Goal: Task Accomplishment & Management: Manage account settings

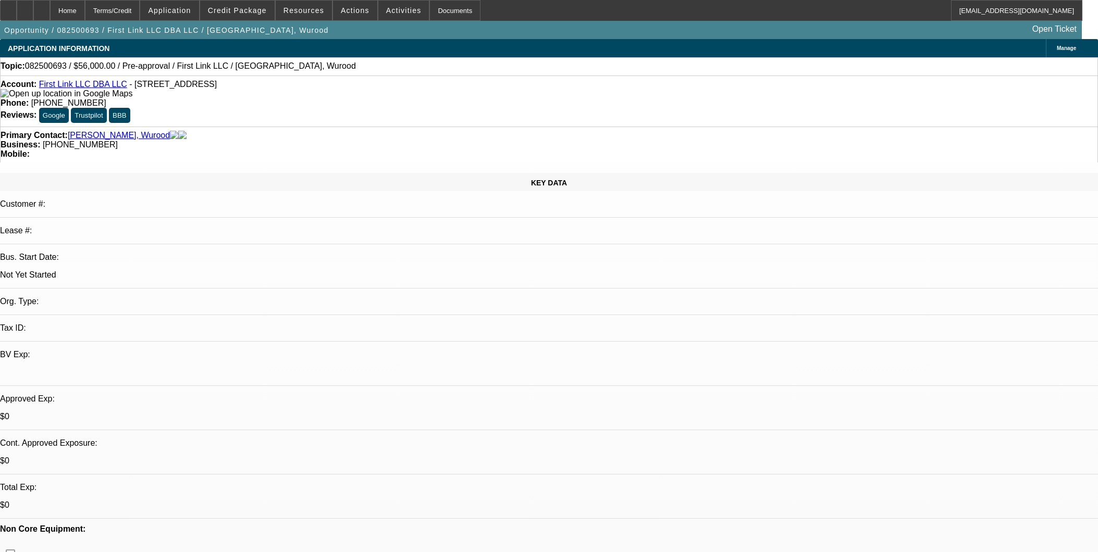
select select "0"
select select "2"
select select "0.1"
select select "4"
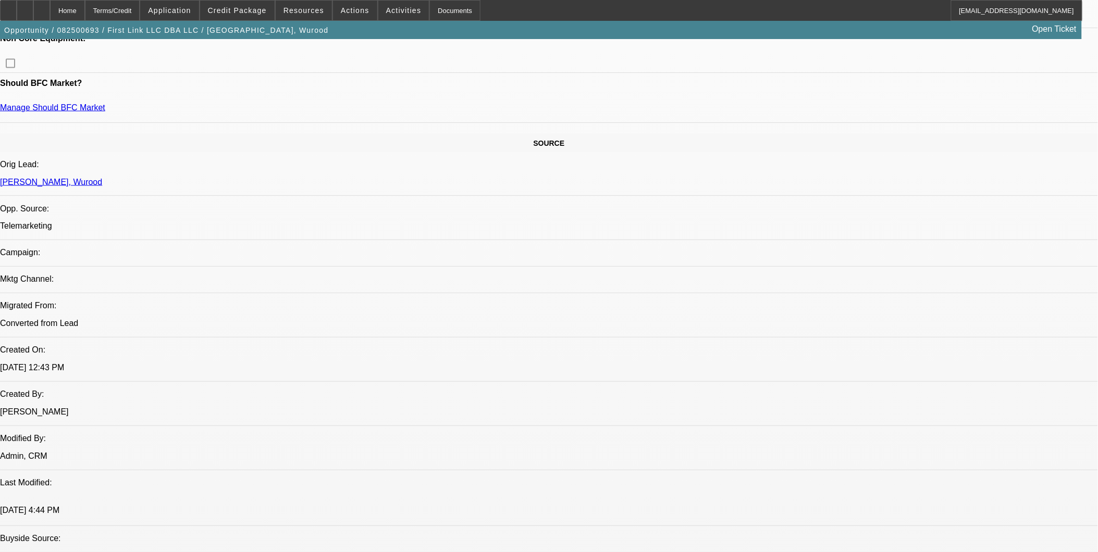
scroll to position [463, 0]
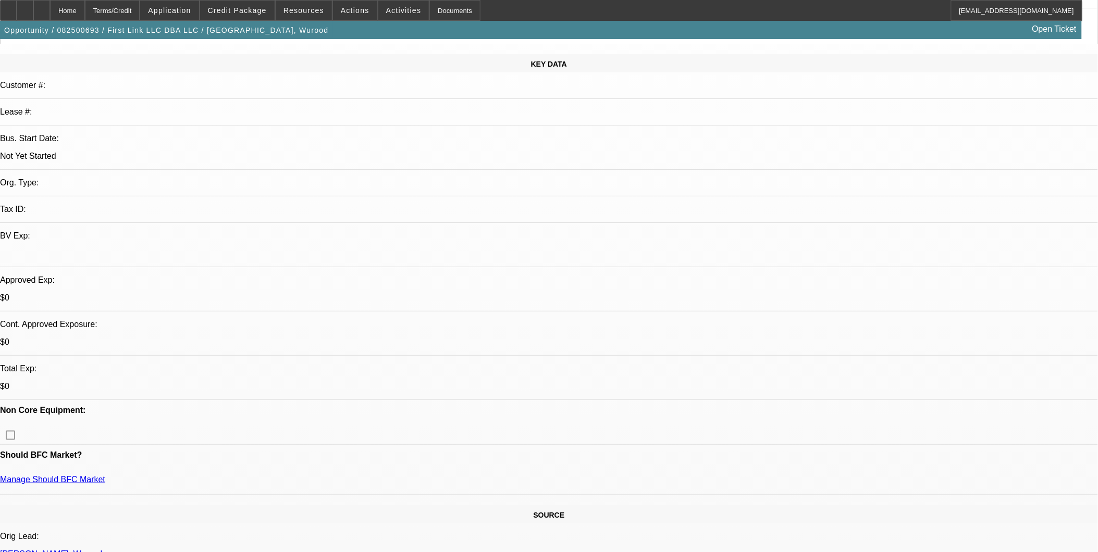
scroll to position [0, 0]
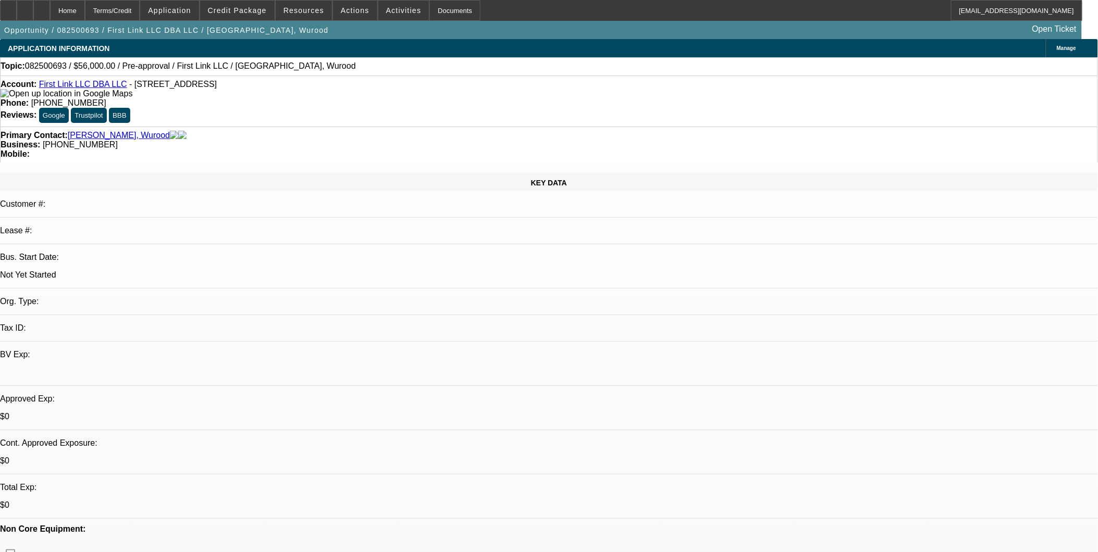
click at [95, 84] on link "First Link LLC DBA LLC" at bounding box center [83, 84] width 88 height 9
click at [265, 13] on span "Credit Package" at bounding box center [237, 10] width 59 height 8
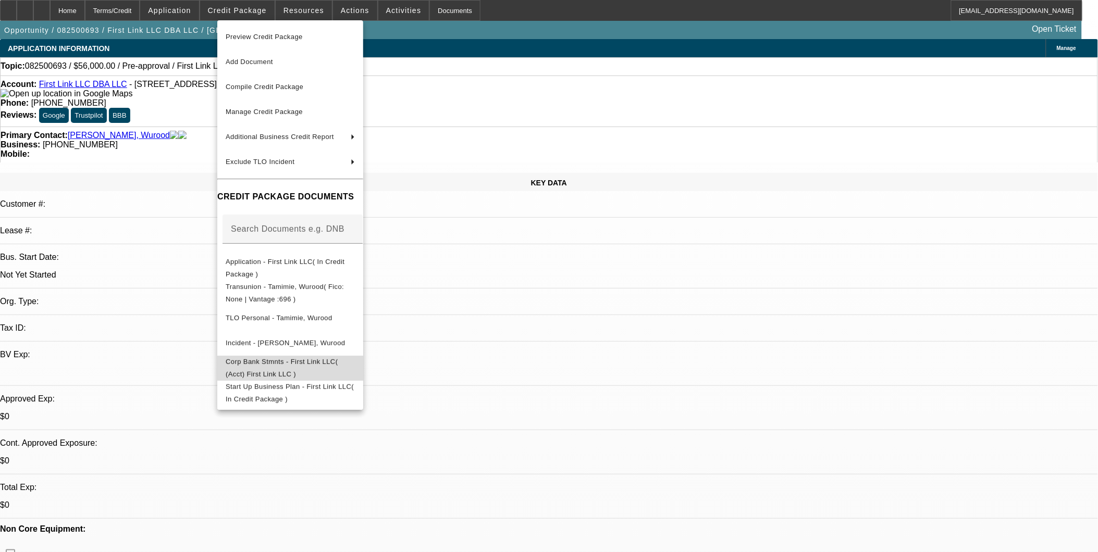
click at [329, 365] on span "Corp Bank Stmnts - First Link LLC( (Acct) First Link LLC )" at bounding box center [282, 367] width 112 height 20
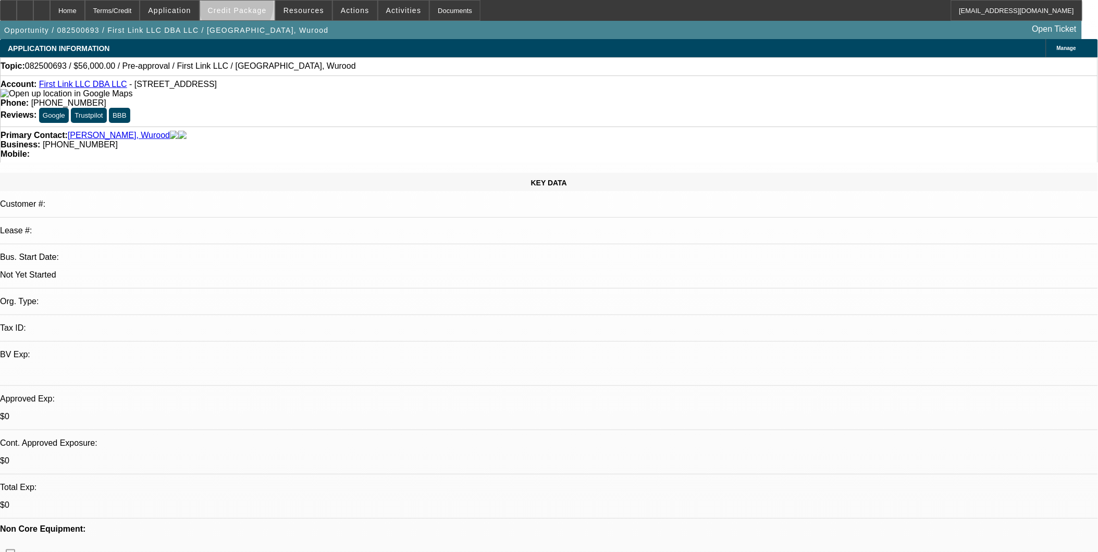
click at [253, 7] on span "Credit Package" at bounding box center [237, 10] width 59 height 8
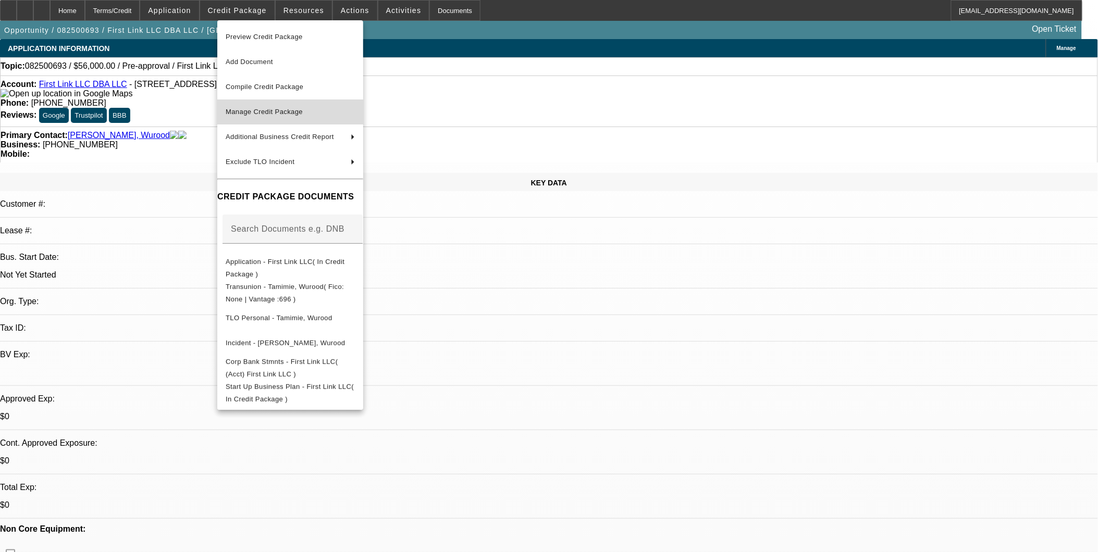
click at [275, 120] on button "Manage Credit Package" at bounding box center [290, 111] width 146 height 25
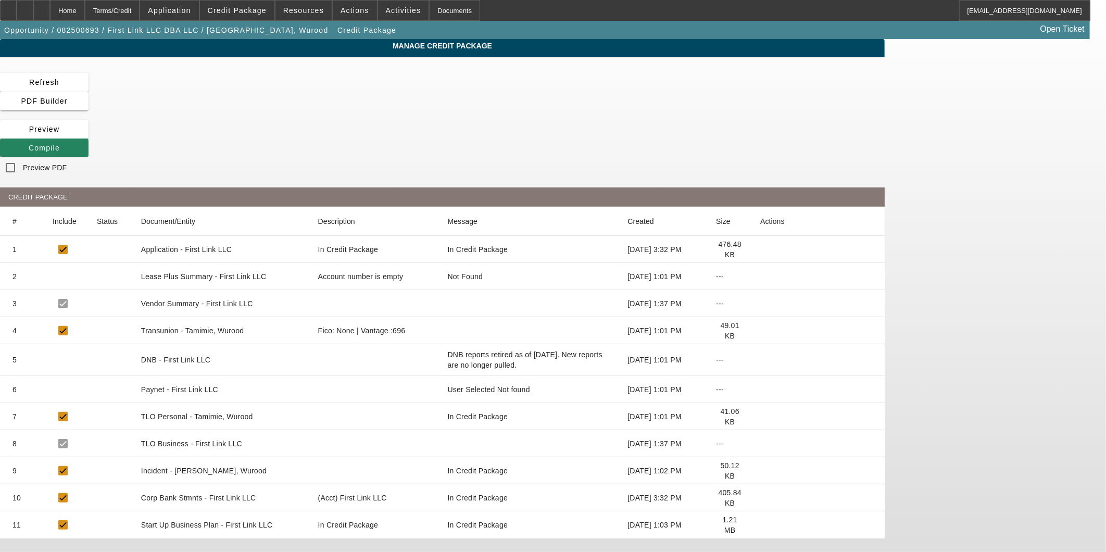
click at [761, 498] on icon at bounding box center [761, 498] width 0 height 0
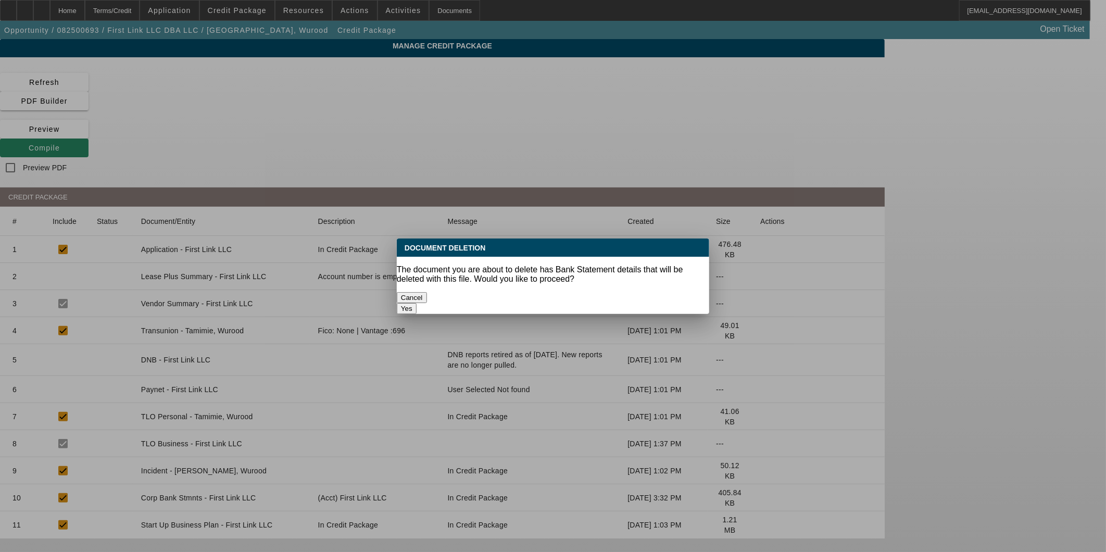
click at [417, 303] on button "Yes" at bounding box center [407, 308] width 20 height 11
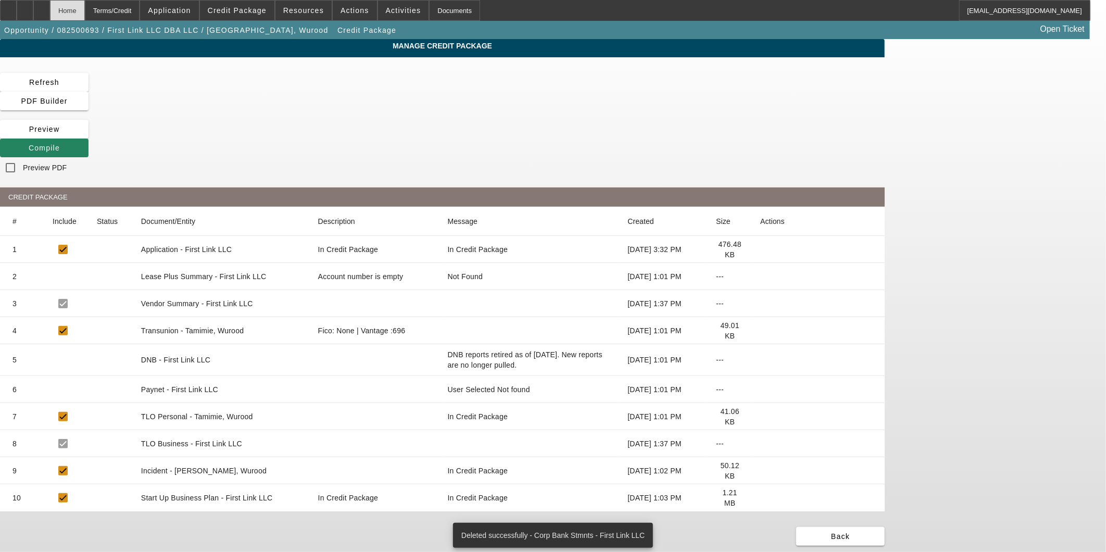
click at [85, 10] on div "Home" at bounding box center [67, 10] width 35 height 21
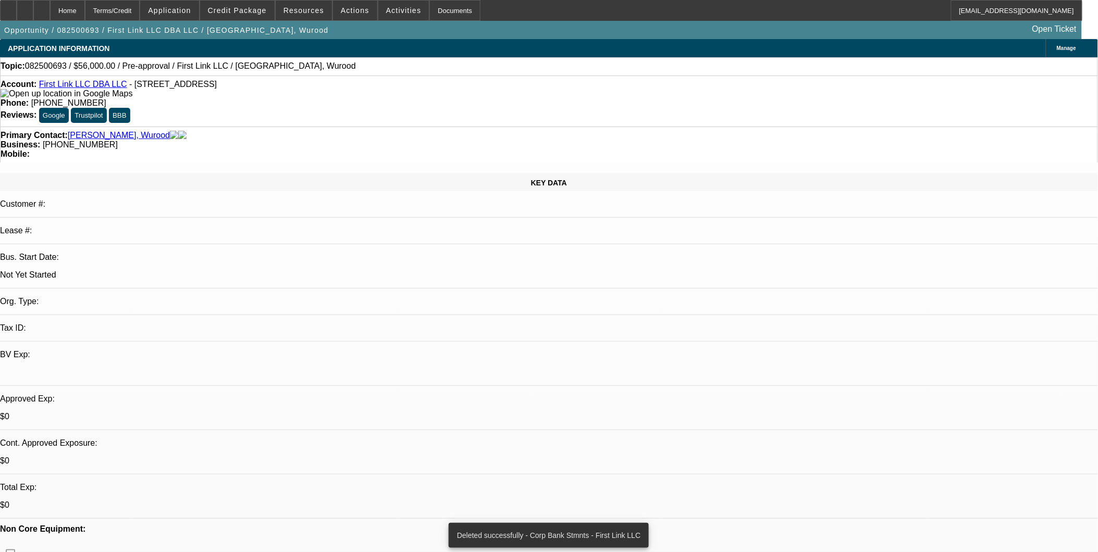
select select "0"
select select "2"
select select "0.1"
select select "4"
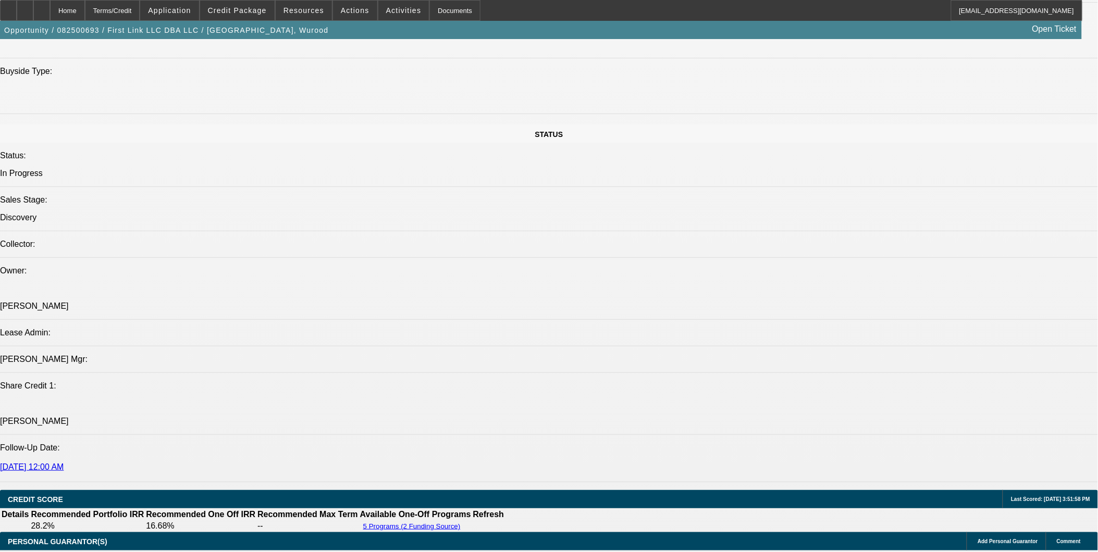
scroll to position [1158, 0]
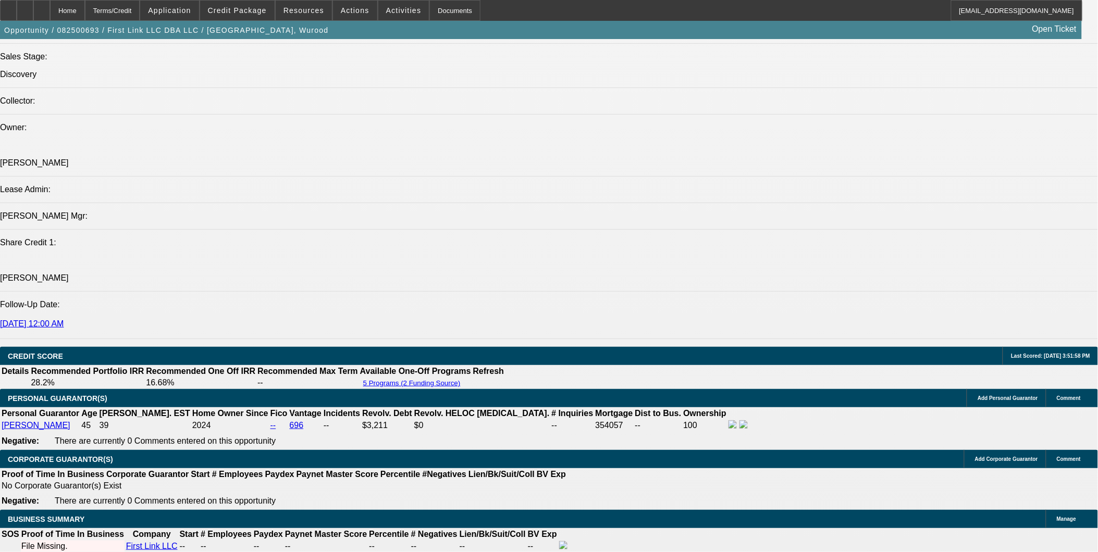
drag, startPoint x: 707, startPoint y: 316, endPoint x: 726, endPoint y: 304, distance: 22.3
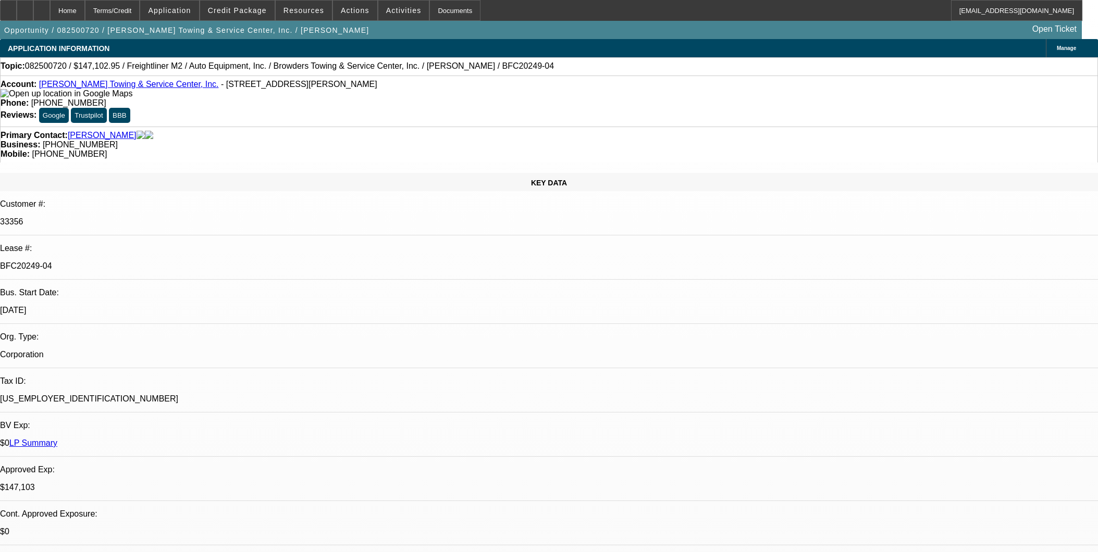
select select "0"
select select "2"
select select "0"
select select "6"
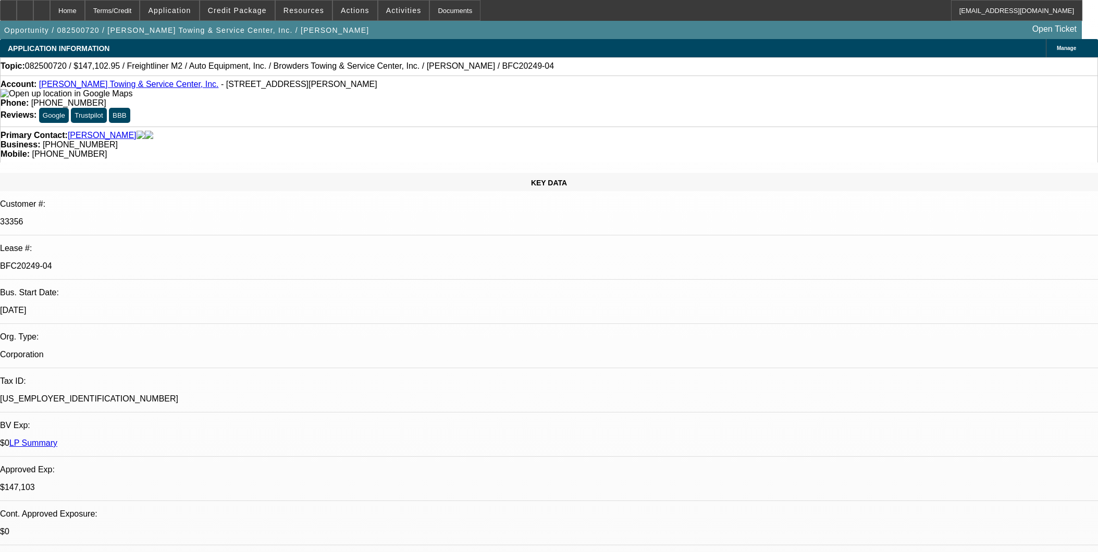
select select "0"
select select "2"
select select "0"
select select "6"
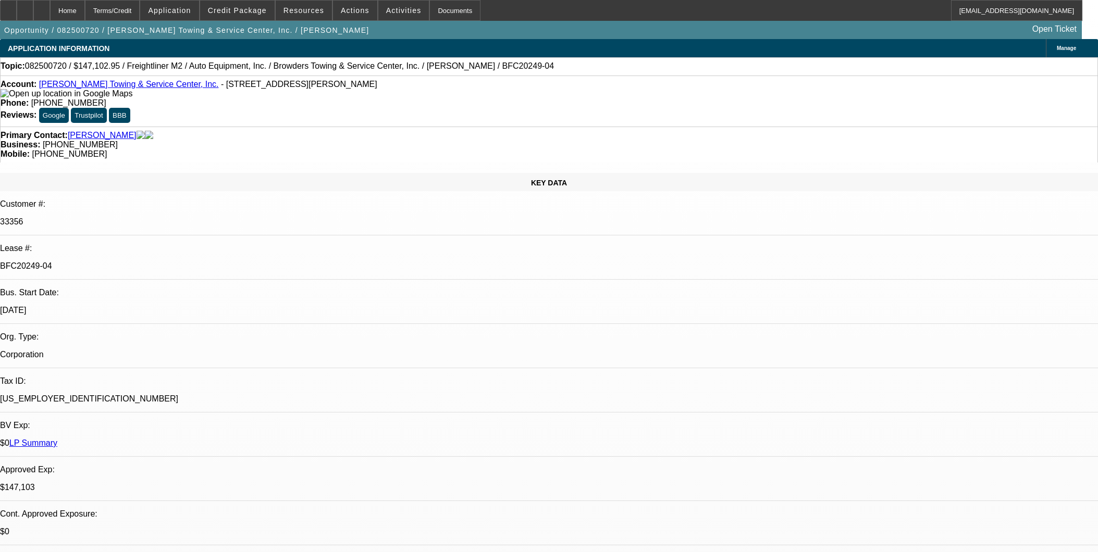
select select "0"
select select "2"
select select "0"
select select "6"
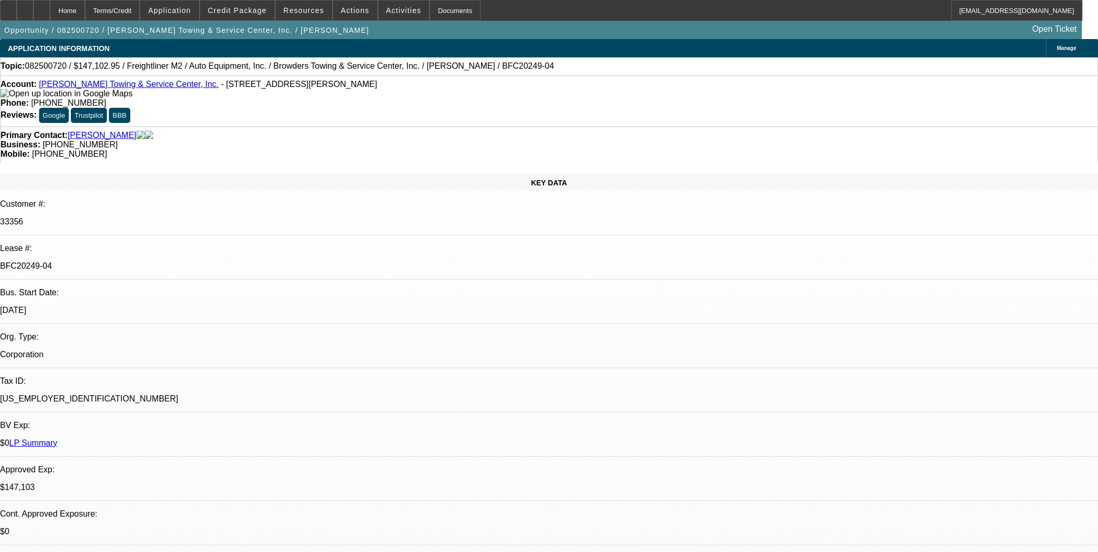
select select "0"
select select "2"
select select "0"
select select "6"
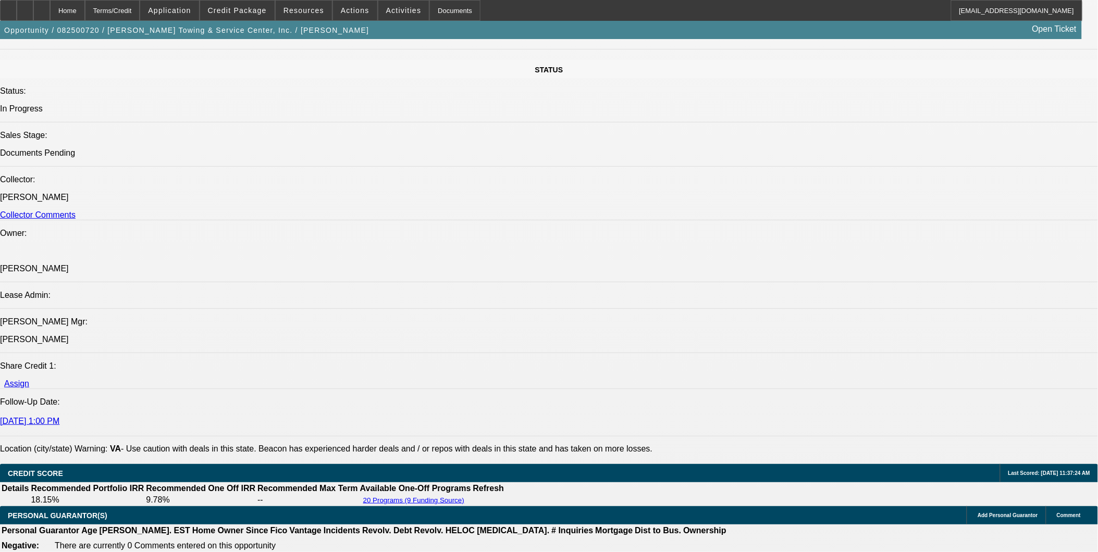
scroll to position [1447, 0]
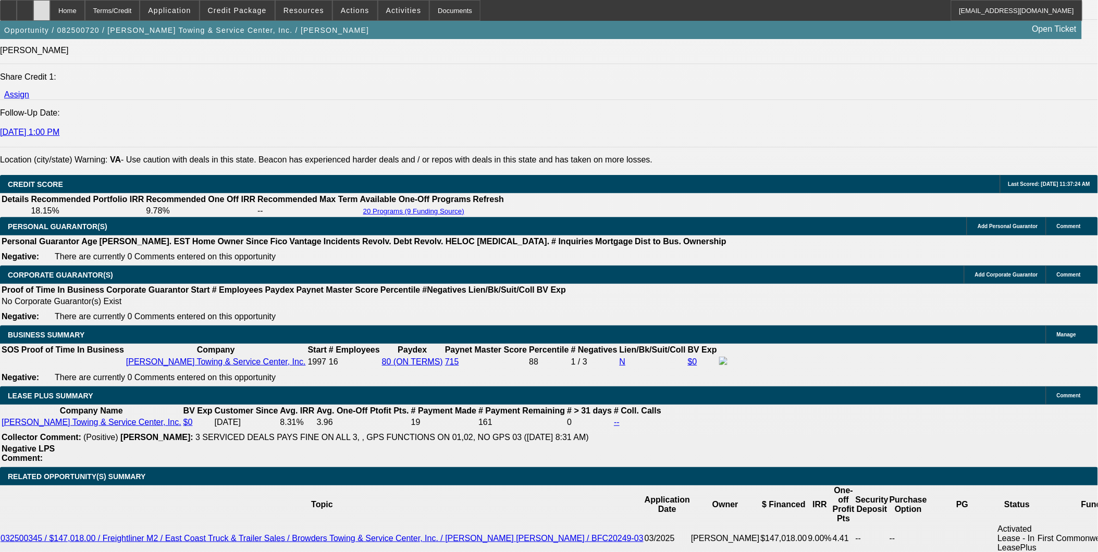
click at [50, 7] on div at bounding box center [41, 10] width 17 height 21
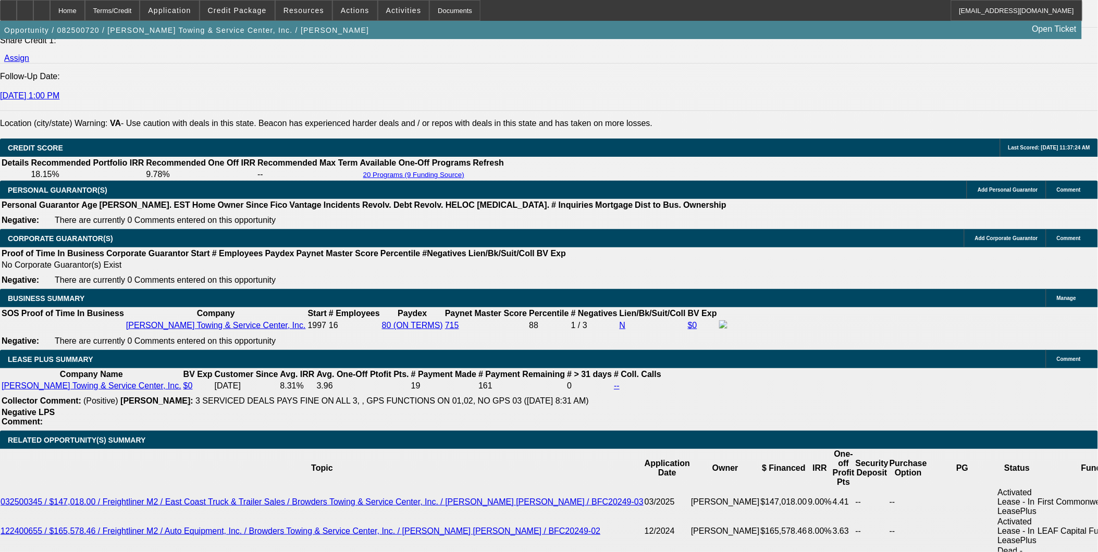
select select "0"
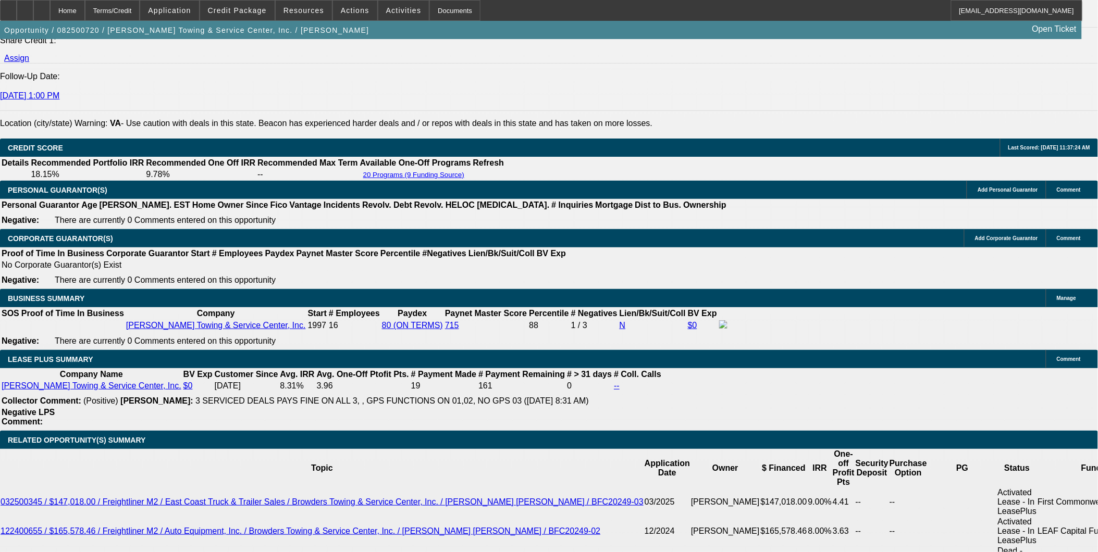
select select "0"
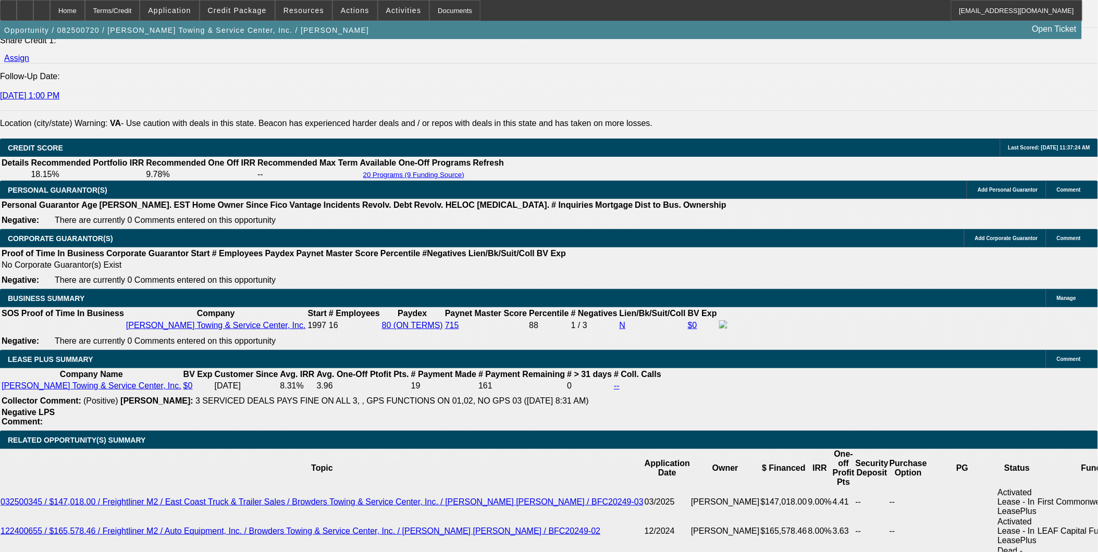
select select "0"
select select "1"
select select "2"
select select "6"
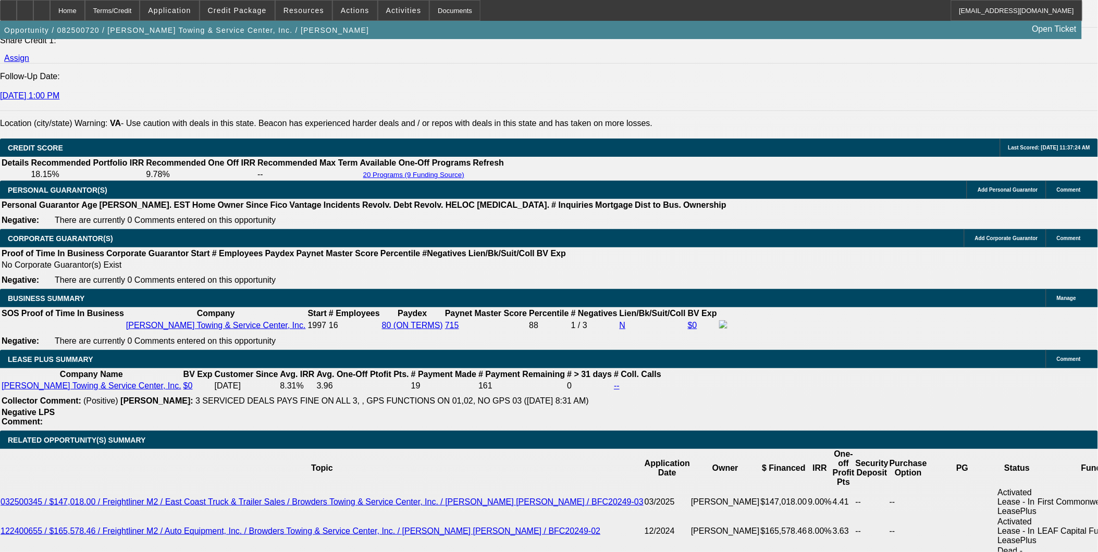
select select "1"
select select "2"
select select "6"
select select "1"
select select "2"
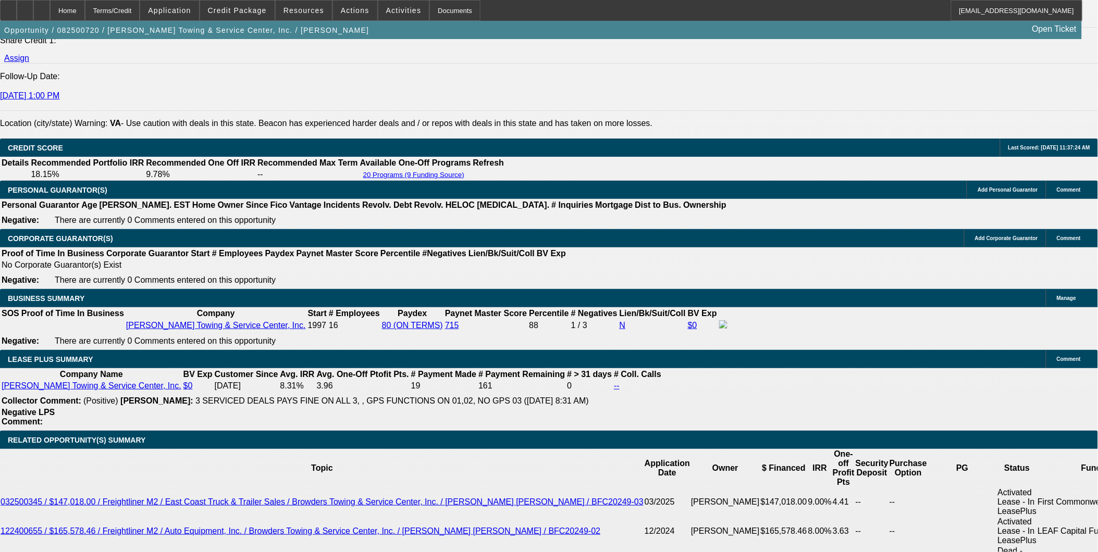
select select "6"
select select "1"
select select "2"
select select "6"
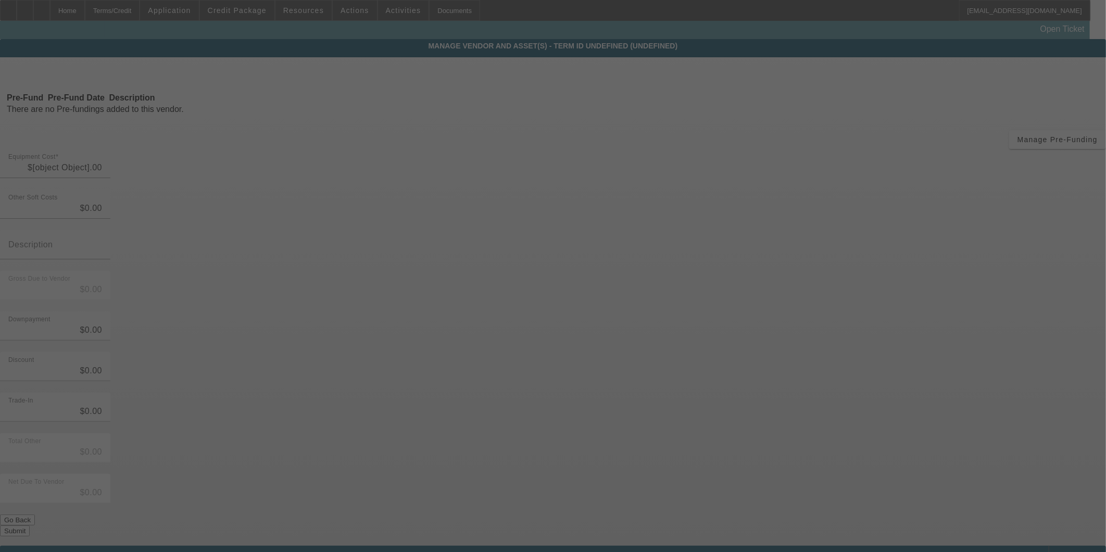
type input "$140,810.33"
type input "$449.00"
type input "$141,259.33"
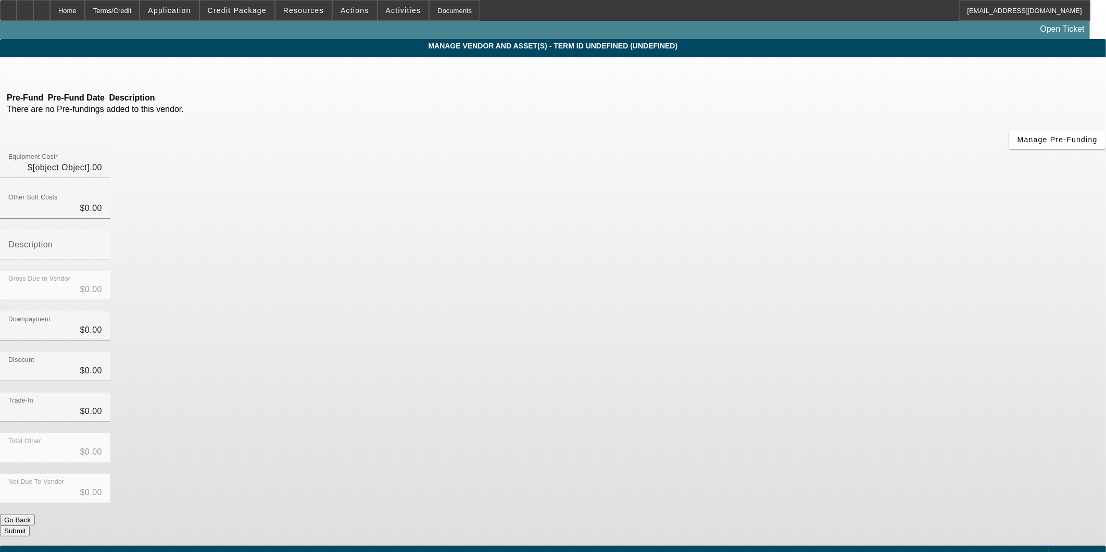
type input "$141,259.33"
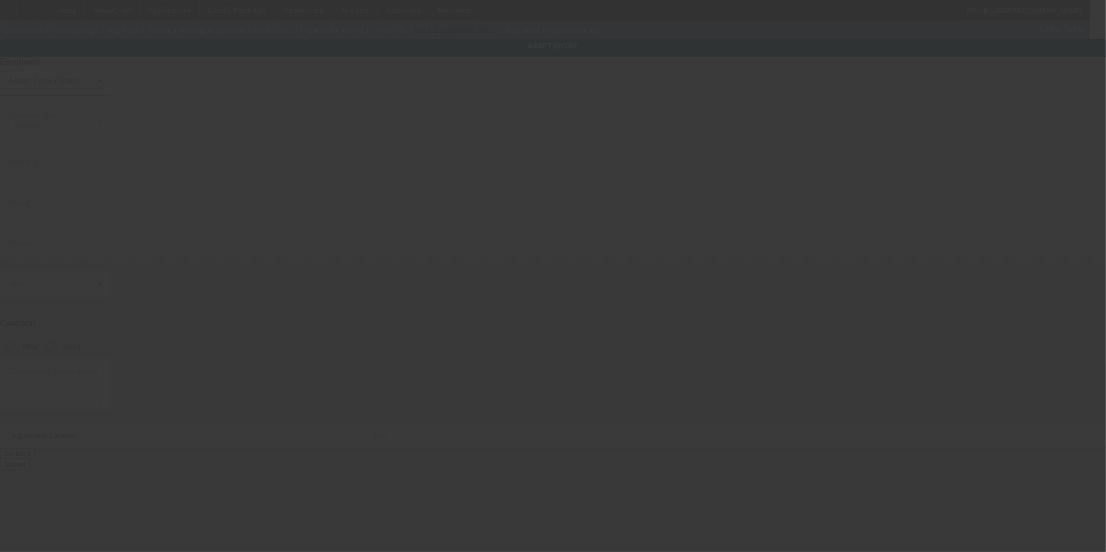
type input "26FR0M2W1441XAAA2"
type input "Freightliner"
type input "M2"
radio input "true"
type input "6820 Boydton Plank Rd"
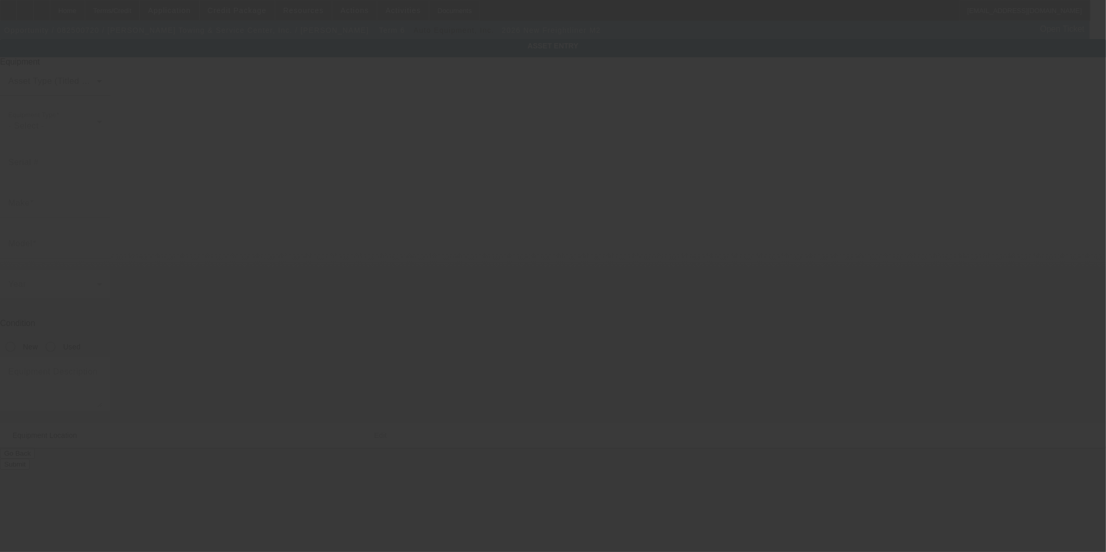
type input "North Dinwiddie"
type input "23803"
type input "Dinwiddie"
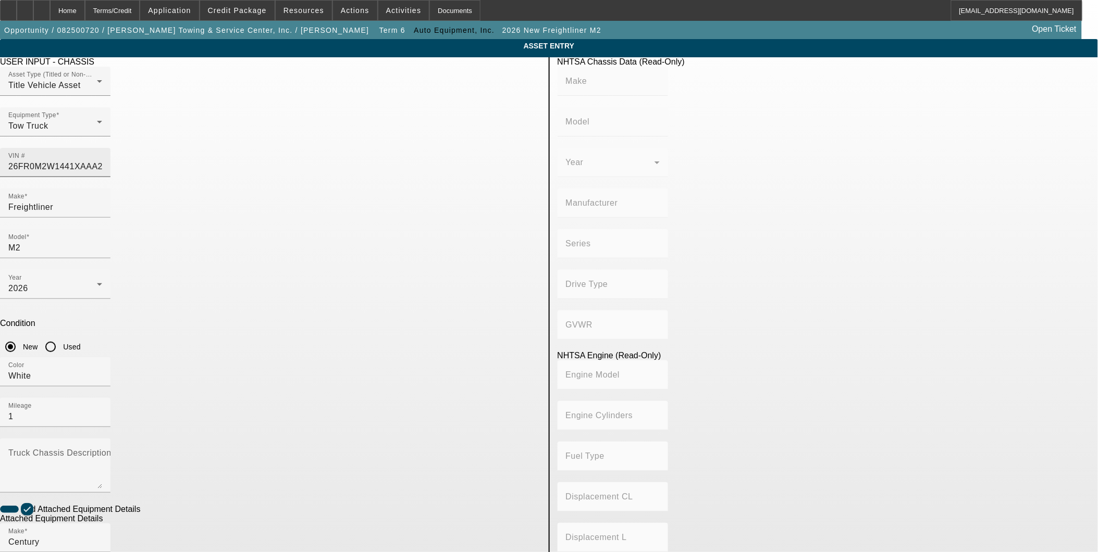
click at [102, 160] on input "26FR0M2W1441XAAA2" at bounding box center [55, 166] width 94 height 13
click at [31, 158] on mat-label "VIN #" at bounding box center [19, 162] width 22 height 9
click at [102, 160] on input "VIN #" at bounding box center [55, 166] width 94 height 13
type input "3ALACWFC2TDWJ9327"
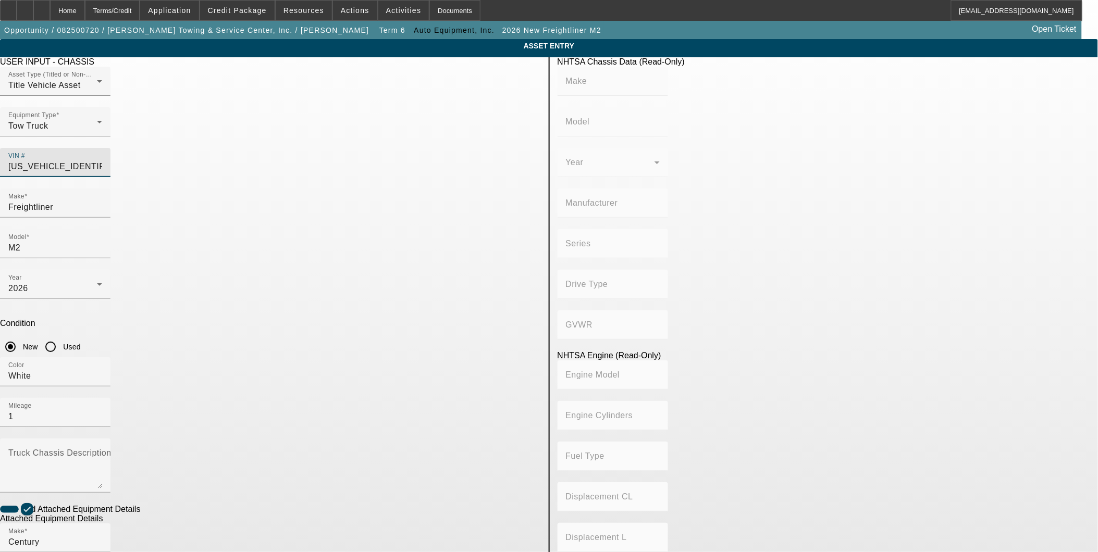
type input "FREIGHTLINER"
type input "M2"
type input "DAIMLER VEHÍCULOS COMERCIALES MÉXICO S. DE R.L. DE C.V."
type input "M2 106 Medium Duty"
type input "4x2"
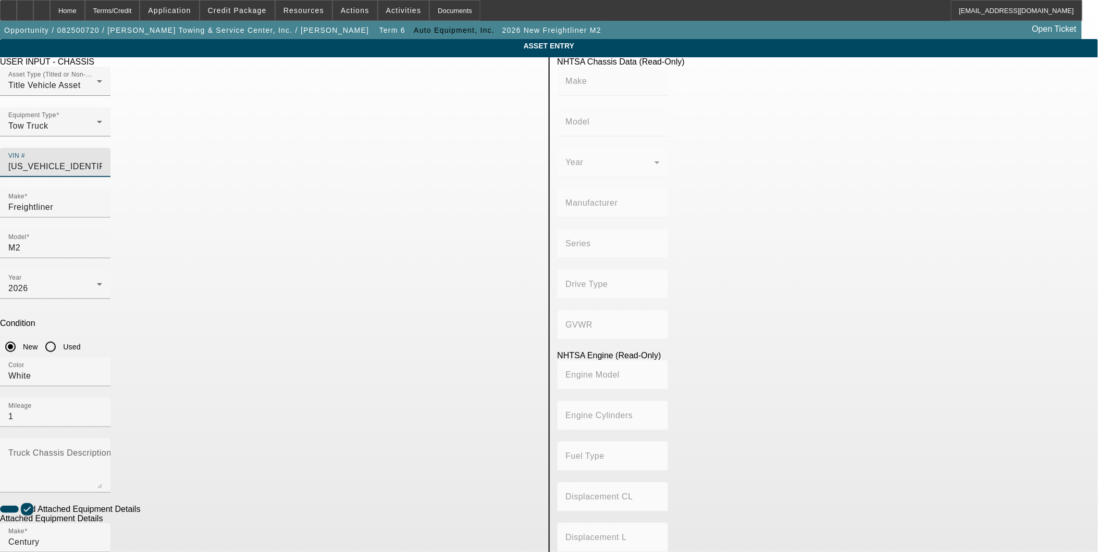
type input "Class 6: 19,501 - 26,000 lb (8,845 - 11,794 kg)"
type input "B6.7"
type input "6"
type input "Diesel"
type input "408.85908543470"
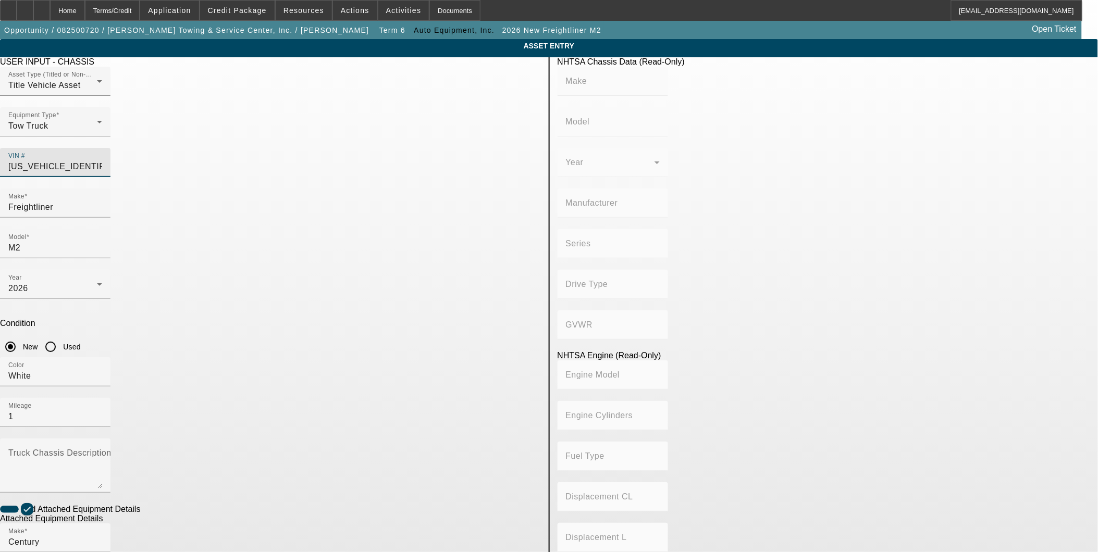
type input "6.7"
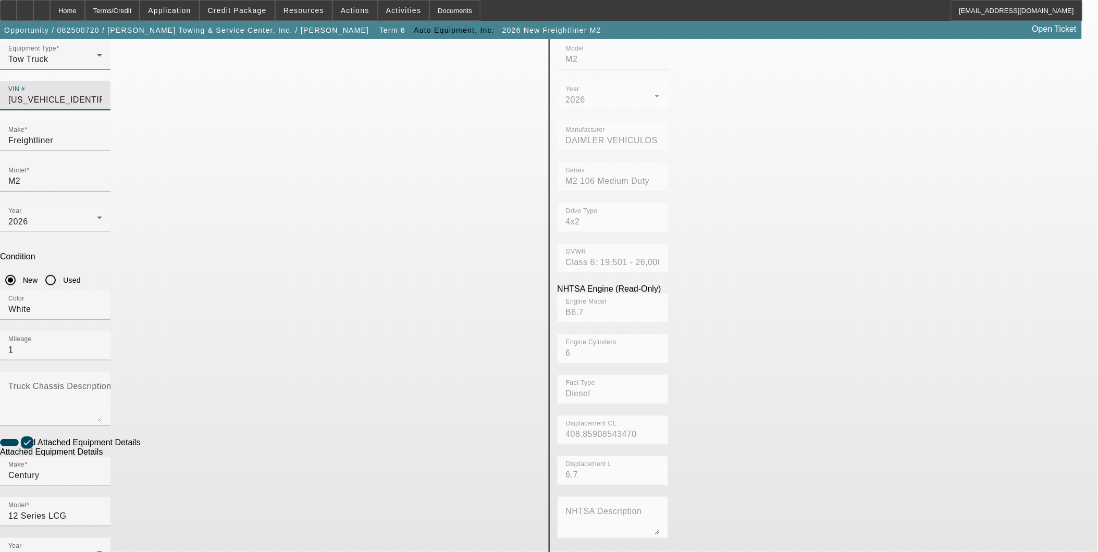
scroll to position [118, 0]
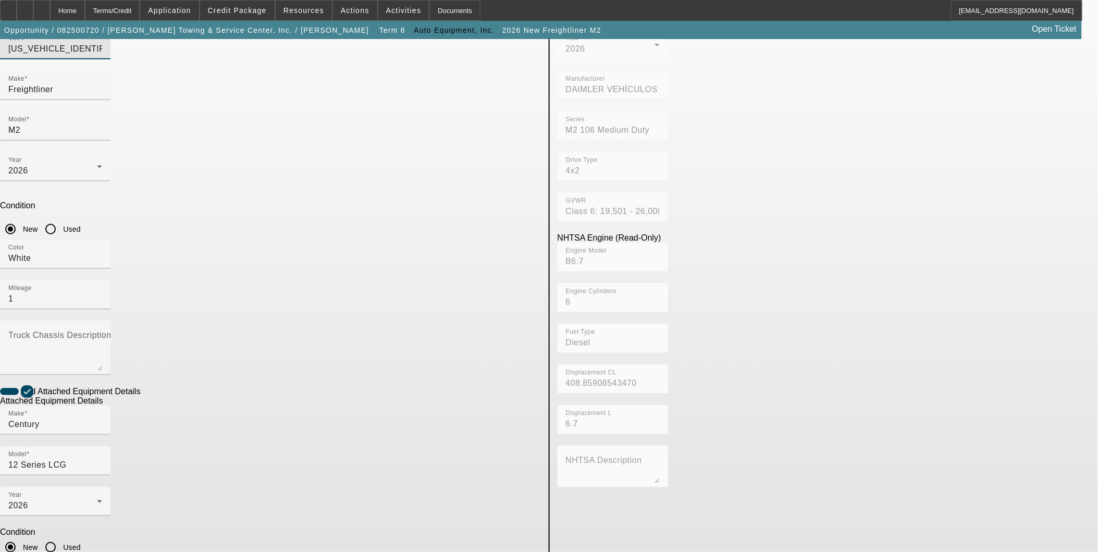
type input "3ALACWFC2TDWJ9327"
type input "FREIGHTLINER"
type input "M2"
type input "DAIMLER VEHÍCULOS COMERCIALES MÉXICO S. DE R.L. DE C.V."
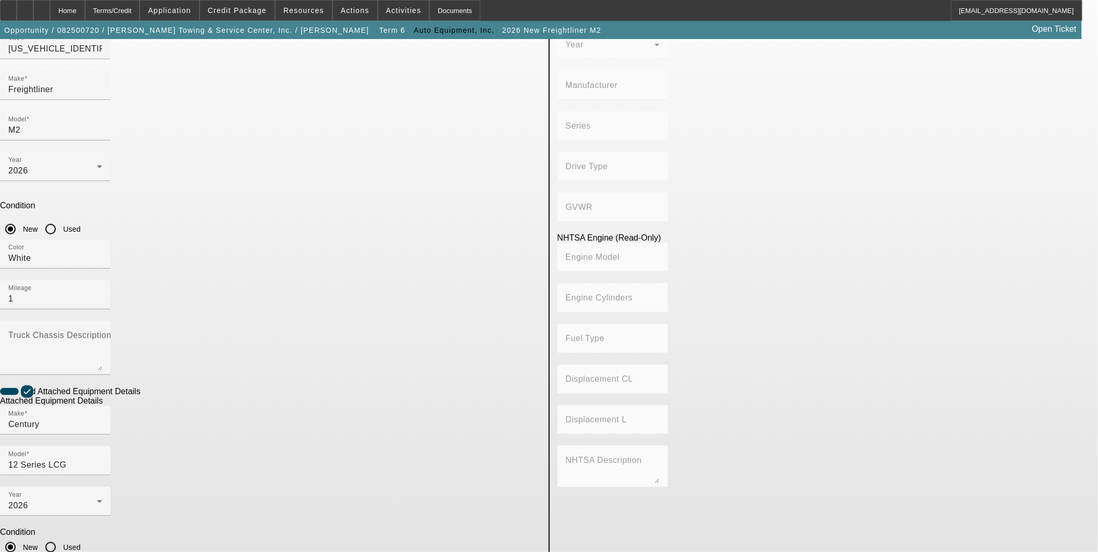
type input "M2 106 Medium Duty"
type input "4x2"
type input "Class 6: 19,501 - 26,000 lb (8,845 - 11,794 kg)"
type input "B6.7"
type input "6"
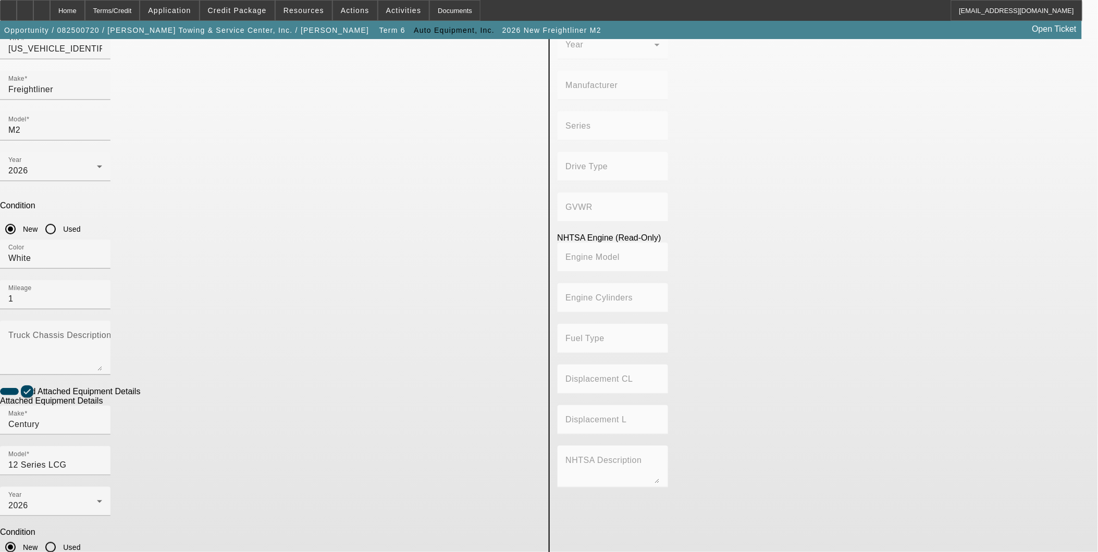
type input "Diesel"
type input "408.85908543470"
type input "6.7"
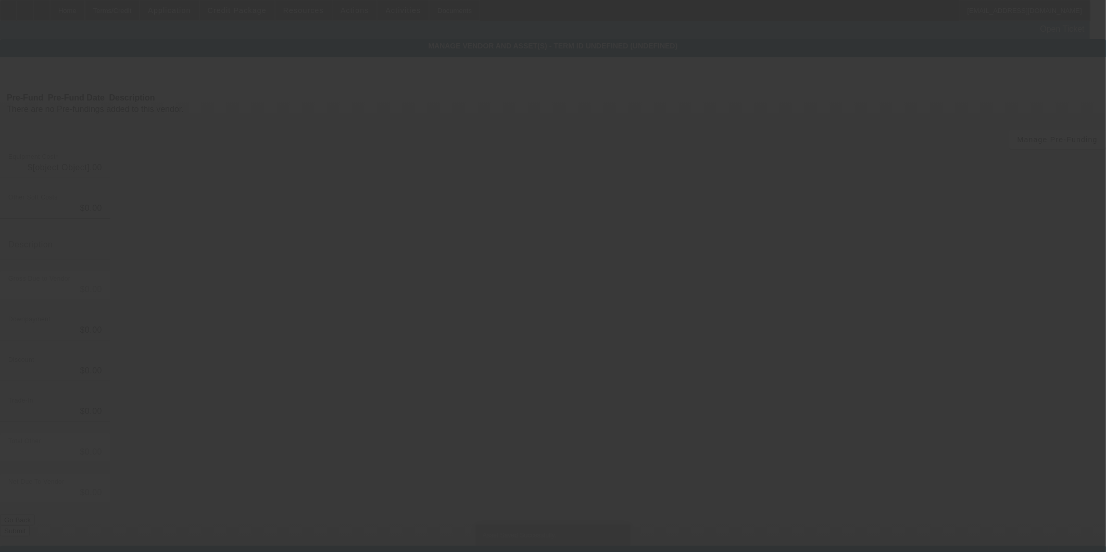
type input "$140,810.33"
type input "$449.00"
type input "$141,259.33"
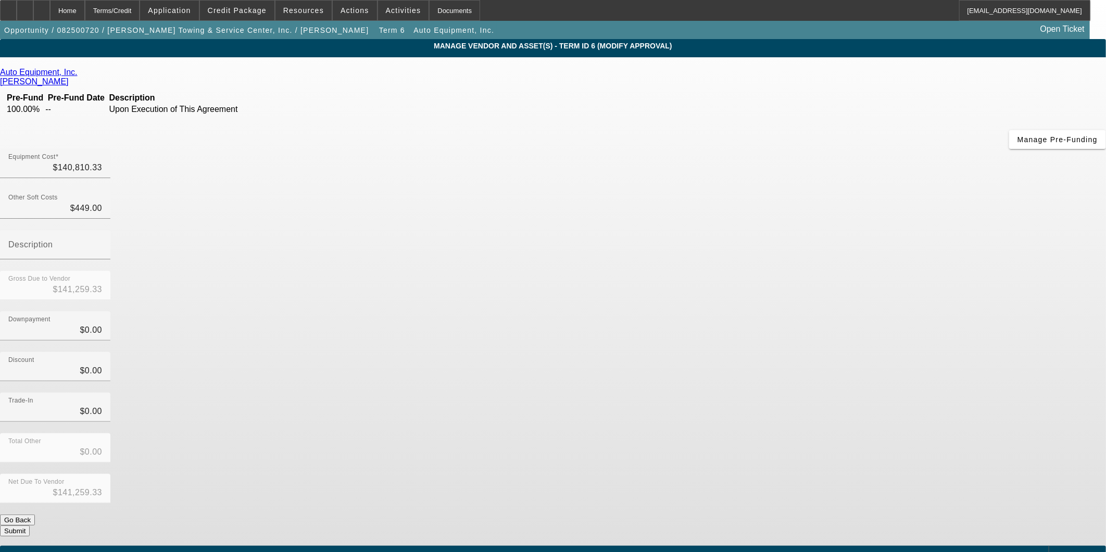
drag, startPoint x: 232, startPoint y: 280, endPoint x: 210, endPoint y: 224, distance: 60.1
click at [232, 280] on app-vendor-asset-manage "MANAGE VENDOR AND ASSET(S) - Term ID 6 (Modify Approval) Remove Vendor Auto Equ…" at bounding box center [553, 318] width 1106 height 559
click at [25, 7] on icon at bounding box center [25, 7] width 0 height 0
click at [33, 14] on div at bounding box center [25, 10] width 17 height 21
click at [822, 393] on div "Trade-In $0.00" at bounding box center [553, 413] width 1106 height 41
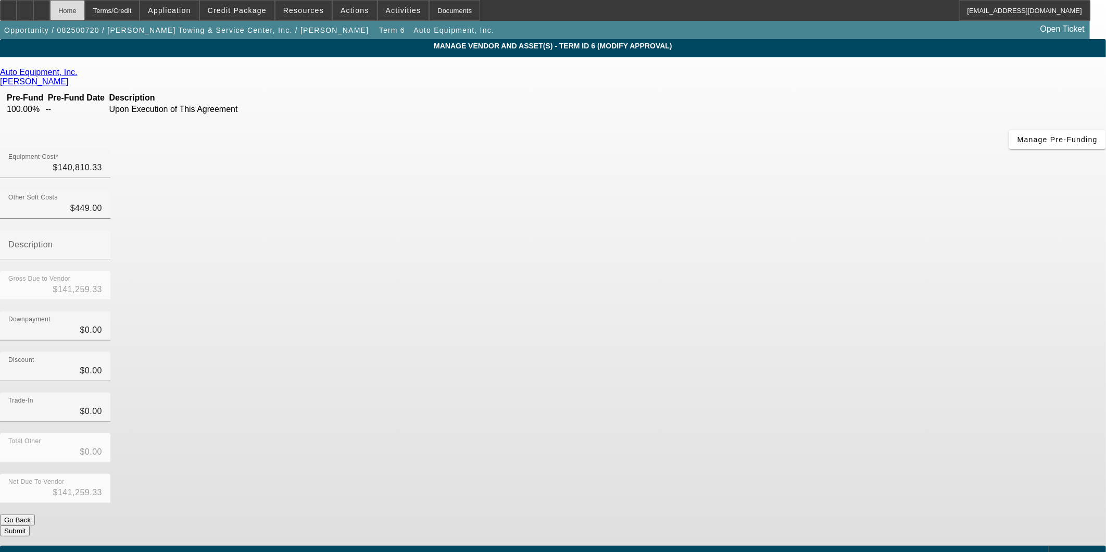
click at [85, 15] on div "Home" at bounding box center [67, 10] width 35 height 21
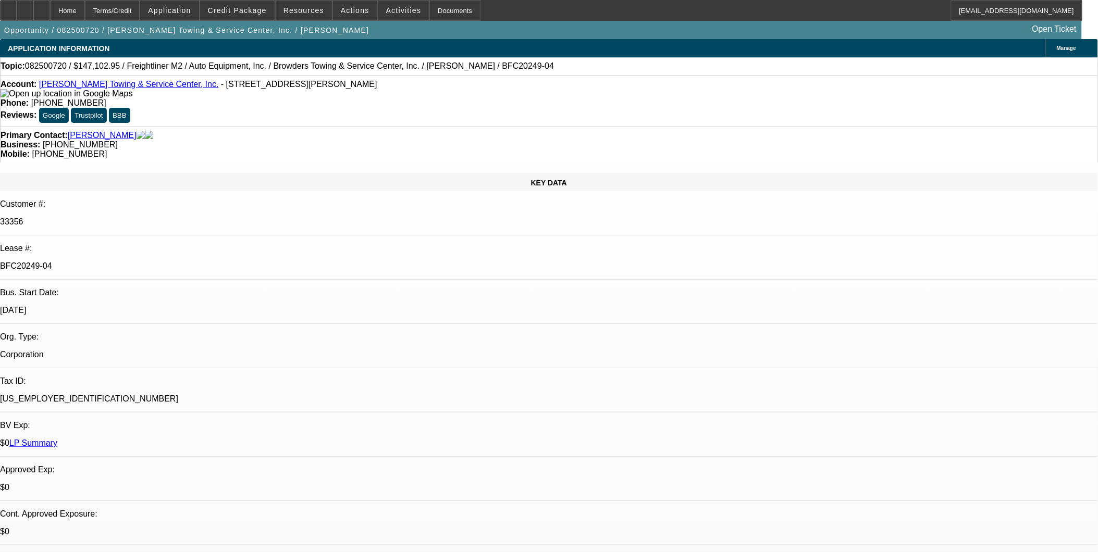
select select "0"
select select "2"
select select "0"
select select "6"
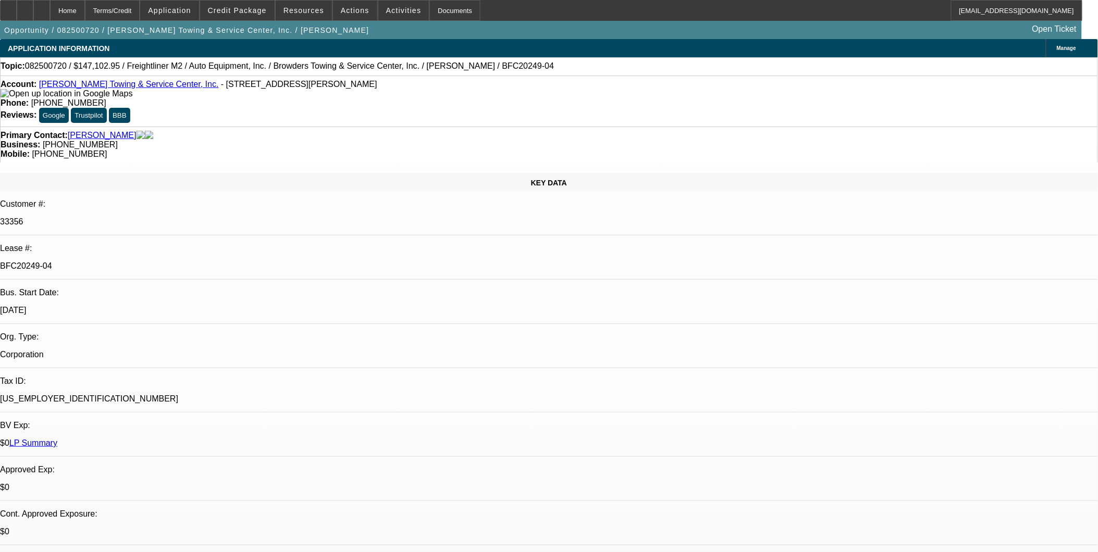
select select "0"
select select "2"
select select "0"
select select "6"
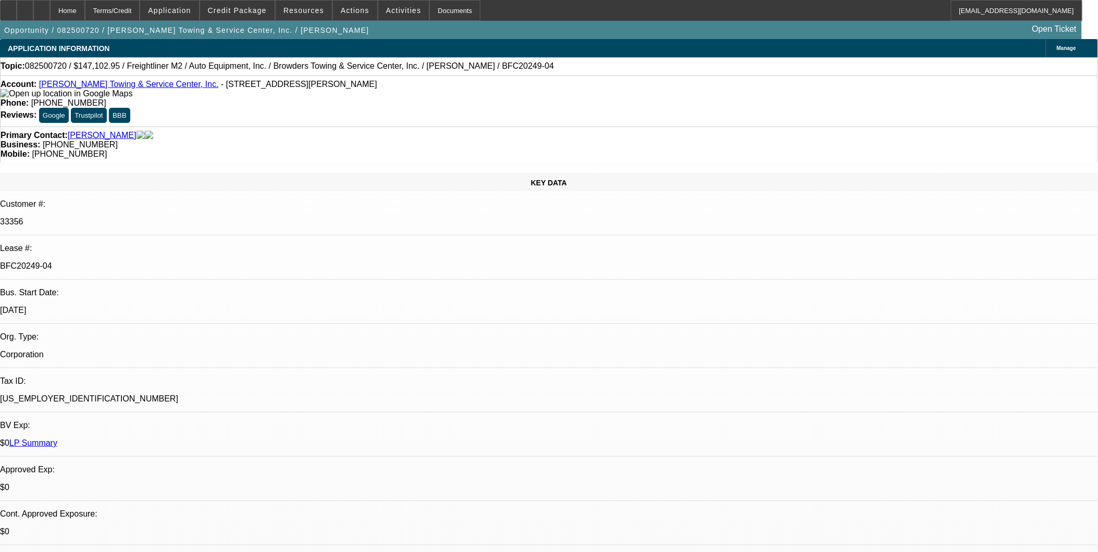
select select "0"
select select "2"
select select "0"
select select "6"
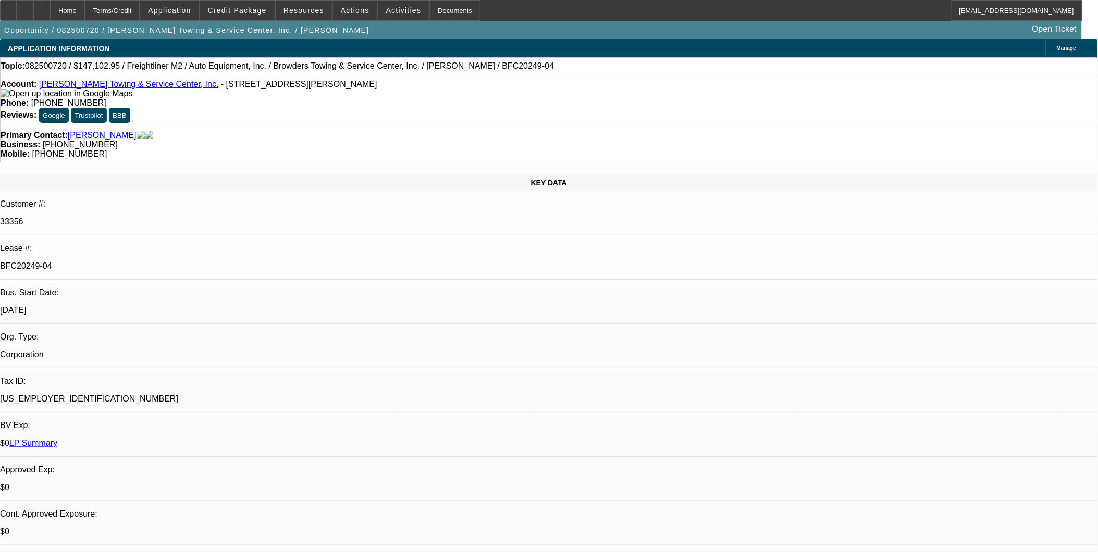
select select "0"
select select "2"
select select "0"
select select "6"
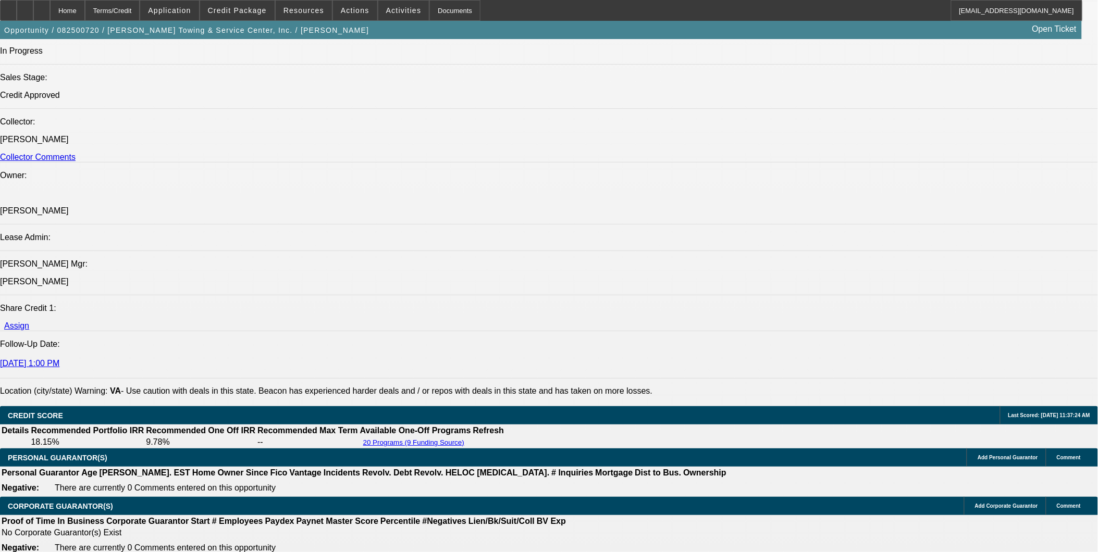
scroll to position [1331, 0]
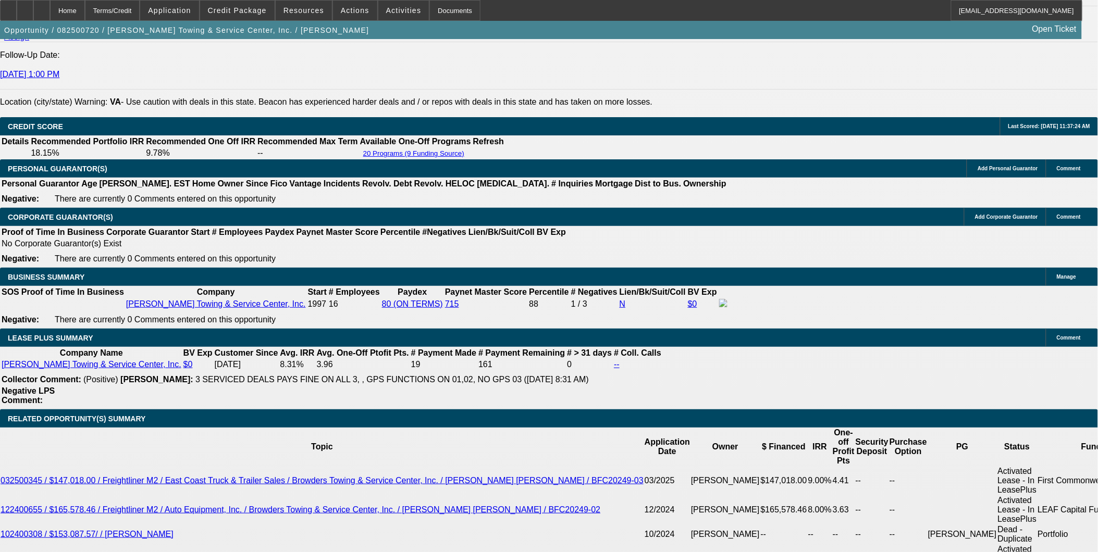
scroll to position [1447, 0]
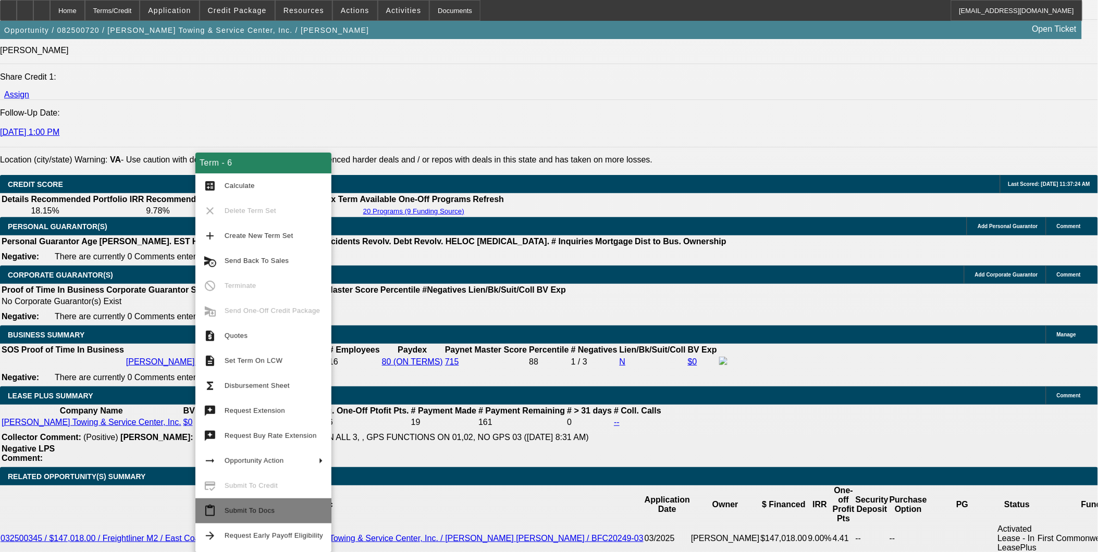
click at [248, 512] on span "Submit To Docs" at bounding box center [250, 511] width 50 height 8
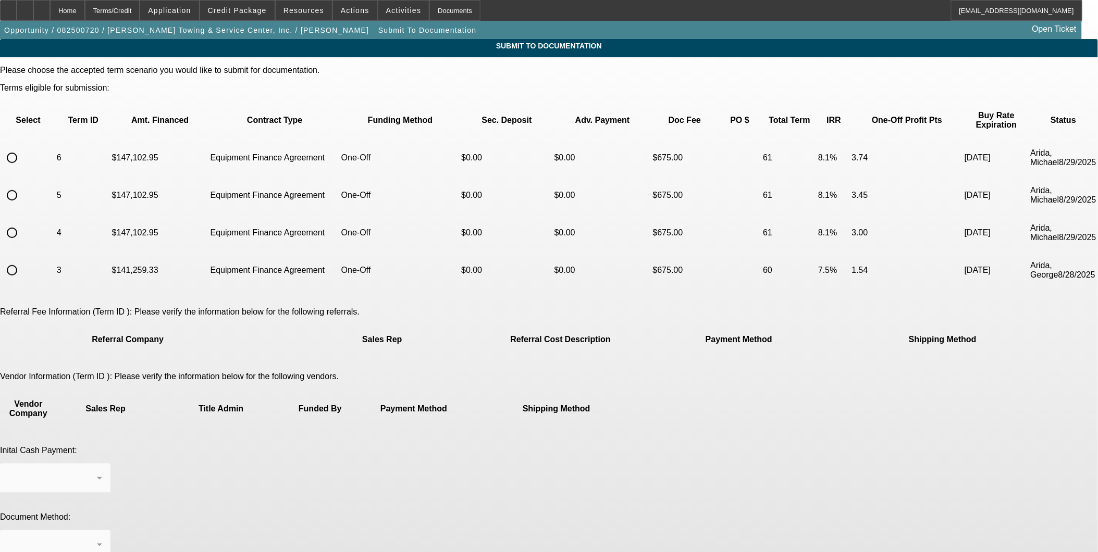
click at [22, 147] on input "radio" at bounding box center [12, 157] width 21 height 21
radio input "true"
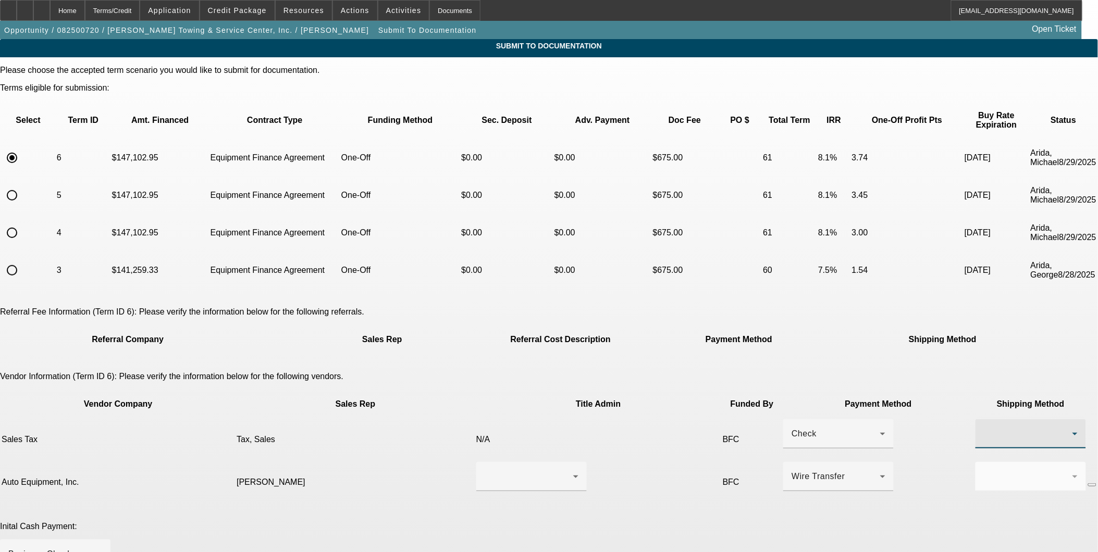
click at [984, 428] on div at bounding box center [1028, 434] width 89 height 13
click at [736, 427] on span "Fed Ex" at bounding box center [727, 432] width 28 height 13
click at [492, 470] on div at bounding box center [528, 476] width 89 height 13
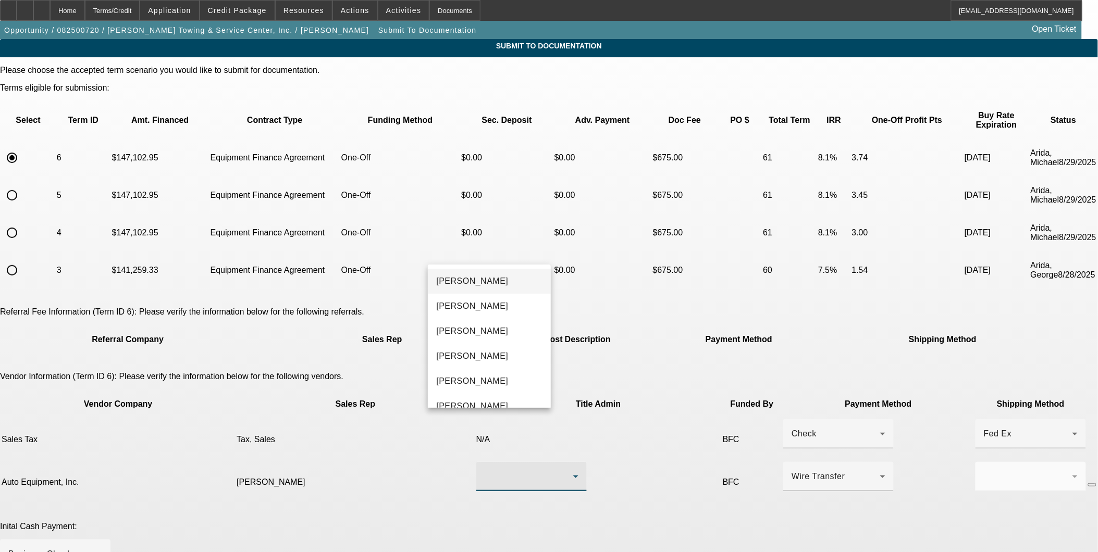
click at [216, 402] on div at bounding box center [549, 276] width 1098 height 552
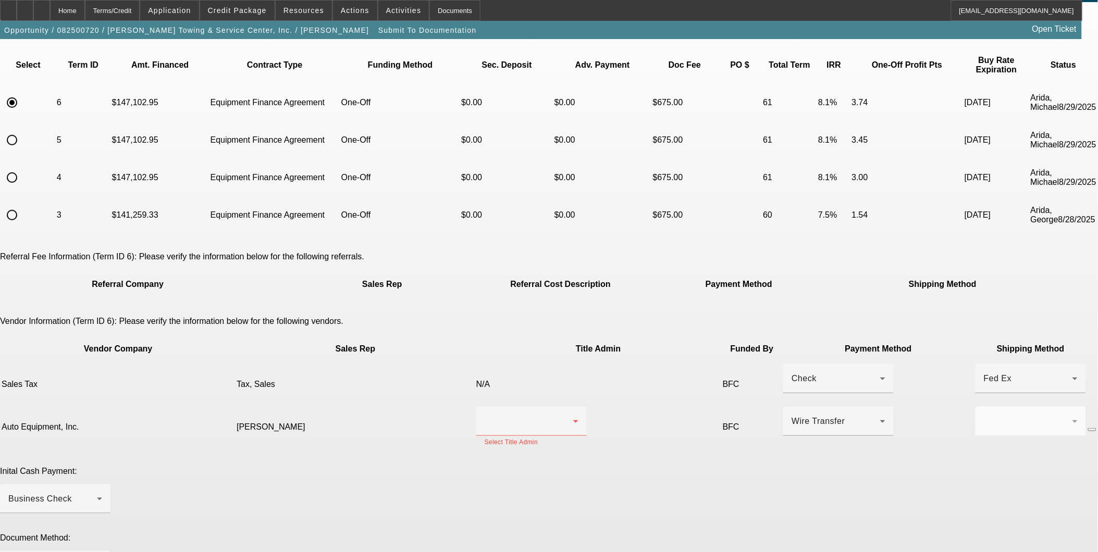
scroll to position [116, 0]
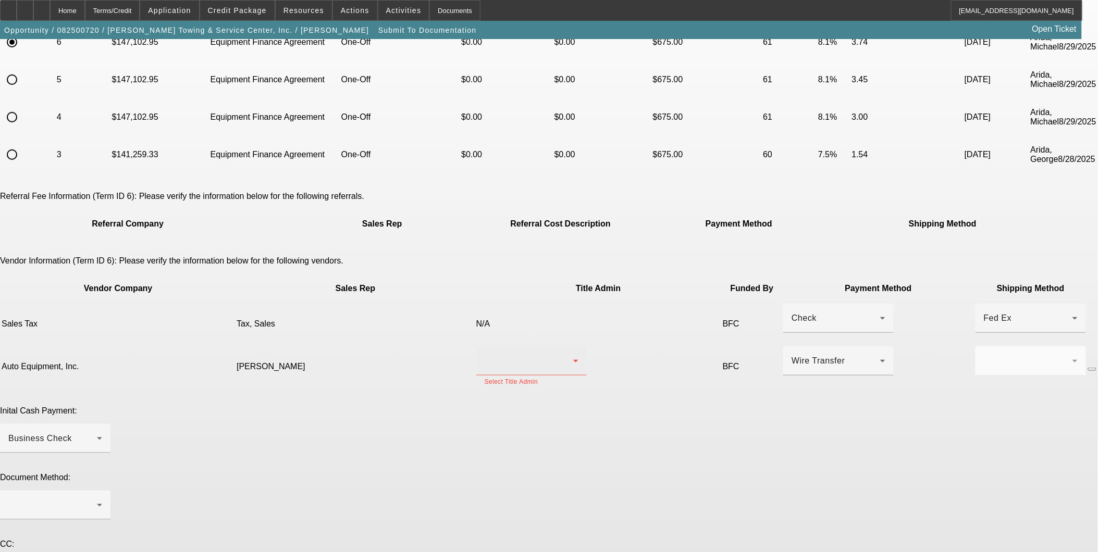
click at [533, 346] on div at bounding box center [531, 360] width 94 height 29
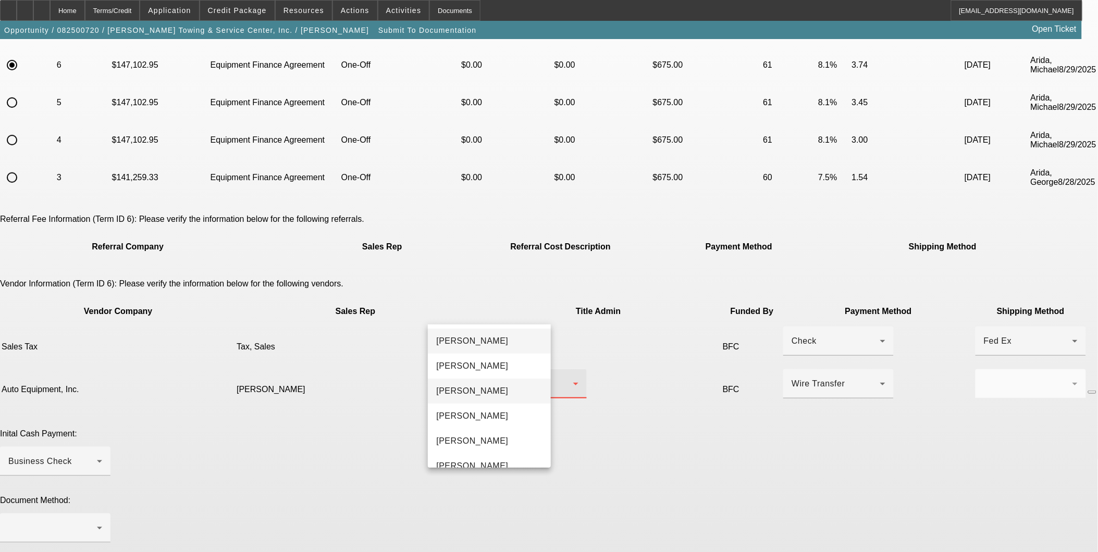
scroll to position [58, 0]
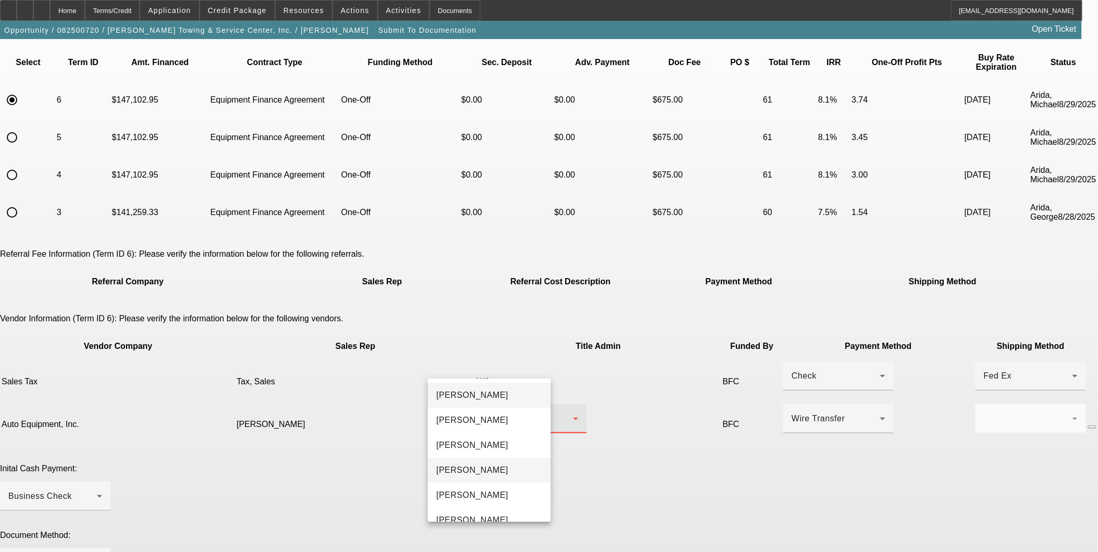
click at [485, 462] on mat-option "Hall, Leslie" at bounding box center [489, 470] width 123 height 25
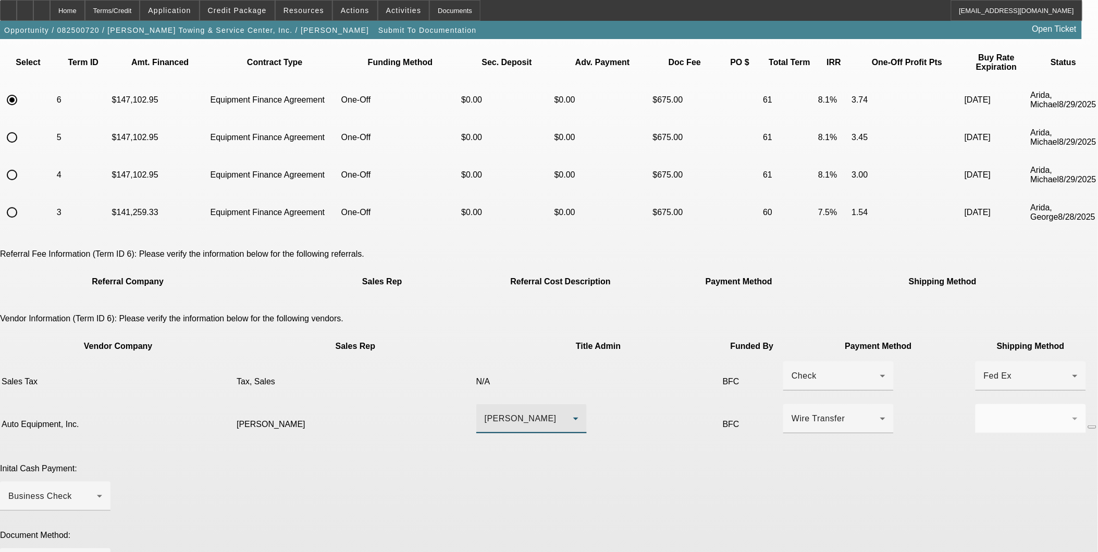
click at [725, 464] on div "Inital Cash Payment: Business Check" at bounding box center [549, 493] width 1098 height 58
click at [110, 511] on div at bounding box center [55, 516] width 110 height 11
click at [97, 490] on div "Business Check" at bounding box center [52, 496] width 89 height 13
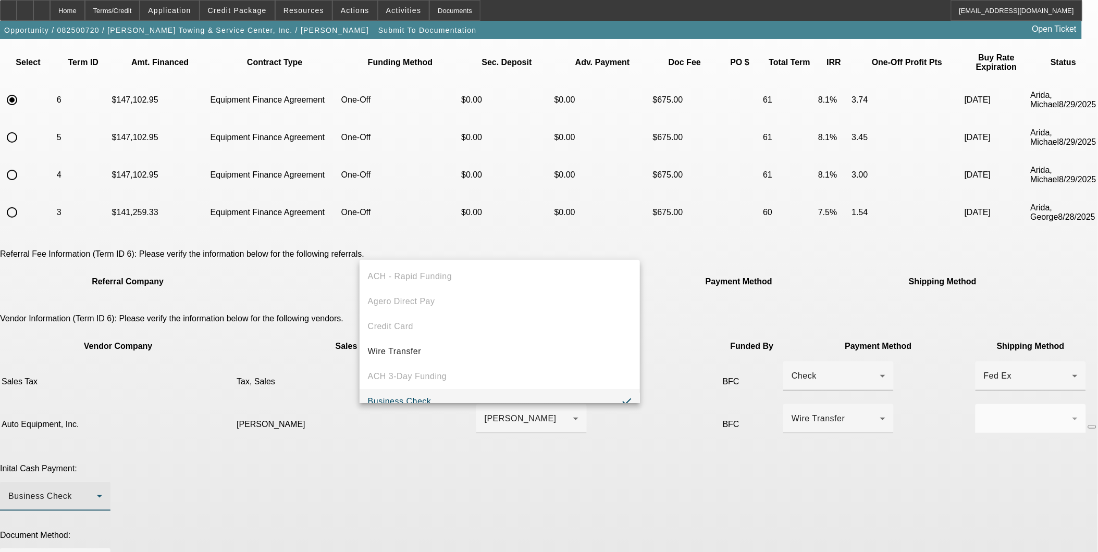
scroll to position [11, 0]
click at [435, 342] on mat-option "Wire Transfer" at bounding box center [499, 340] width 281 height 25
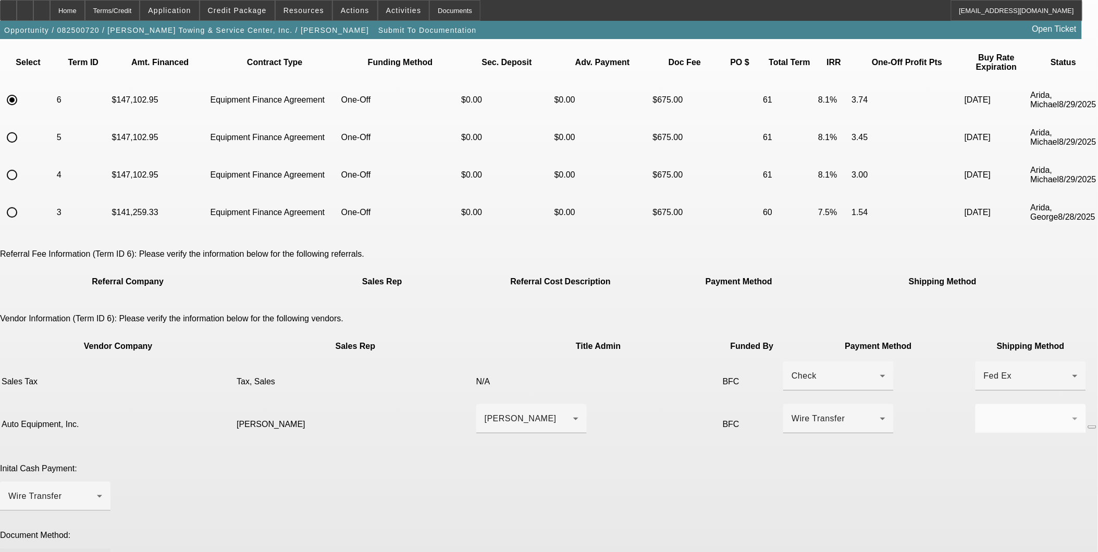
click at [97, 552] on div at bounding box center [52, 563] width 89 height 13
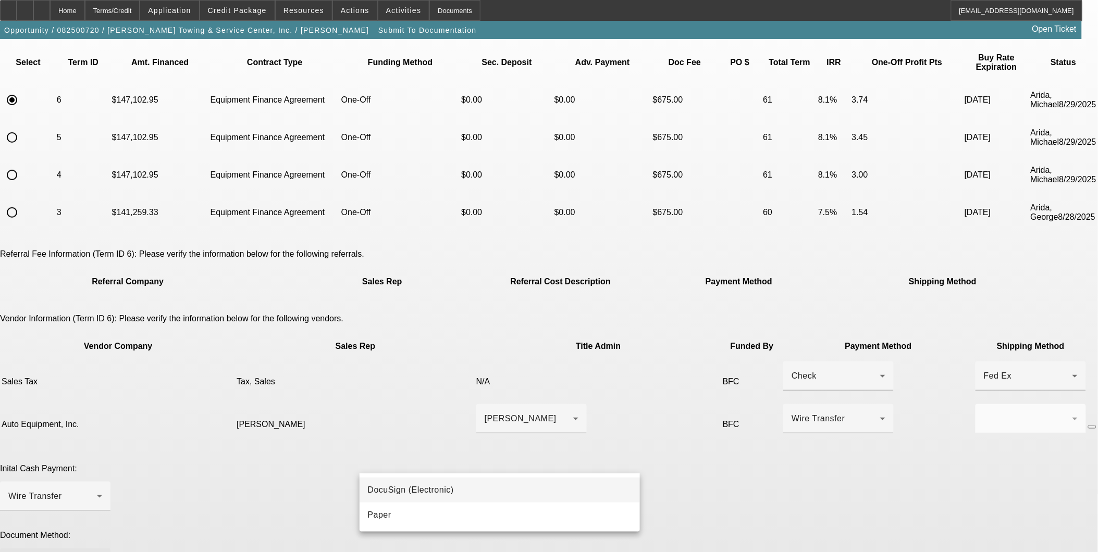
click at [431, 492] on span "DocuSign (Electronic)" at bounding box center [411, 490] width 86 height 13
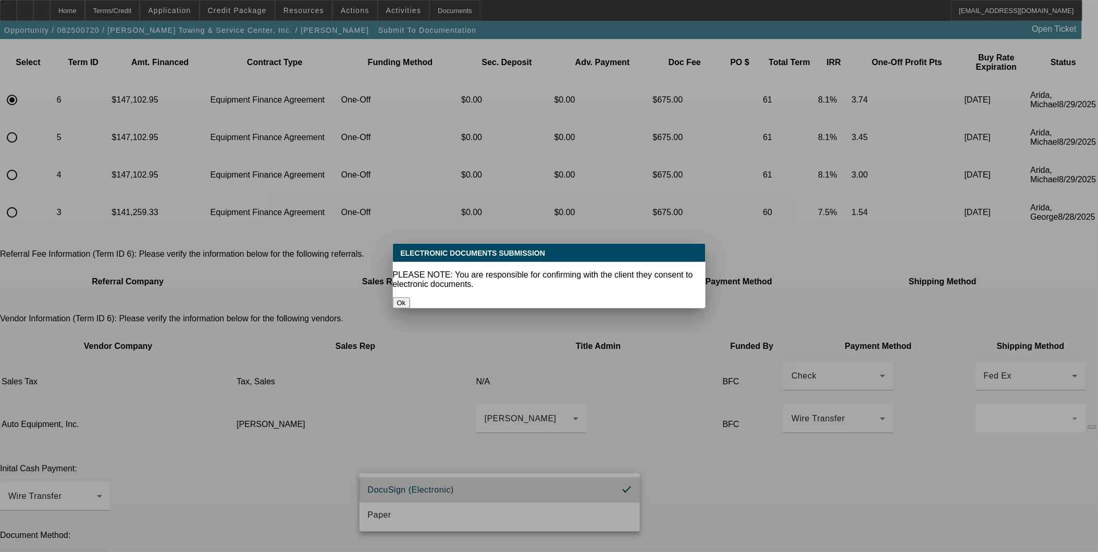
scroll to position [0, 0]
click at [410, 297] on button "Ok" at bounding box center [401, 302] width 17 height 11
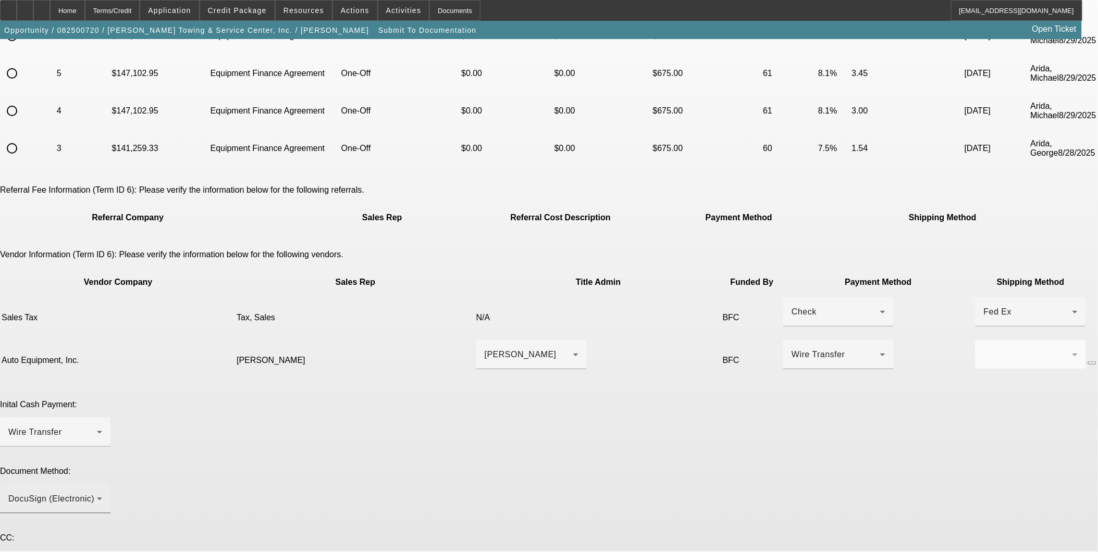
scroll to position [210, 0]
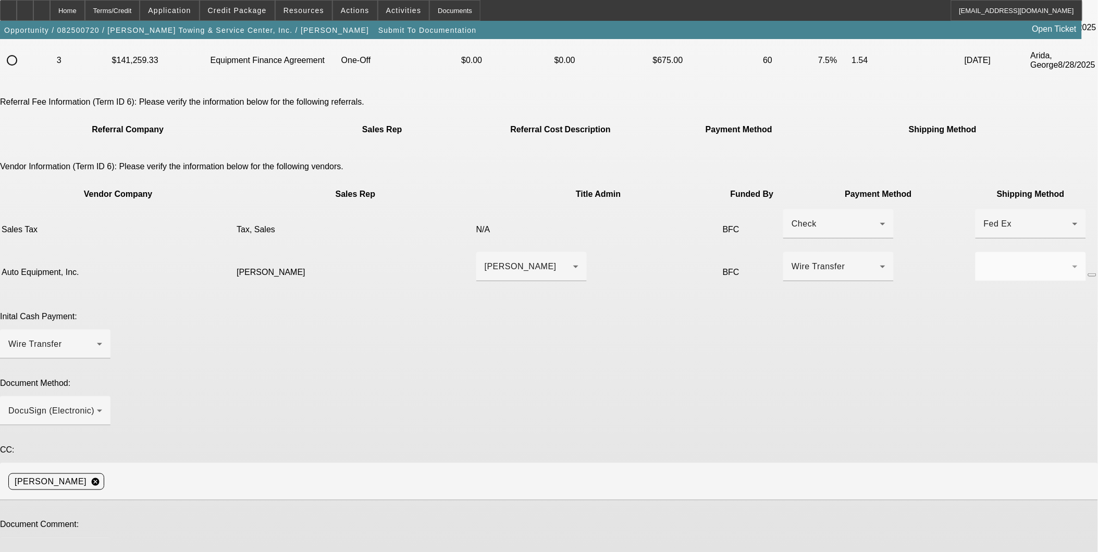
drag, startPoint x: 492, startPoint y: 409, endPoint x: 472, endPoint y: 419, distance: 21.7
click at [102, 546] on textarea at bounding box center [55, 558] width 94 height 25
paste textarea "Corp only EFA in VA; Early Payoff is included. The truck should be ready for de…"
click at [102, 546] on textarea "Corp only EFA in VA; Early Payoff is included. The truck should be ready for de…" at bounding box center [55, 558] width 94 height 25
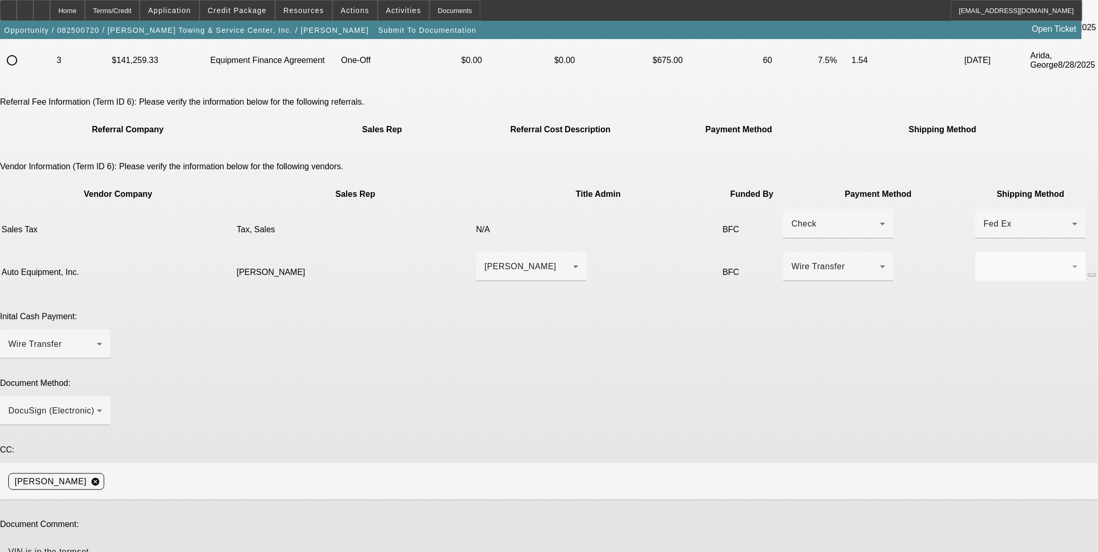
type textarea "VIN is in the termset, and a copy of the MSO is in the file as well. Corp only …"
type textarea "a"
type textarea "P"
type textarea "I modified the payment and the approval extension is in this modification as we…"
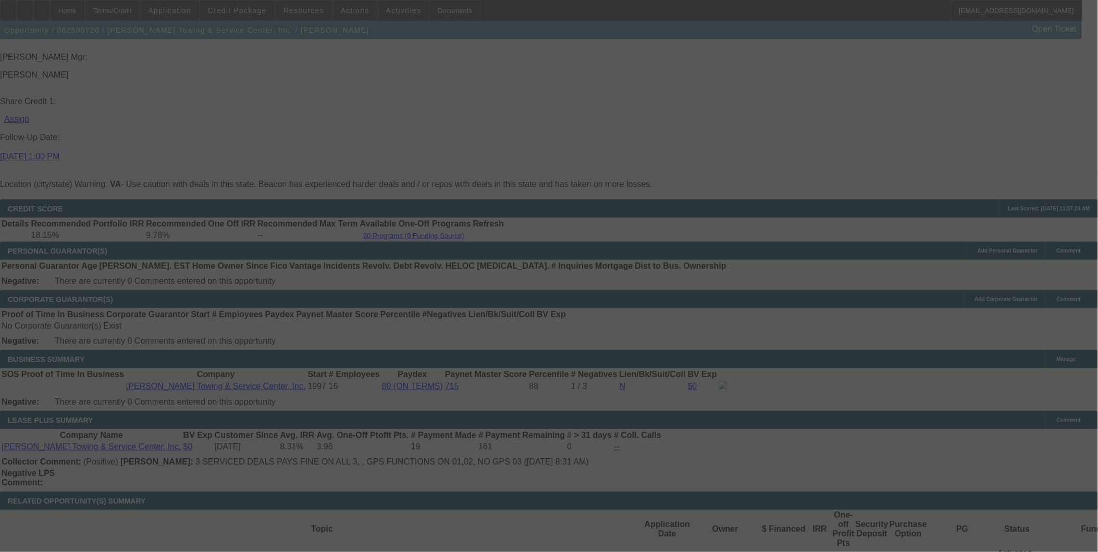
scroll to position [1479, 0]
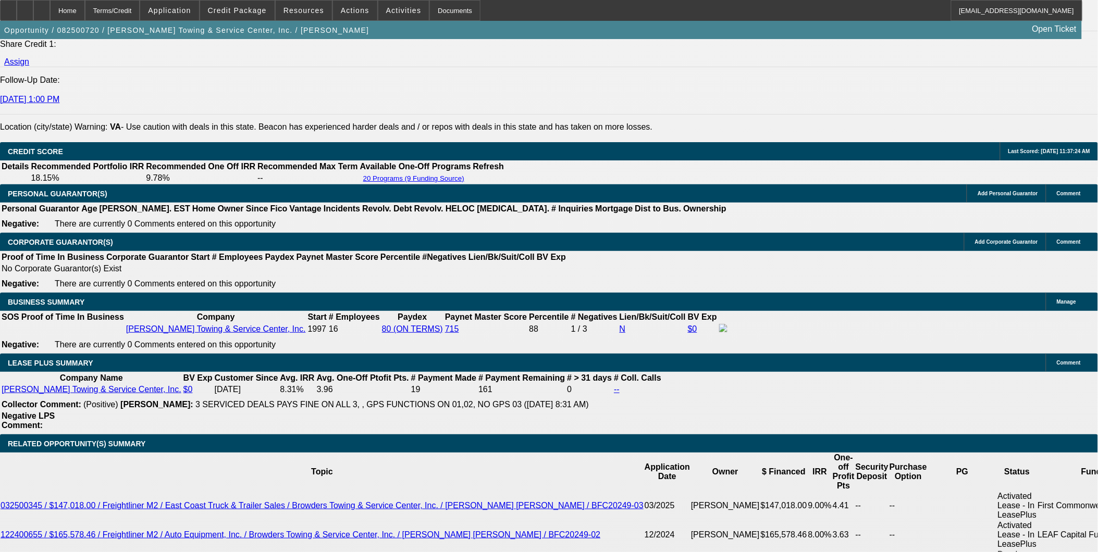
select select "0"
select select "2"
select select "0"
select select "6"
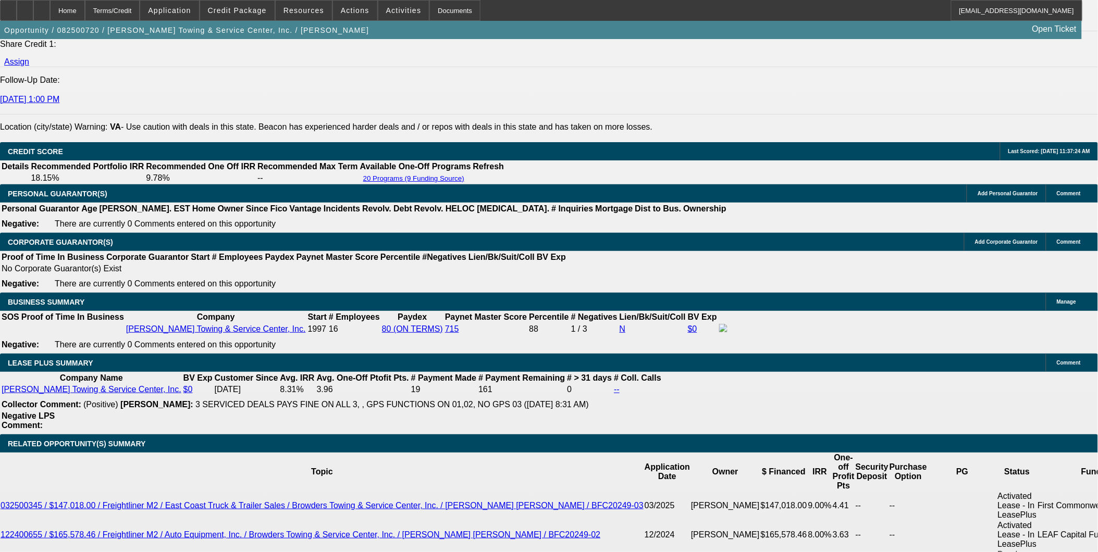
select select "0"
select select "2"
select select "0"
select select "6"
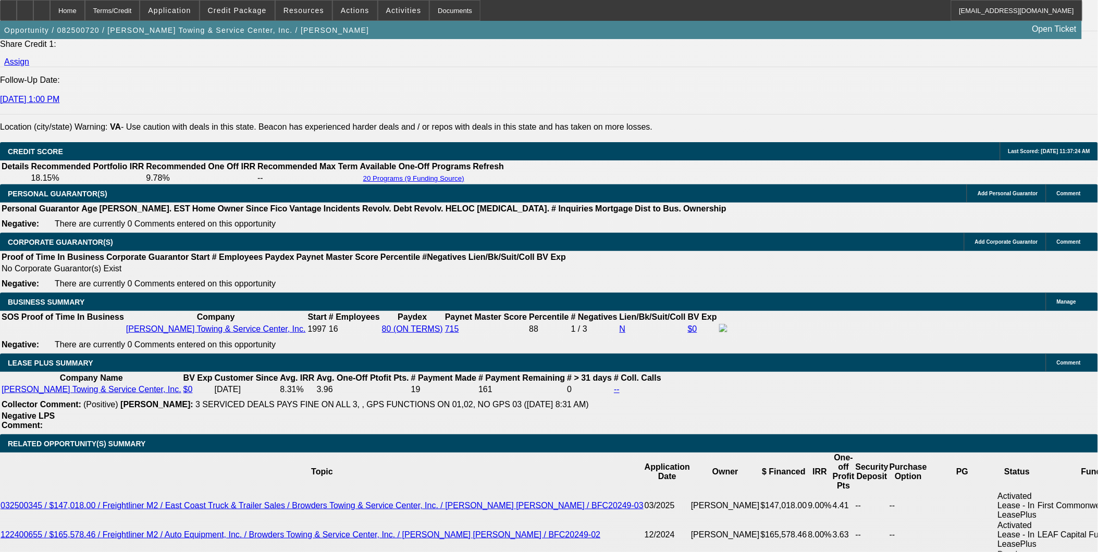
select select "0"
select select "2"
select select "0"
select select "6"
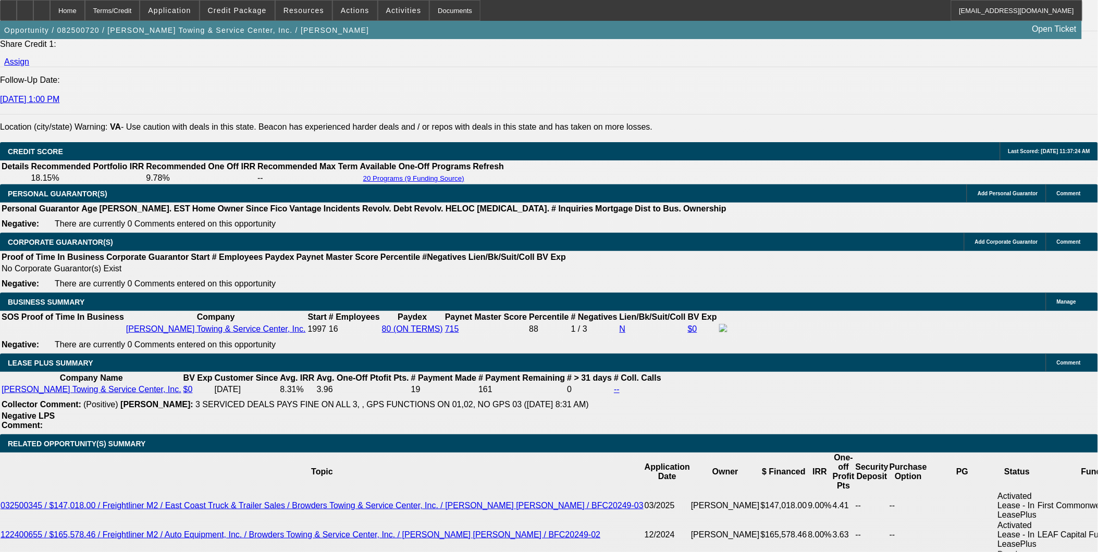
select select "0"
select select "2"
select select "0"
select select "6"
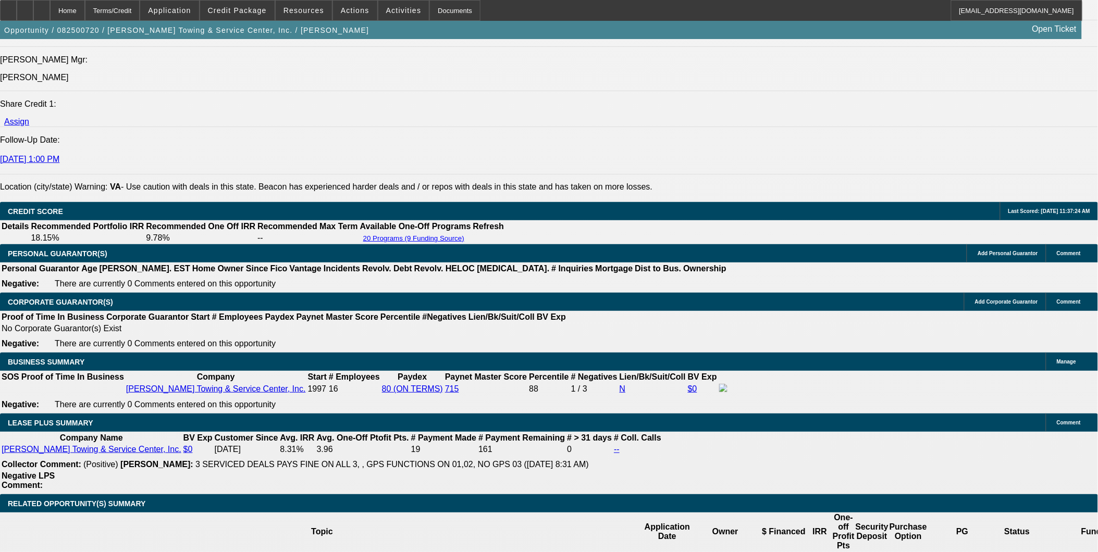
scroll to position [1363, 0]
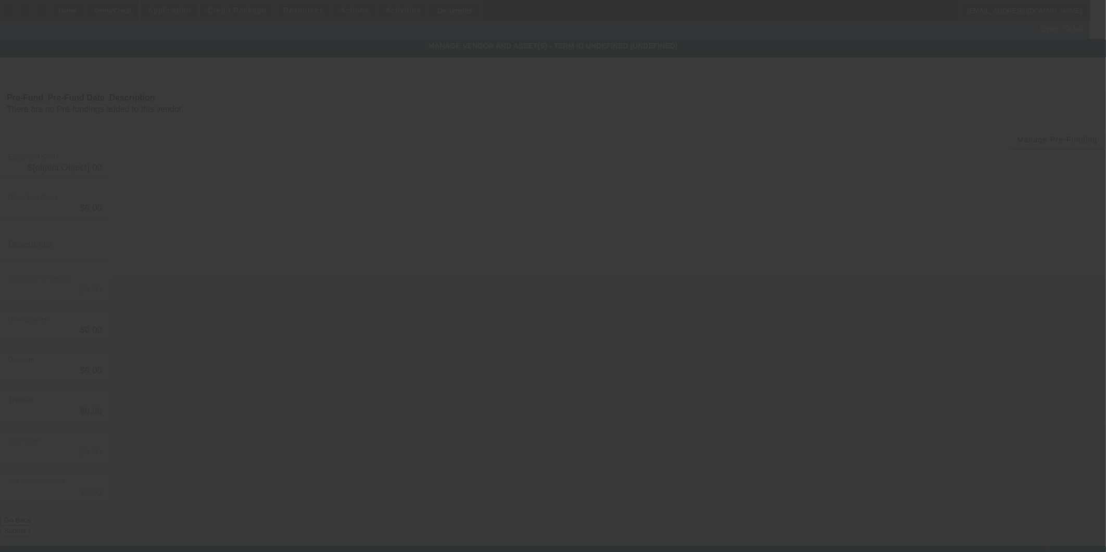
type input "$140,810.33"
type input "$449.00"
type input "$141,259.33"
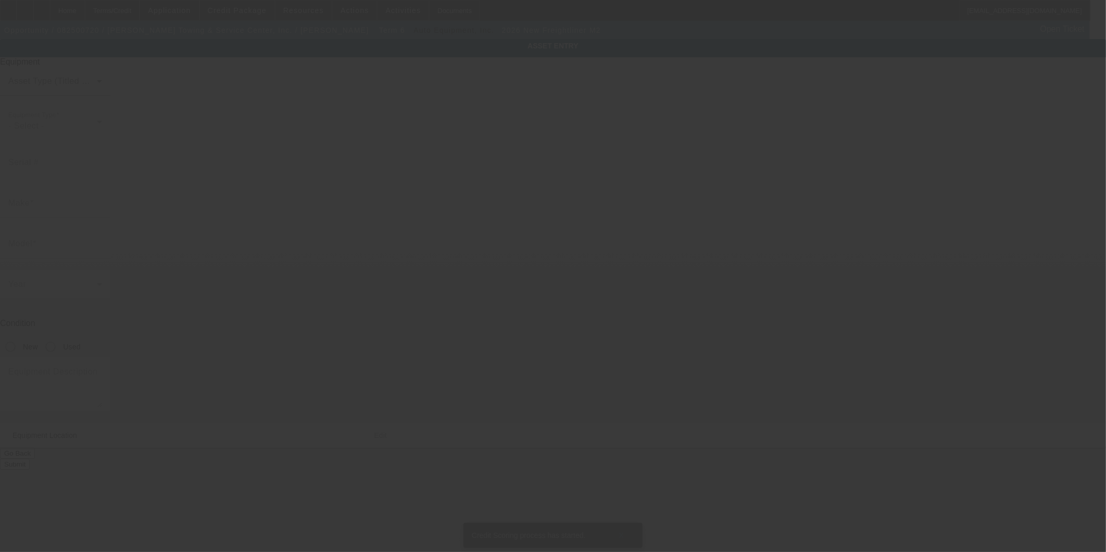
type input "3ALACWFC2TDWJ9327"
type input "Freightliner"
type input "M2"
radio input "true"
type input "6820 Boydton Plank Rd"
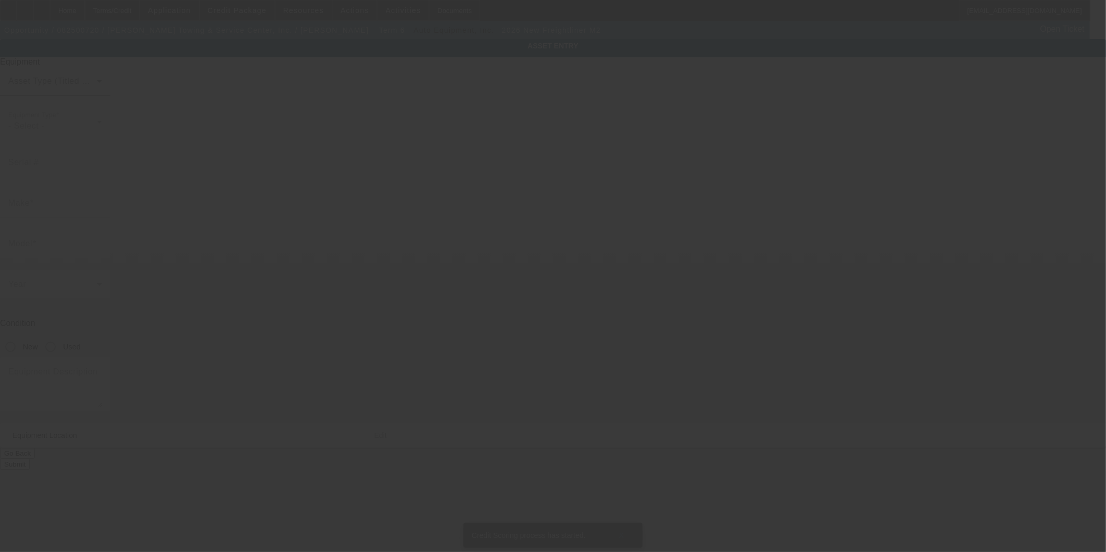
type input "North Dinwiddie"
type input "23803"
type input "Dinwiddie"
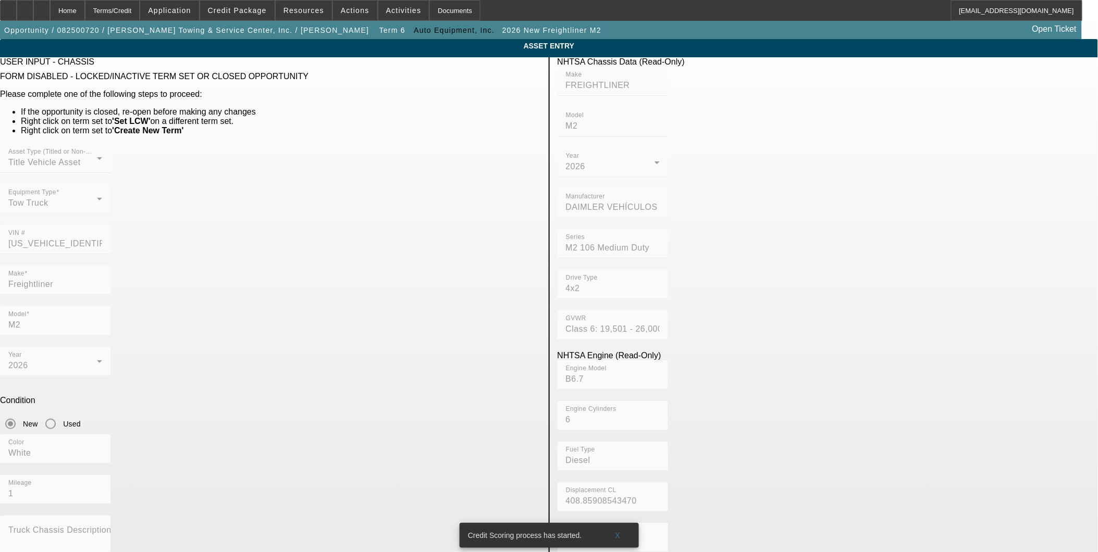
click at [200, 237] on app-asset-collateral-manage "ASSET ENTRY USER INPUT - CHASSIS FORM DISABLED - LOCKED/INACTIVE TERM SET OR CL…" at bounding box center [549, 483] width 1098 height 888
click at [944, 167] on app-asset-collateral-manage "ASSET ENTRY USER INPUT - CHASSIS FORM DISABLED - LOCKED/INACTIVE TERM SET OR CL…" at bounding box center [549, 483] width 1098 height 888
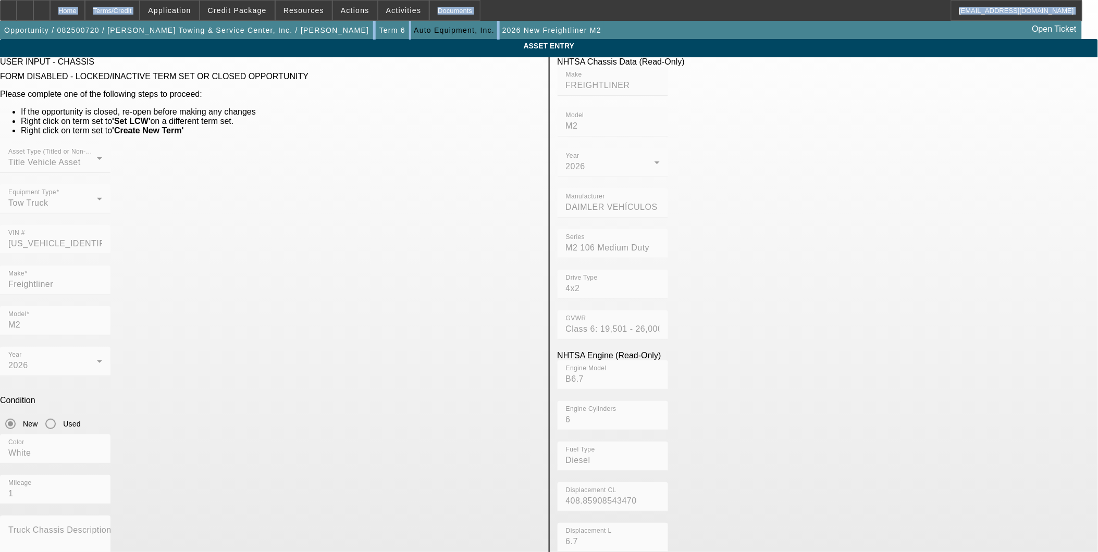
drag, startPoint x: 778, startPoint y: 16, endPoint x: 1076, endPoint y: 208, distance: 354.6
click at [1005, 178] on app-root "Home Terms/Credit Application Credit Package Resources Actions Activities Docum…" at bounding box center [549, 463] width 1098 height 927
click at [923, 429] on app-asset-collateral-manage "ASSET ENTRY USER INPUT - CHASSIS FORM DISABLED - LOCKED/INACTIVE TERM SET OR CL…" at bounding box center [549, 483] width 1098 height 888
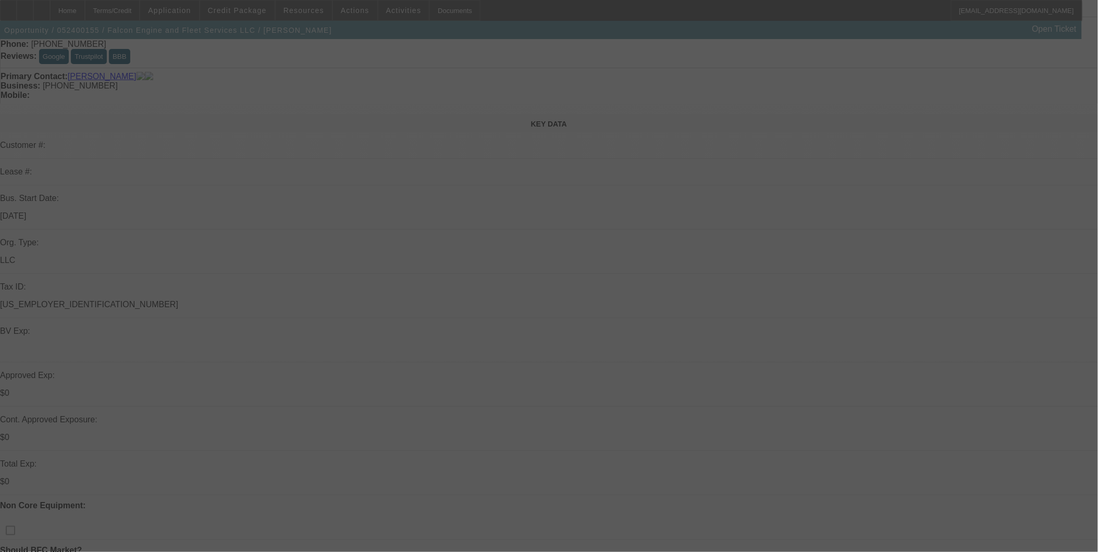
scroll to position [116, 0]
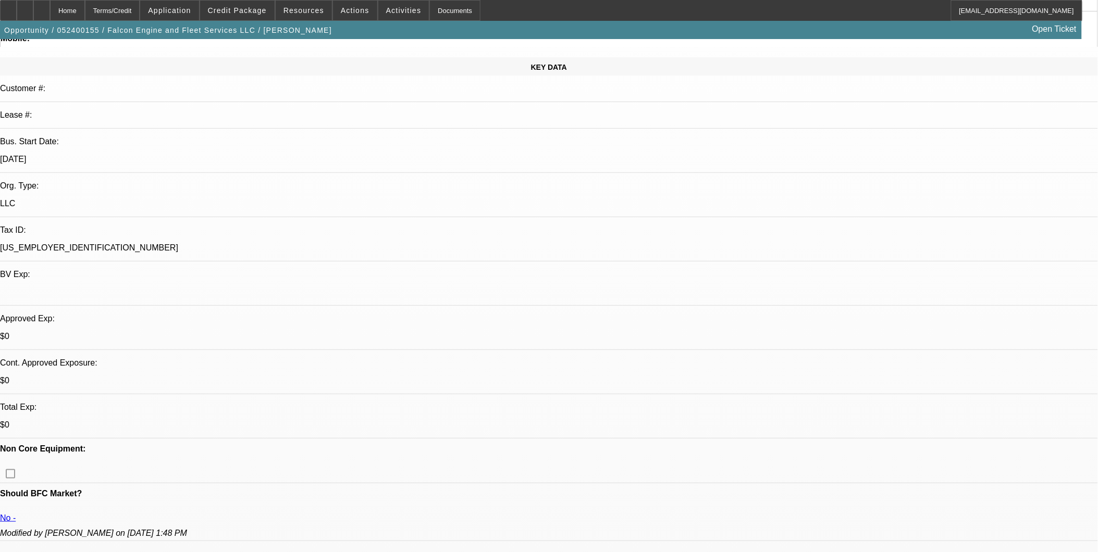
select select "0"
select select "2"
select select "0"
select select "2"
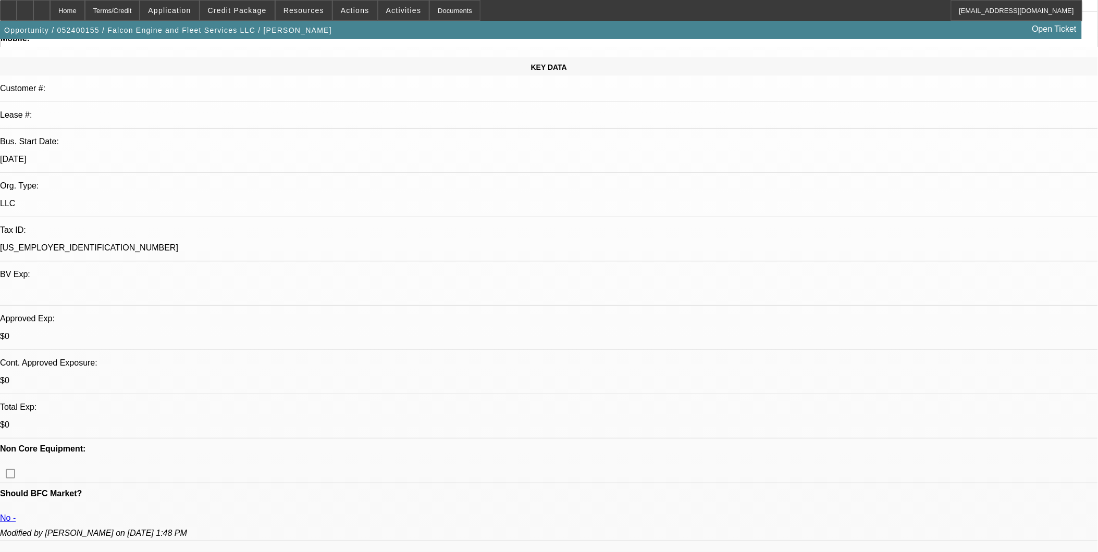
select select "0"
select select "2"
select select "0"
select select "1"
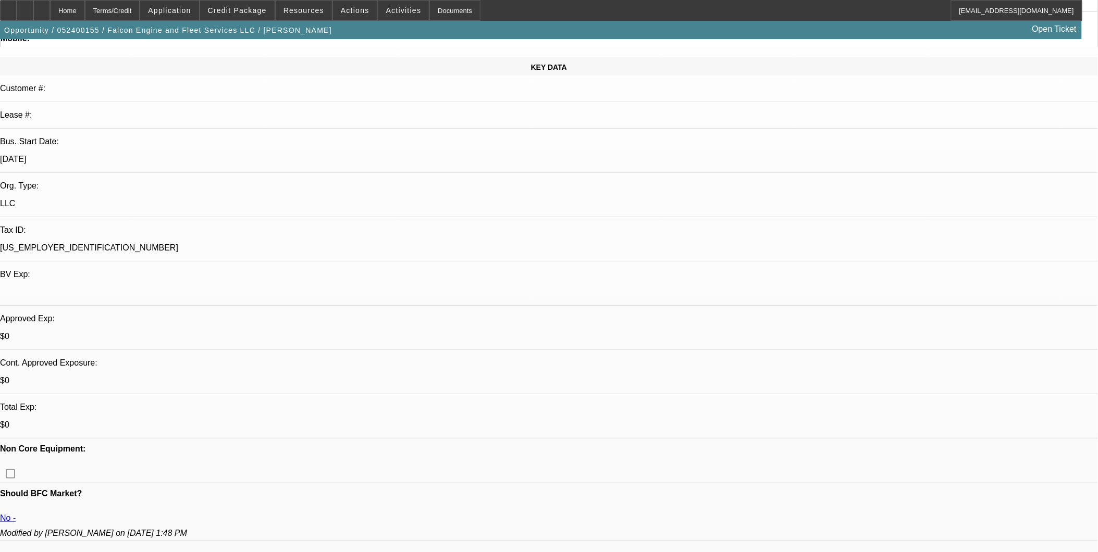
select select "2"
select select "6"
select select "1"
select select "2"
select select "6"
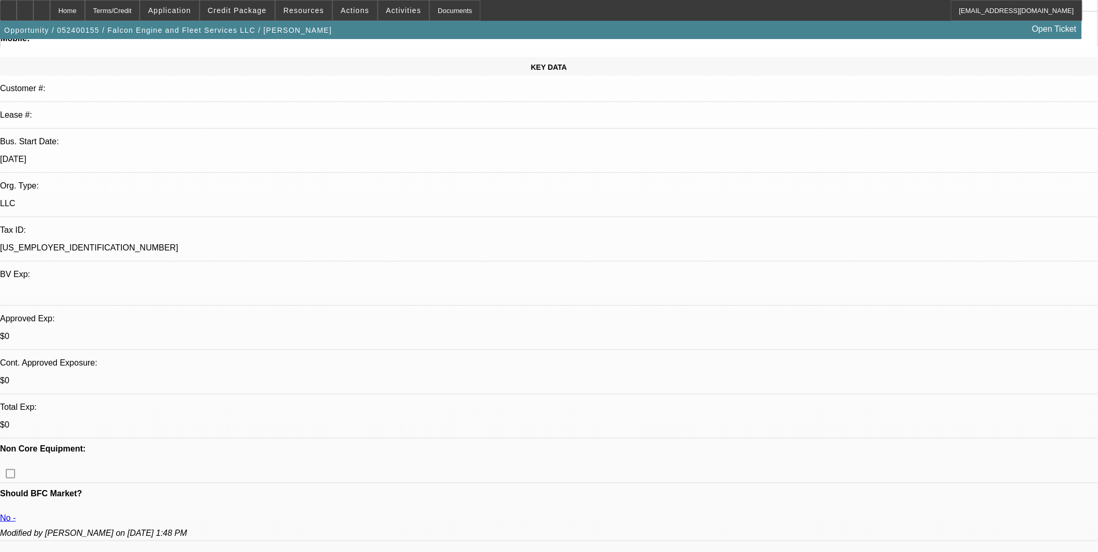
select select "1"
select select "2"
select select "6"
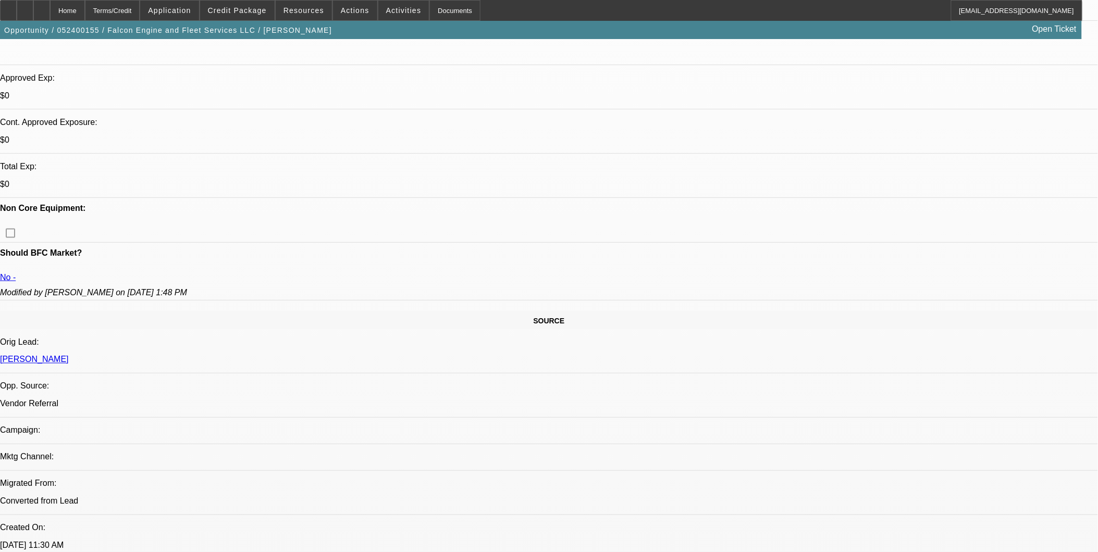
scroll to position [173, 0]
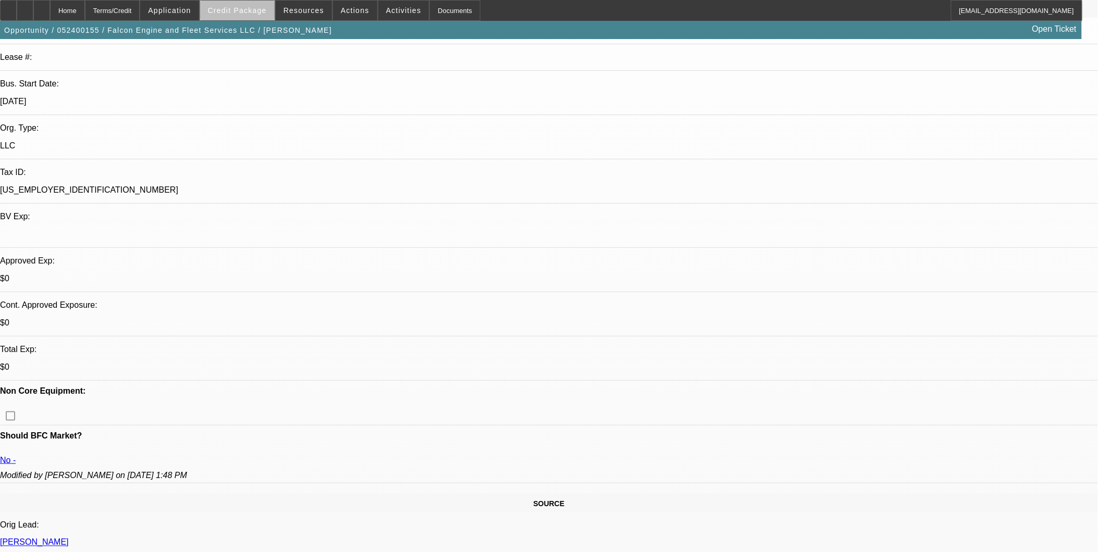
click at [263, 11] on span "Credit Package" at bounding box center [237, 10] width 59 height 8
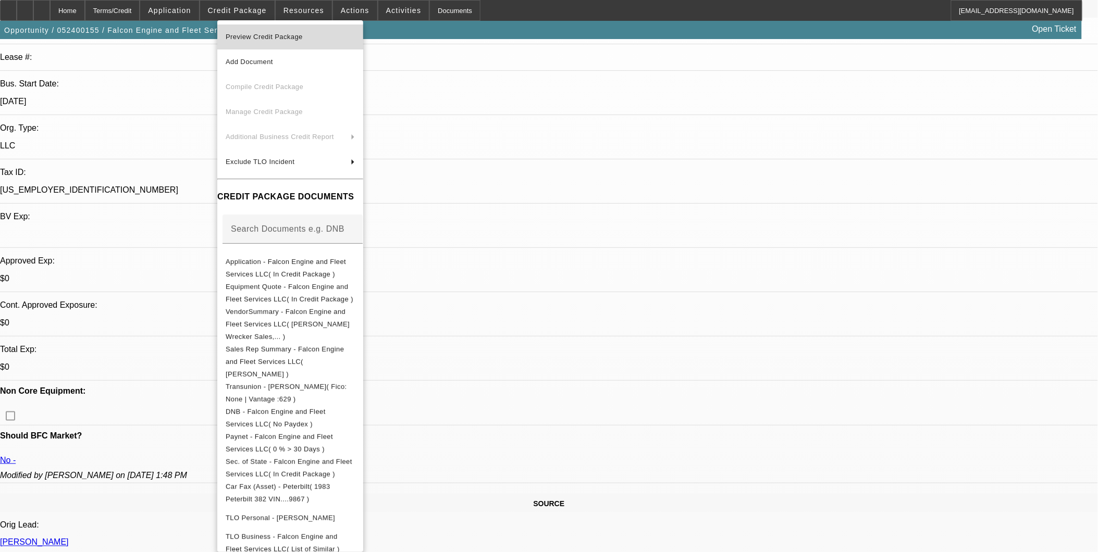
click at [264, 33] on span "Preview Credit Package" at bounding box center [264, 37] width 77 height 8
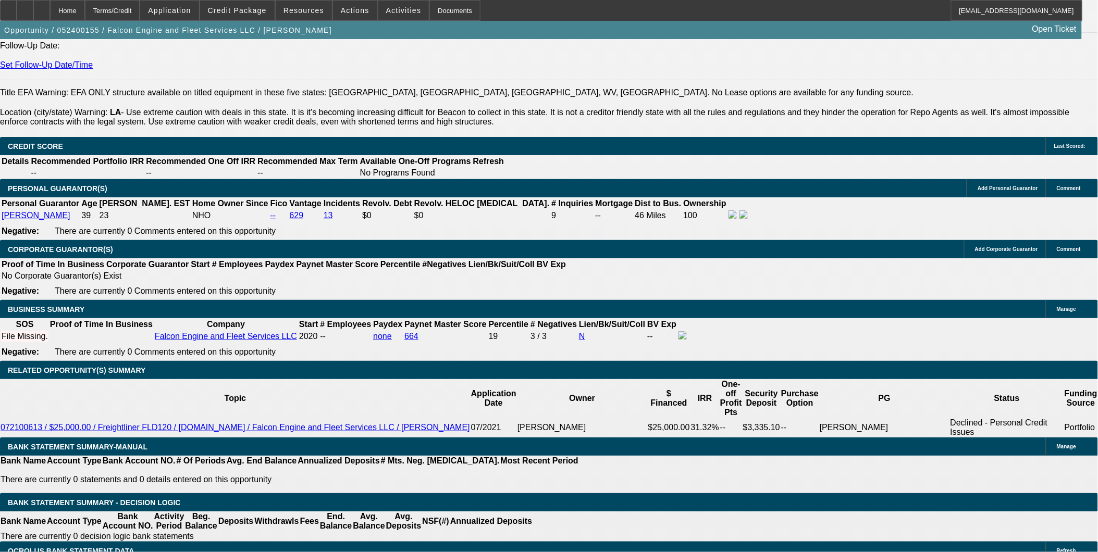
scroll to position [1621, 0]
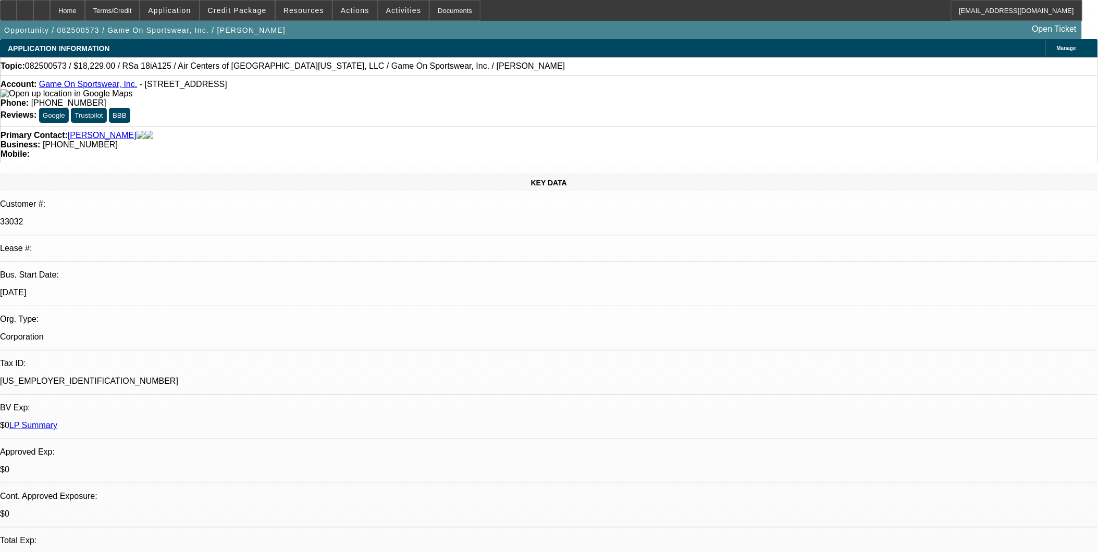
select select "0"
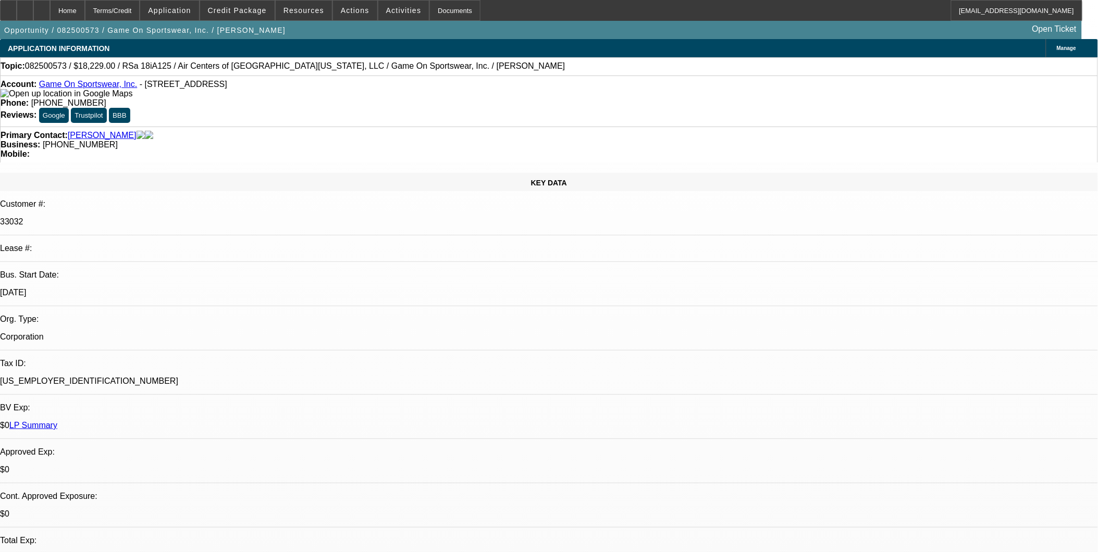
select select "0"
select select "1"
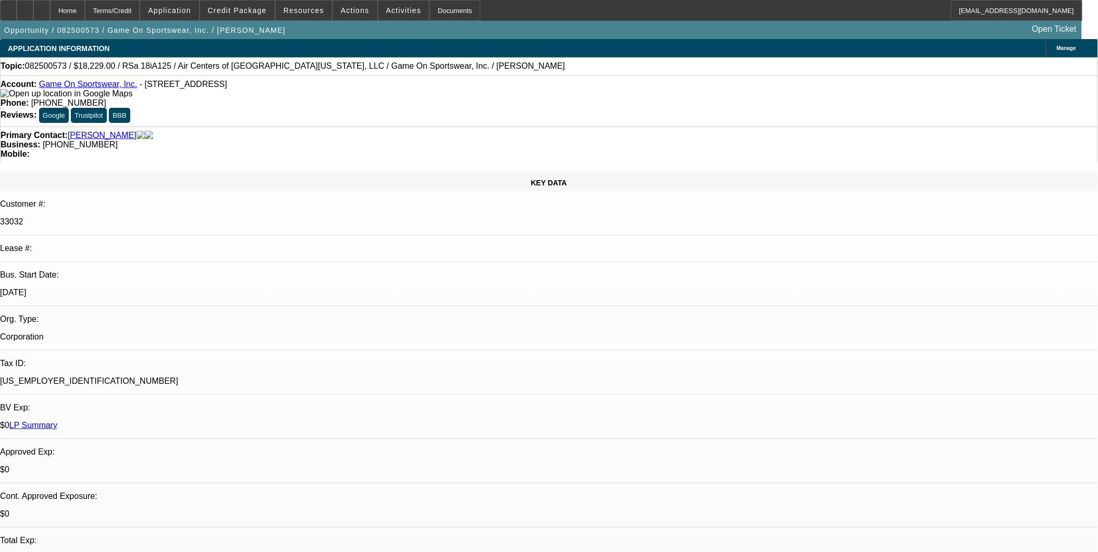
select select "1"
select select "6"
select select "1"
select select "6"
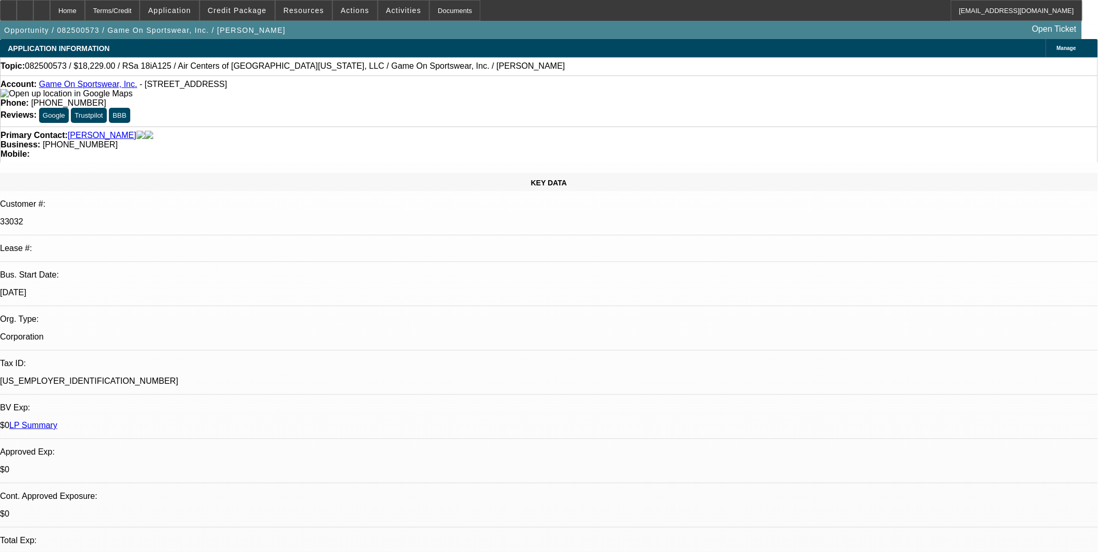
select select "1"
select select "6"
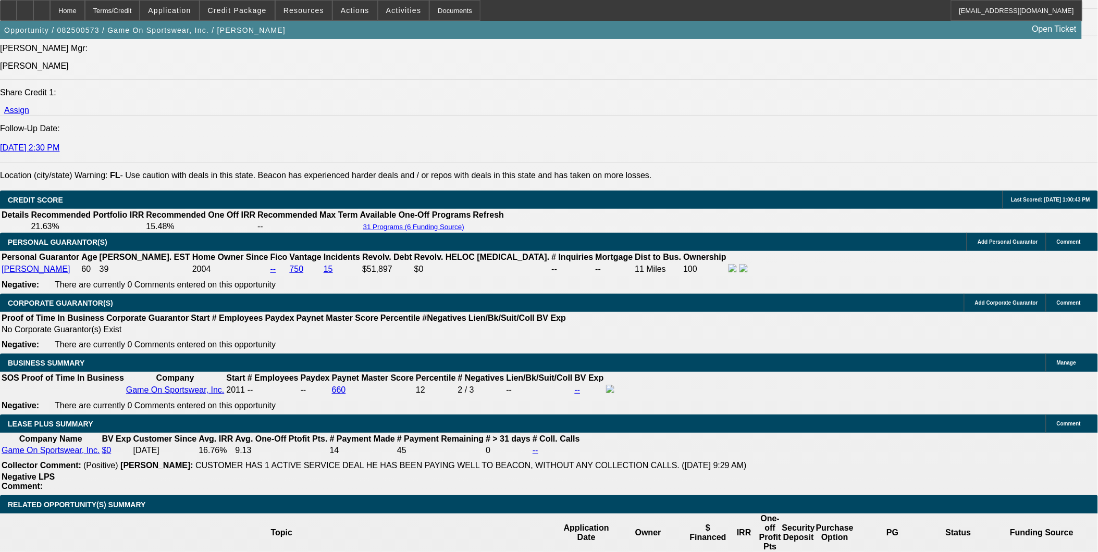
scroll to position [1389, 0]
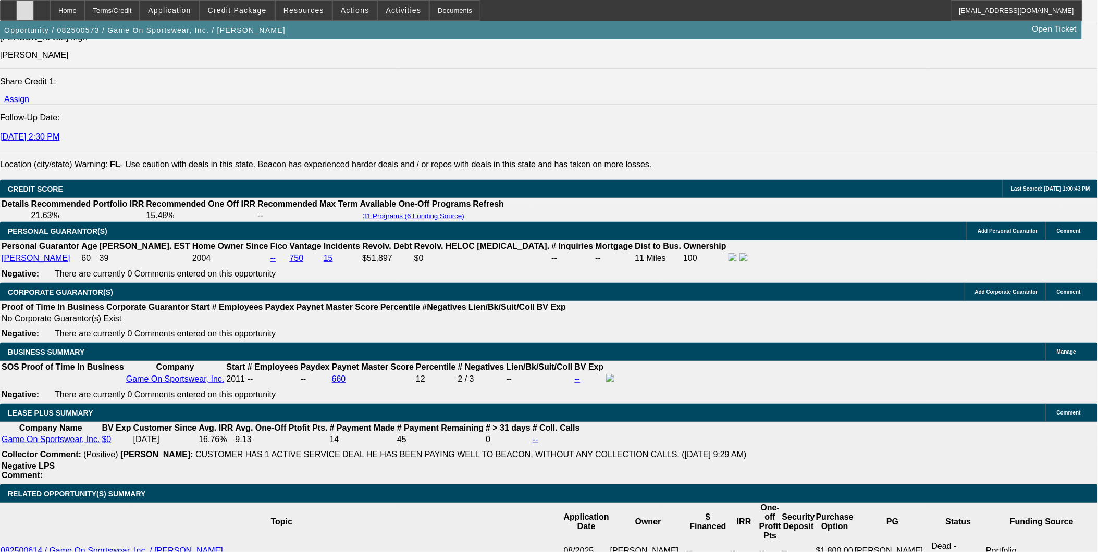
click at [25, 7] on icon at bounding box center [25, 7] width 0 height 0
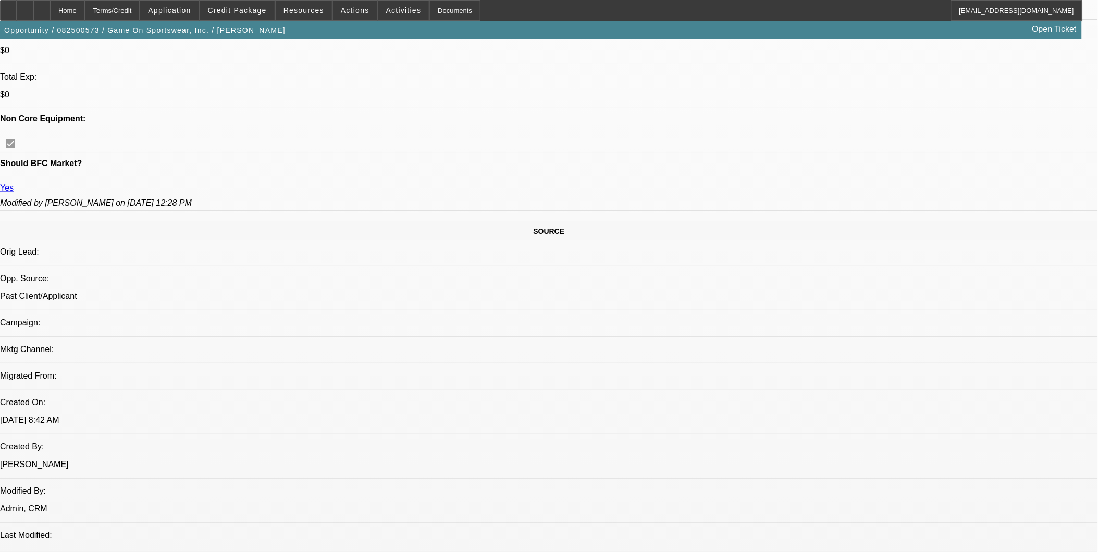
scroll to position [463, 0]
click at [33, 12] on div at bounding box center [25, 10] width 17 height 21
click at [50, 17] on div at bounding box center [41, 10] width 17 height 21
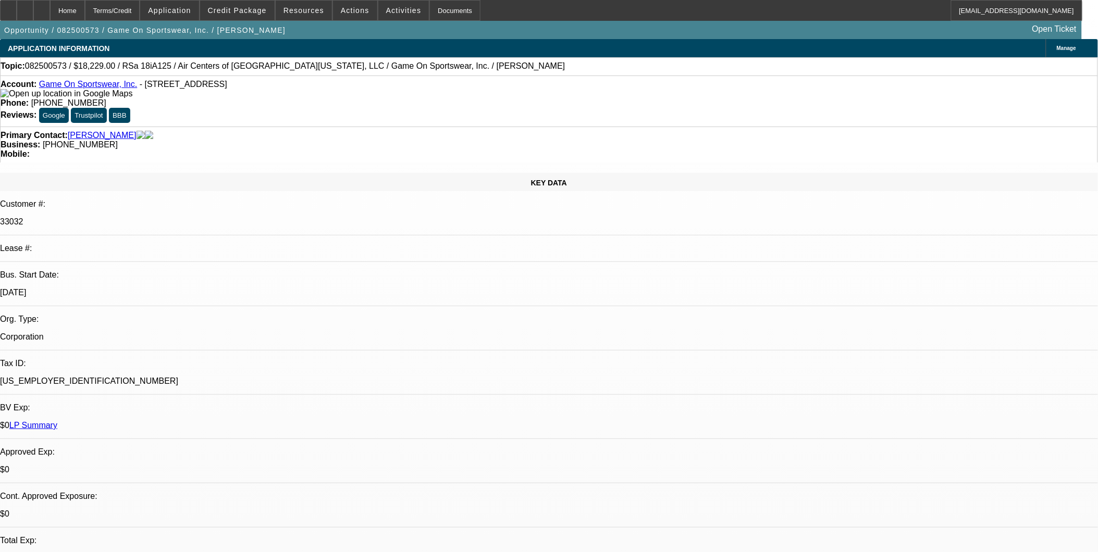
select select "0"
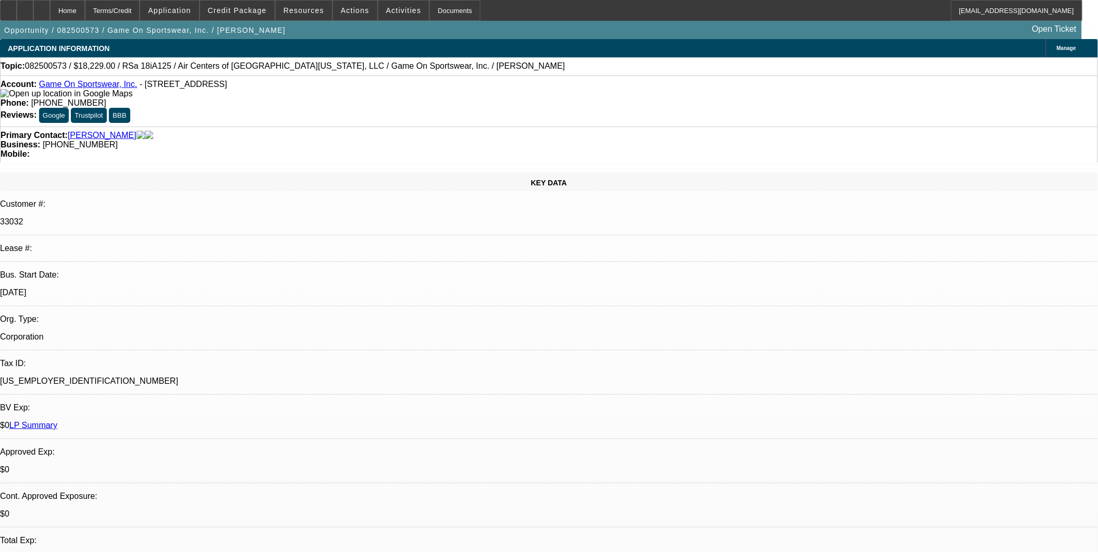
select select "0"
select select "1"
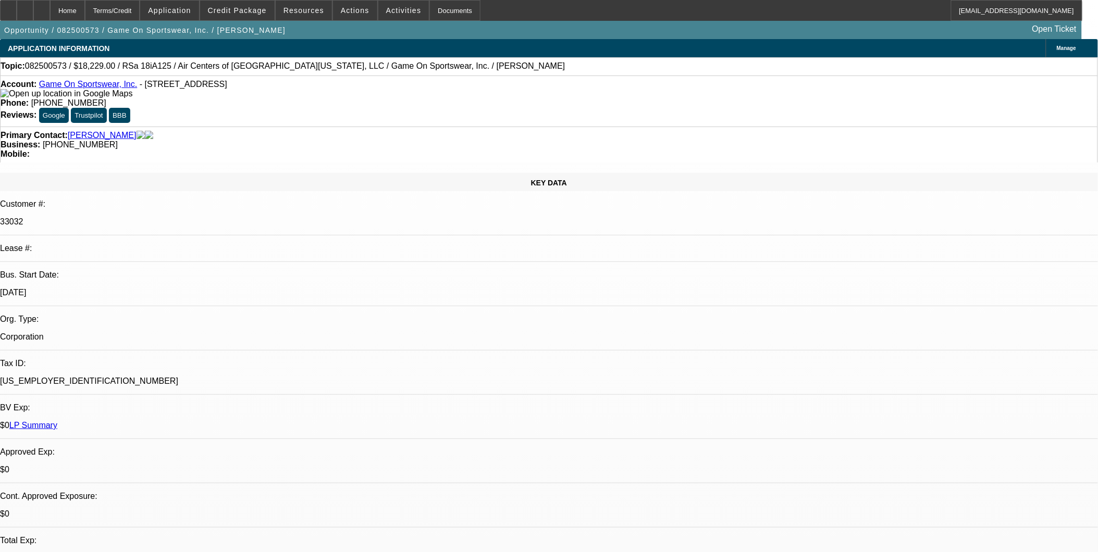
select select "1"
select select "6"
select select "1"
select select "6"
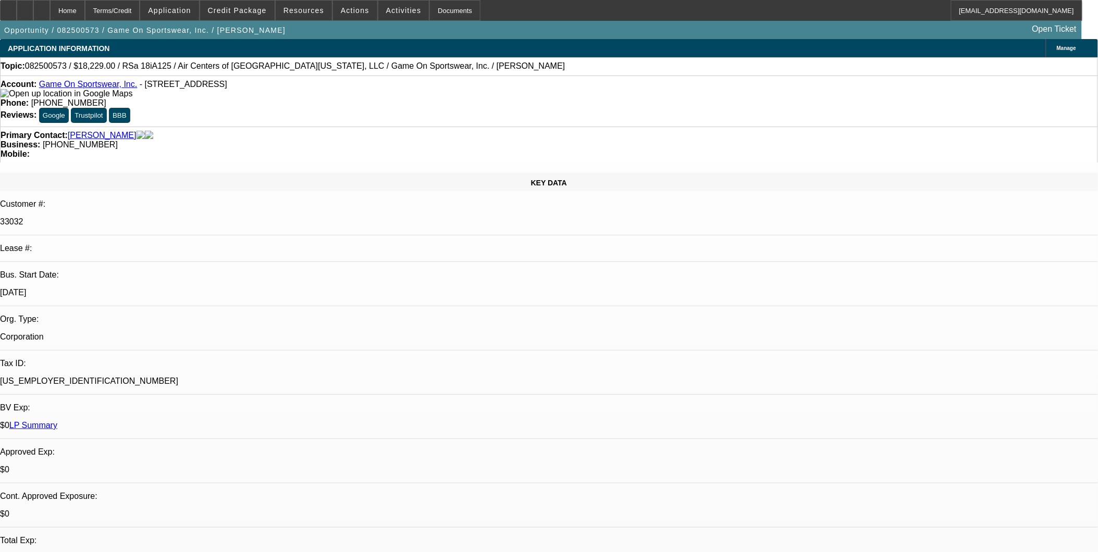
select select "1"
select select "6"
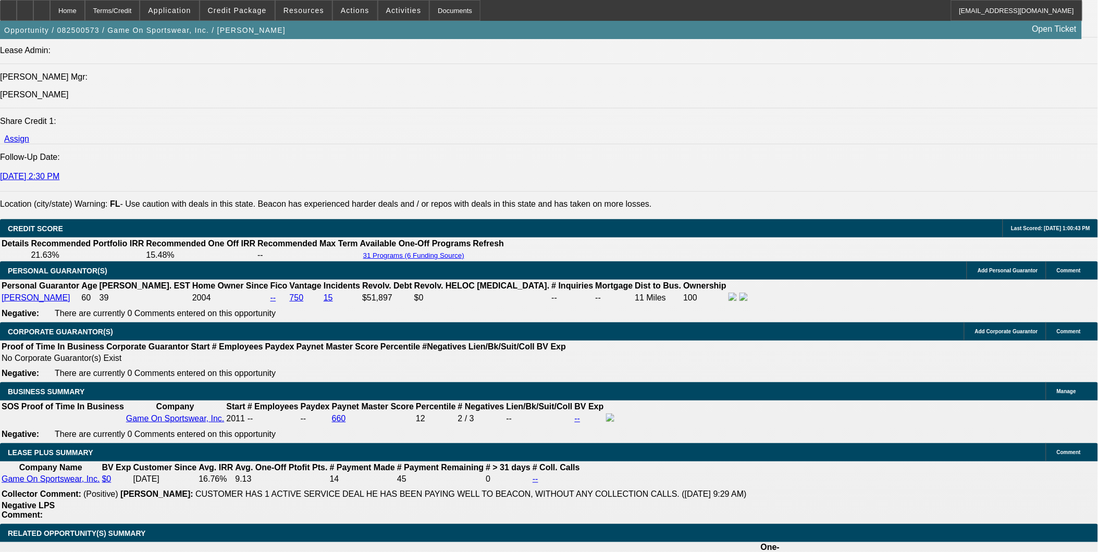
scroll to position [1447, 0]
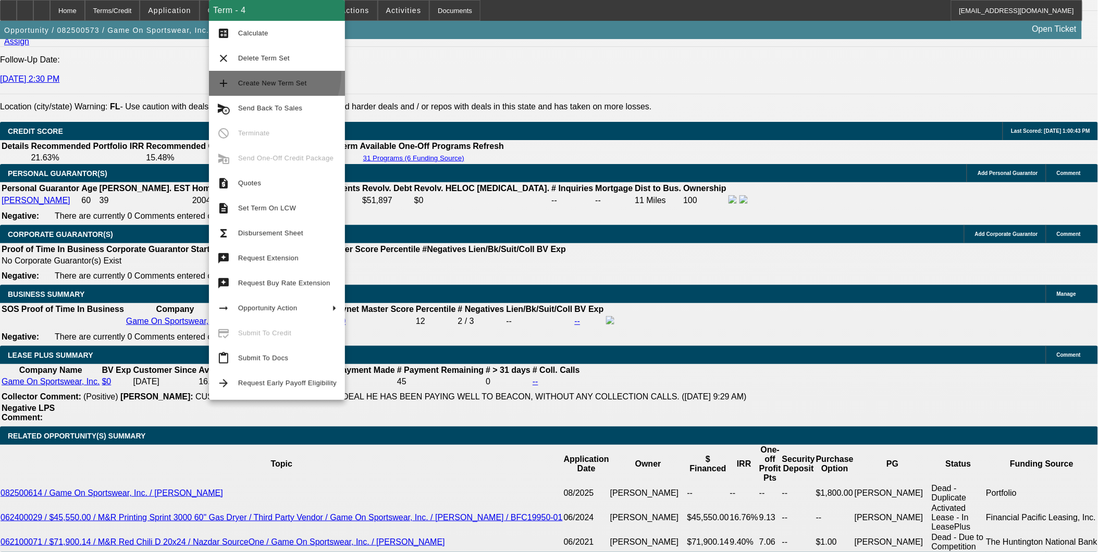
click at [257, 73] on button "add Create New Term Set" at bounding box center [277, 83] width 136 height 25
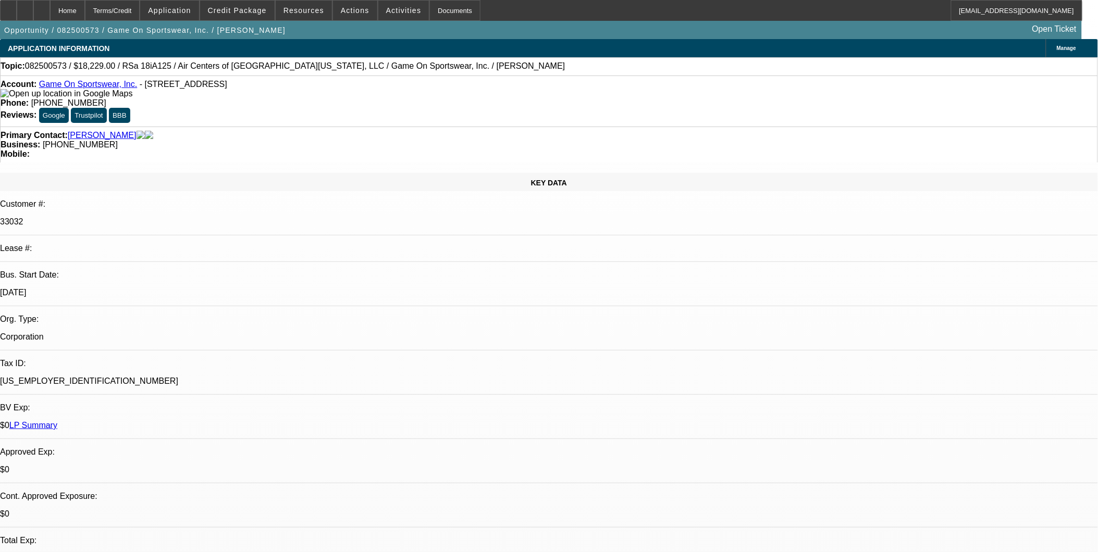
select select "0"
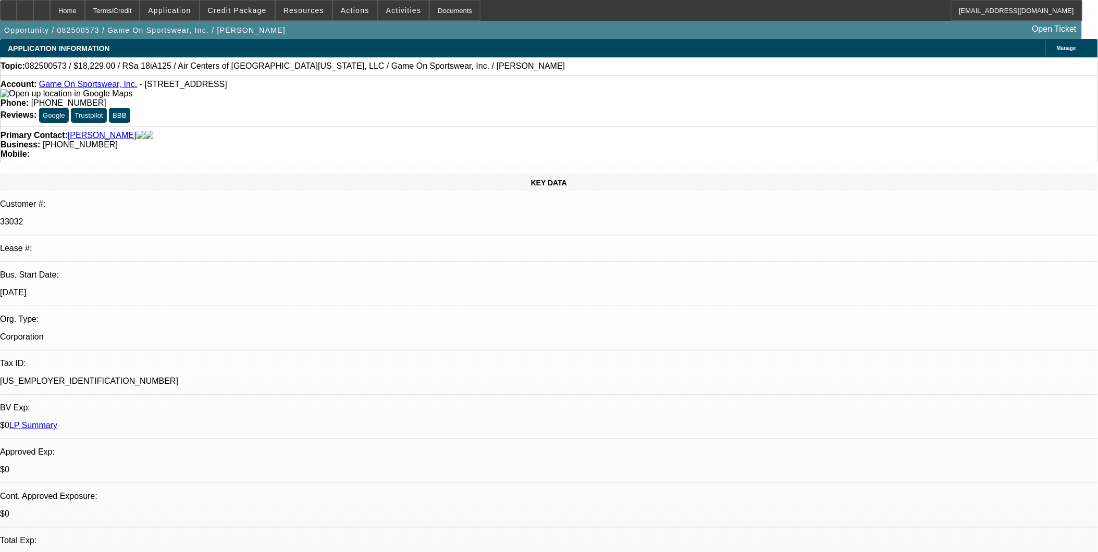
select select "0"
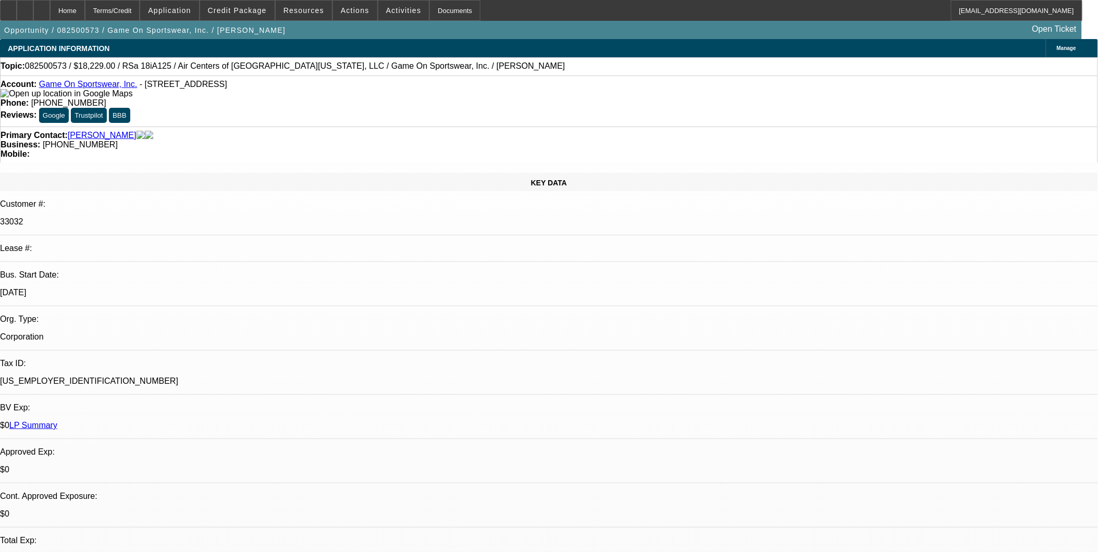
select select "0"
select select "1"
select select "6"
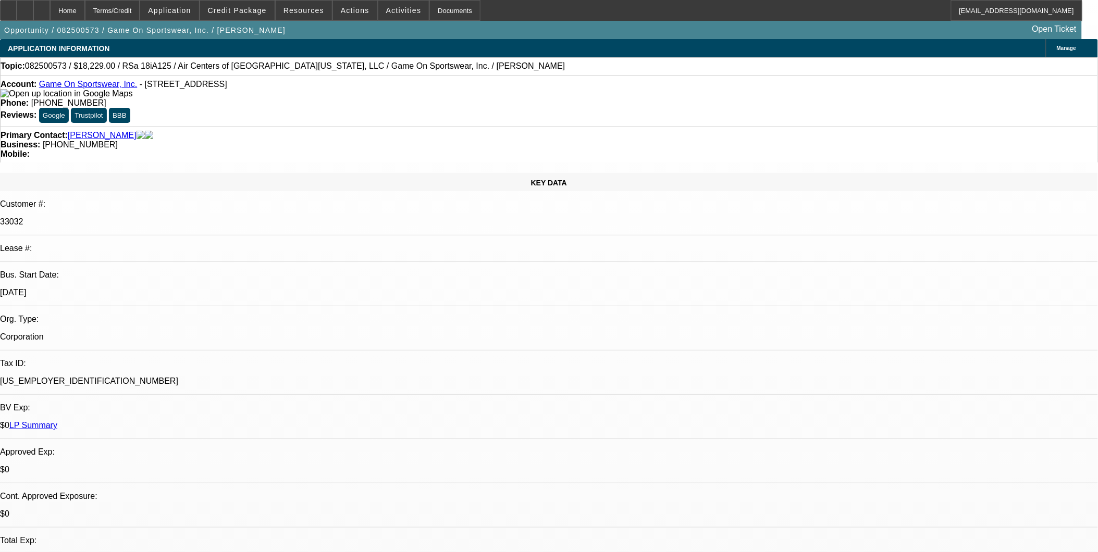
select select "1"
select select "6"
select select "1"
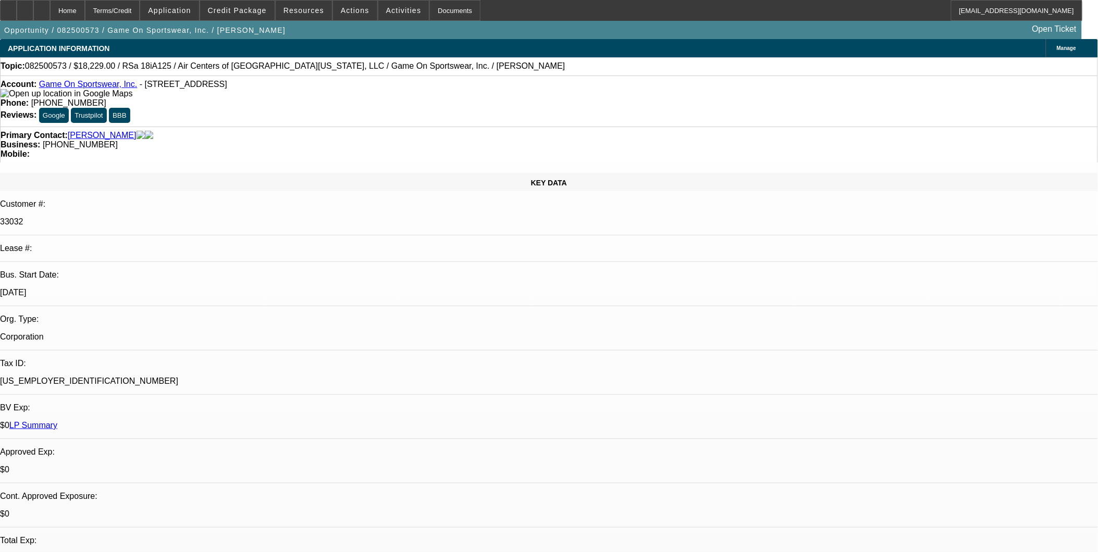
select select "6"
select select "1"
select select "6"
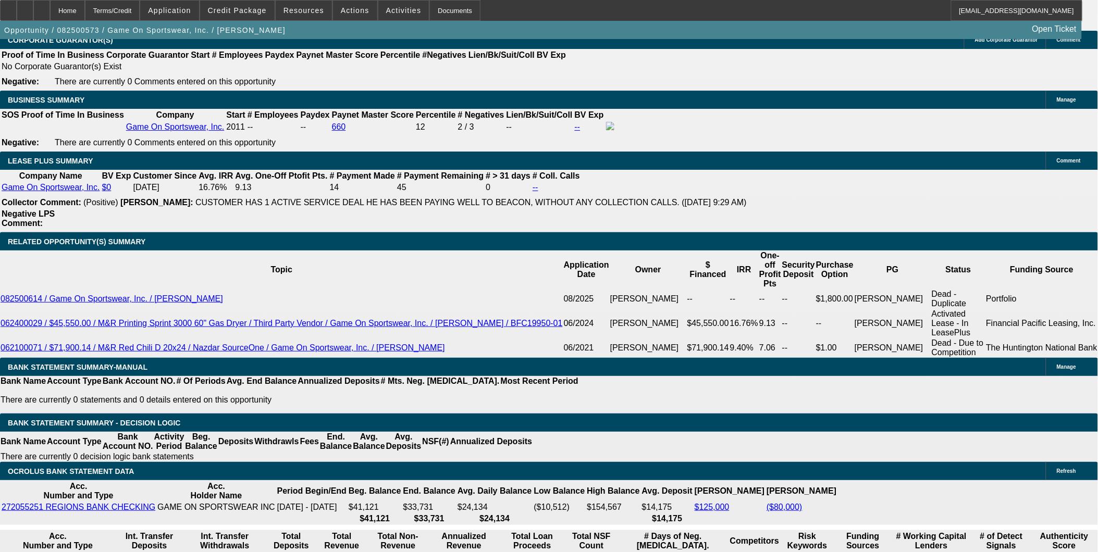
scroll to position [1621, 0]
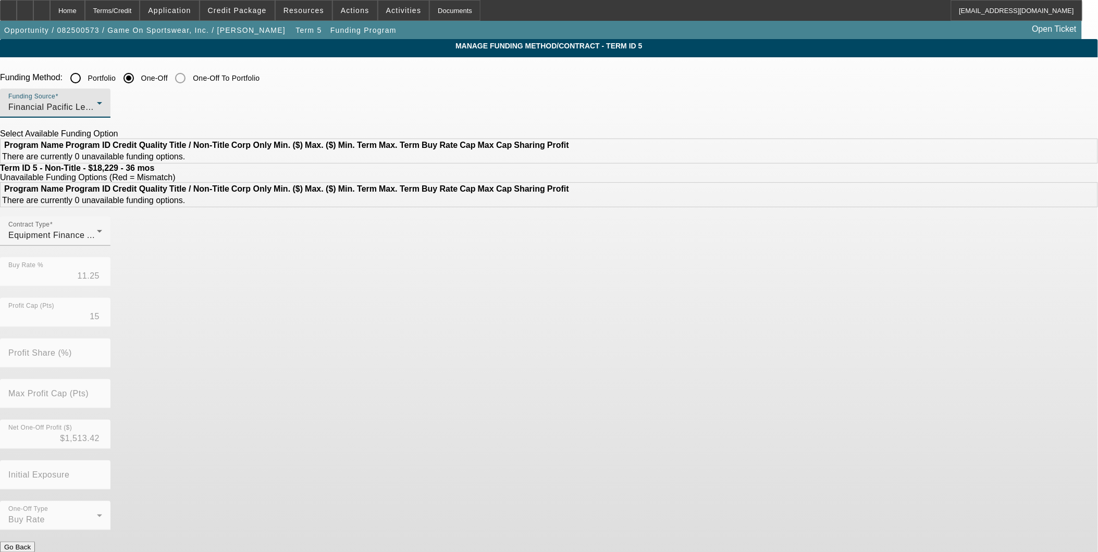
click at [97, 108] on div "Financial Pacific Leasing, Inc." at bounding box center [52, 107] width 89 height 13
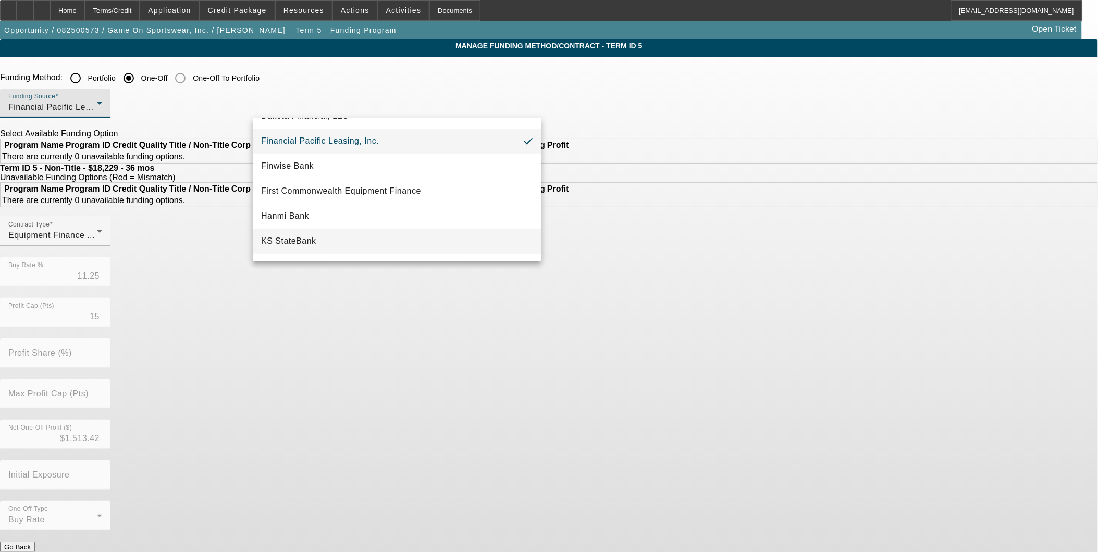
scroll to position [295, 0]
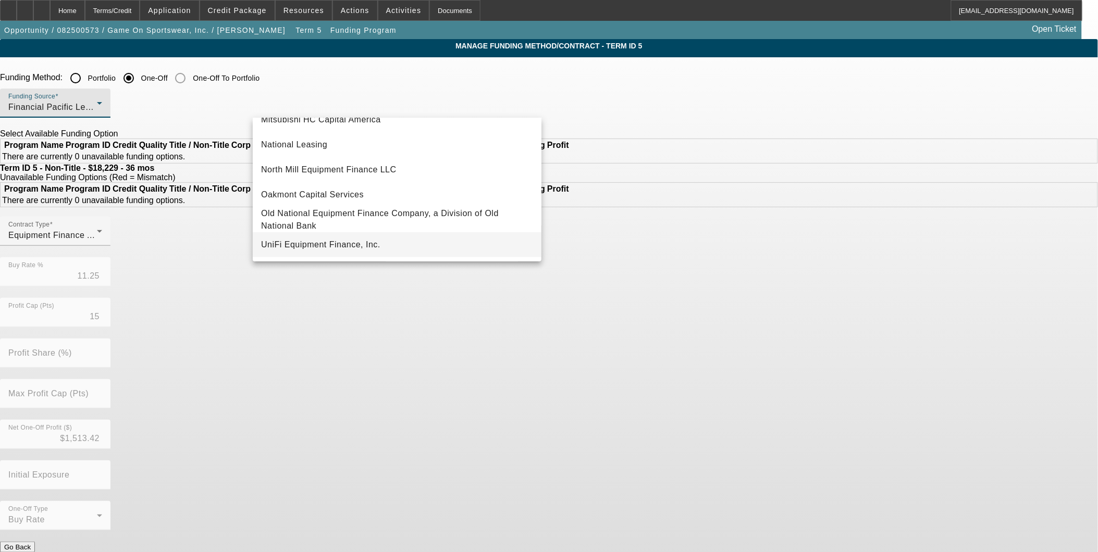
click at [337, 247] on span "UniFi Equipment Finance, Inc." at bounding box center [320, 245] width 119 height 13
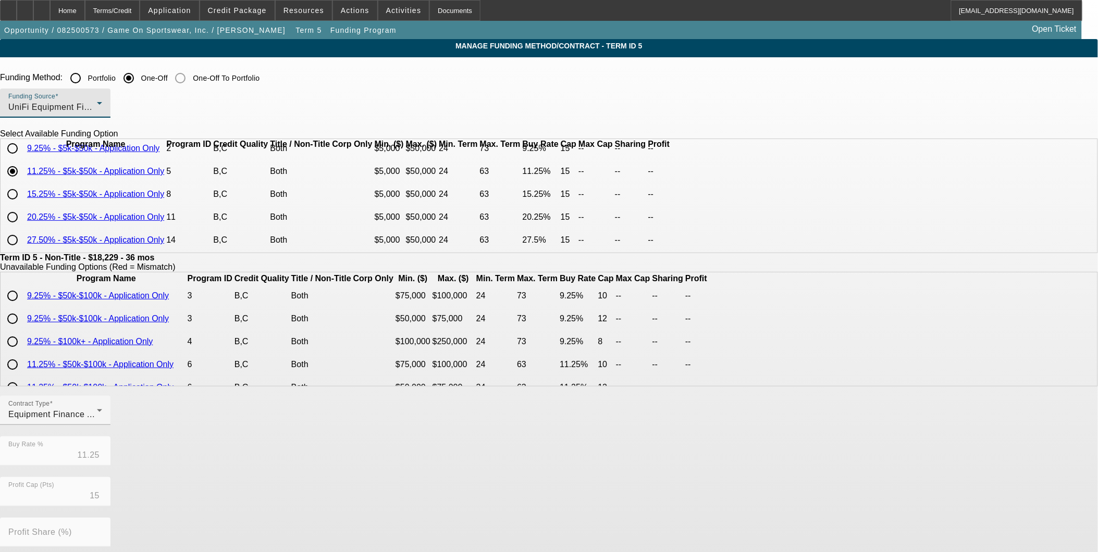
scroll to position [71, 0]
click at [97, 111] on div "UniFi Equipment Finance, Inc." at bounding box center [52, 107] width 89 height 13
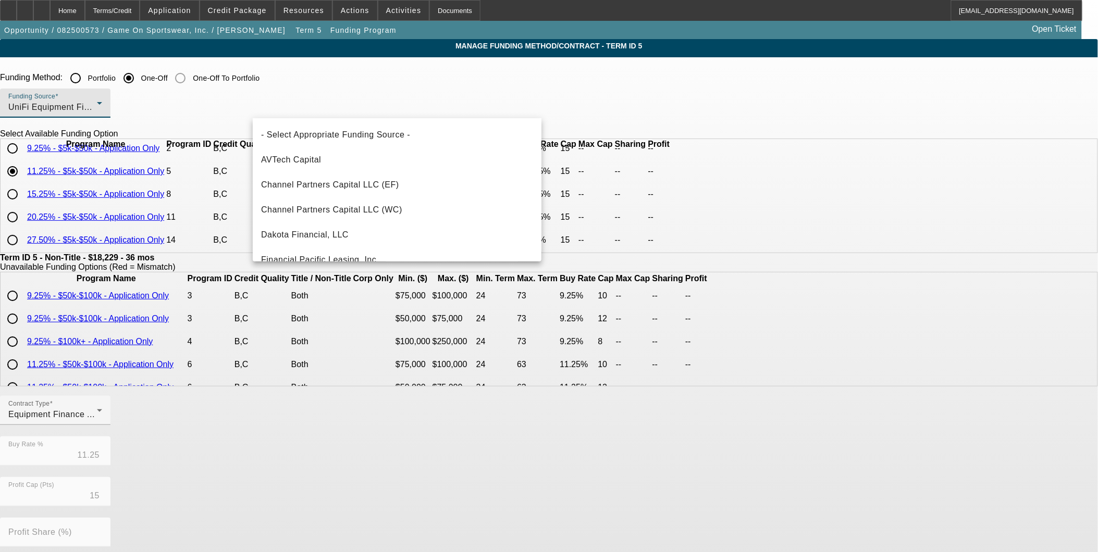
scroll to position [291, 0]
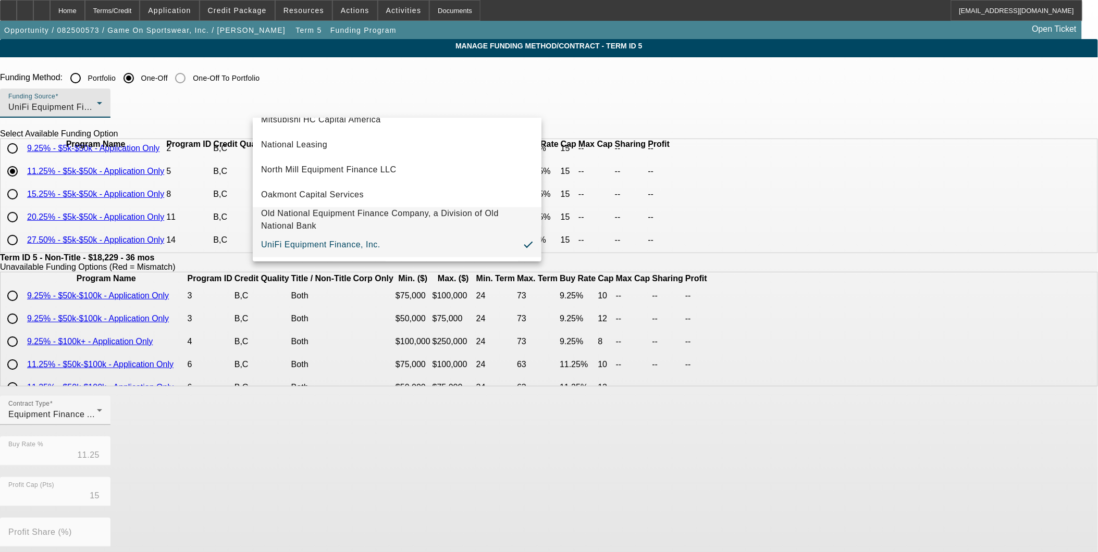
click at [316, 221] on span "Old National Equipment Finance Company, a Division of Old National Bank" at bounding box center [397, 219] width 272 height 25
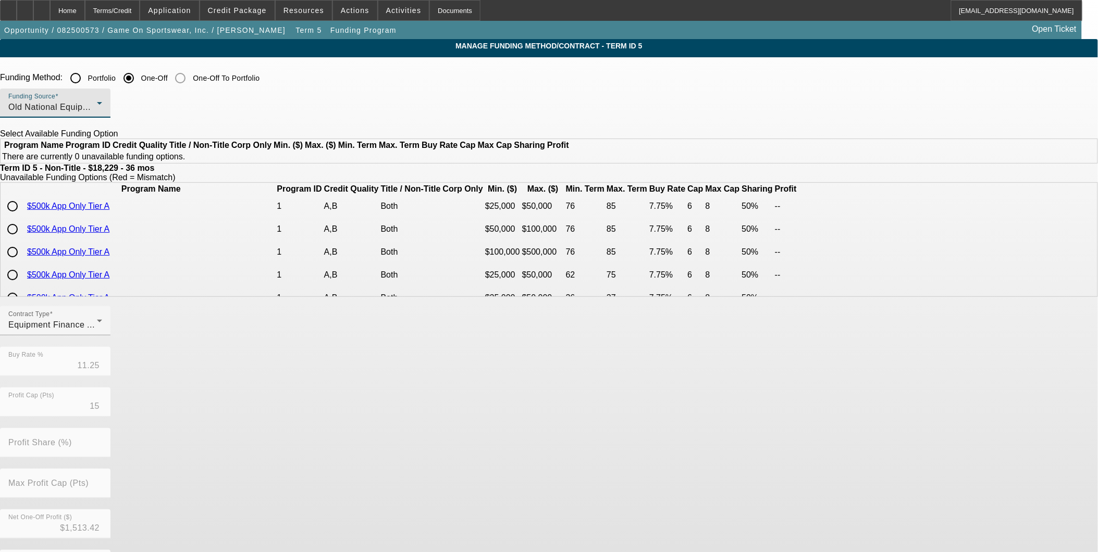
scroll to position [0, 0]
click at [304, 107] on span "Old National Equipment Finance Company, a Division of Old National Bank" at bounding box center [155, 107] width 295 height 9
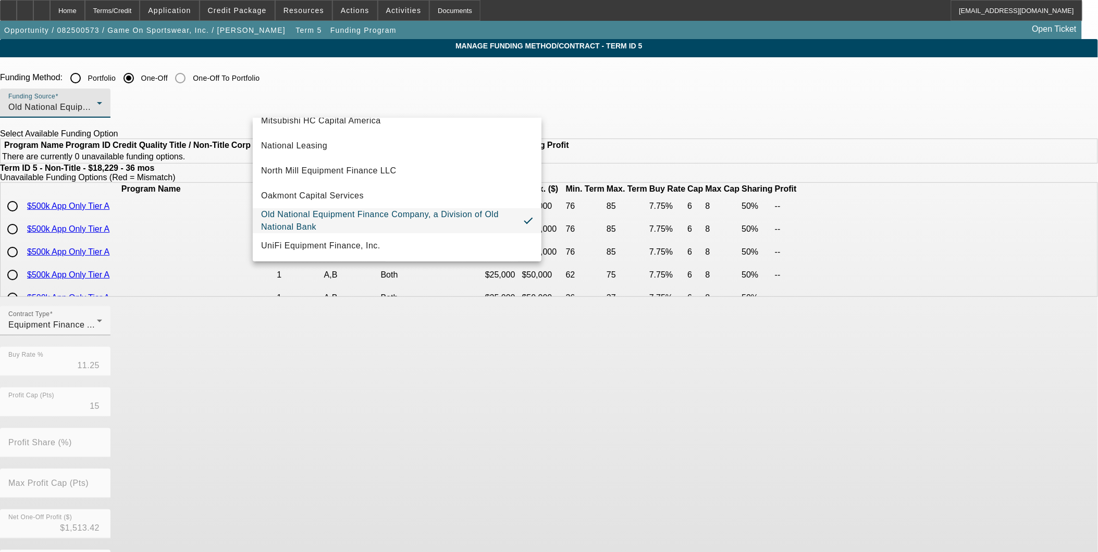
scroll to position [295, 0]
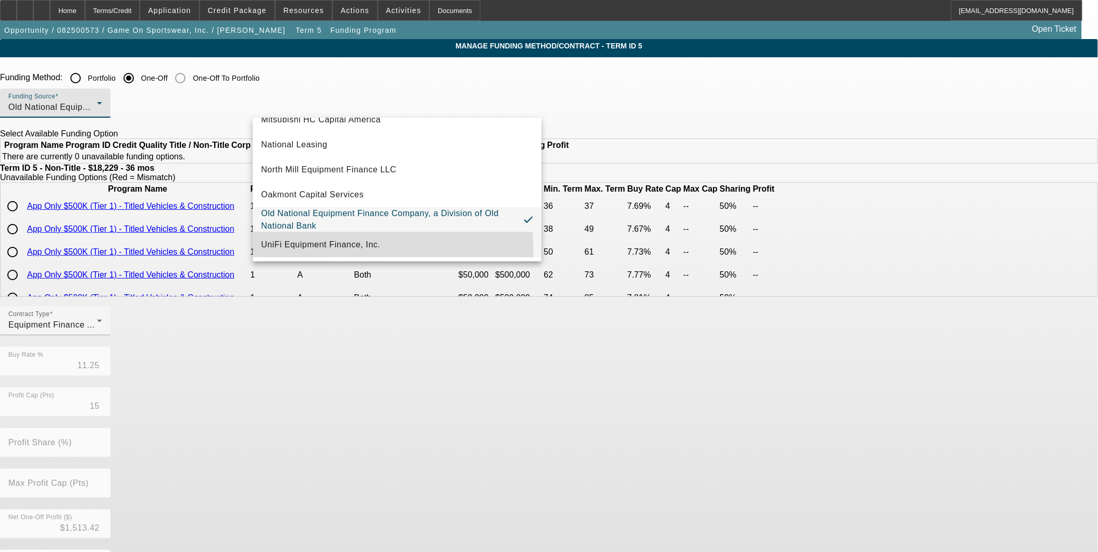
click at [322, 252] on mat-option "UniFi Equipment Finance, Inc." at bounding box center [397, 244] width 289 height 25
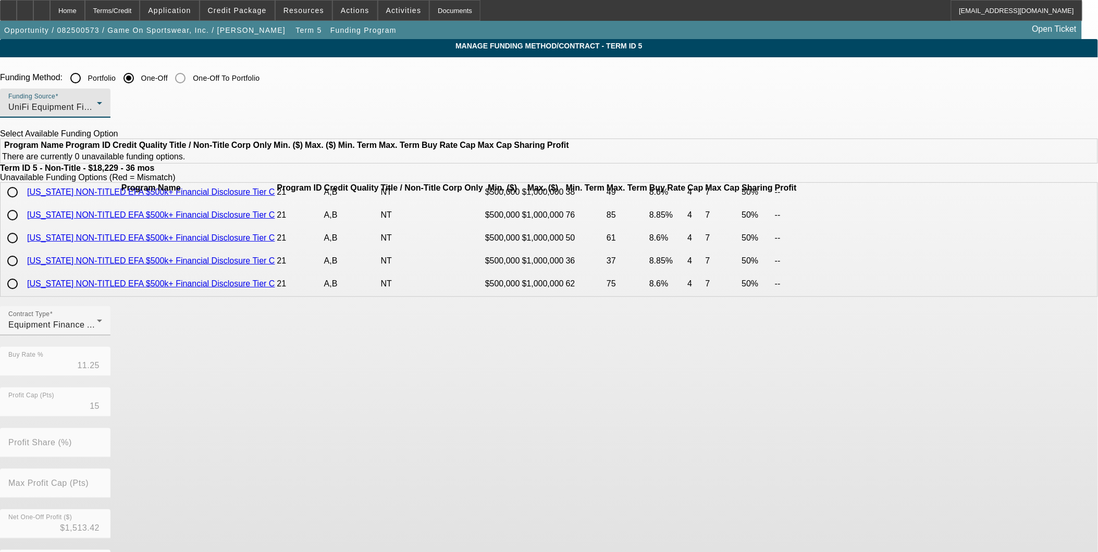
scroll to position [4457, 0]
click at [85, 8] on div "Home" at bounding box center [67, 10] width 35 height 21
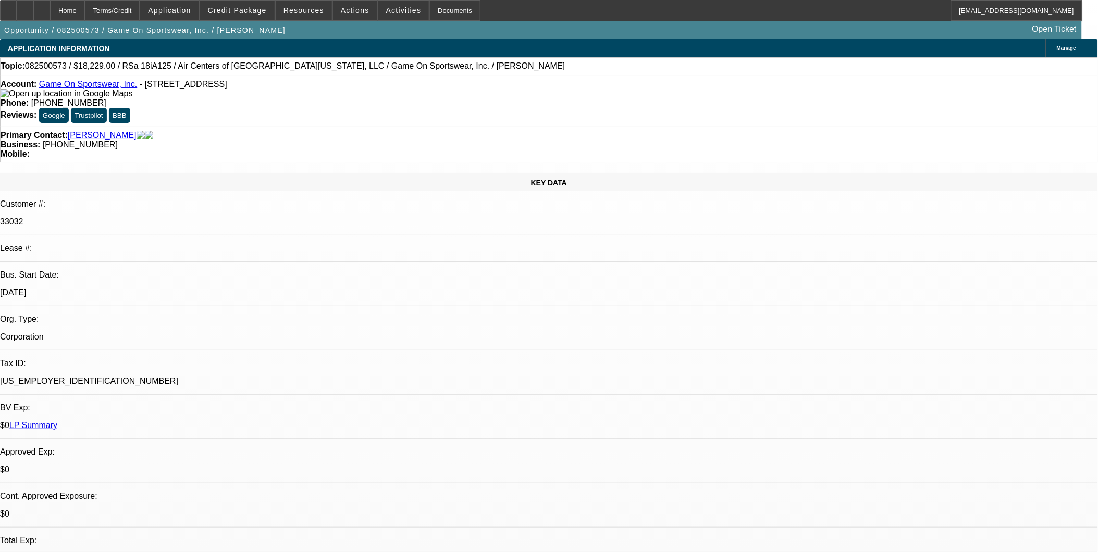
select select "0"
select select "6"
select select "0"
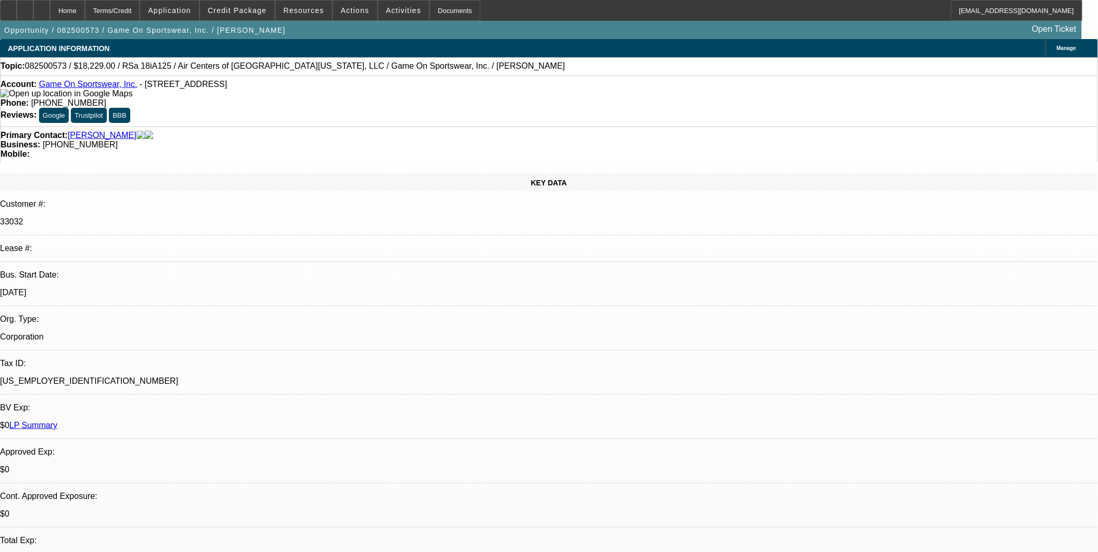
select select "0"
select select "6"
select select "0"
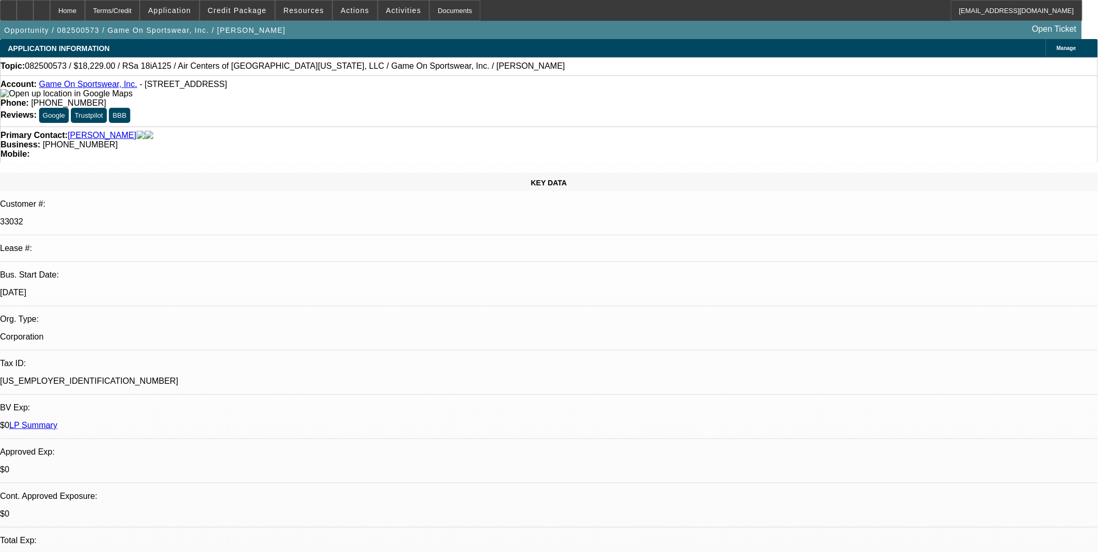
select select "0"
select select "6"
select select "0"
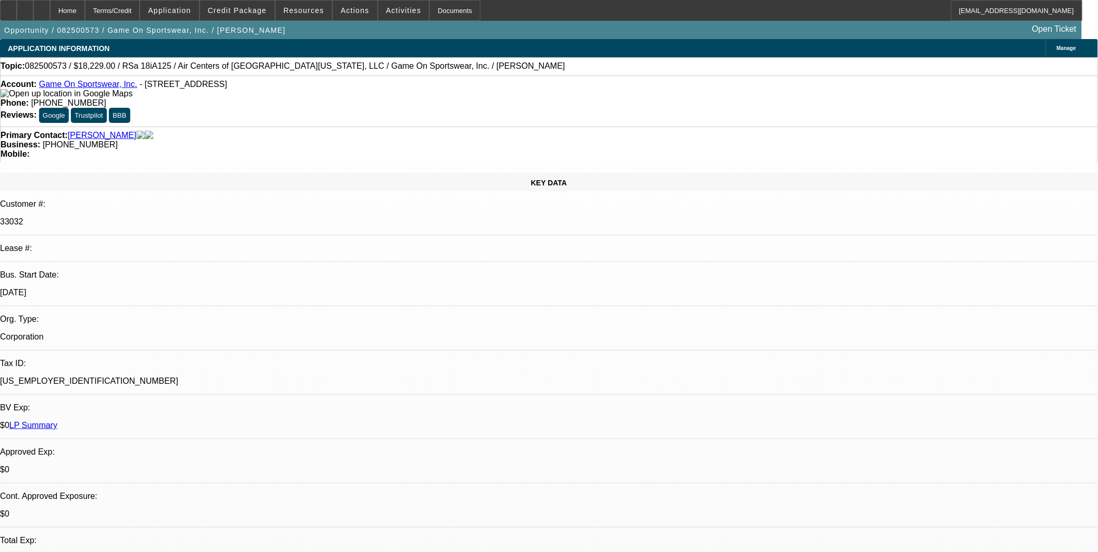
select select "6"
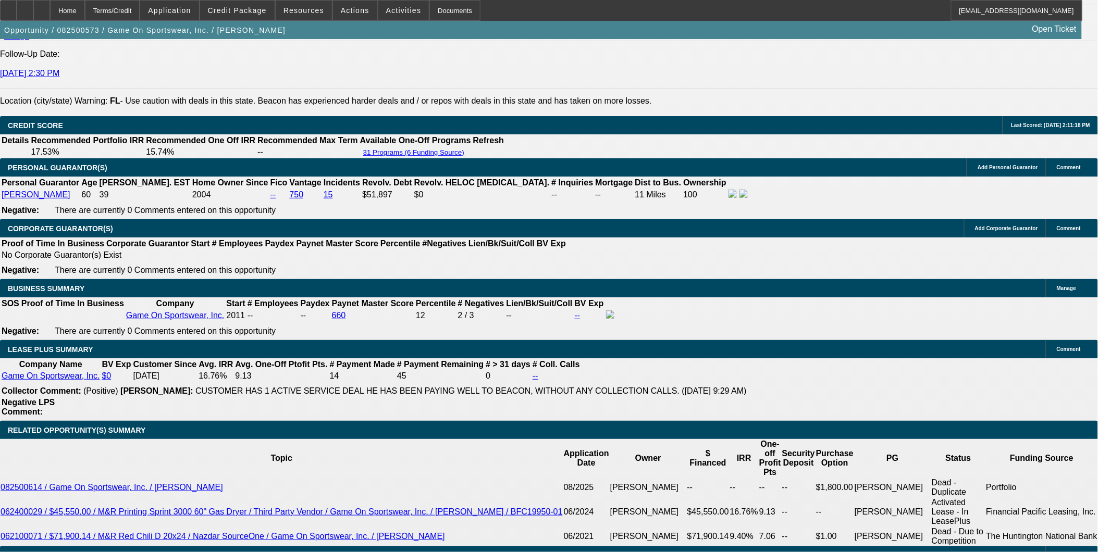
scroll to position [1504, 0]
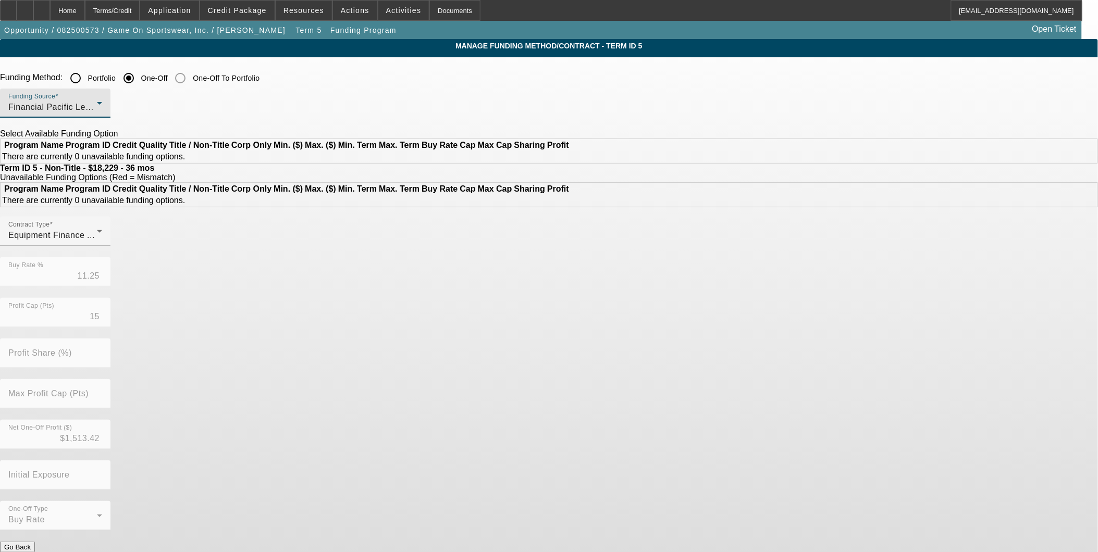
click at [97, 107] on div "Financial Pacific Leasing, Inc." at bounding box center [52, 107] width 89 height 13
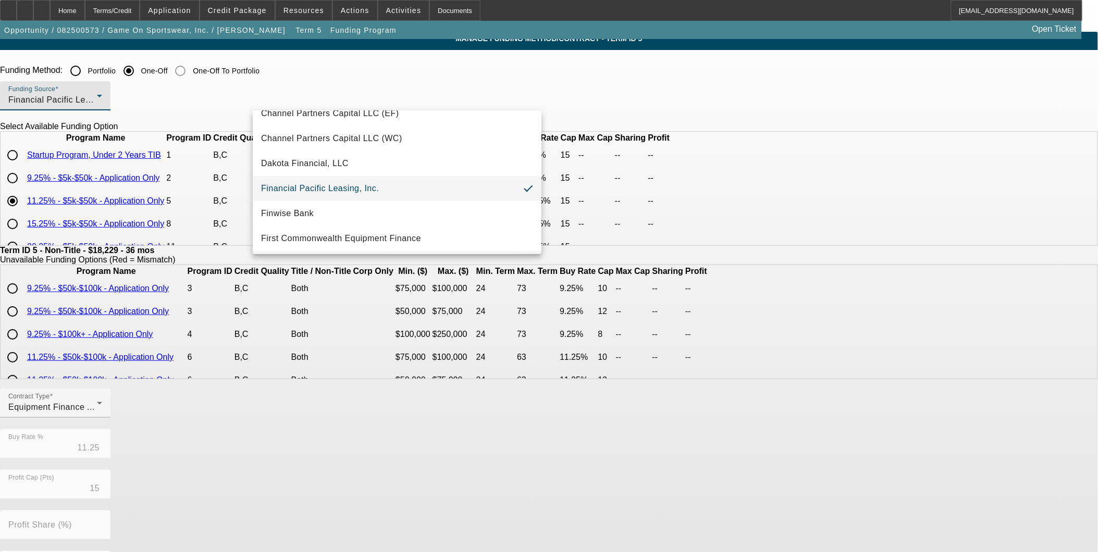
scroll to position [64, 0]
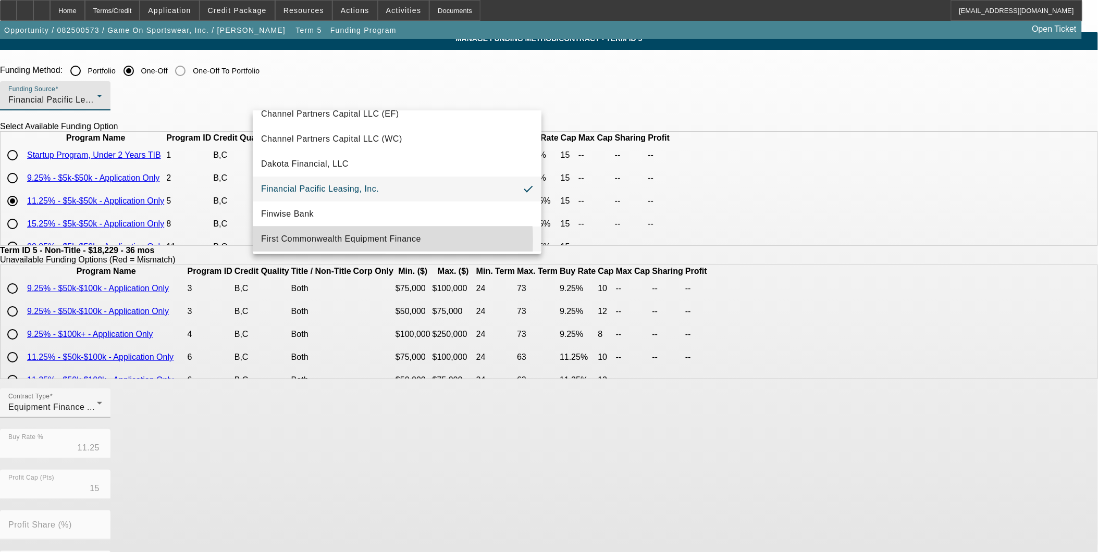
click at [347, 240] on span "First Commonwealth Equipment Finance" at bounding box center [341, 239] width 160 height 13
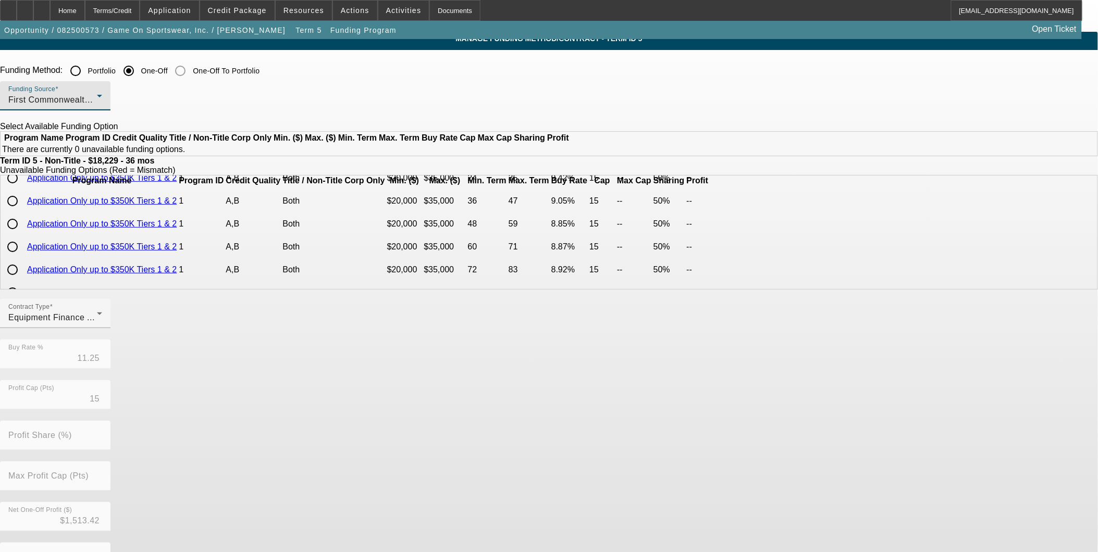
scroll to position [0, 0]
click at [97, 101] on div "First Commonwealth Equipment Finance" at bounding box center [52, 100] width 89 height 13
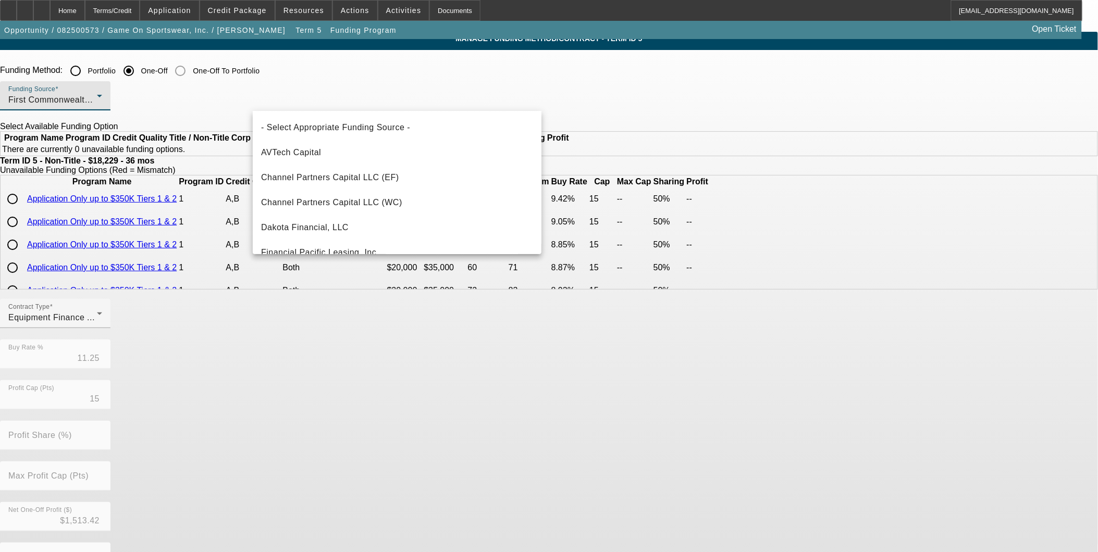
scroll to position [60, 0]
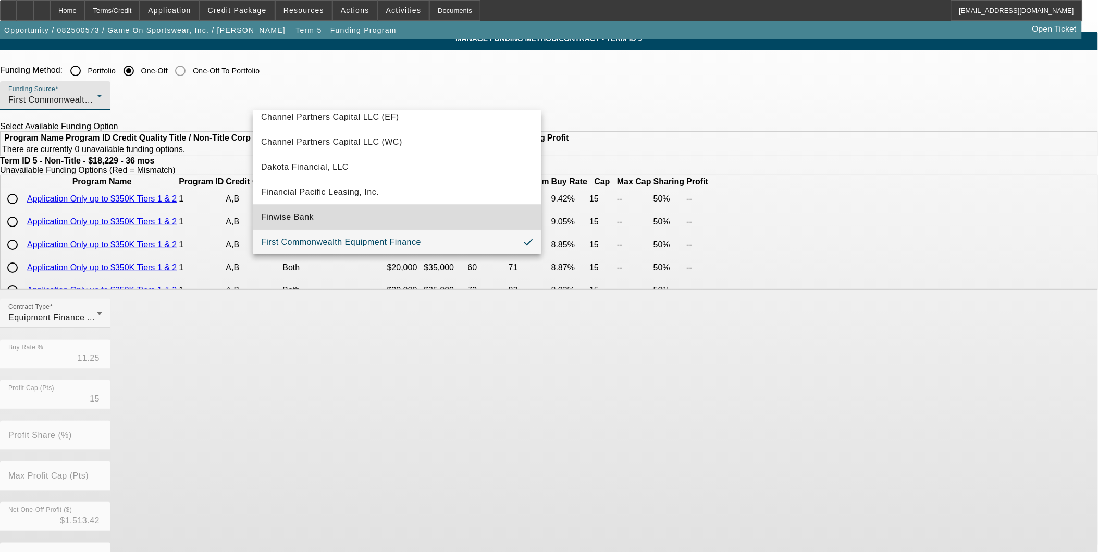
click at [439, 206] on mat-option "Finwise Bank" at bounding box center [397, 217] width 289 height 25
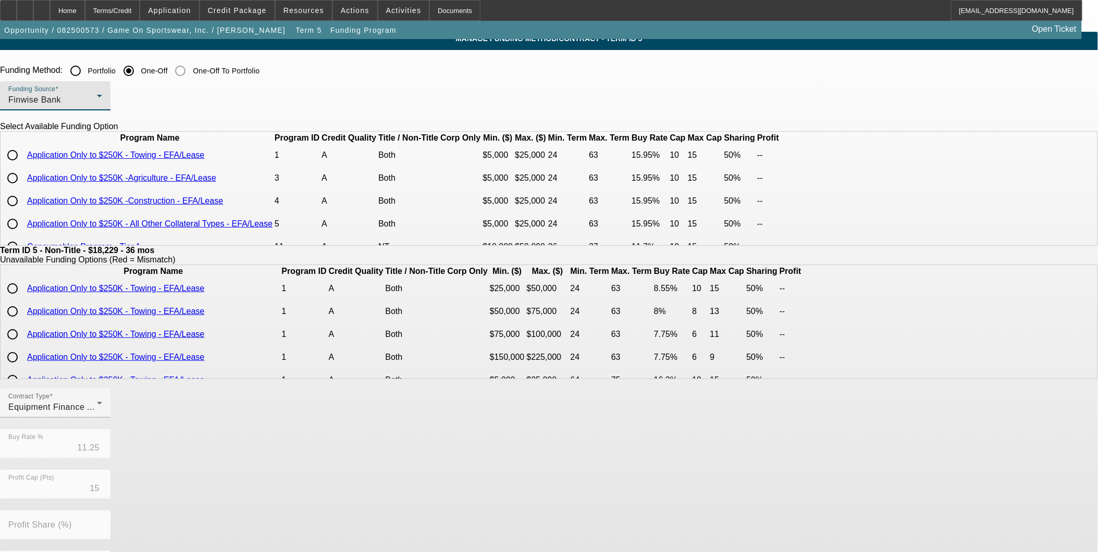
scroll to position [58, 0]
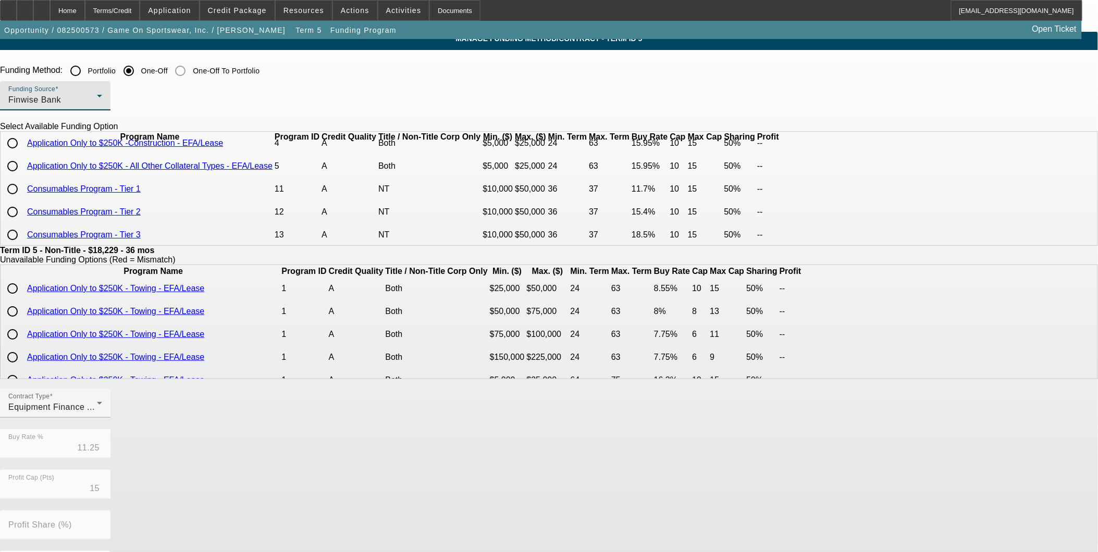
click at [97, 95] on div "Finwise Bank" at bounding box center [52, 100] width 89 height 13
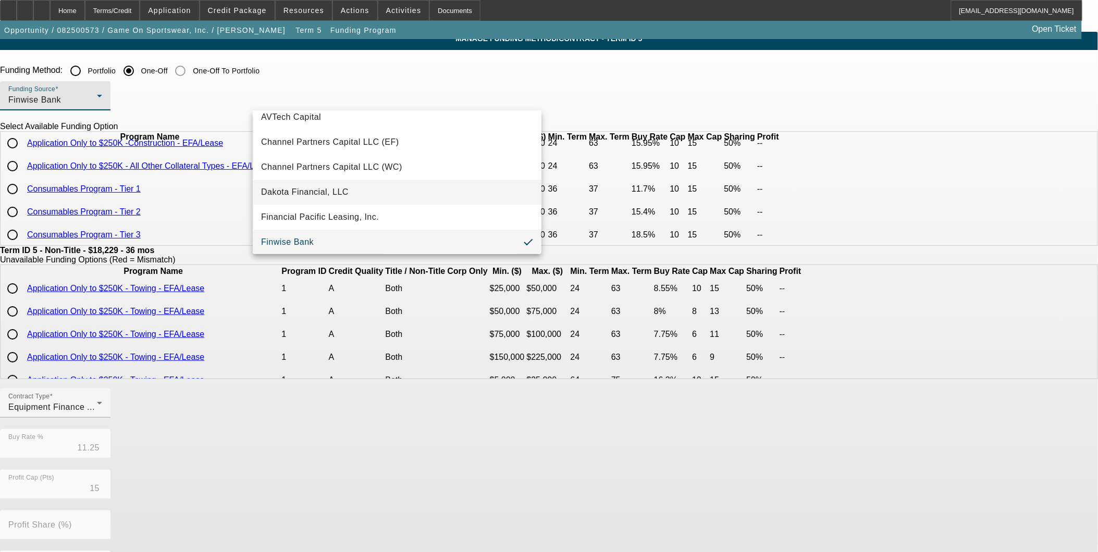
scroll to position [0, 0]
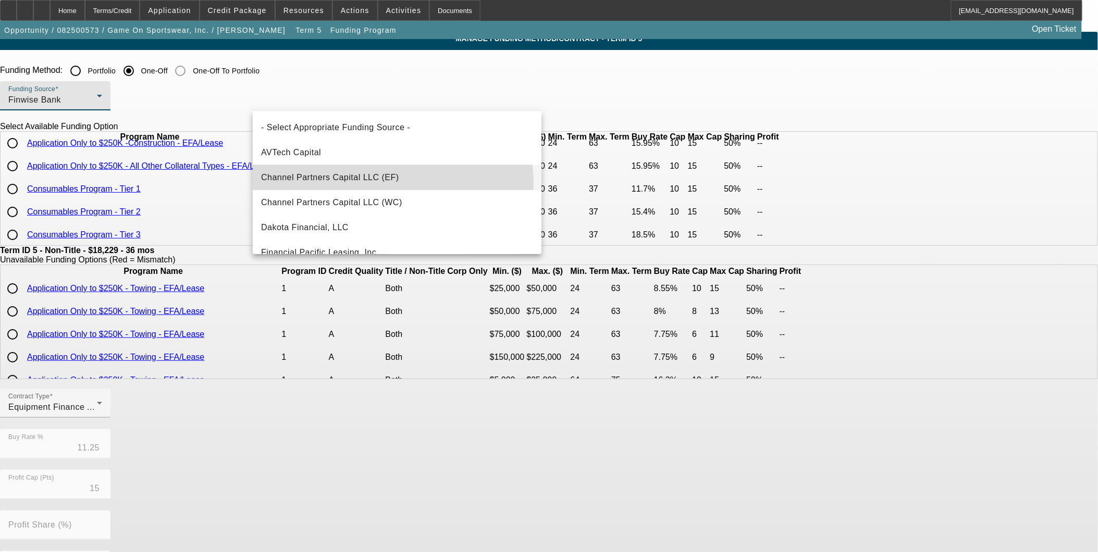
click at [373, 183] on span "Channel Partners Capital LLC (EF)" at bounding box center [330, 177] width 138 height 13
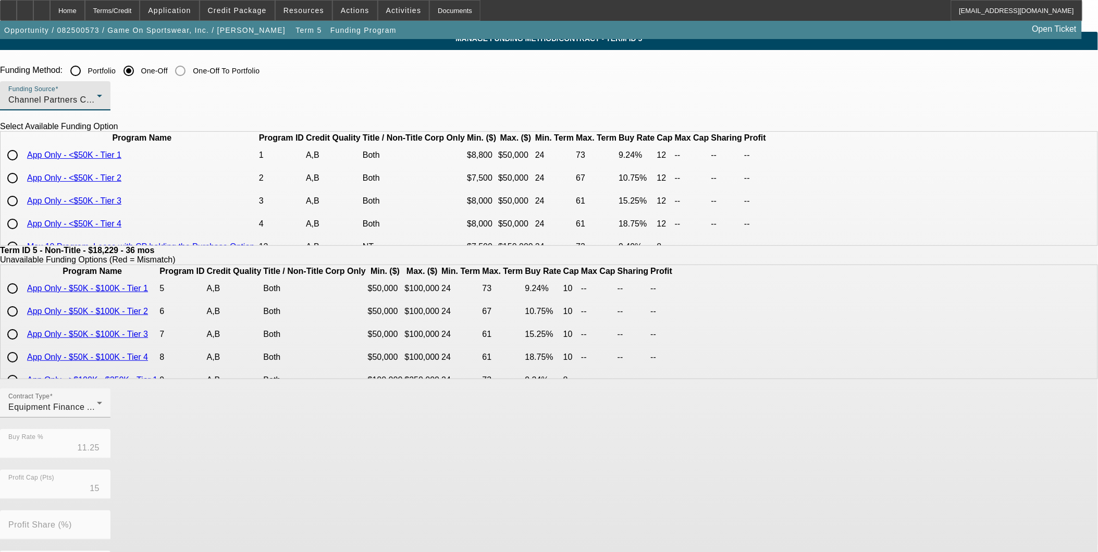
click at [97, 105] on div "Channel Partners Capital LLC (EF)" at bounding box center [52, 100] width 89 height 13
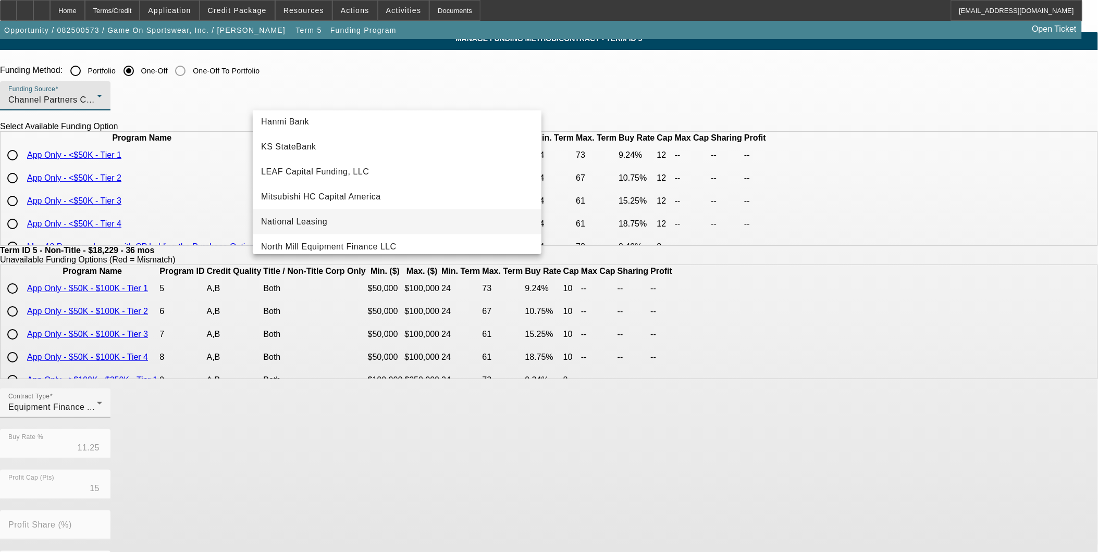
scroll to position [179, 0]
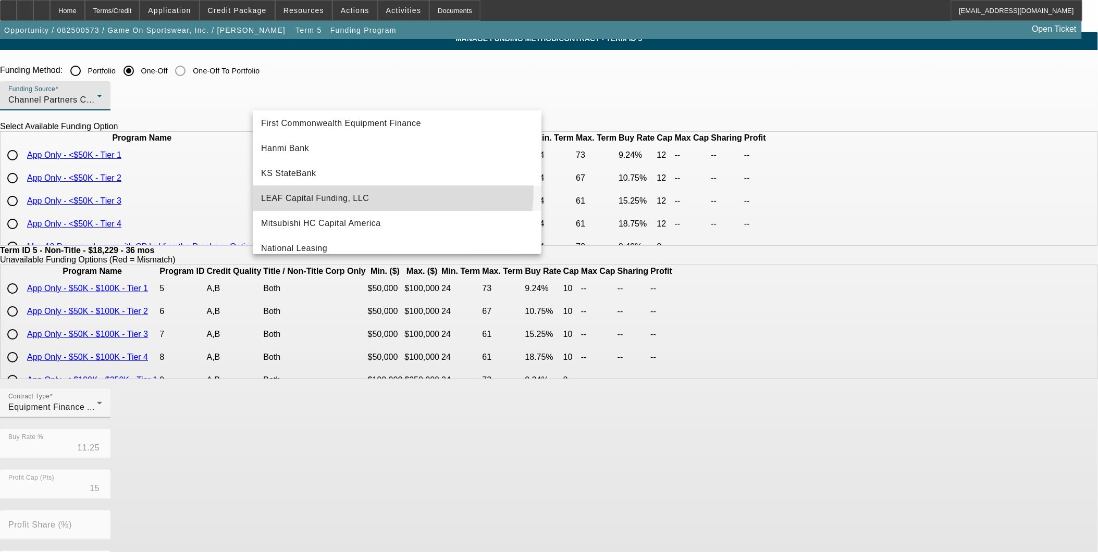
click at [374, 191] on mat-option "LEAF Capital Funding, LLC" at bounding box center [397, 198] width 289 height 25
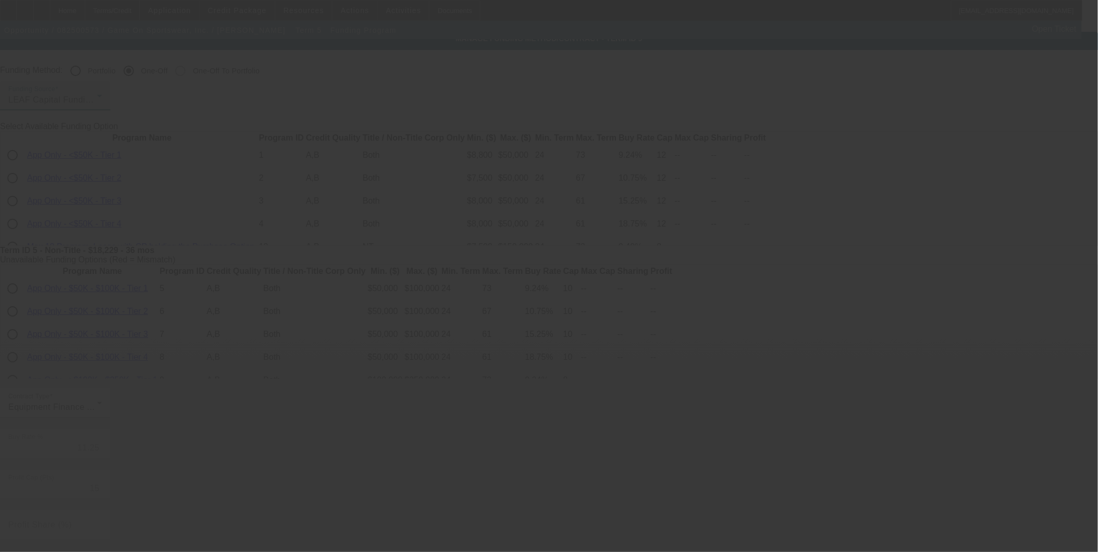
type input "7.29"
type input "6"
type input "50.00"
type input "10"
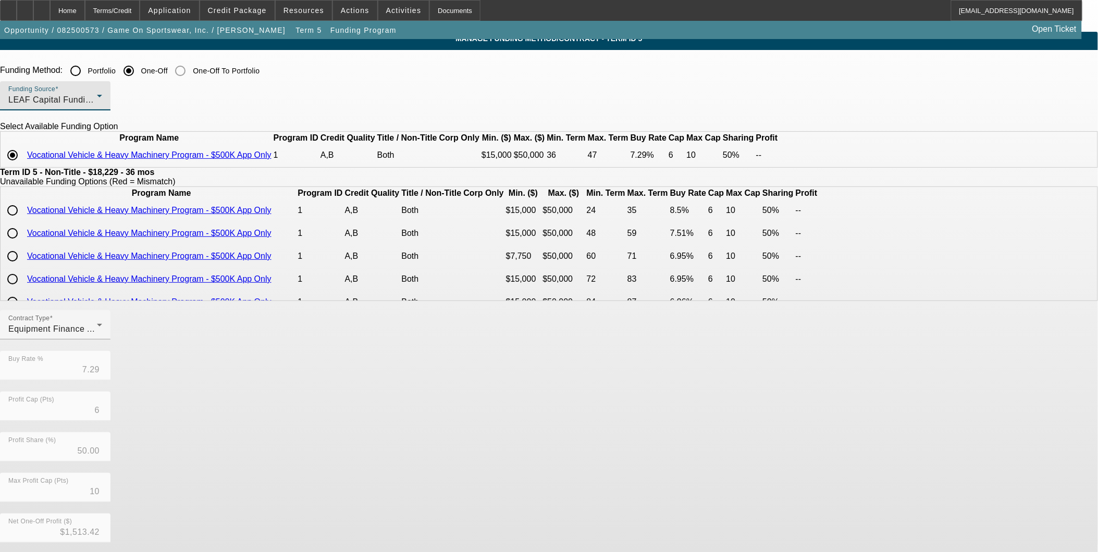
click at [102, 108] on div "Funding Source LEAF Capital Funding, LLC" at bounding box center [55, 95] width 94 height 29
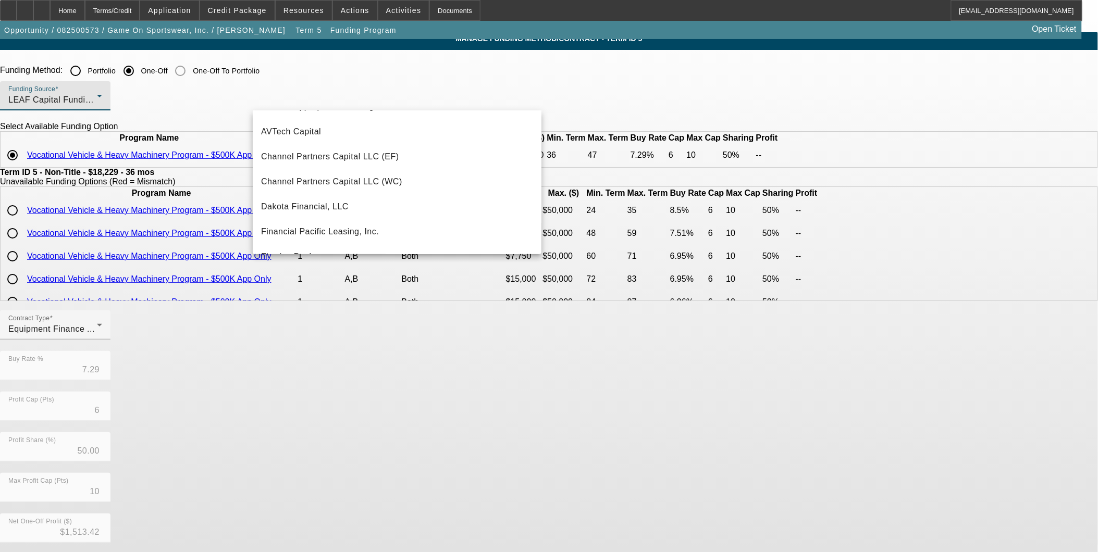
scroll to position [20, 0]
click at [195, 126] on div at bounding box center [549, 276] width 1098 height 552
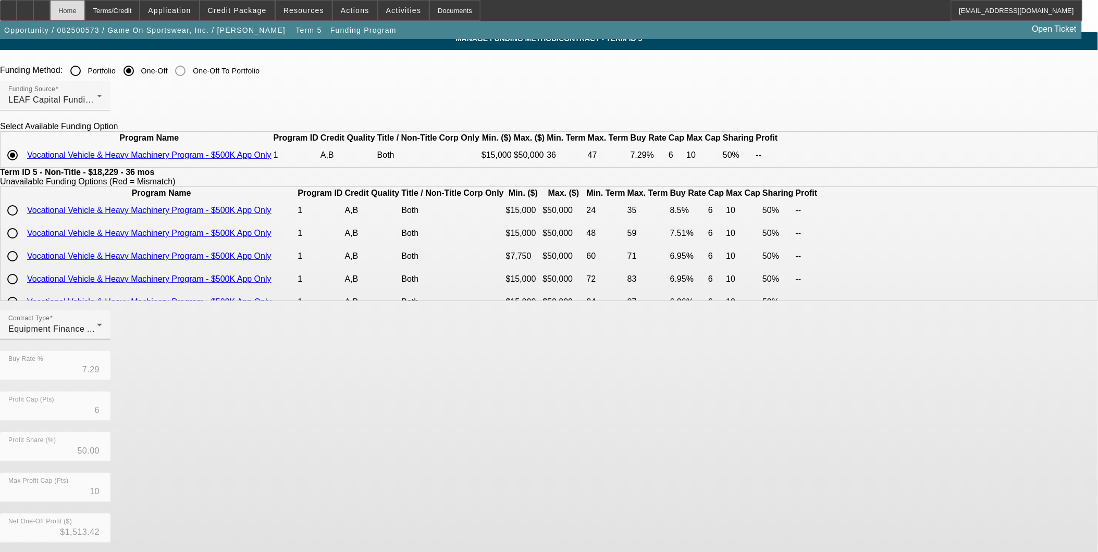
click at [85, 16] on div "Home" at bounding box center [67, 10] width 35 height 21
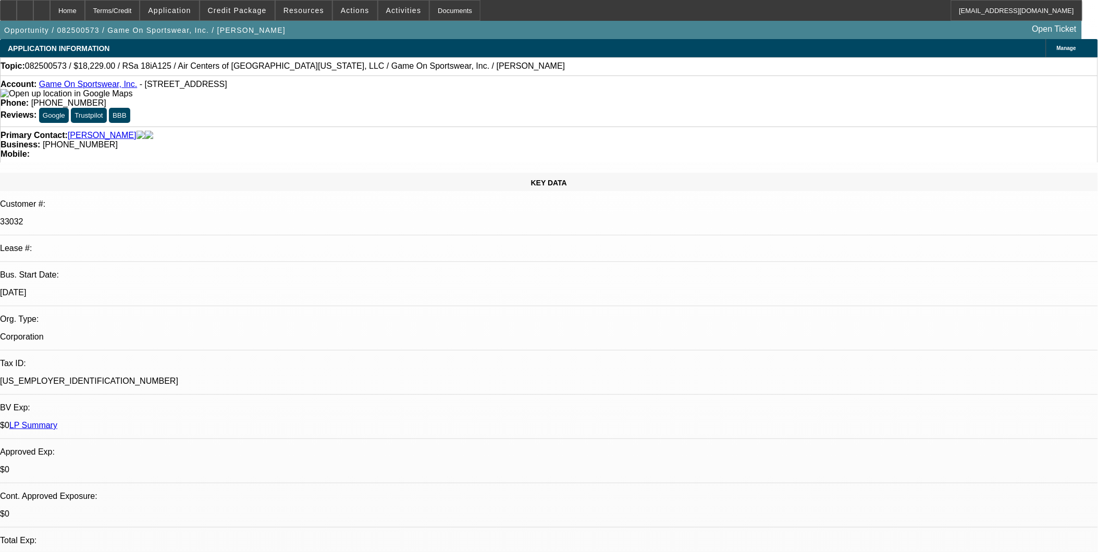
select select "0"
select select "6"
select select "0"
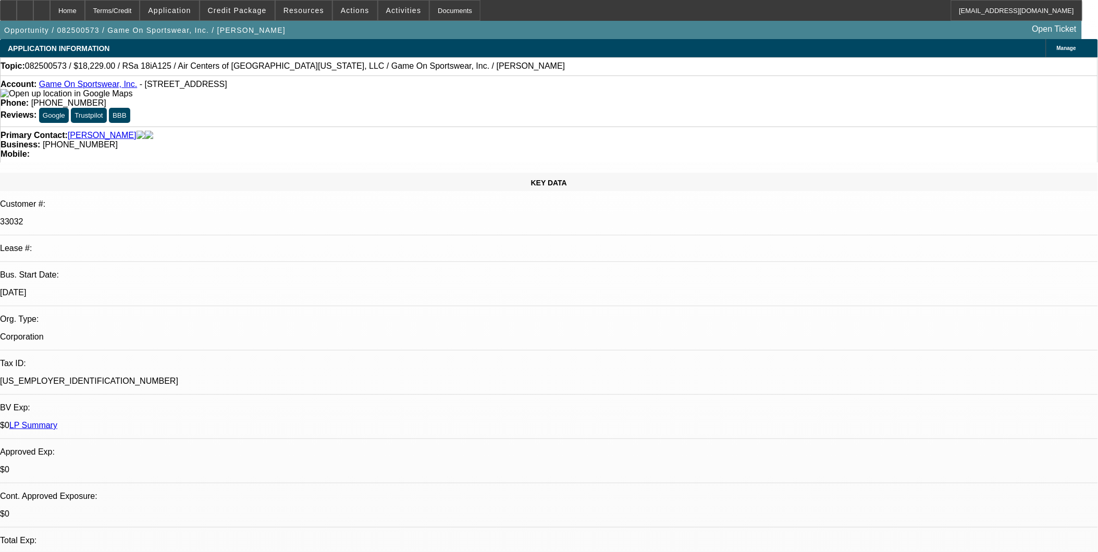
select select "0"
select select "6"
select select "0"
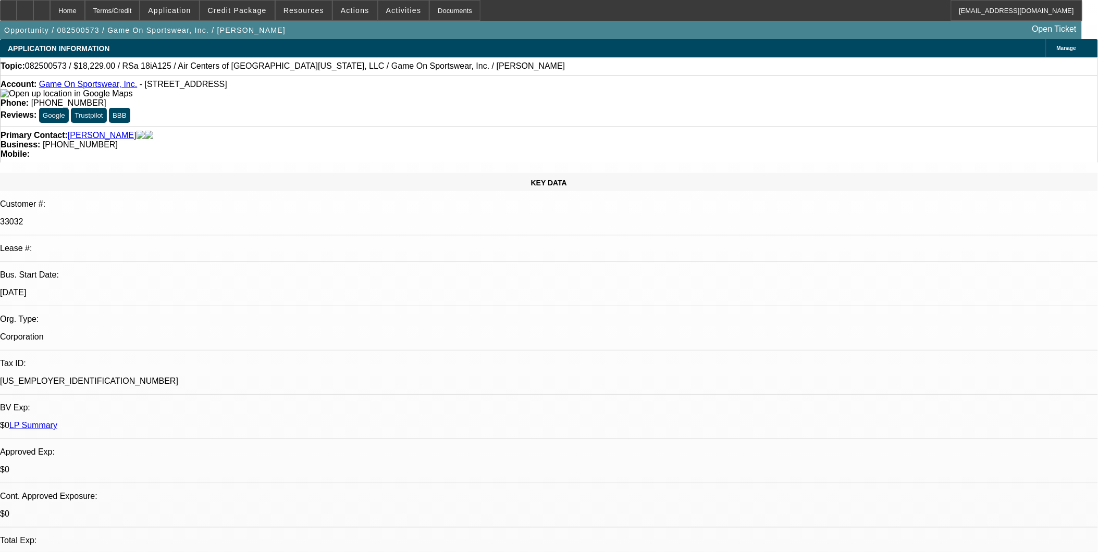
select select "0"
select select "6"
select select "0"
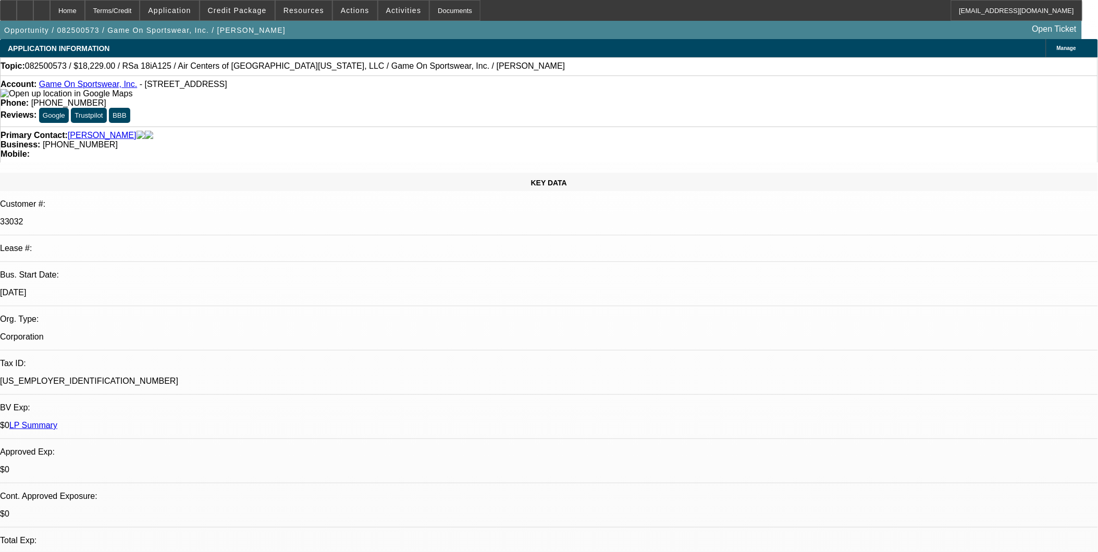
select select "6"
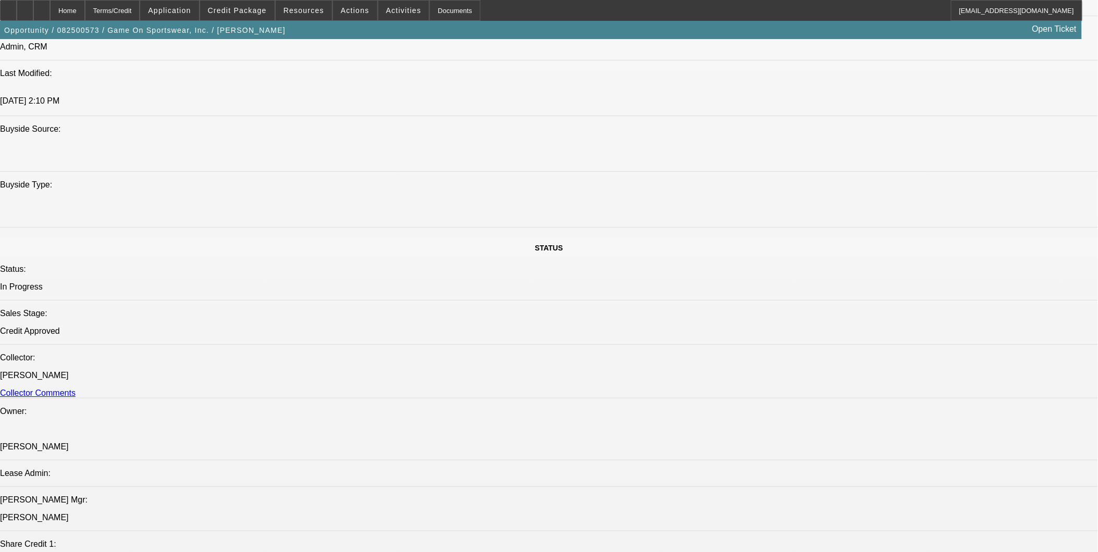
scroll to position [926, 0]
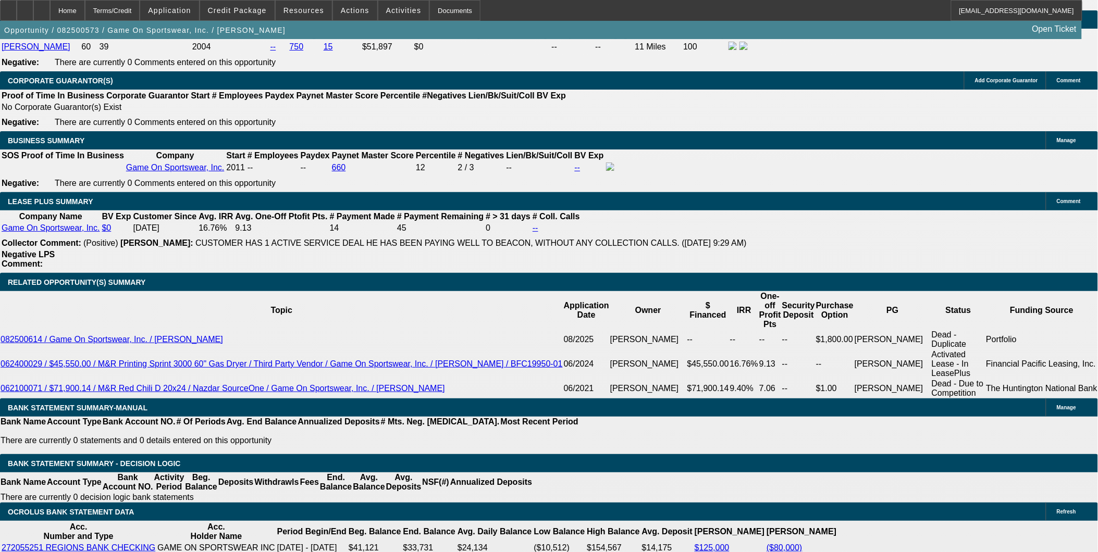
scroll to position [1621, 0]
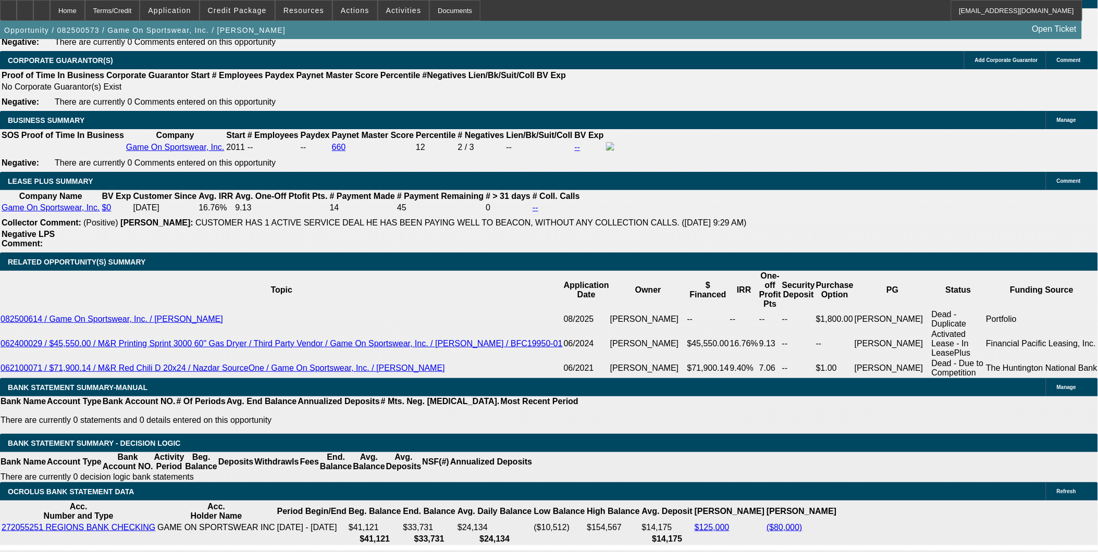
drag, startPoint x: 215, startPoint y: 301, endPoint x: 246, endPoint y: 308, distance: 32.7
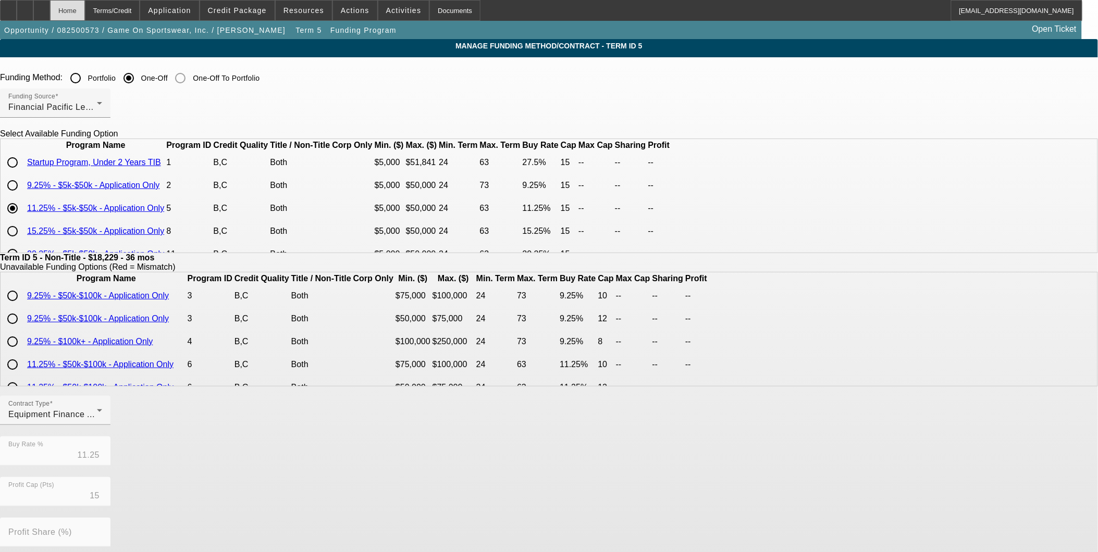
click at [85, 11] on div "Home" at bounding box center [67, 10] width 35 height 21
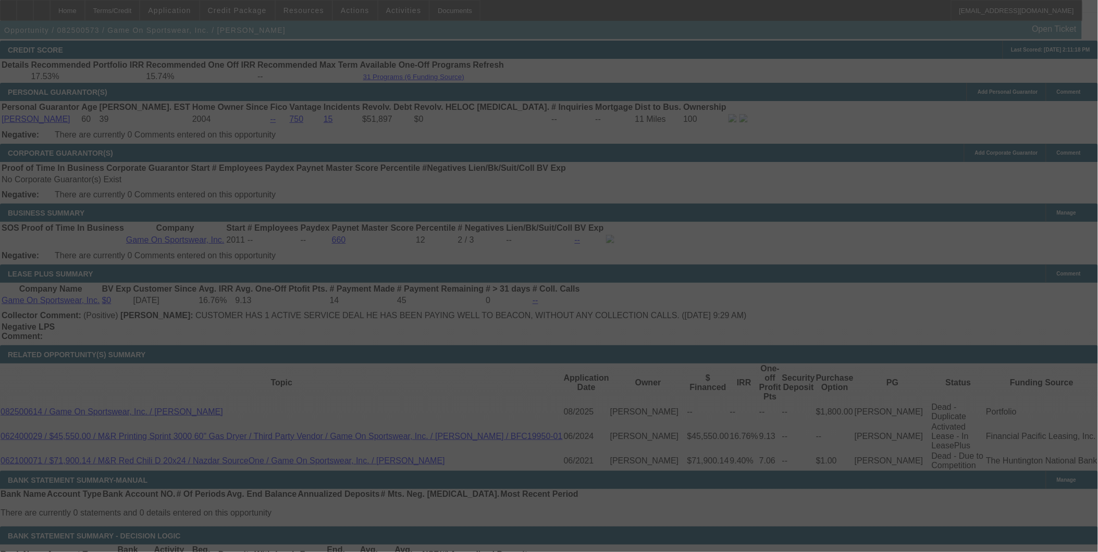
scroll to position [1527, 0]
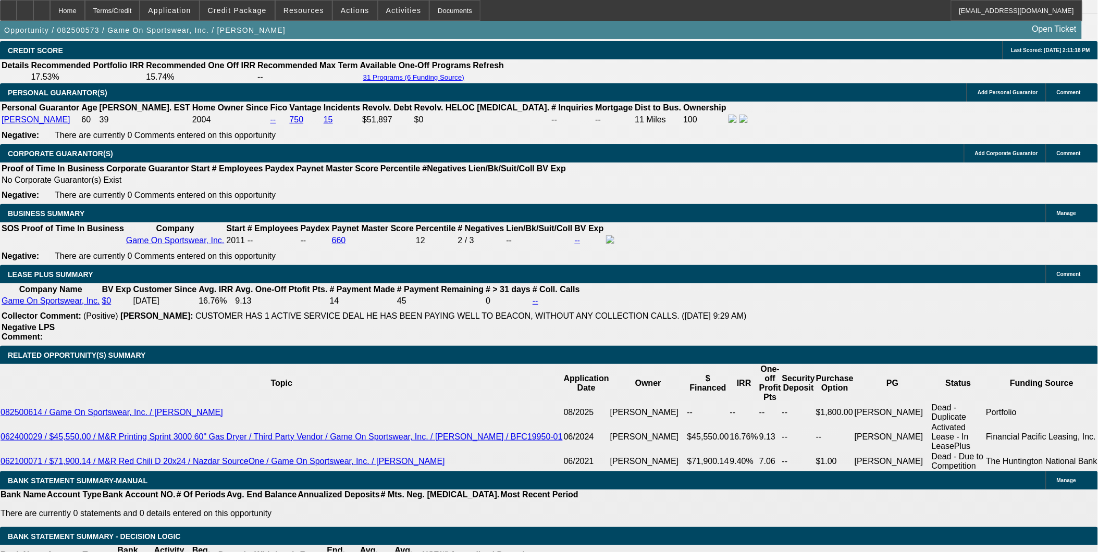
select select "0"
select select "6"
select select "0"
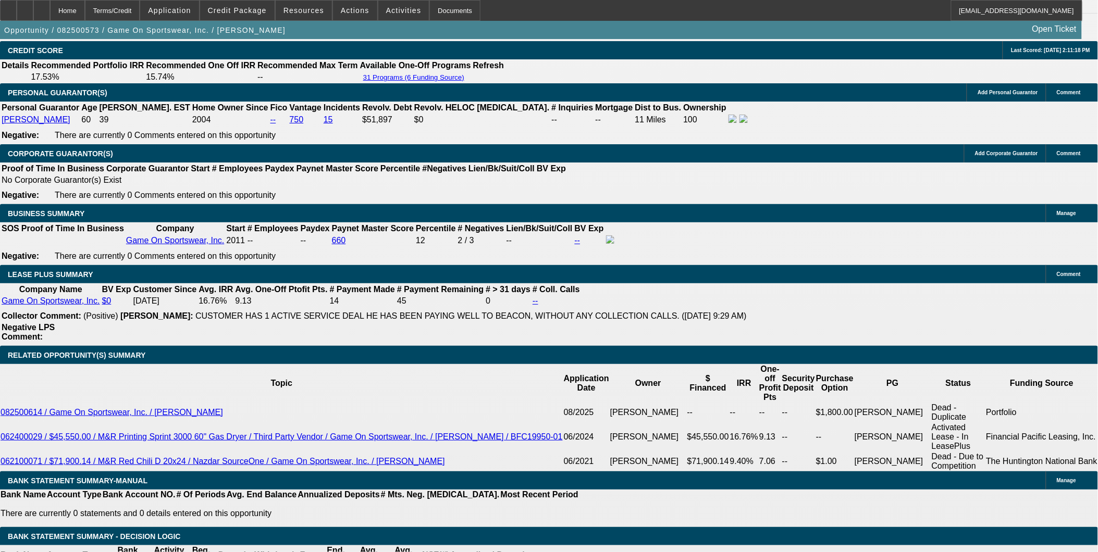
select select "0"
select select "6"
select select "0"
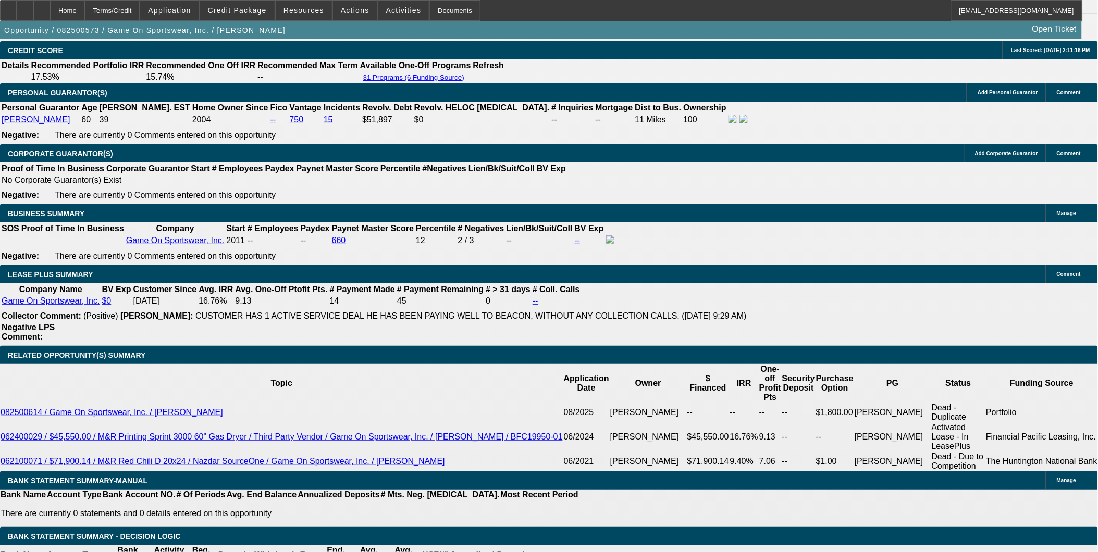
select select "0"
select select "6"
select select "0"
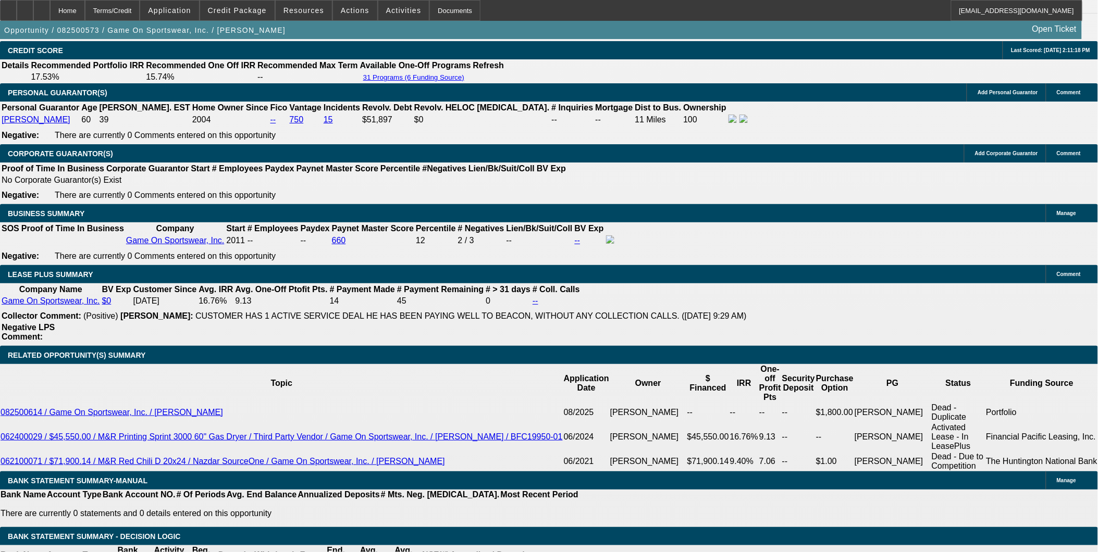
select select "6"
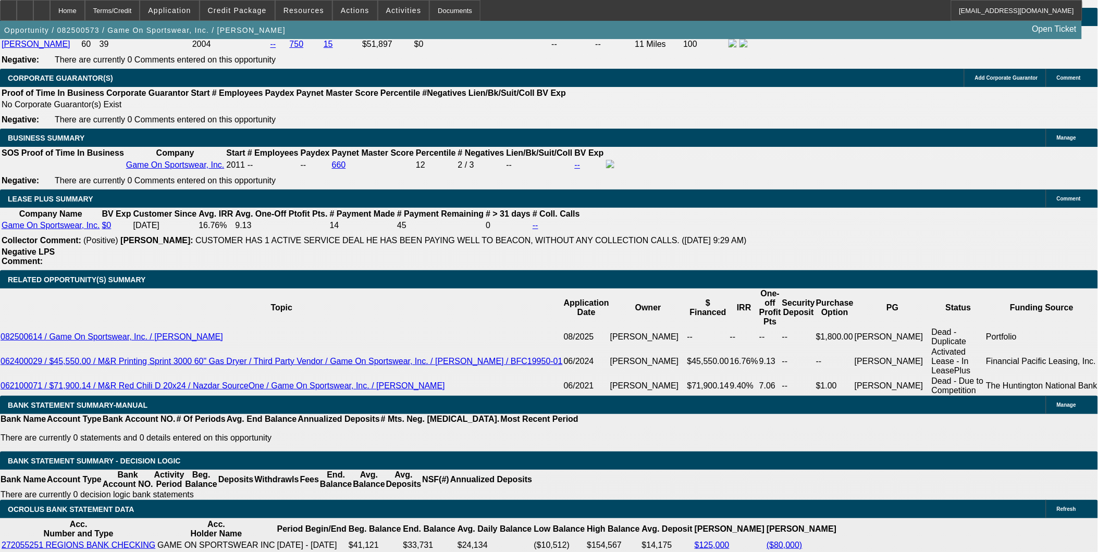
scroll to position [1585, 0]
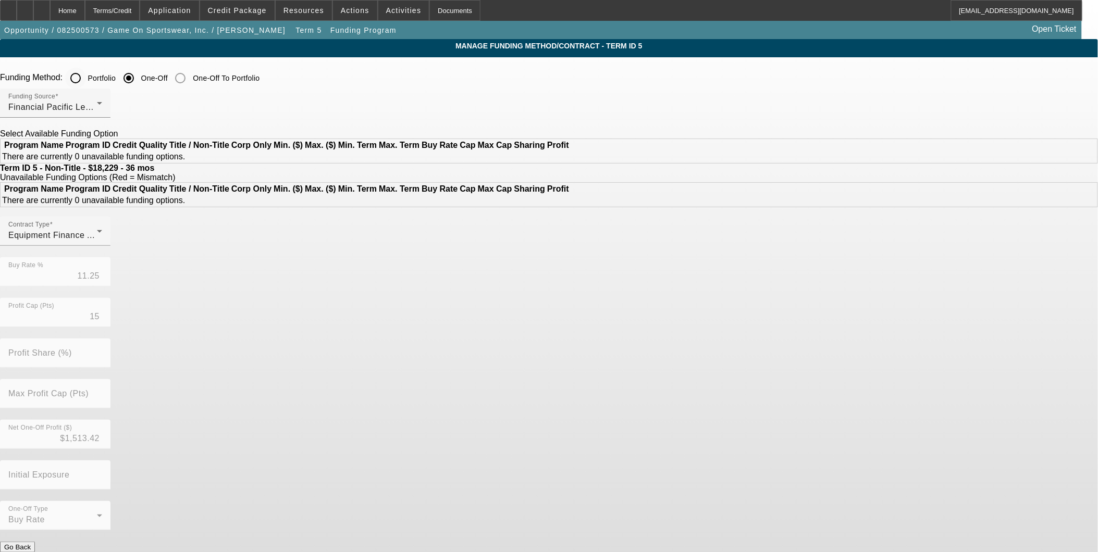
click at [86, 73] on input "Portfolio" at bounding box center [75, 78] width 21 height 21
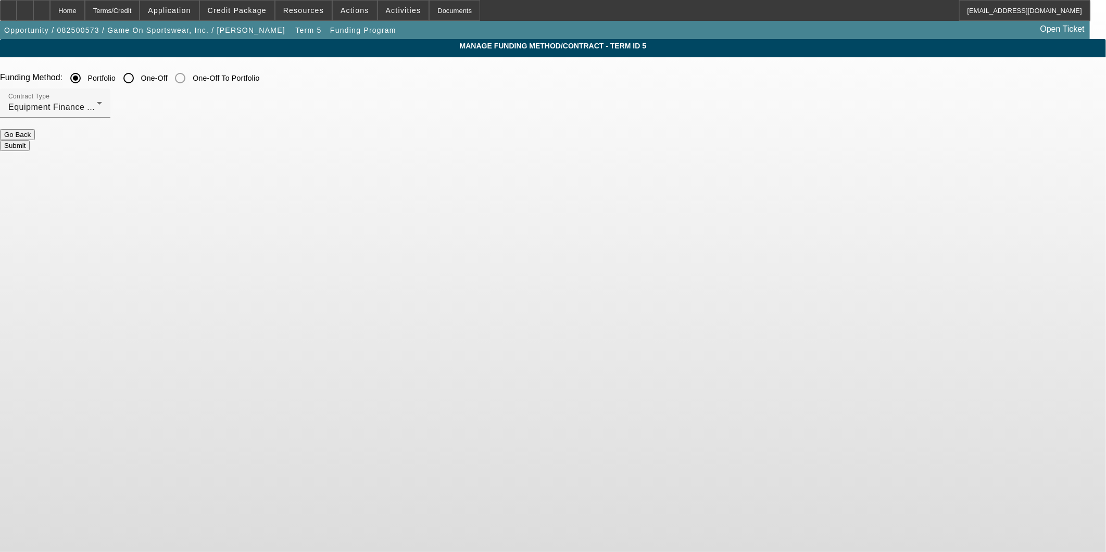
click at [30, 144] on button "Submit" at bounding box center [15, 145] width 30 height 11
radio input "false"
radio input "true"
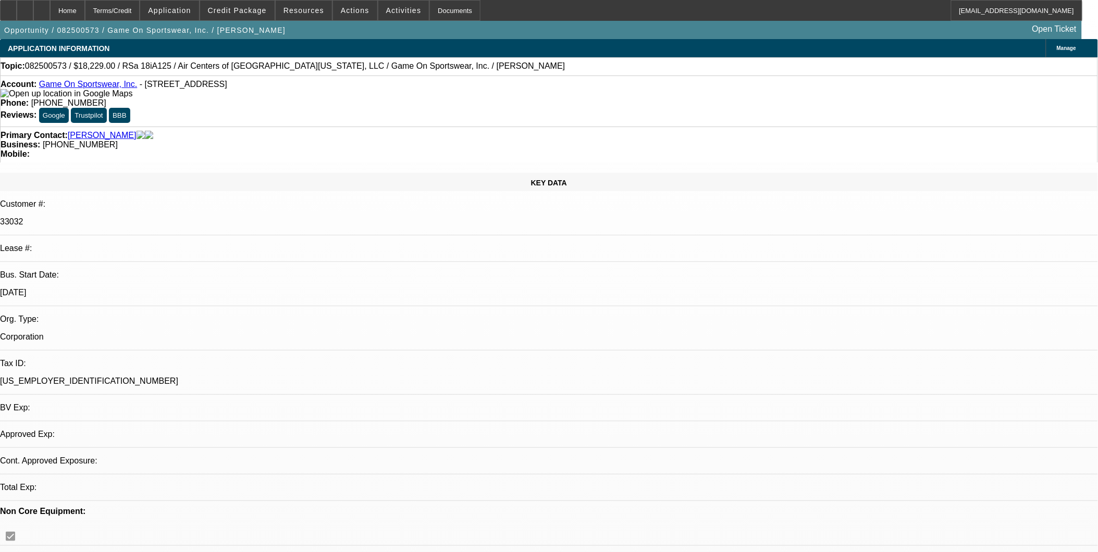
select select "0"
select select "6"
select select "0"
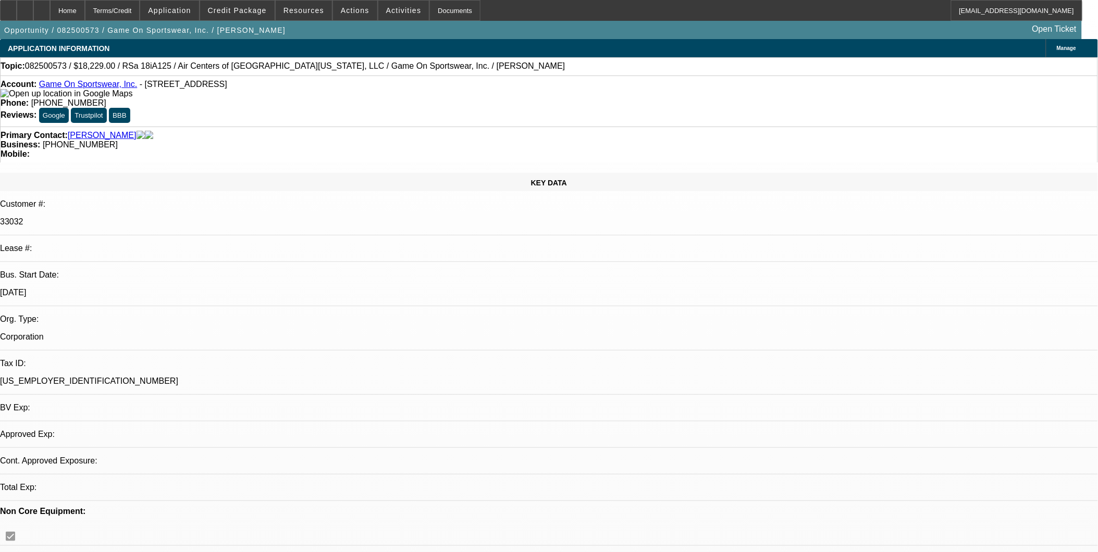
select select "0"
select select "6"
select select "0"
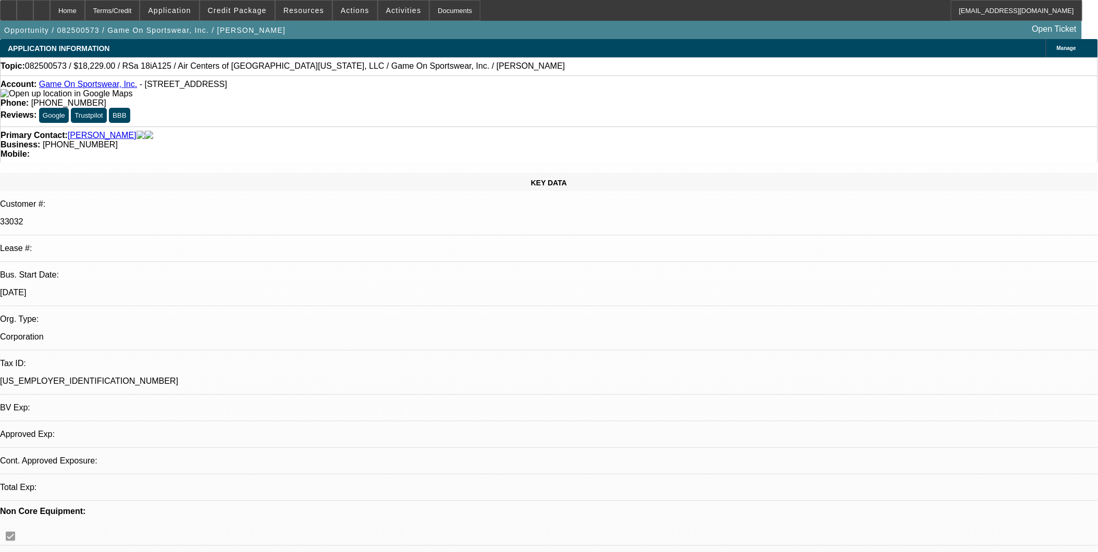
select select "0"
select select "6"
select select "0"
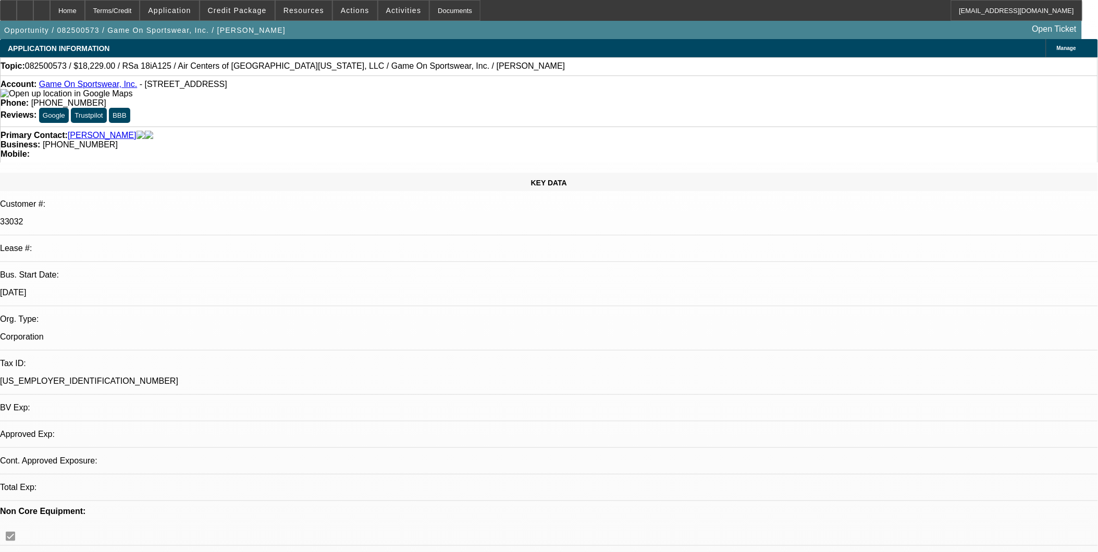
select select "6"
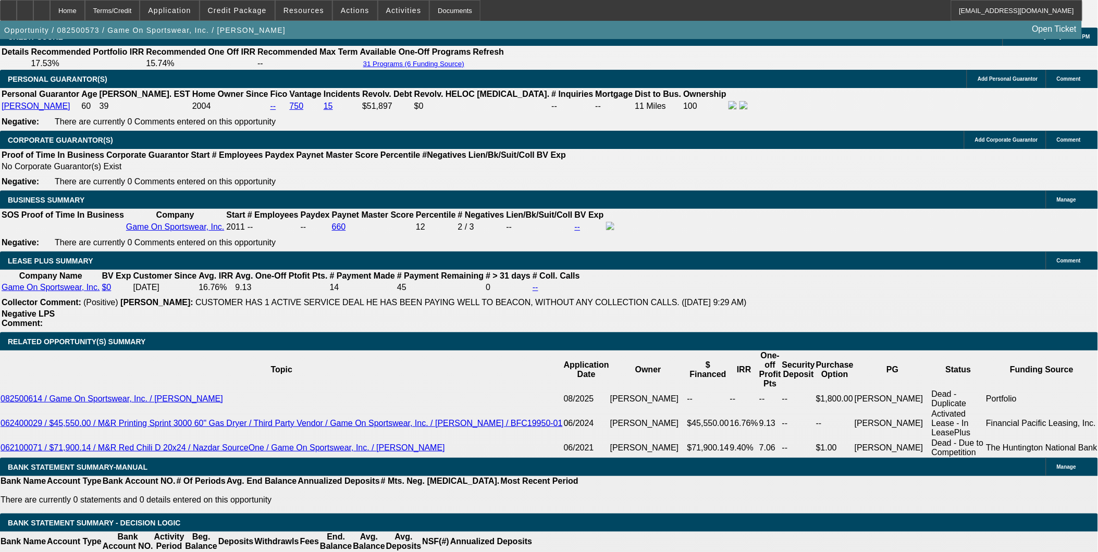
scroll to position [1621, 0]
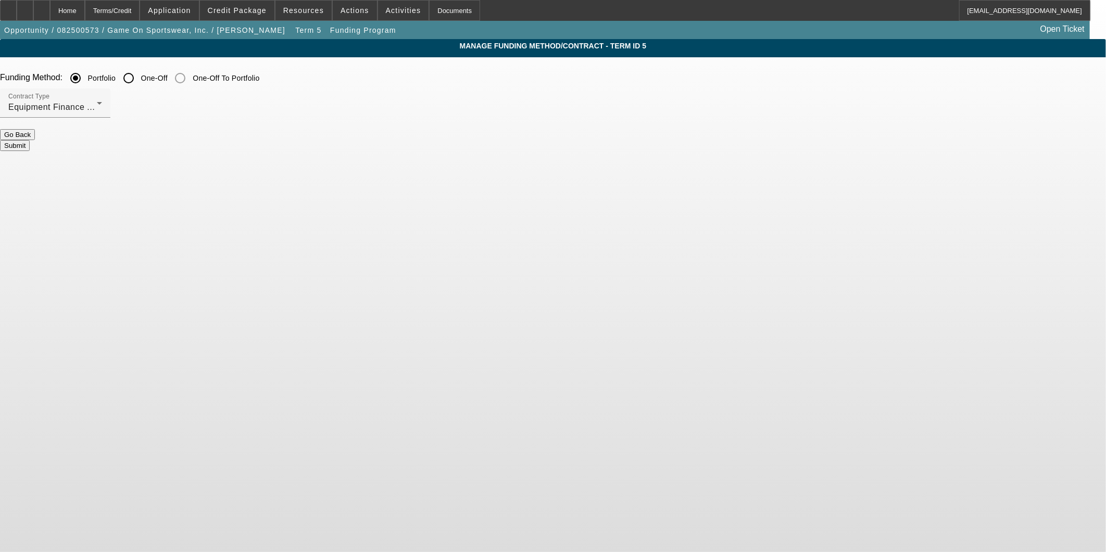
click at [139, 84] on input "One-Off" at bounding box center [128, 78] width 21 height 21
radio input "true"
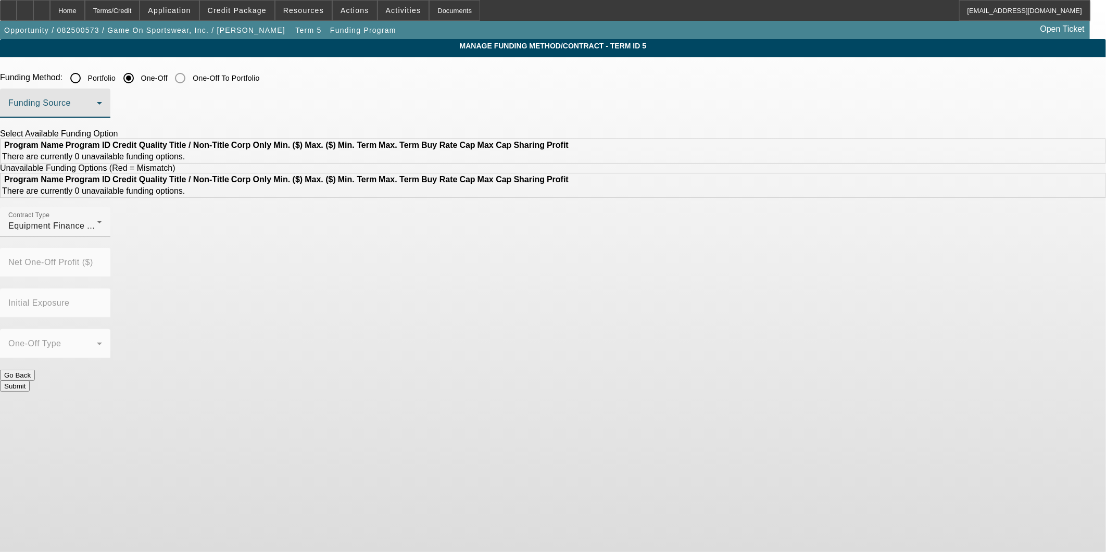
click at [97, 105] on span at bounding box center [52, 107] width 89 height 13
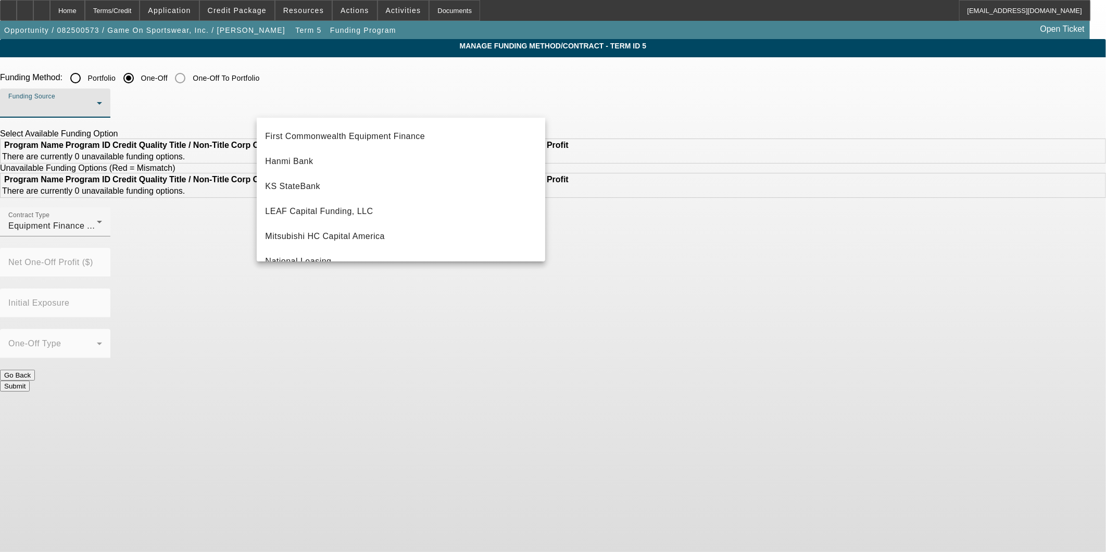
scroll to position [295, 0]
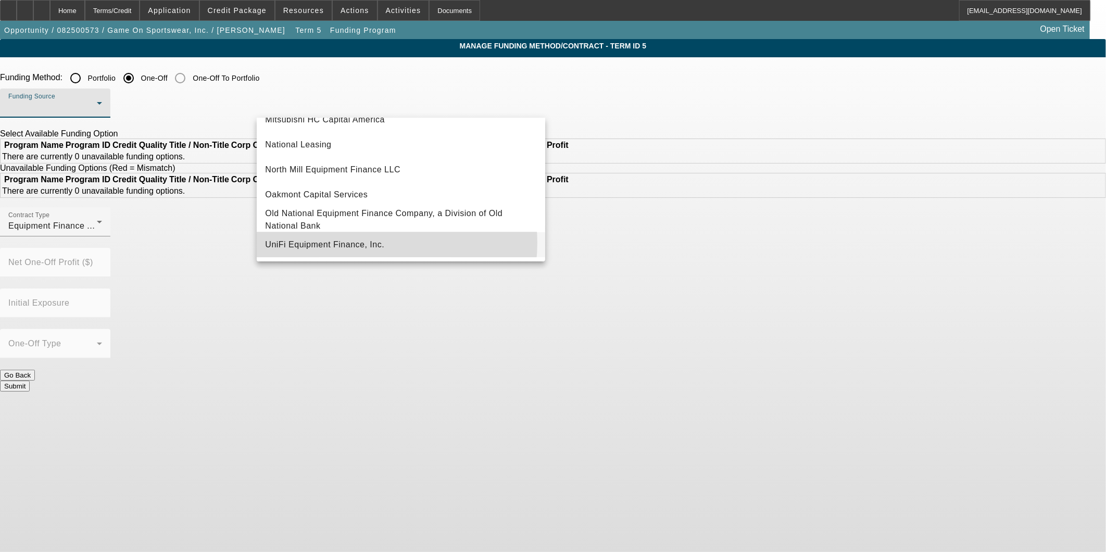
click at [362, 243] on span "UniFi Equipment Finance, Inc." at bounding box center [324, 245] width 119 height 13
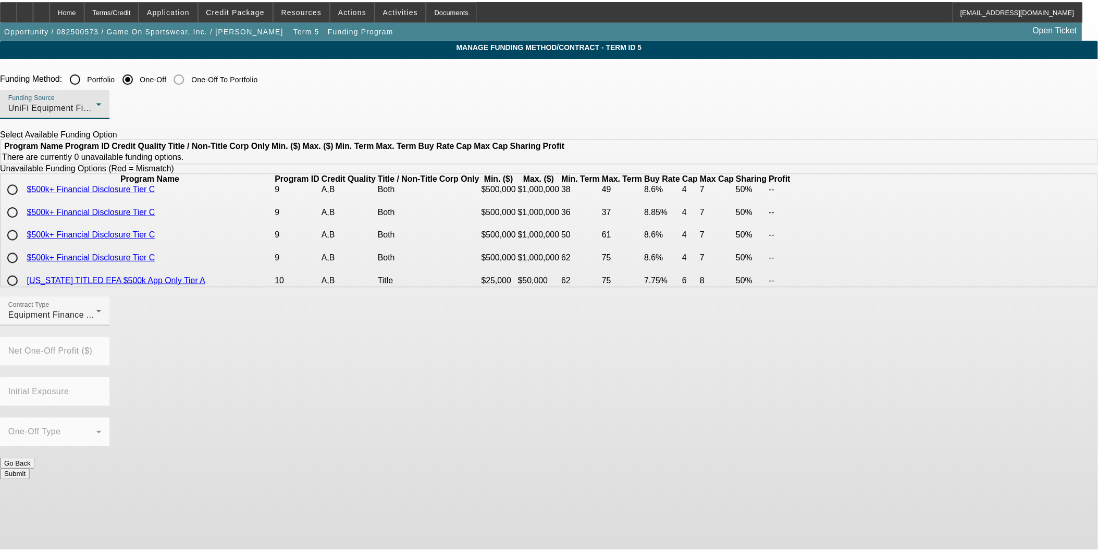
scroll to position [1389, 0]
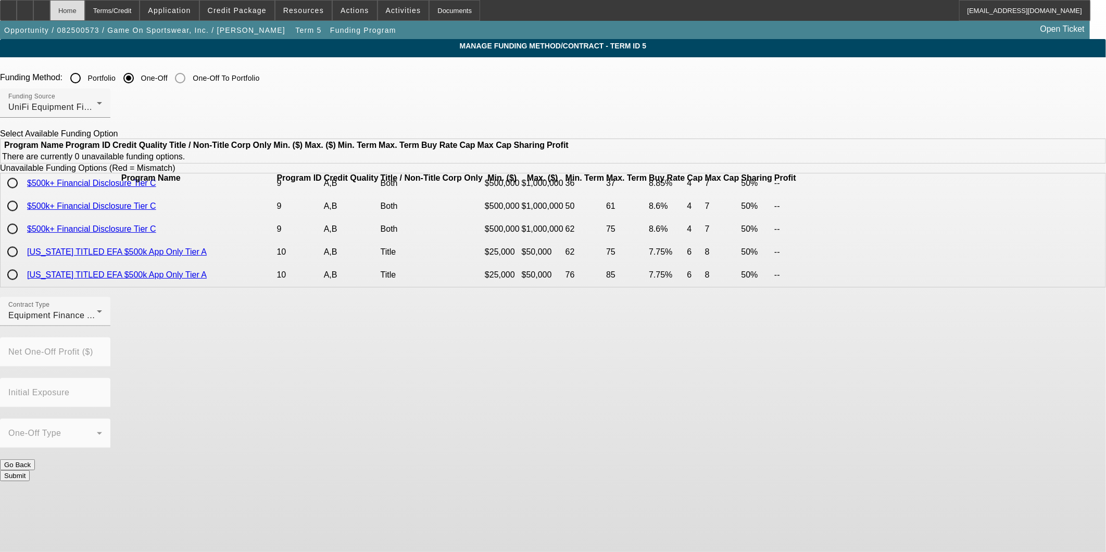
click at [85, 13] on div "Home" at bounding box center [67, 10] width 35 height 21
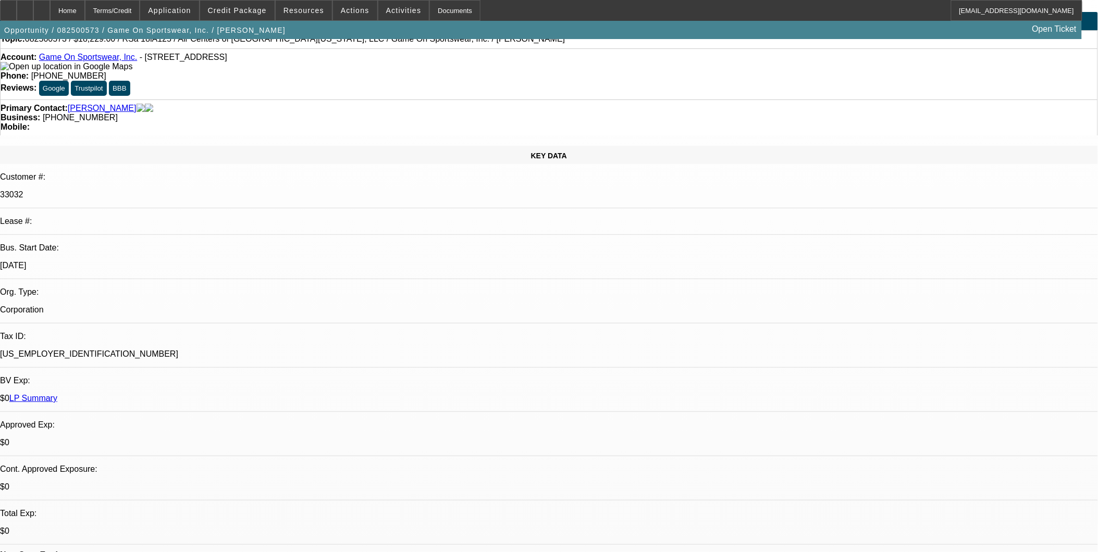
select select "0"
select select "6"
select select "0"
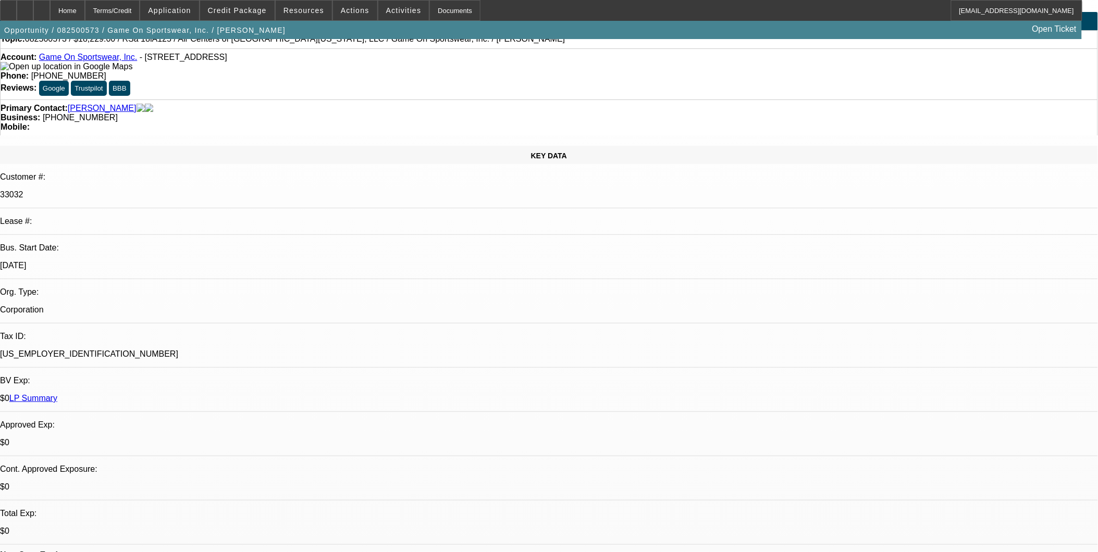
select select "0"
select select "6"
select select "0"
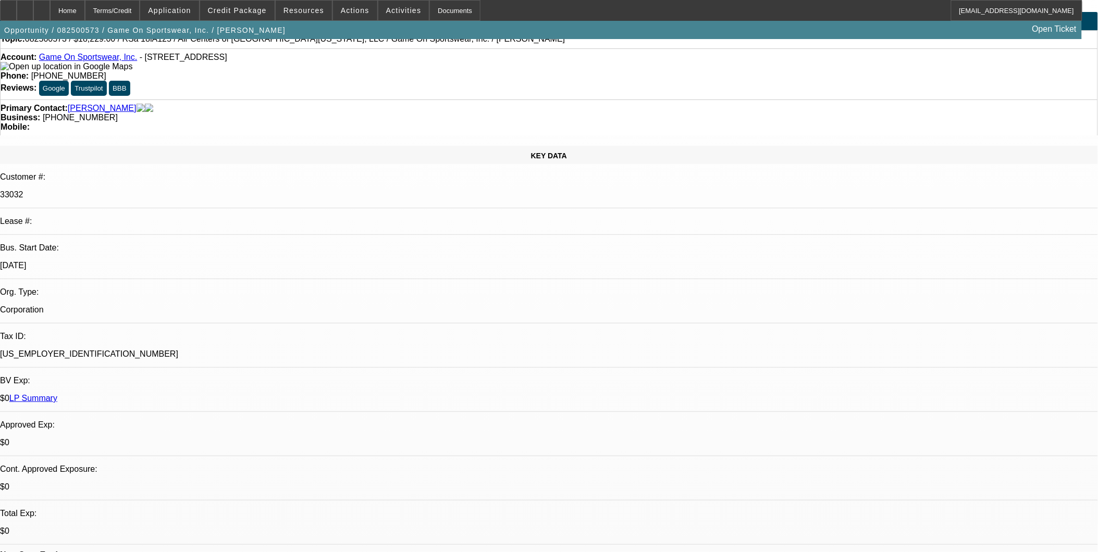
select select "0"
select select "6"
select select "0"
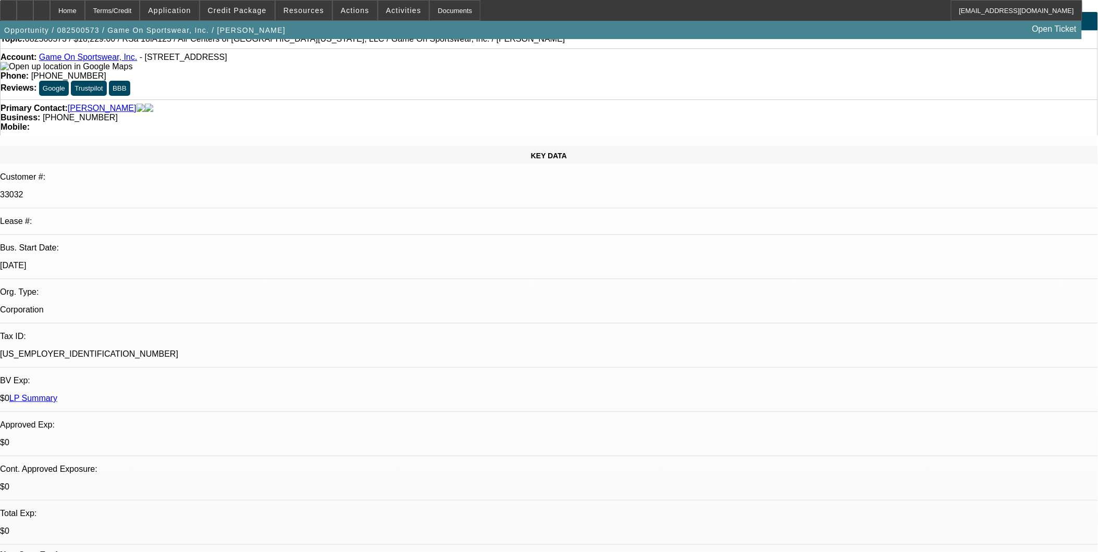
select select "6"
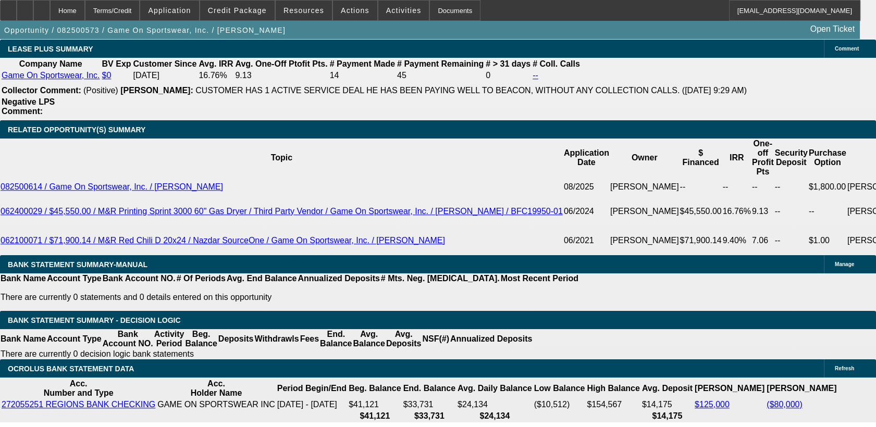
scroll to position [1848, 0]
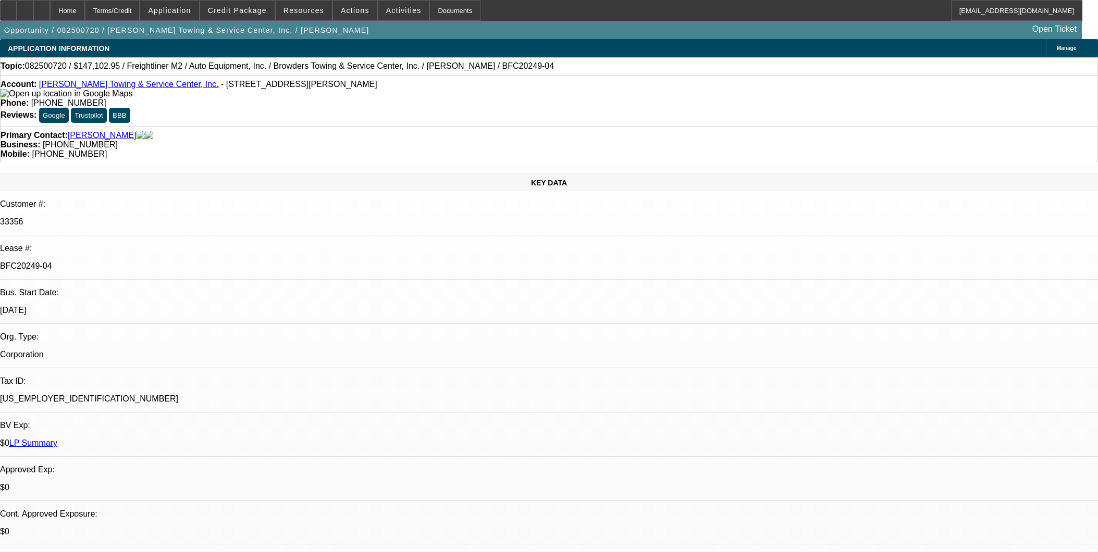
select select "0"
select select "2"
select select "0"
select select "6"
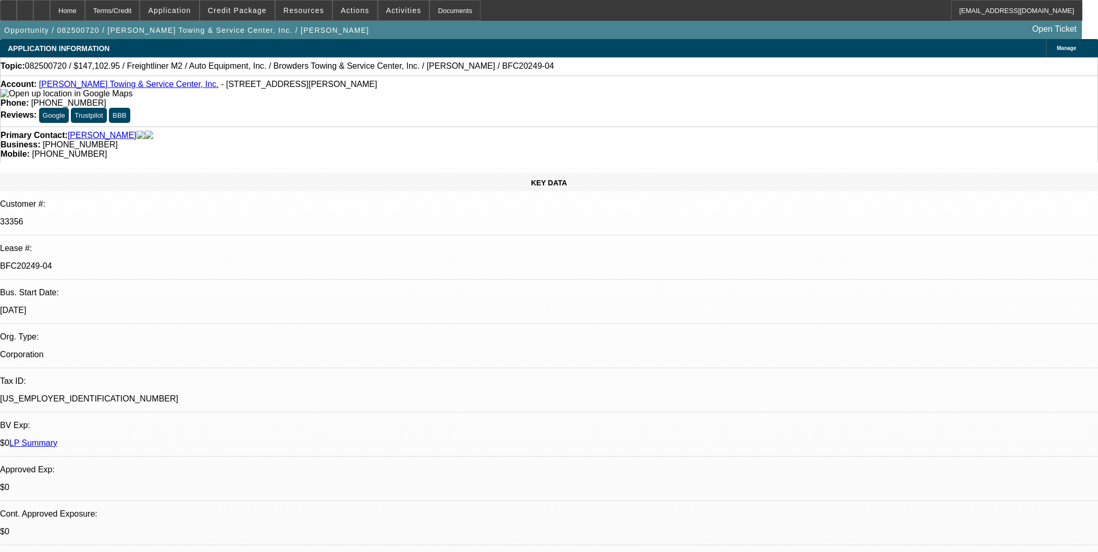
select select "0"
select select "2"
select select "0"
select select "6"
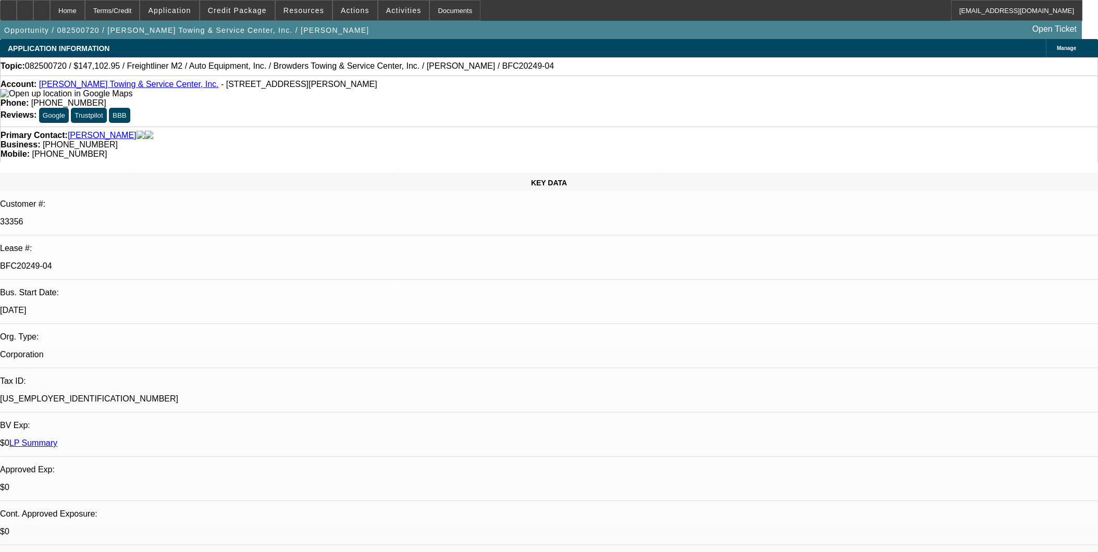
select select "0"
select select "2"
select select "0"
select select "6"
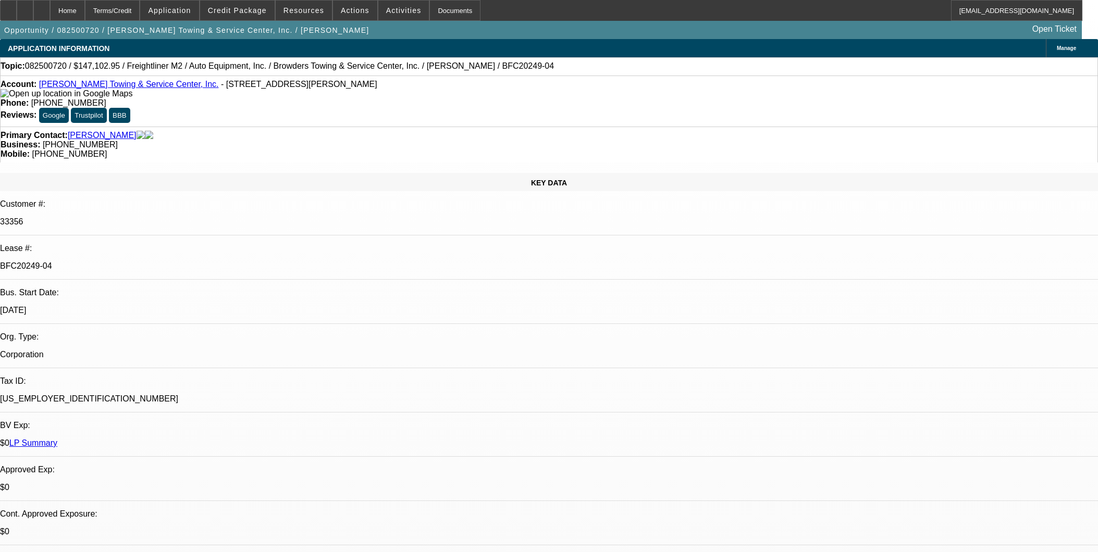
select select "0"
select select "2"
select select "0"
select select "6"
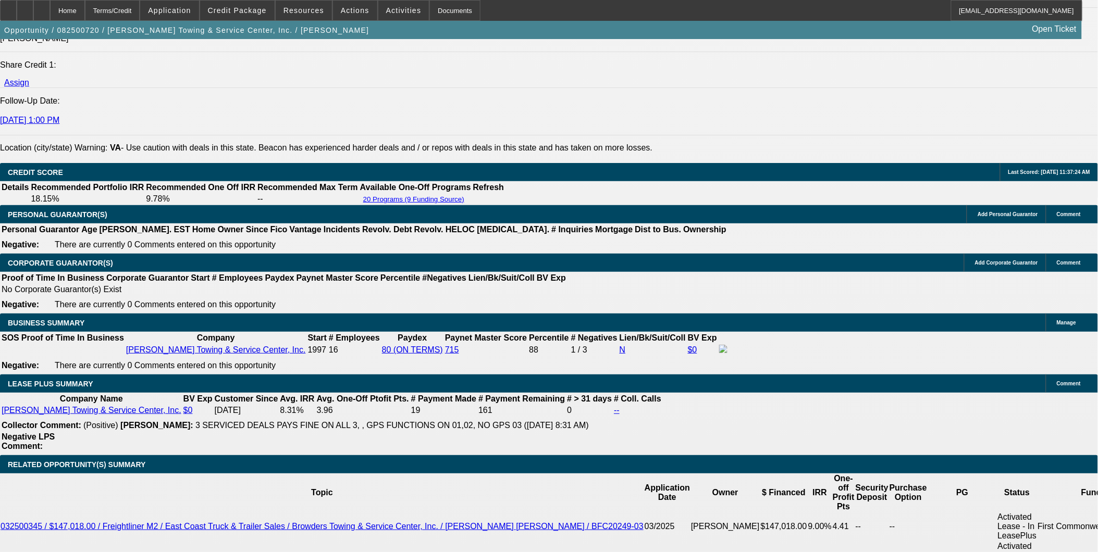
scroll to position [1459, 0]
click at [50, 12] on div at bounding box center [41, 10] width 17 height 21
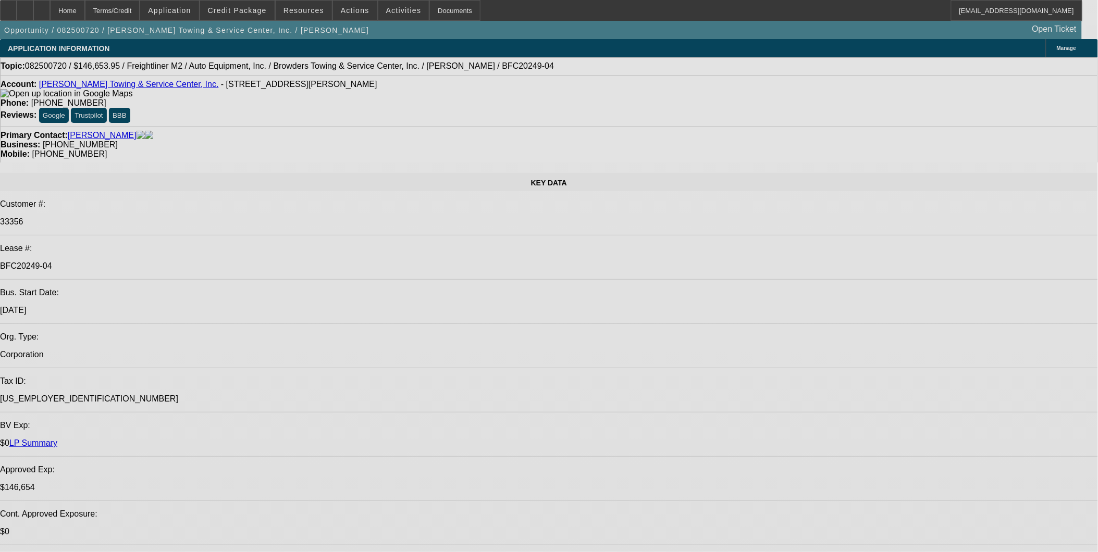
select select "0"
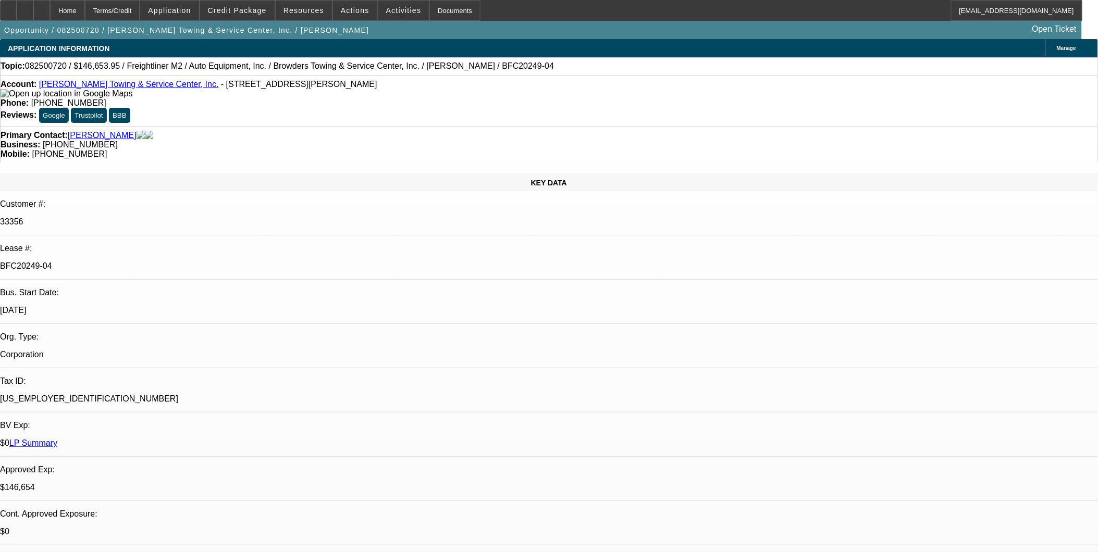
select select "0"
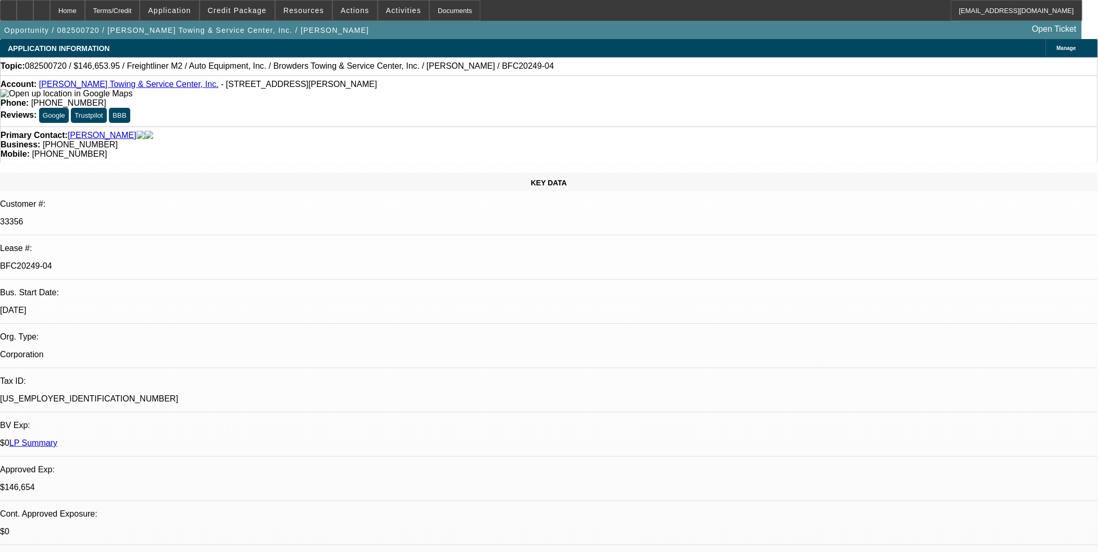
select select "0"
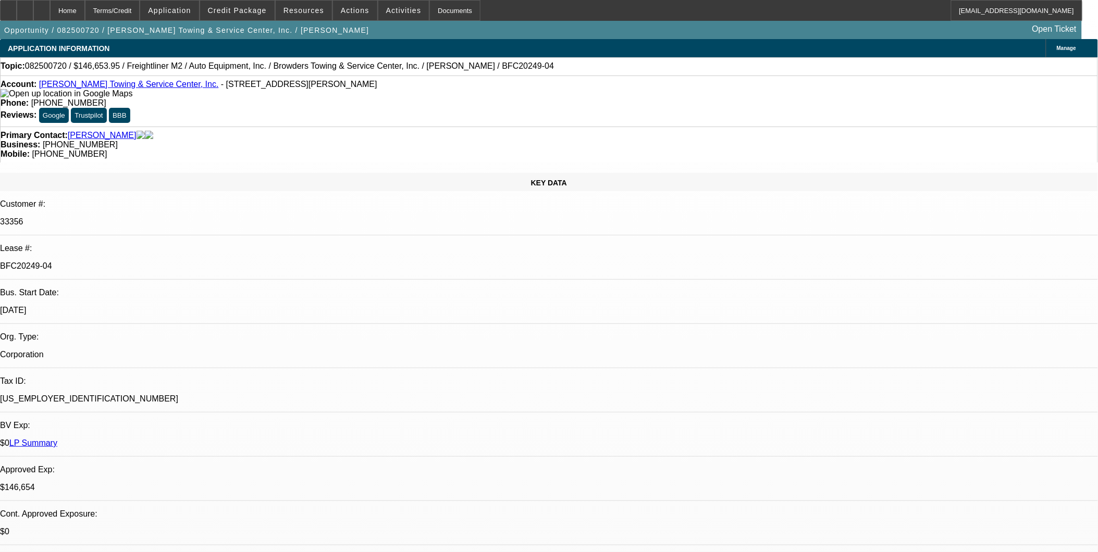
select select "1"
select select "2"
select select "6"
select select "1"
select select "2"
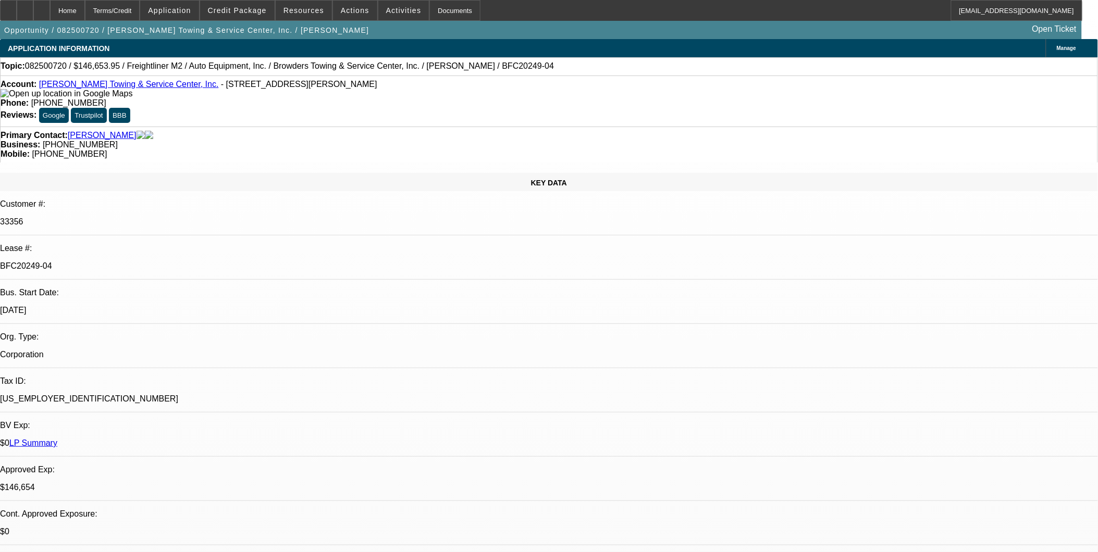
select select "6"
select select "1"
select select "2"
select select "6"
select select "1"
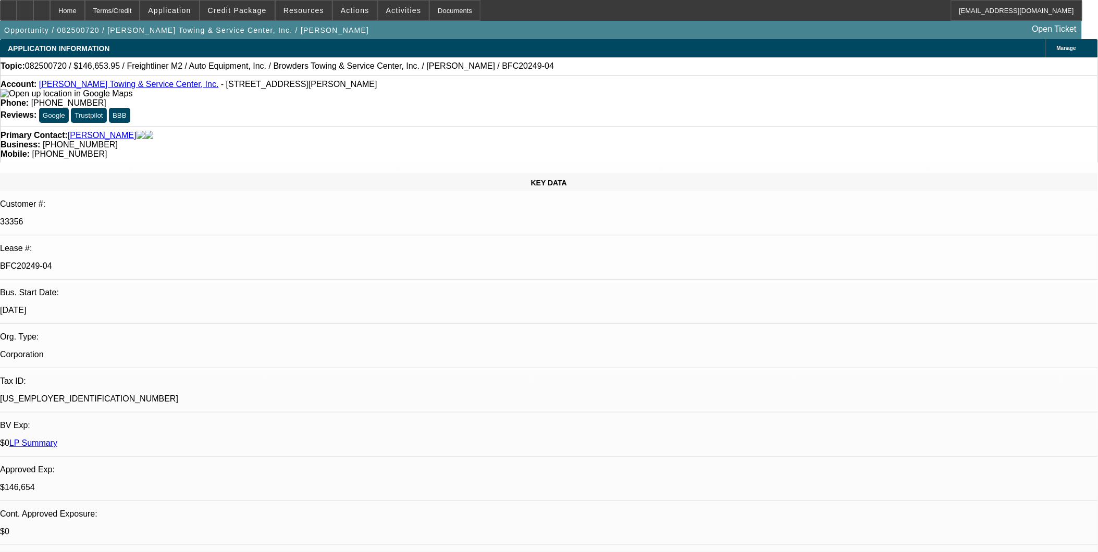
select select "2"
select select "6"
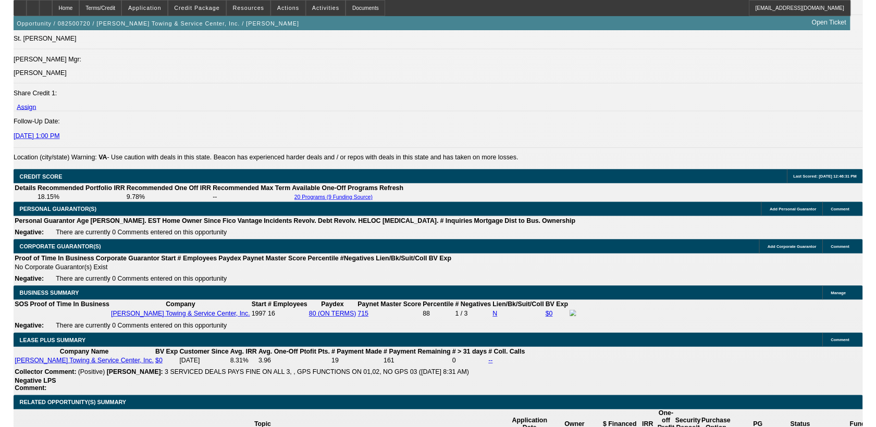
scroll to position [1447, 0]
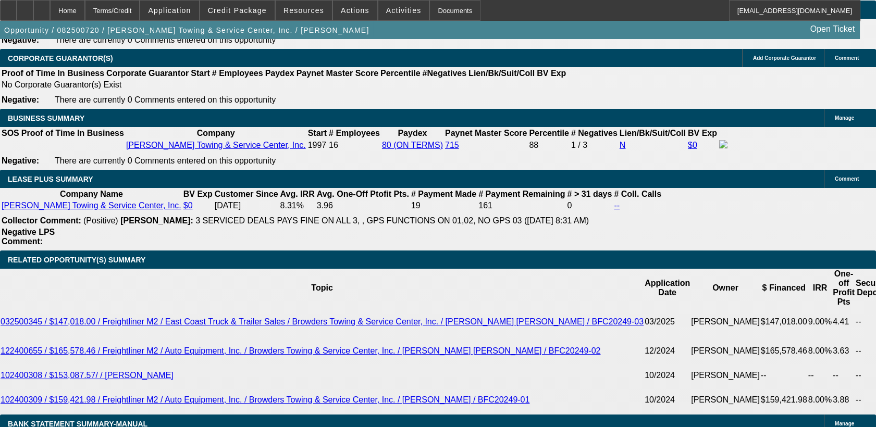
scroll to position [1736, 0]
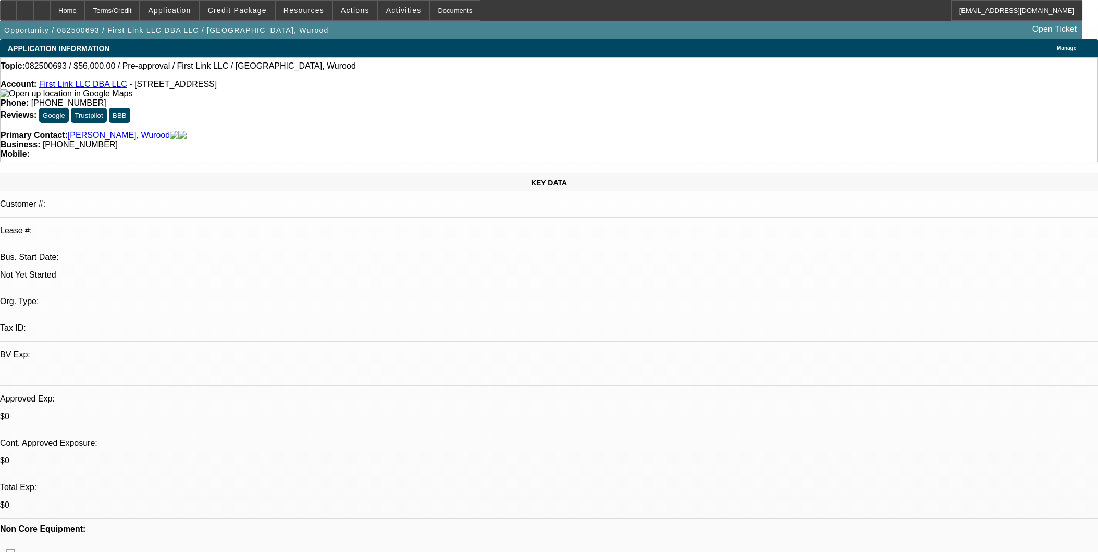
select select "0"
select select "2"
select select "0.1"
select select "4"
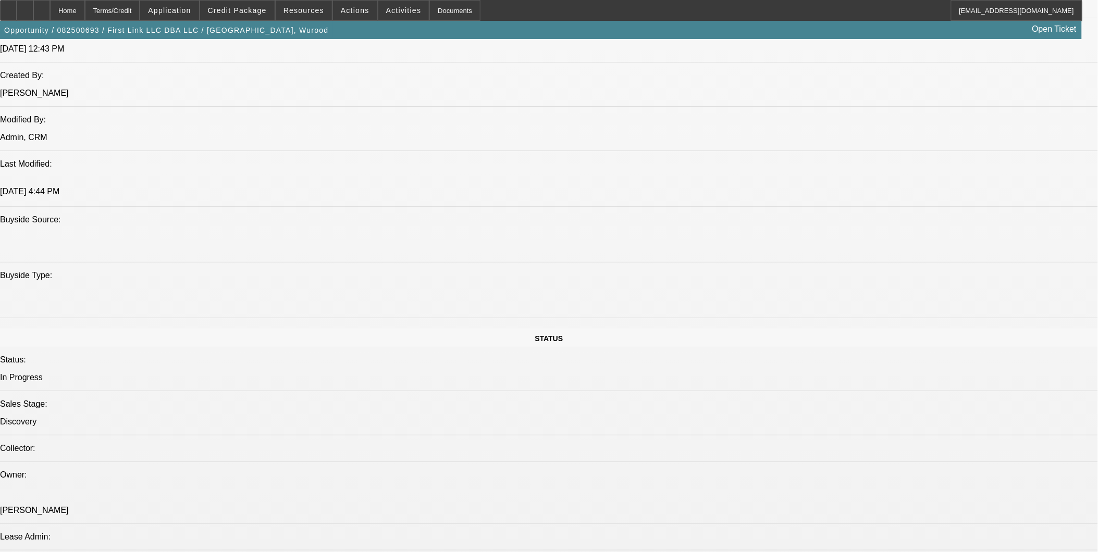
scroll to position [984, 0]
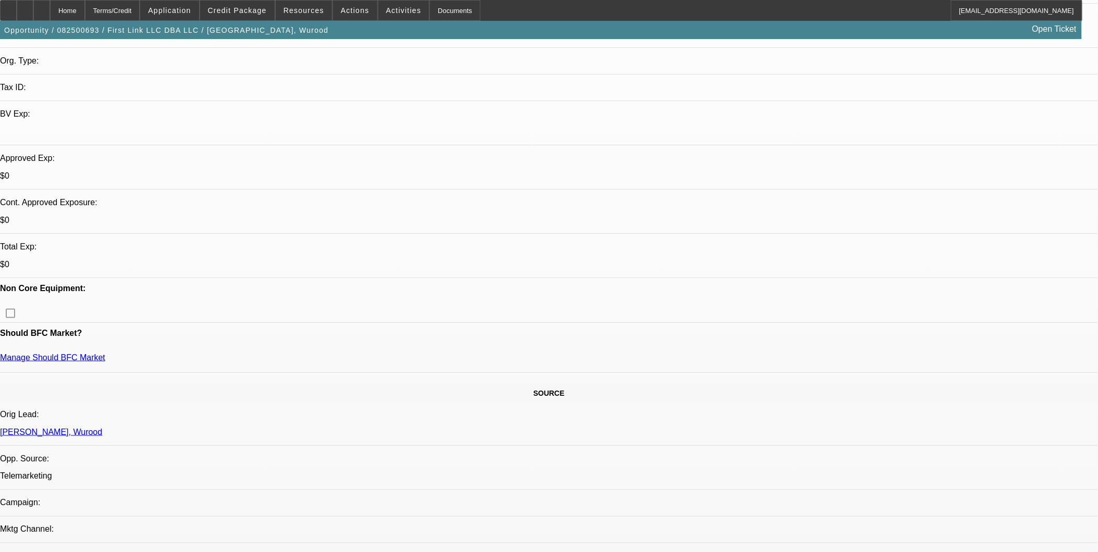
scroll to position [173, 0]
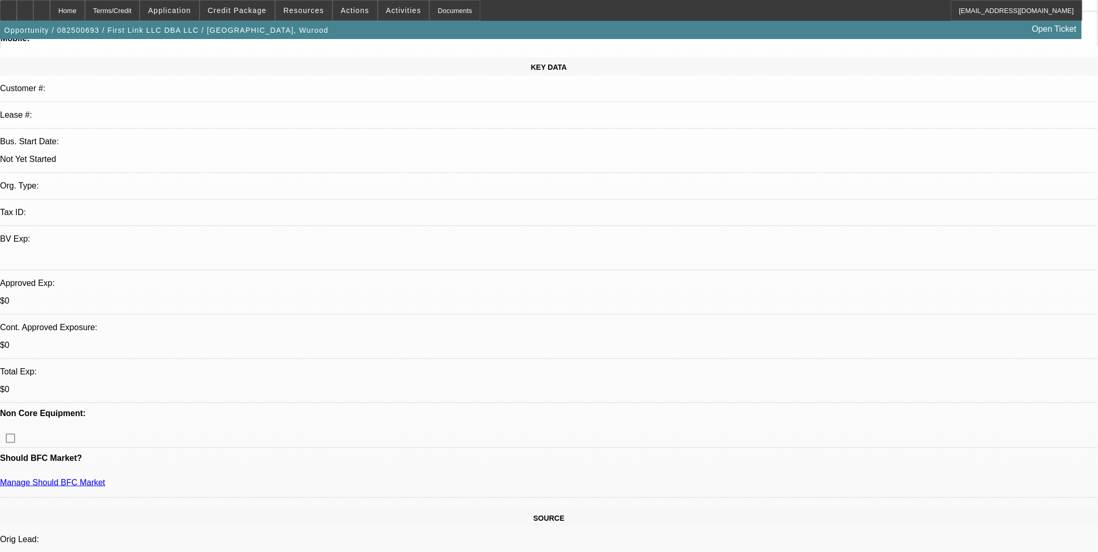
scroll to position [0, 0]
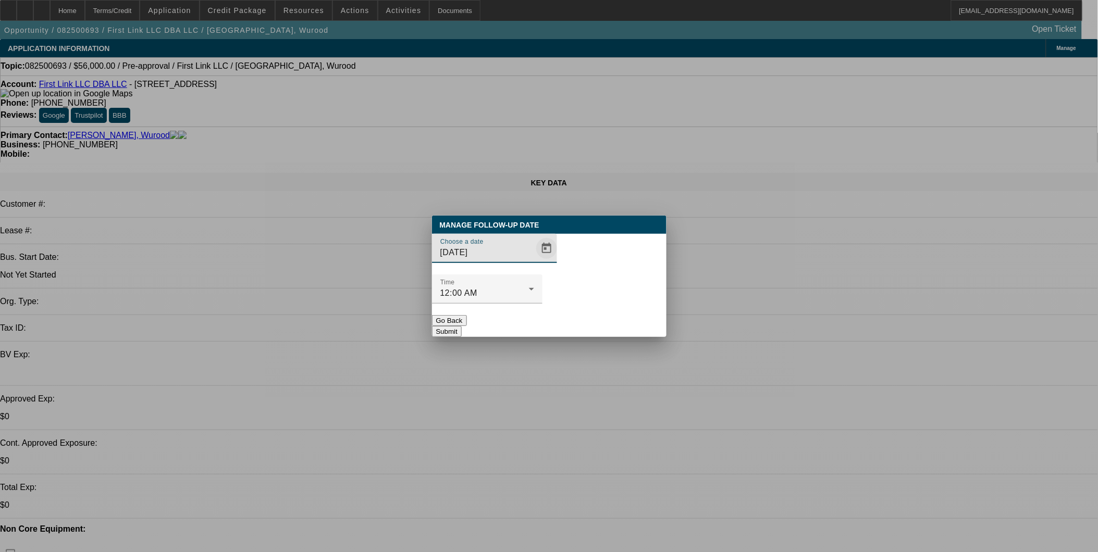
click at [534, 261] on span "Open calendar" at bounding box center [546, 248] width 25 height 25
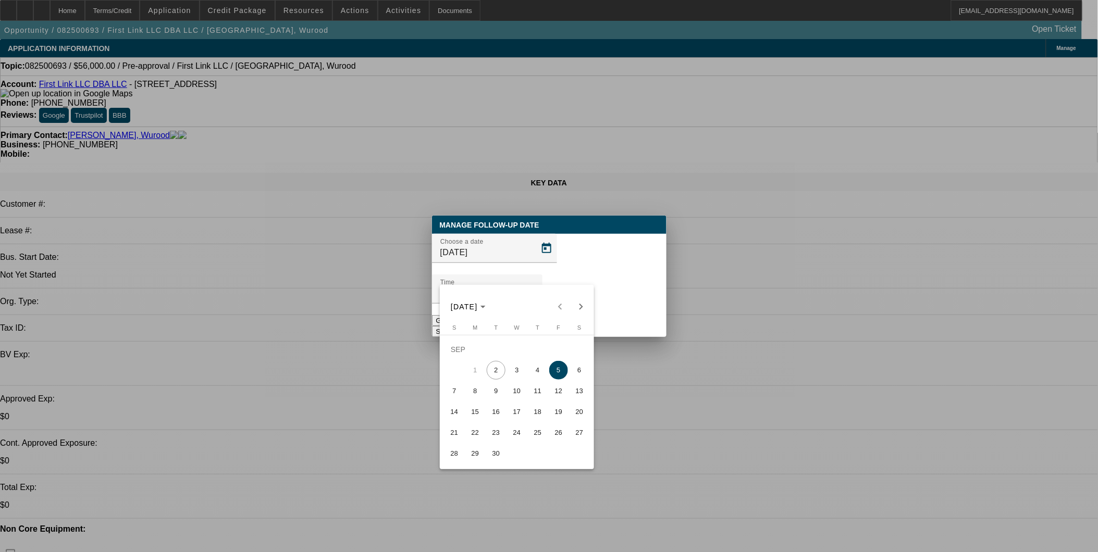
drag, startPoint x: 516, startPoint y: 375, endPoint x: 594, endPoint y: 334, distance: 88.3
click at [518, 375] on span "3" at bounding box center [516, 370] width 19 height 19
type input "9/3/2025"
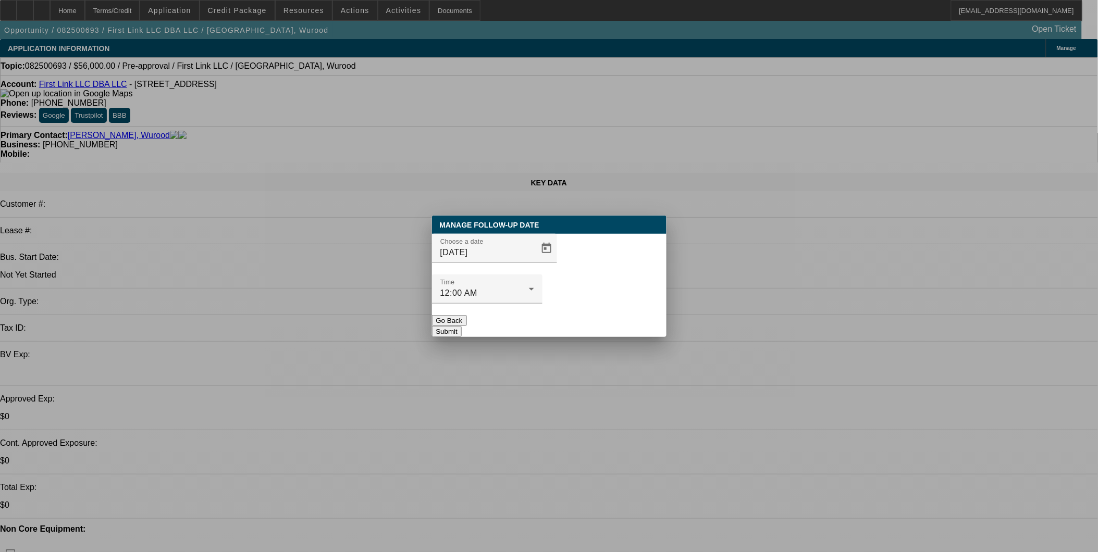
click at [462, 326] on button "Submit" at bounding box center [447, 331] width 30 height 11
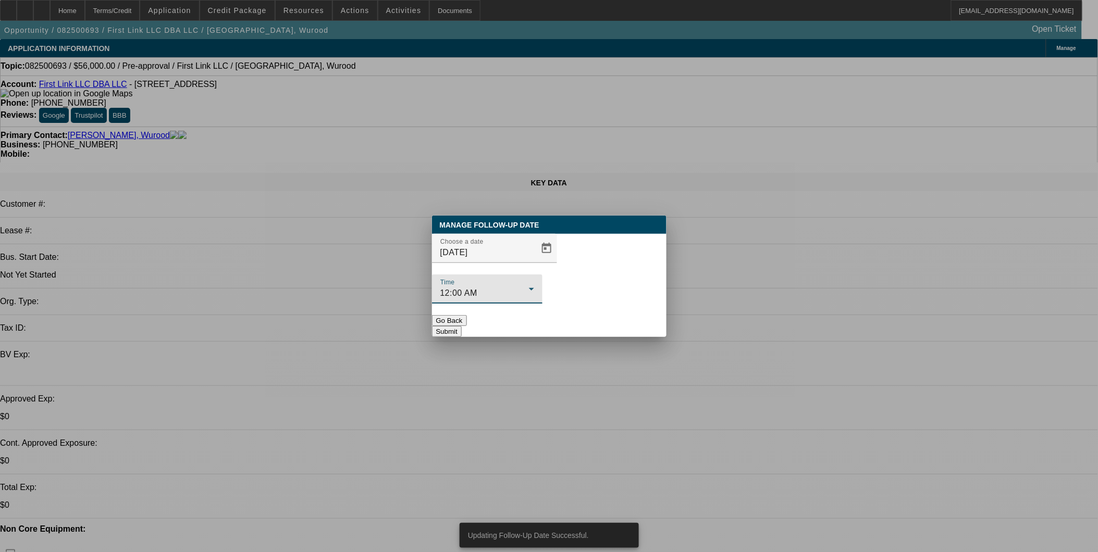
click at [529, 287] on div "12:00 AM" at bounding box center [484, 293] width 89 height 13
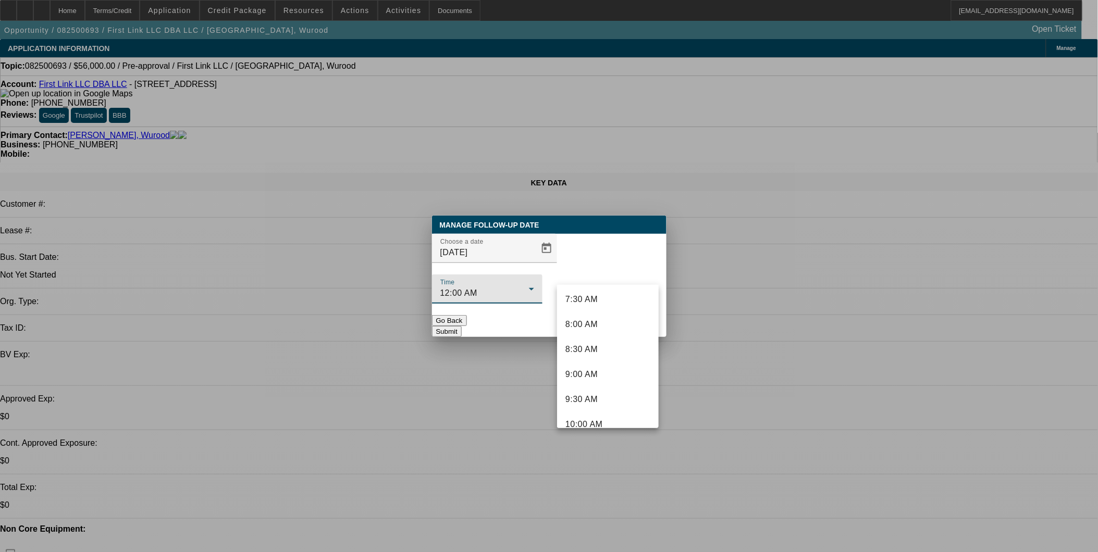
scroll to position [405, 0]
click at [601, 369] on mat-option "9:30 AM" at bounding box center [608, 371] width 102 height 25
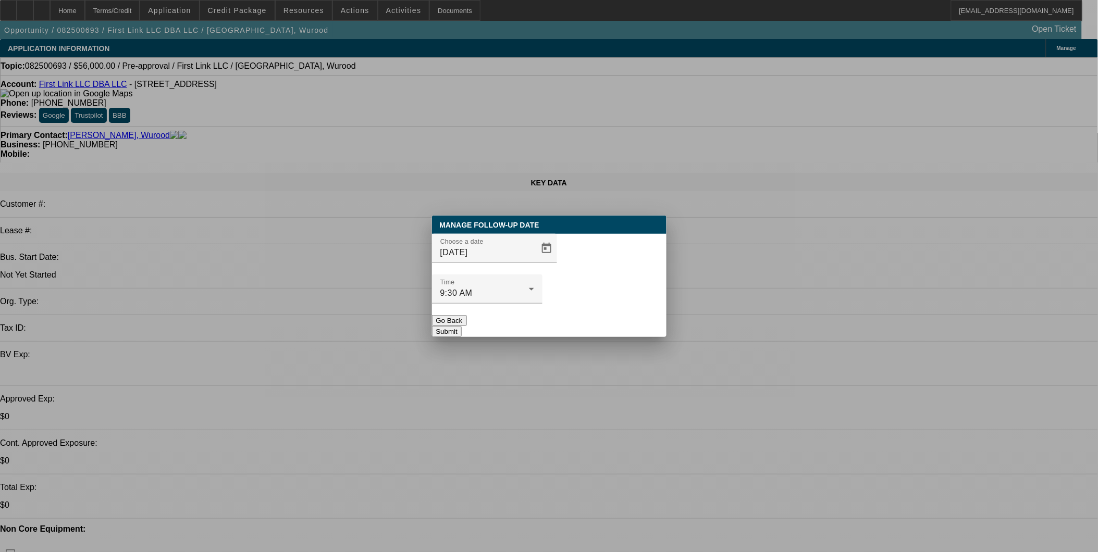
click at [462, 326] on button "Submit" at bounding box center [447, 331] width 30 height 11
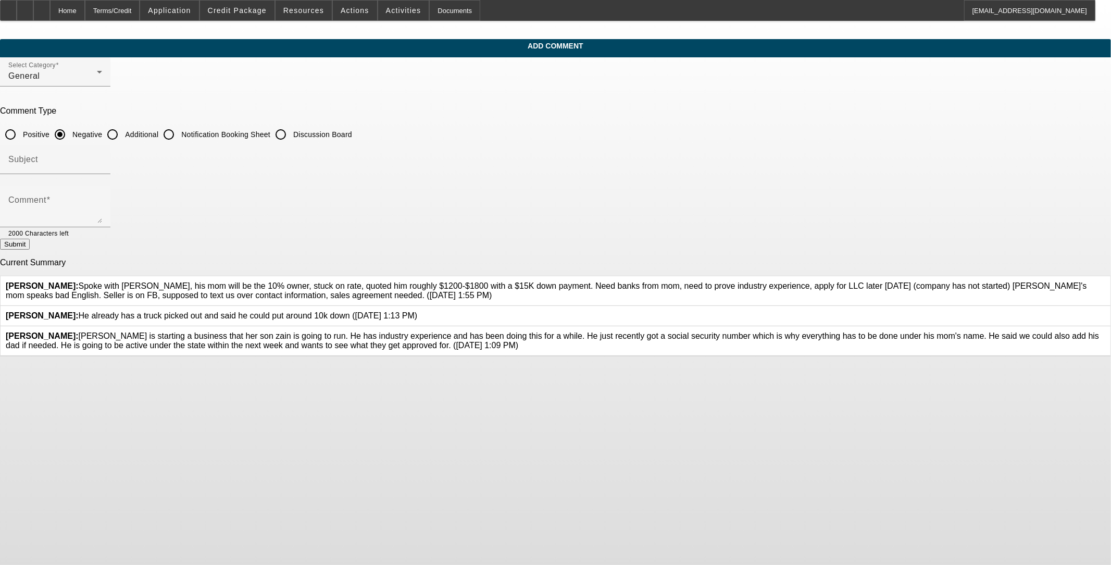
click at [123, 130] on input "Additional" at bounding box center [112, 134] width 21 height 21
radio input "true"
click at [102, 165] on input "Subject" at bounding box center [55, 163] width 94 height 13
type input "Notes"
click at [102, 204] on textarea "9/2: called and left vm. We need banks." at bounding box center [55, 210] width 94 height 25
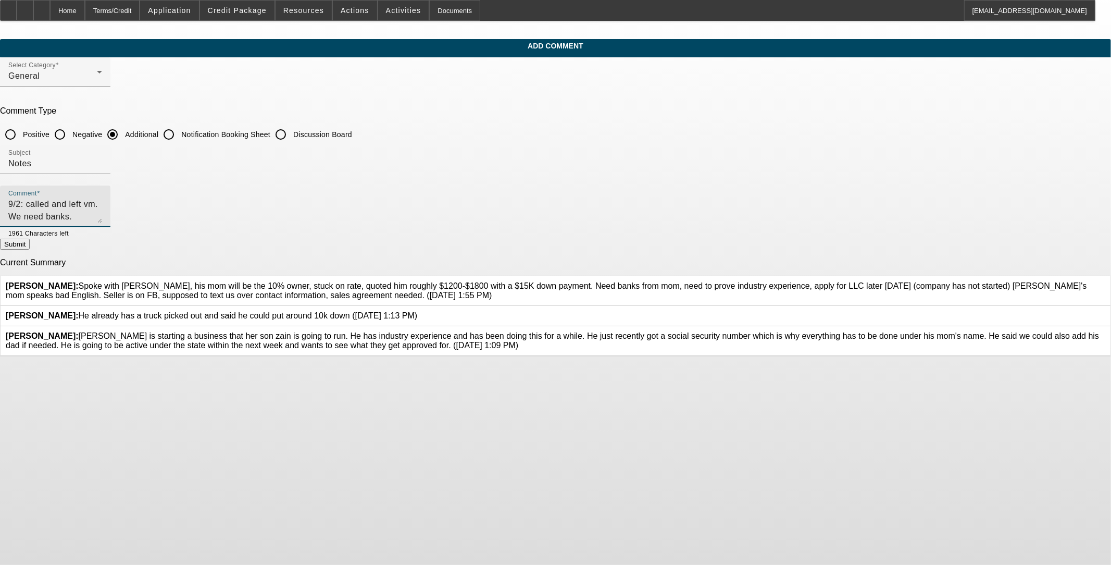
type textarea "9/2: called and left vm. We need banks."
click at [30, 245] on button "Submit" at bounding box center [15, 244] width 30 height 11
radio input "true"
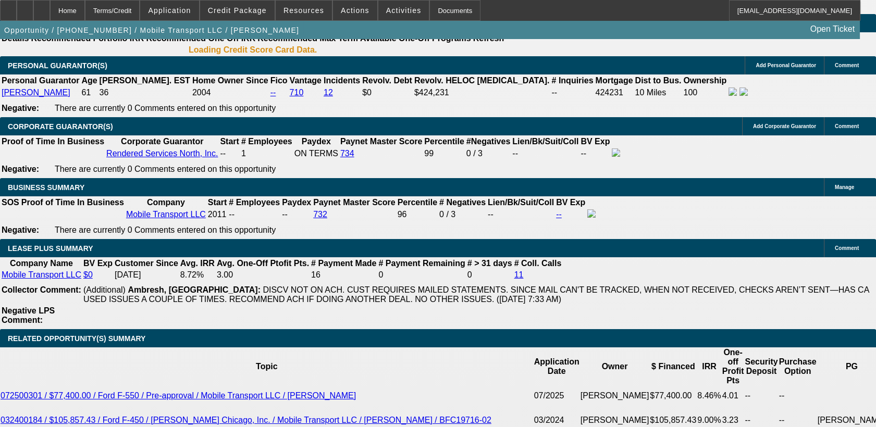
select select "0"
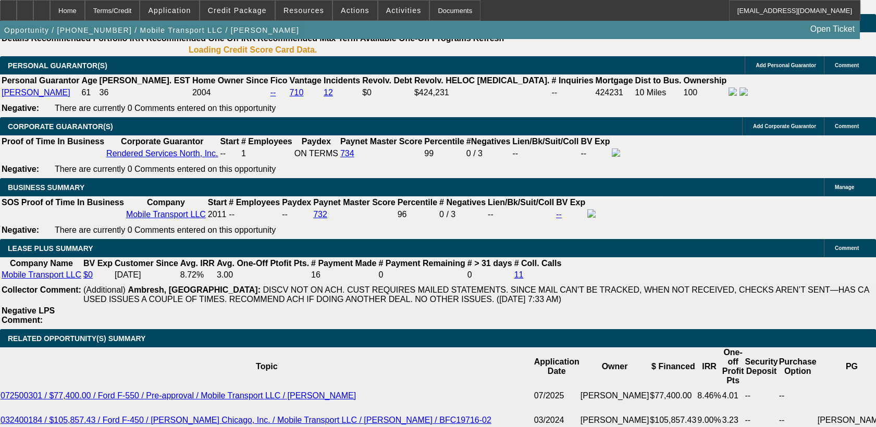
select select "0"
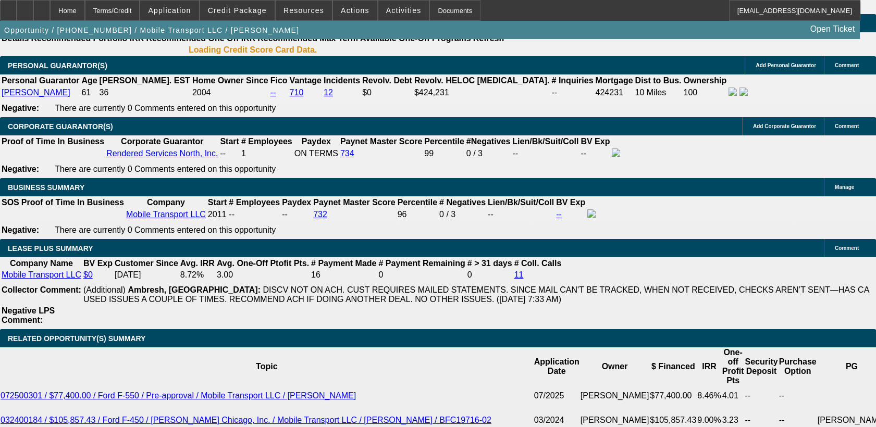
select select "0"
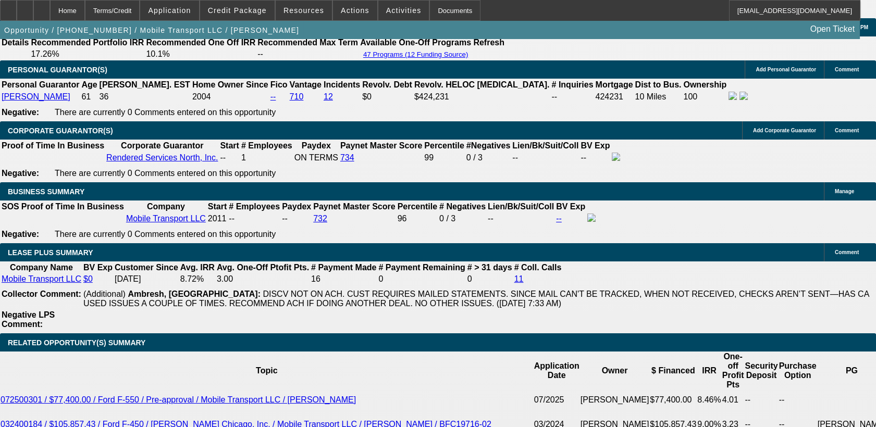
select select "1"
select select "2"
select select "6"
select select "1"
select select "2"
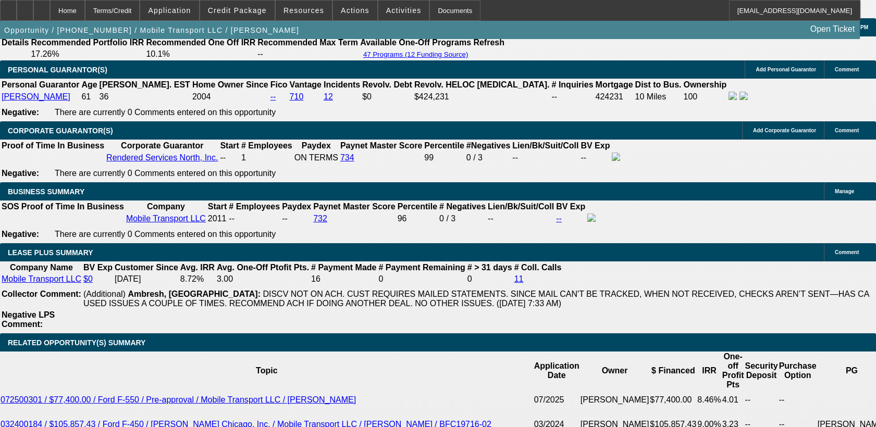
select select "6"
select select "1"
select select "2"
select select "6"
select select "1"
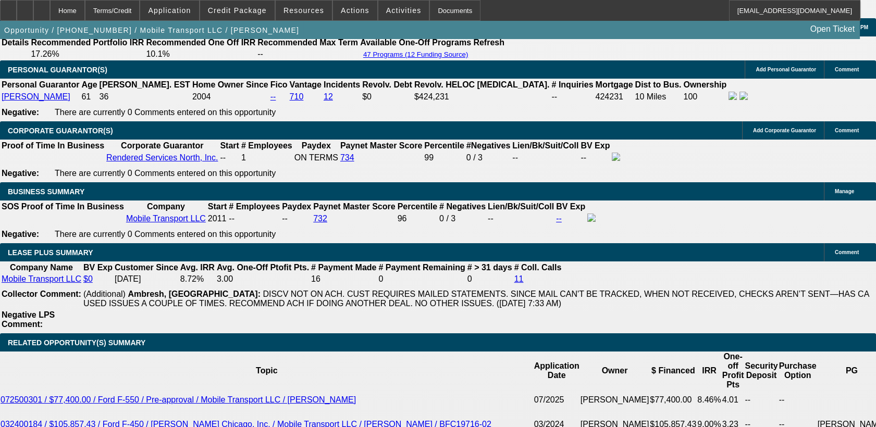
select select "2"
select select "6"
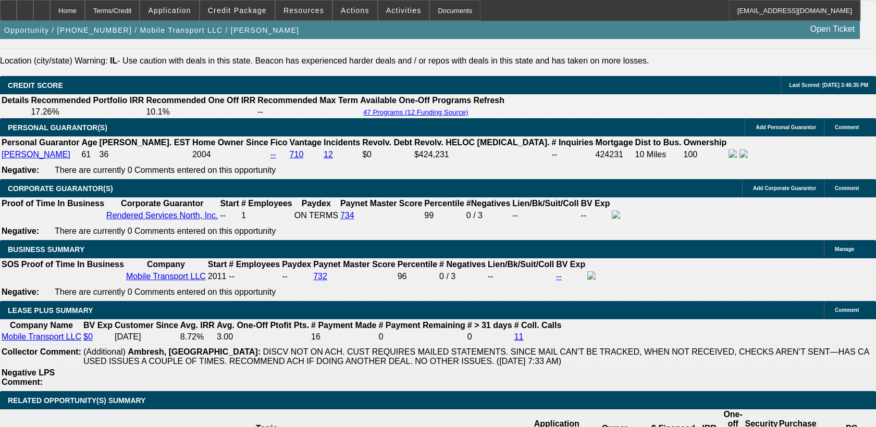
scroll to position [1661, 0]
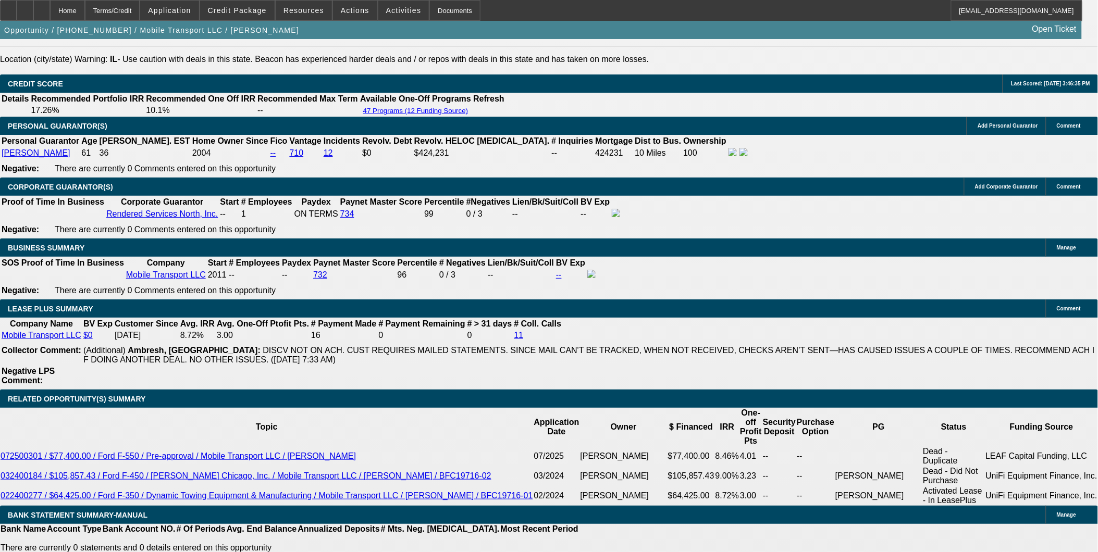
scroll to position [1431, 0]
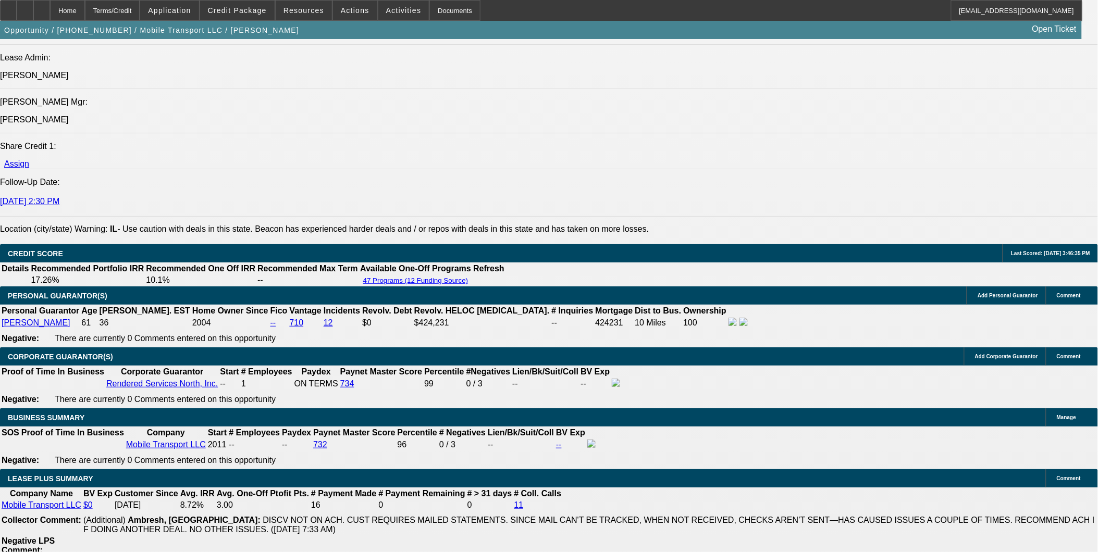
scroll to position [1373, 0]
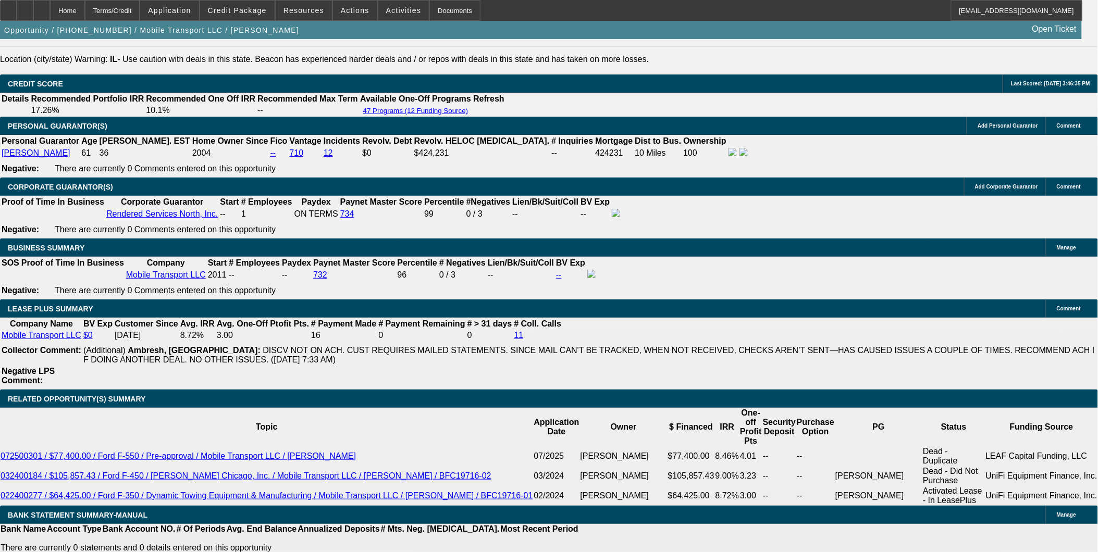
scroll to position [1331, 0]
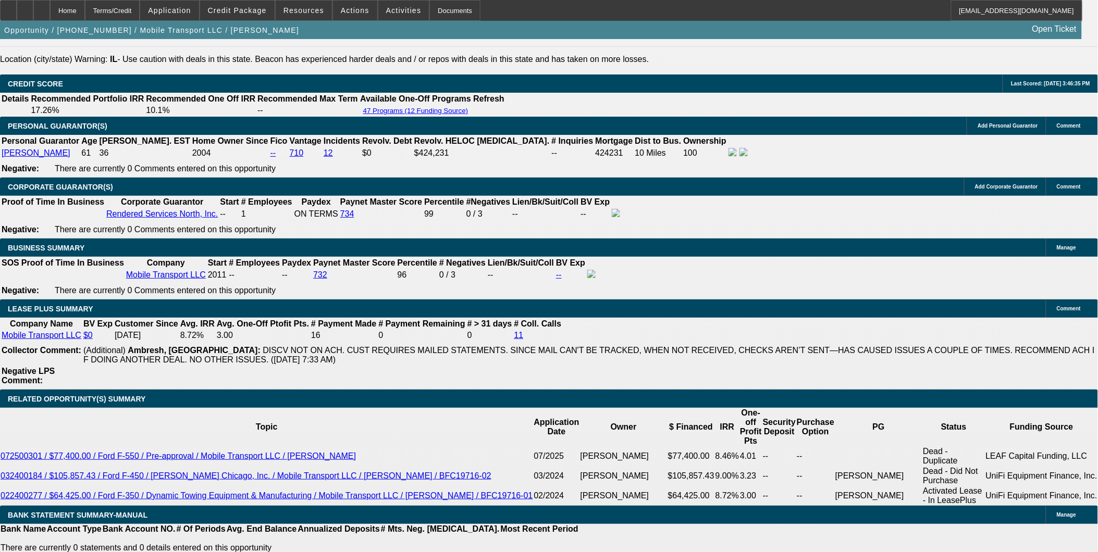
drag, startPoint x: 1035, startPoint y: 65, endPoint x: 1032, endPoint y: 72, distance: 7.5
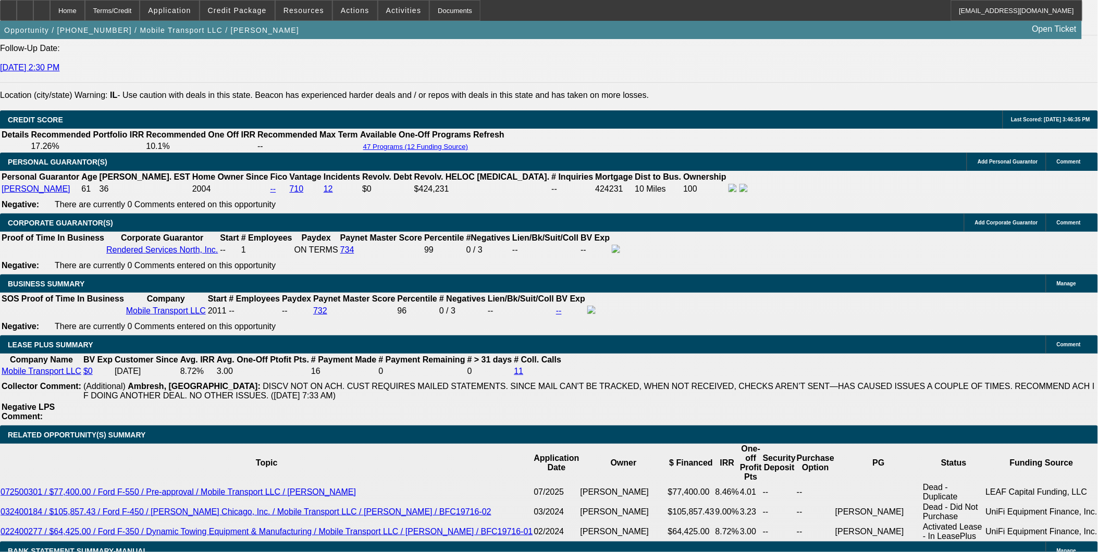
scroll to position [1373, 0]
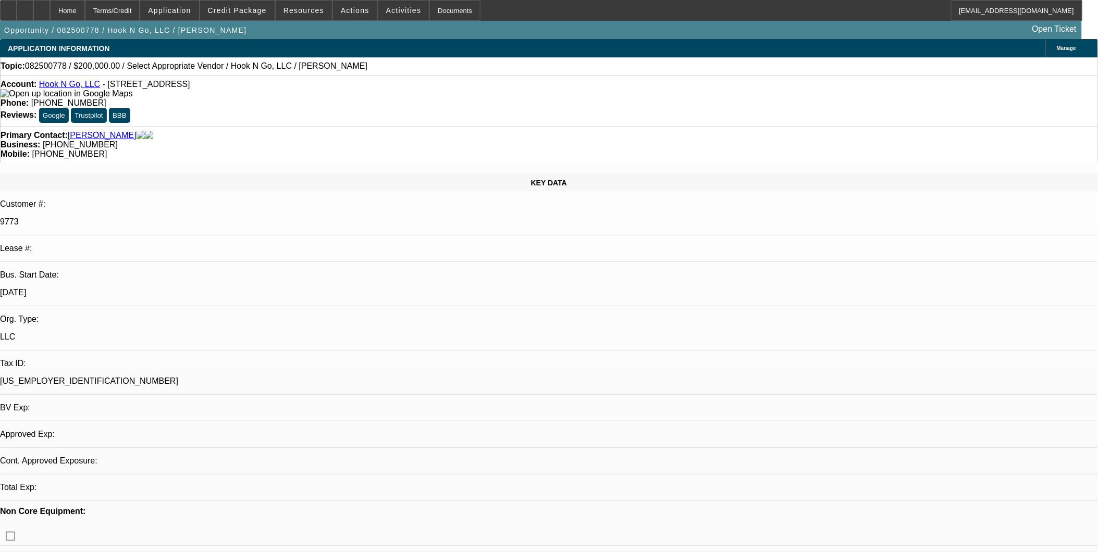
select select "0"
select select "2"
select select "0.1"
select select "1"
select select "2"
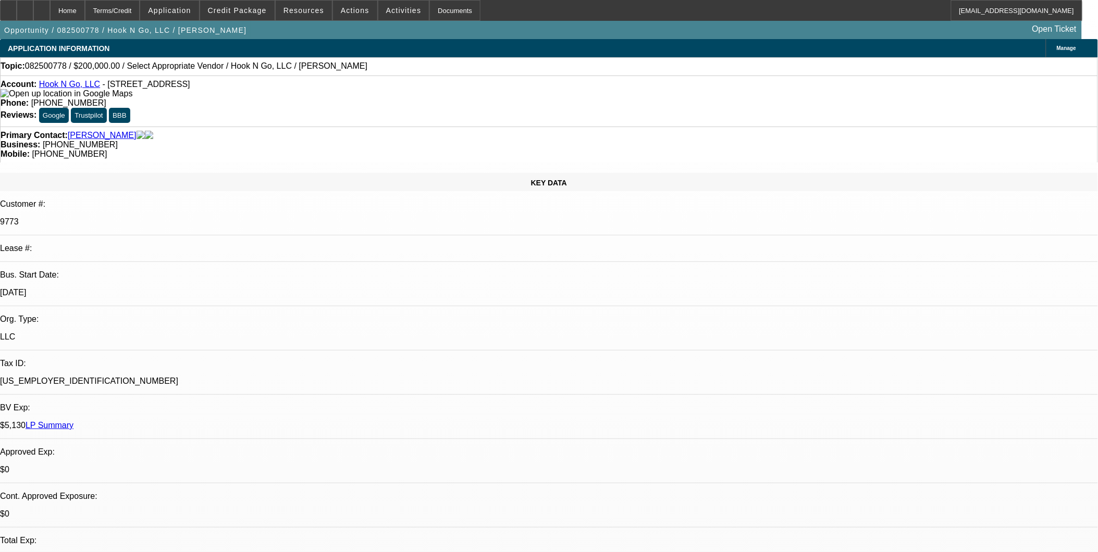
select select "4"
click at [79, 85] on link "Hook N Go, LLC" at bounding box center [69, 84] width 61 height 9
select select "0"
select select "2"
select select "0.1"
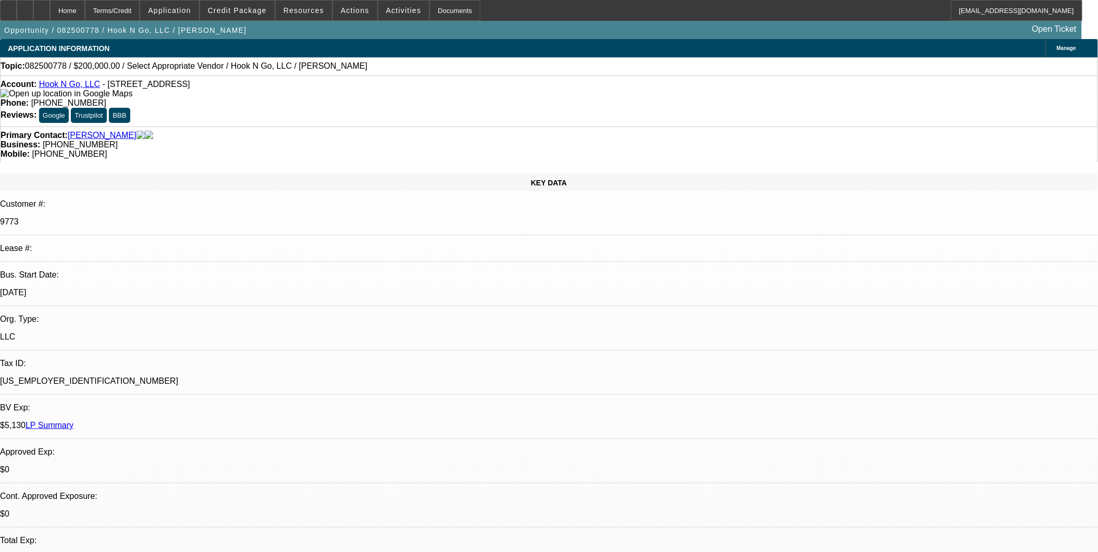
select select "1"
select select "2"
select select "4"
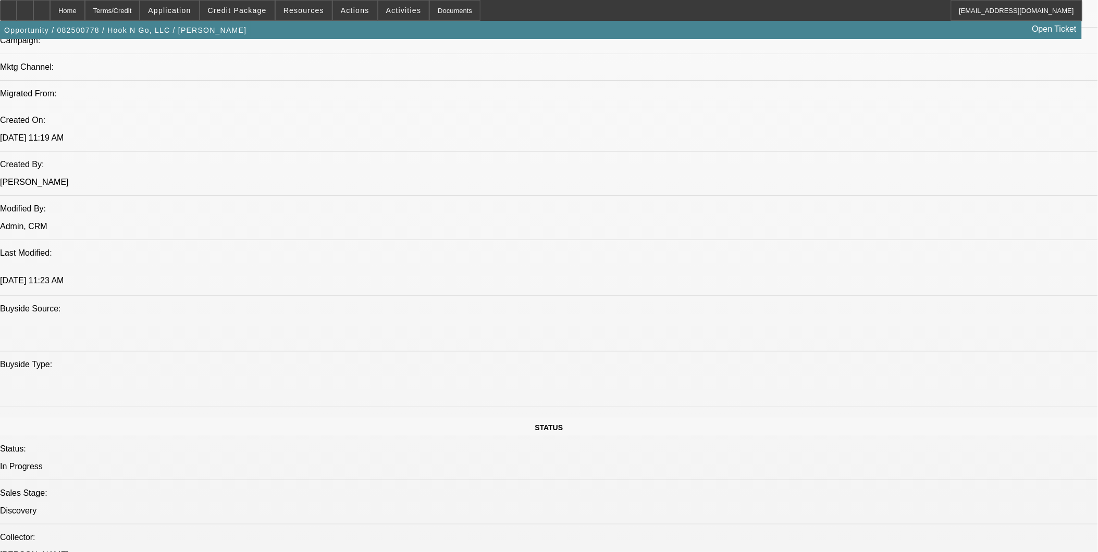
scroll to position [752, 0]
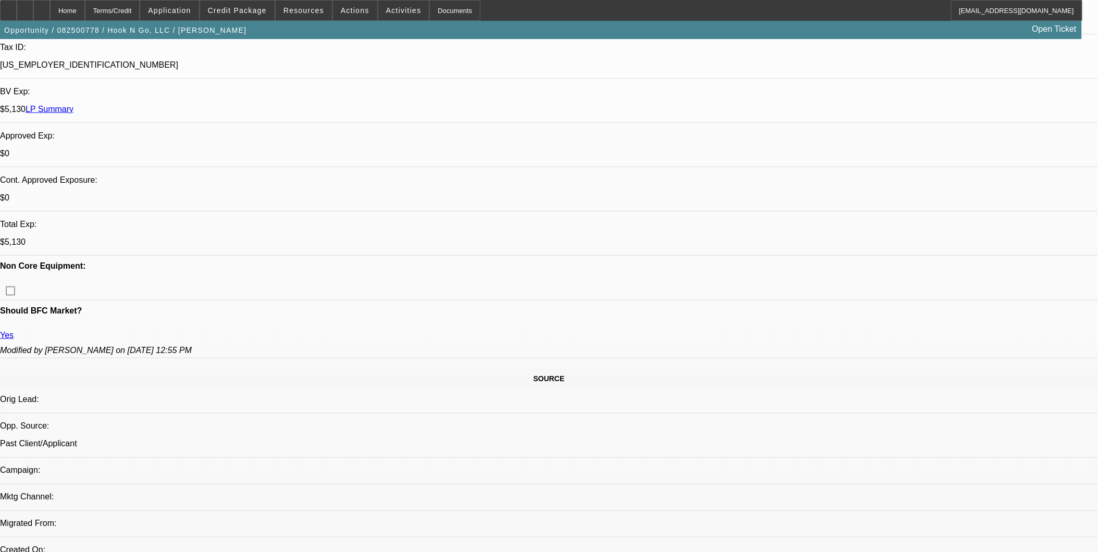
scroll to position [289, 0]
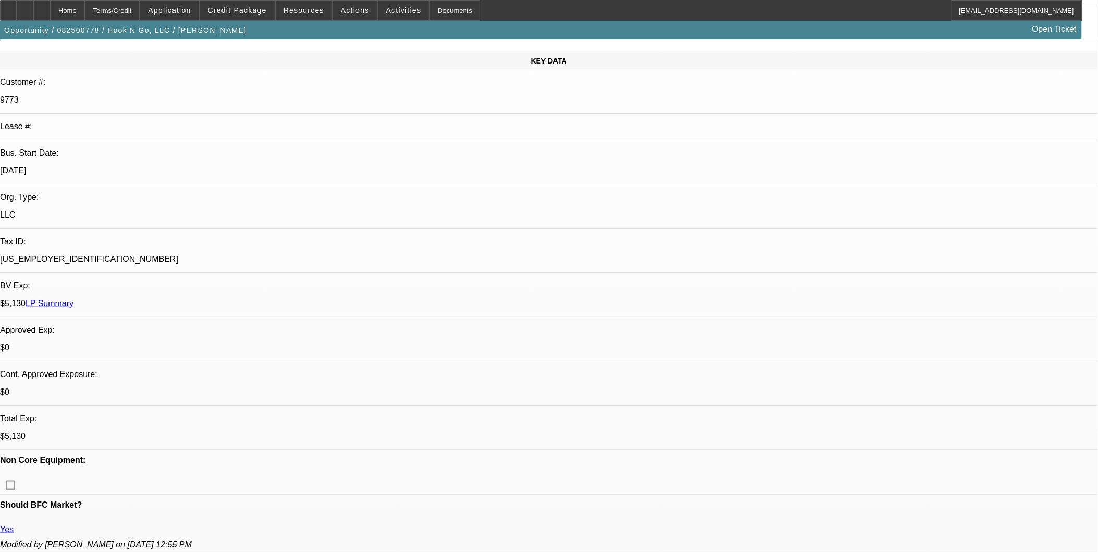
scroll to position [116, 0]
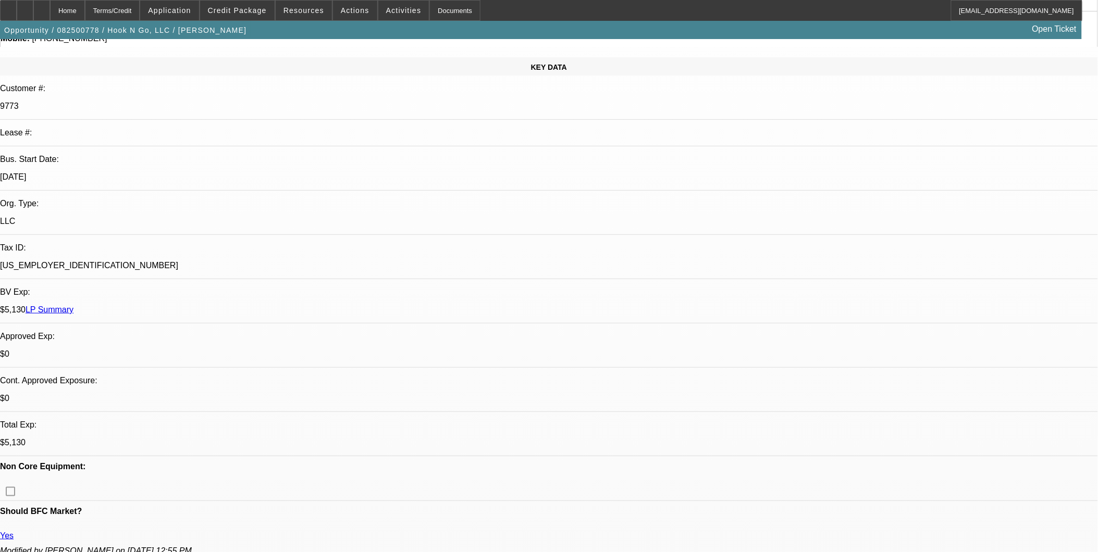
drag, startPoint x: 490, startPoint y: 354, endPoint x: 501, endPoint y: 367, distance: 17.0
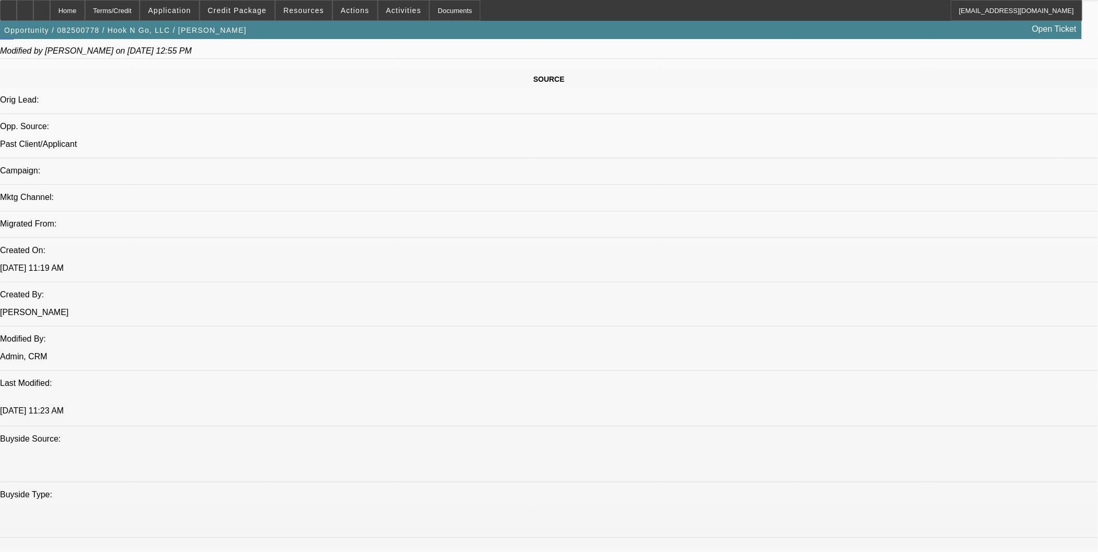
scroll to position [637, 0]
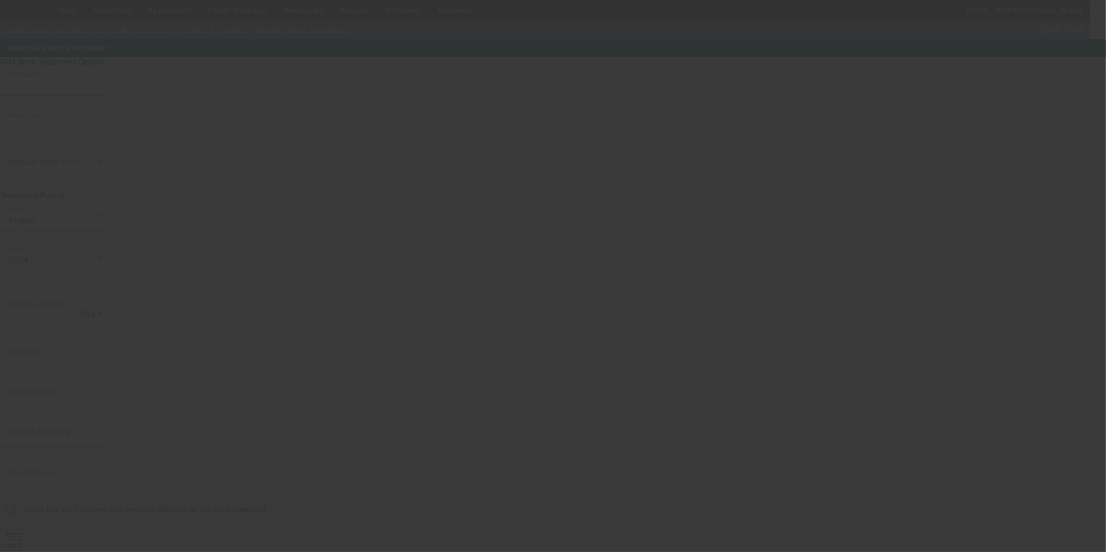
type input "9523"
type input "Citizens Community Federal"
type input "$183.40"
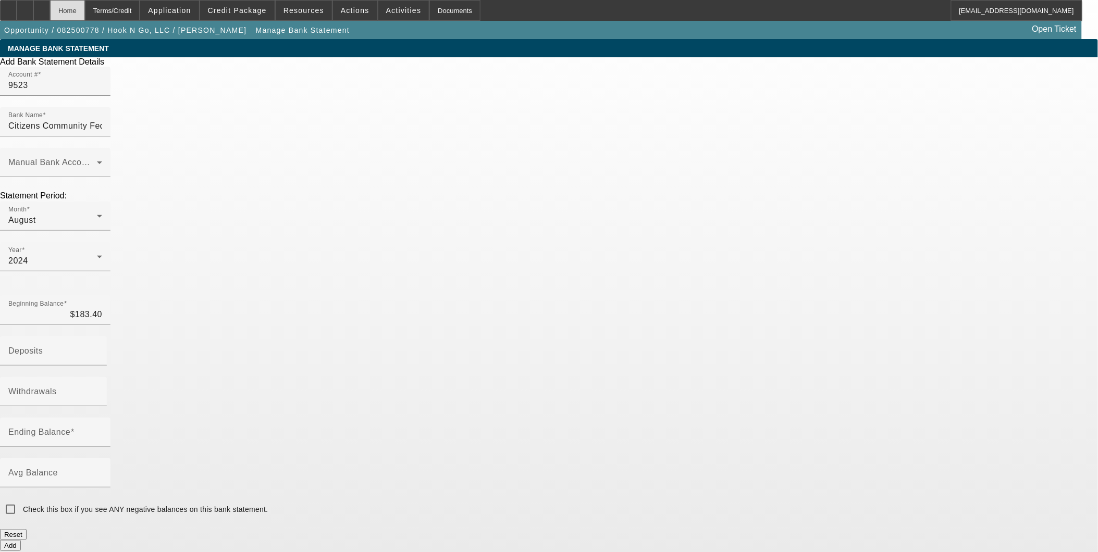
click at [85, 8] on div "Home" at bounding box center [67, 10] width 35 height 21
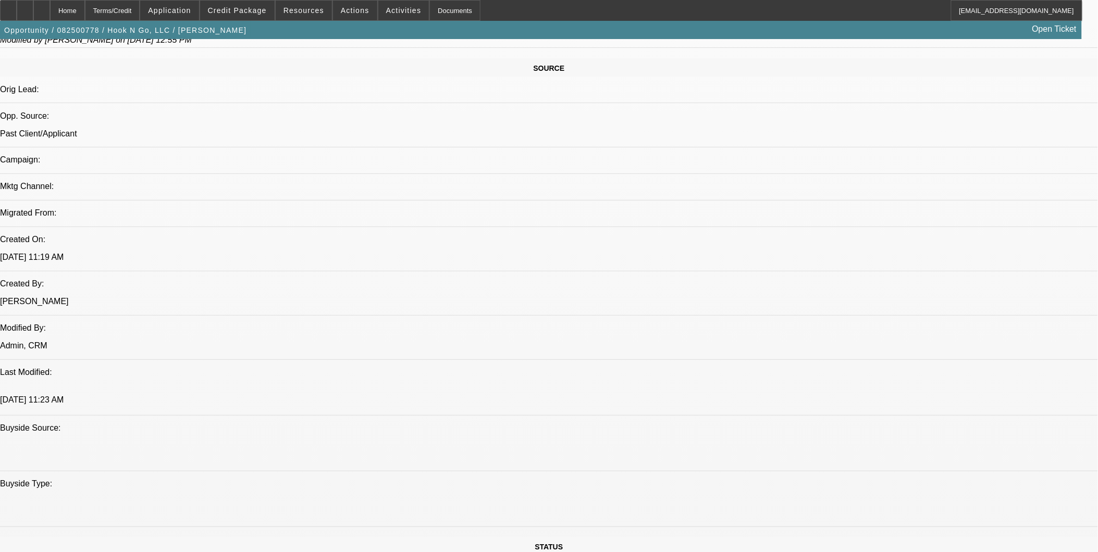
select select "0"
select select "2"
select select "0.1"
select select "4"
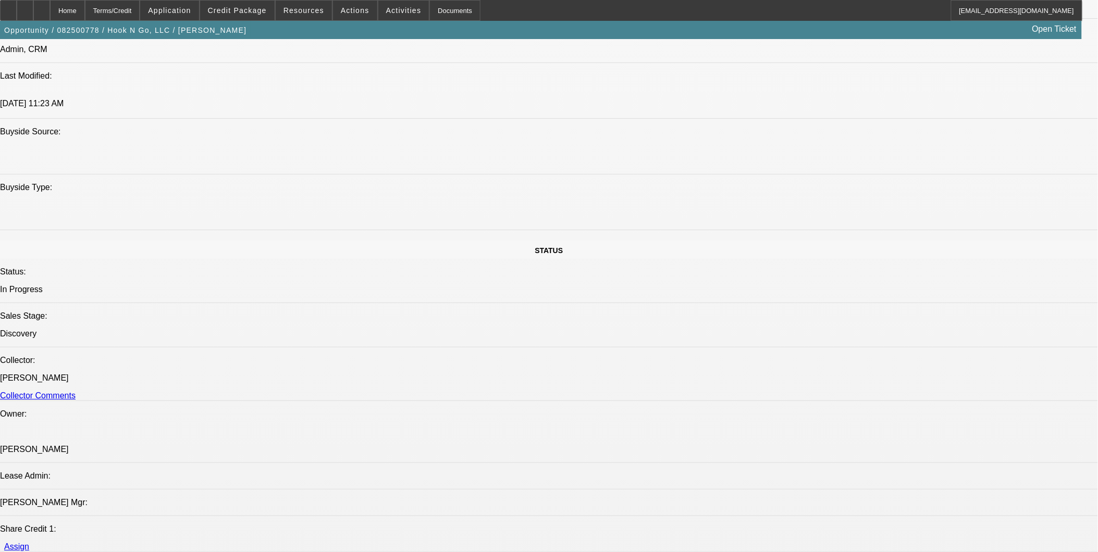
scroll to position [1018, 0]
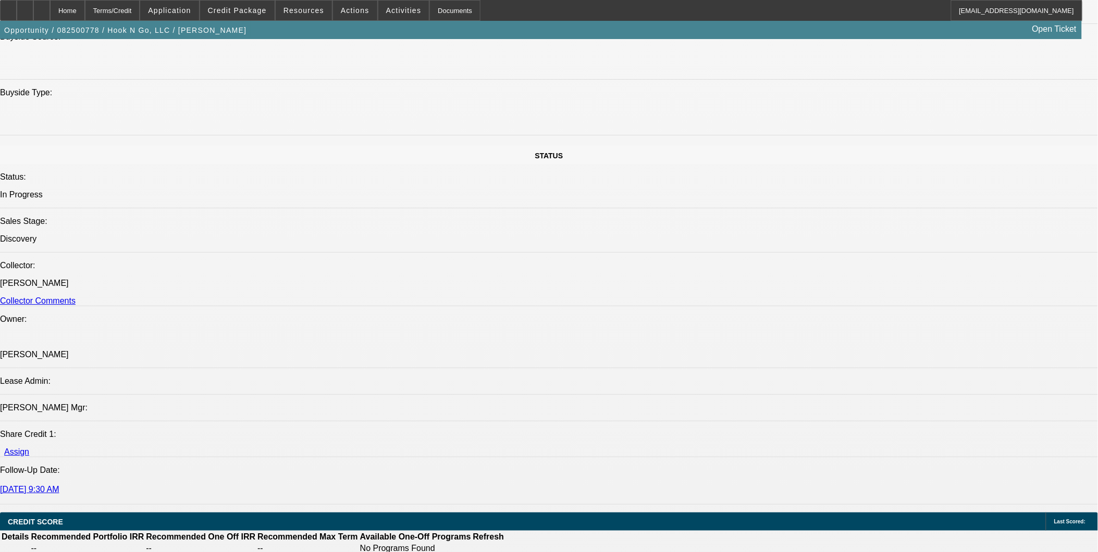
click at [42, 7] on icon at bounding box center [42, 7] width 0 height 0
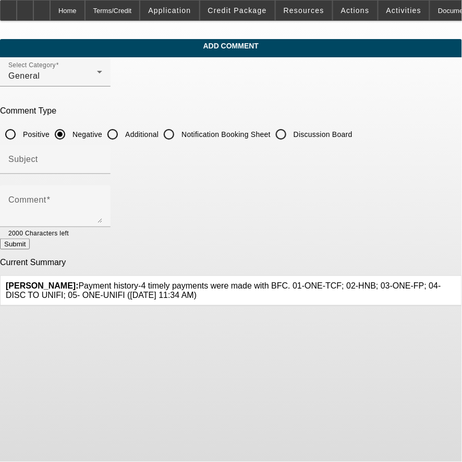
click at [123, 136] on input "Additional" at bounding box center [112, 134] width 21 height 21
radio input "true"
click at [102, 153] on div "Subject" at bounding box center [55, 159] width 94 height 29
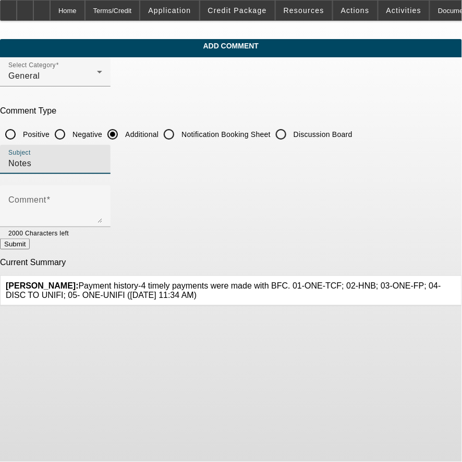
type input "Notes"
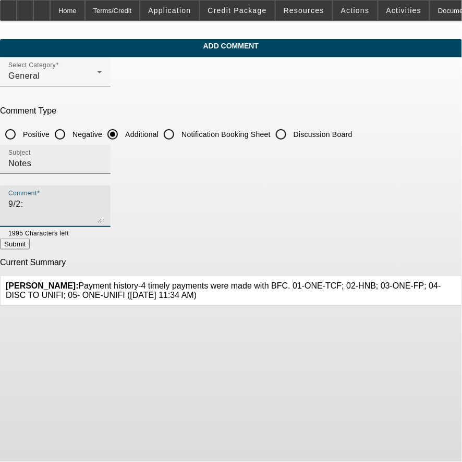
paste textarea "8/27: car carrrier… [PERSON_NAME] is shopping around but he told me that he was…"
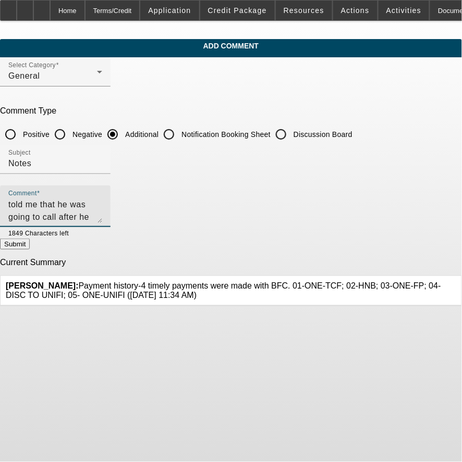
scroll to position [50, 0]
click at [59, 214] on textarea "9/2: 8/27: car carrrier… [PERSON_NAME] is shopping around but he told me that h…" at bounding box center [55, 210] width 94 height 25
drag, startPoint x: 70, startPoint y: 212, endPoint x: 144, endPoint y: 217, distance: 74.2
click at [102, 217] on textarea "9/2: 8/27: car carrrier… [PERSON_NAME] is shopping around but he told me that h…" at bounding box center [55, 210] width 94 height 25
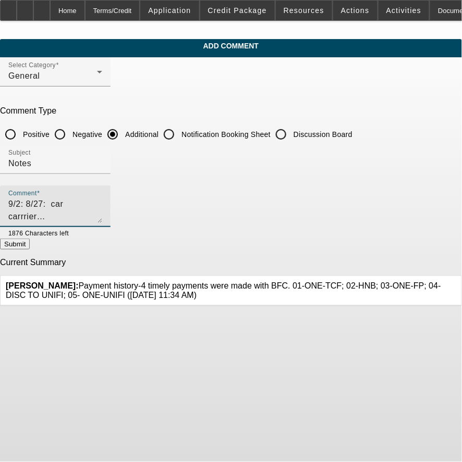
paste textarea "8: lm w/ gk8/29: NC…8/2"
click at [66, 198] on textarea "9/2: 8/28: lm w/ gk8/29: NC…8/27: car carrrier… [PERSON_NAME] is shopping aroun…" at bounding box center [55, 210] width 94 height 25
type textarea "9/2: NA, left another message but I was told that [PERSON_NAME] through out the…"
click at [30, 250] on button "Submit" at bounding box center [15, 244] width 30 height 11
radio input "true"
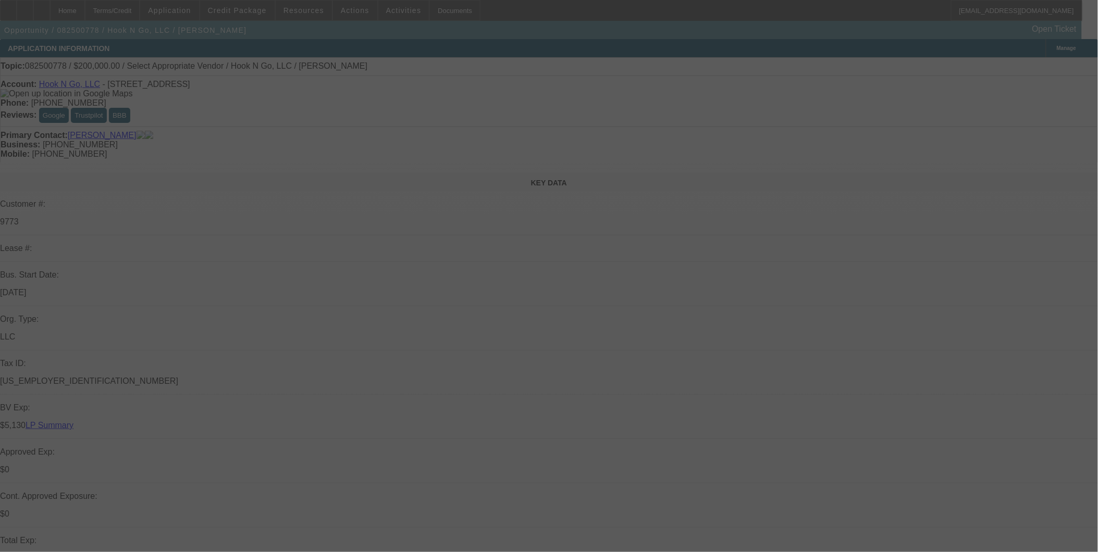
select select "0"
select select "2"
select select "0.1"
select select "4"
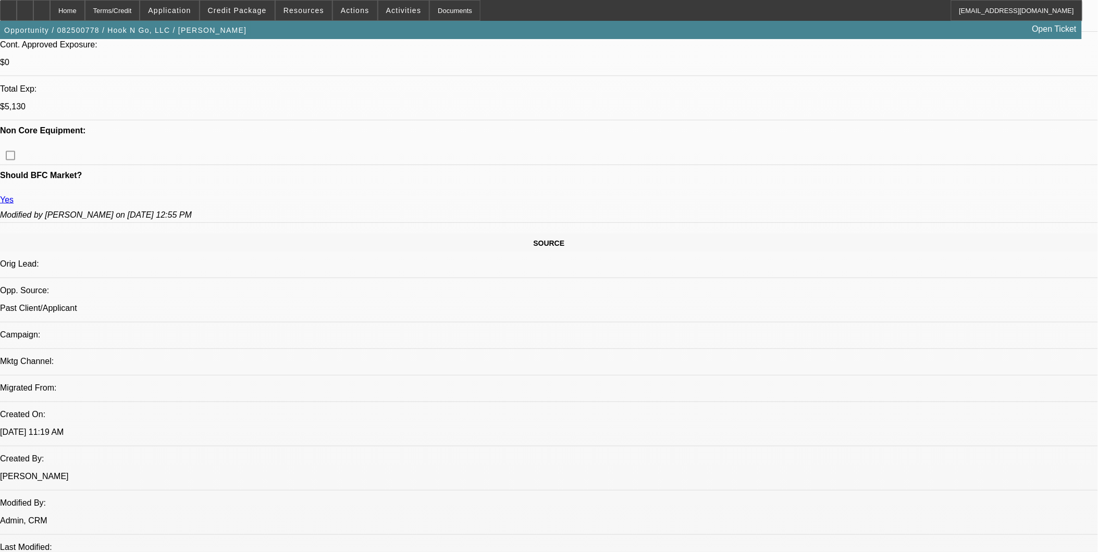
scroll to position [579, 0]
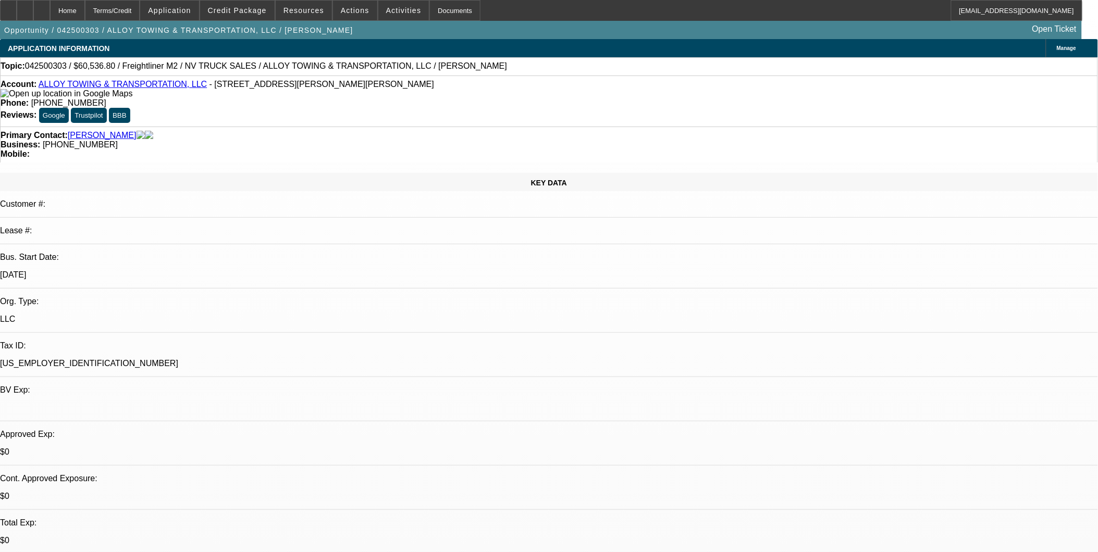
select select "0.2"
select select "2"
select select "0.1"
select select "0.2"
select select "2"
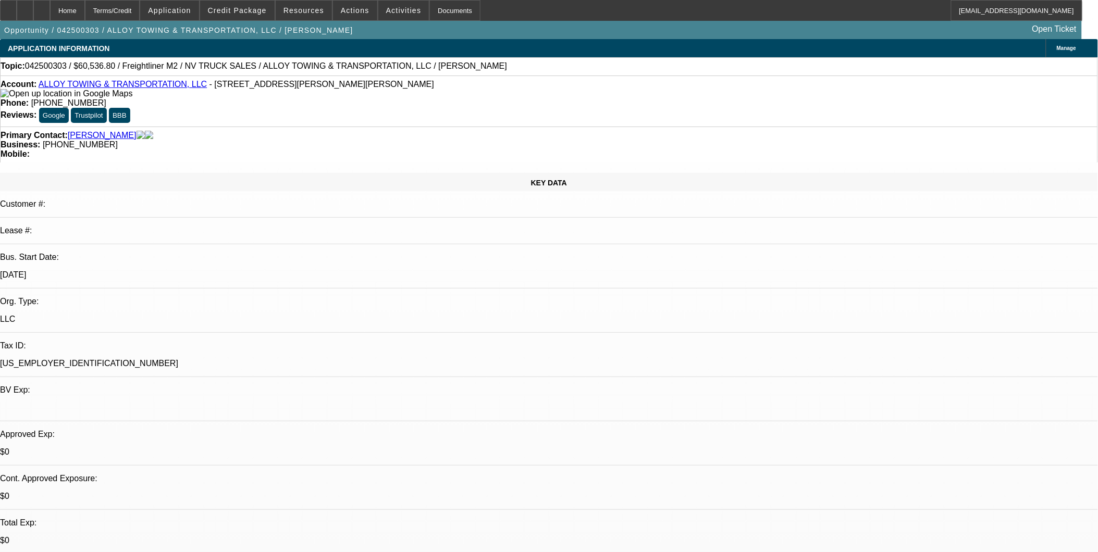
select select "0.1"
select select "0.2"
select select "2"
select select "0.1"
select select "1"
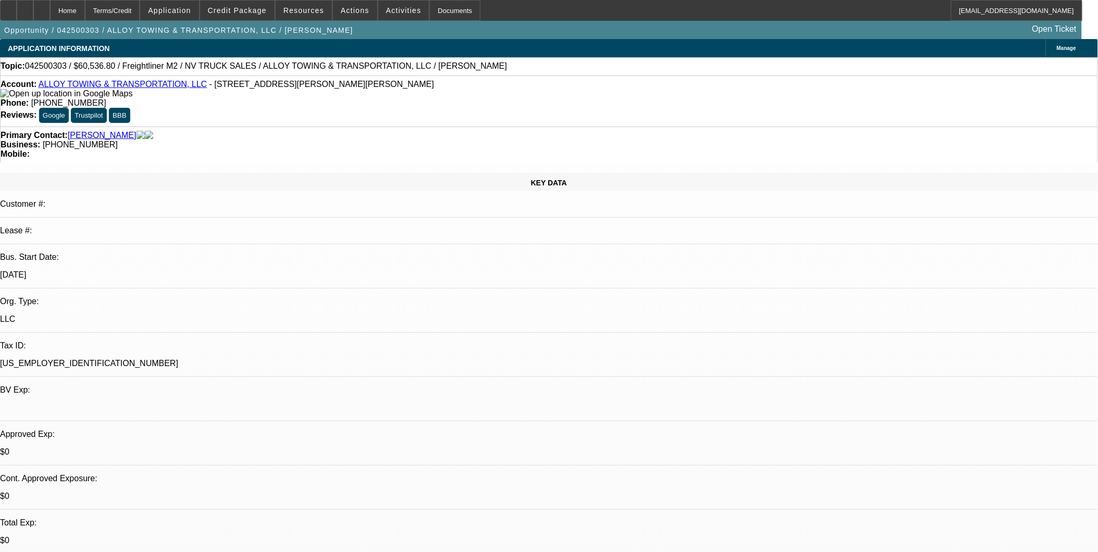
select select "2"
select select "4"
select select "1"
select select "2"
select select "4"
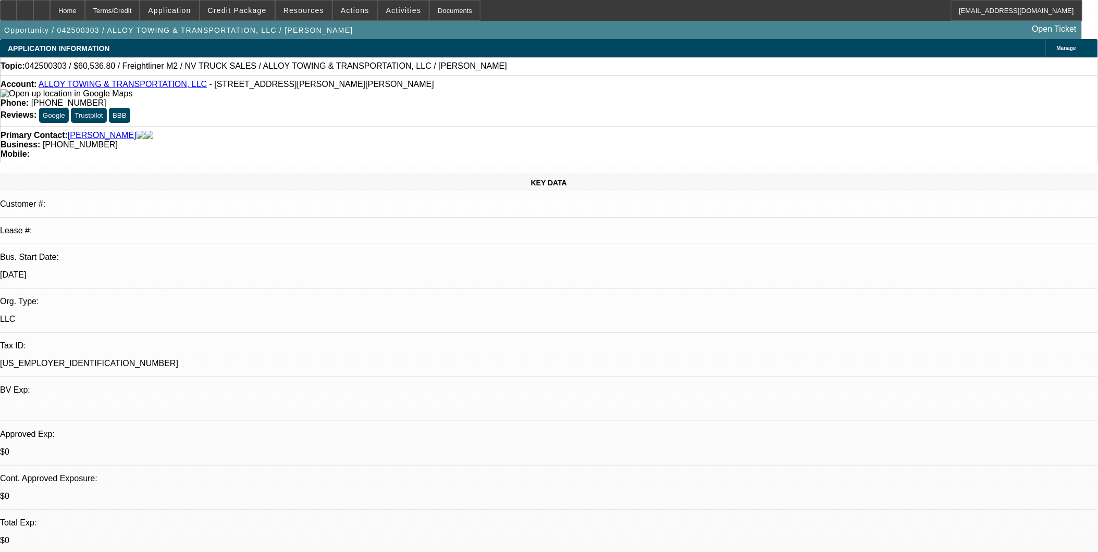
select select "1"
select select "2"
select select "4"
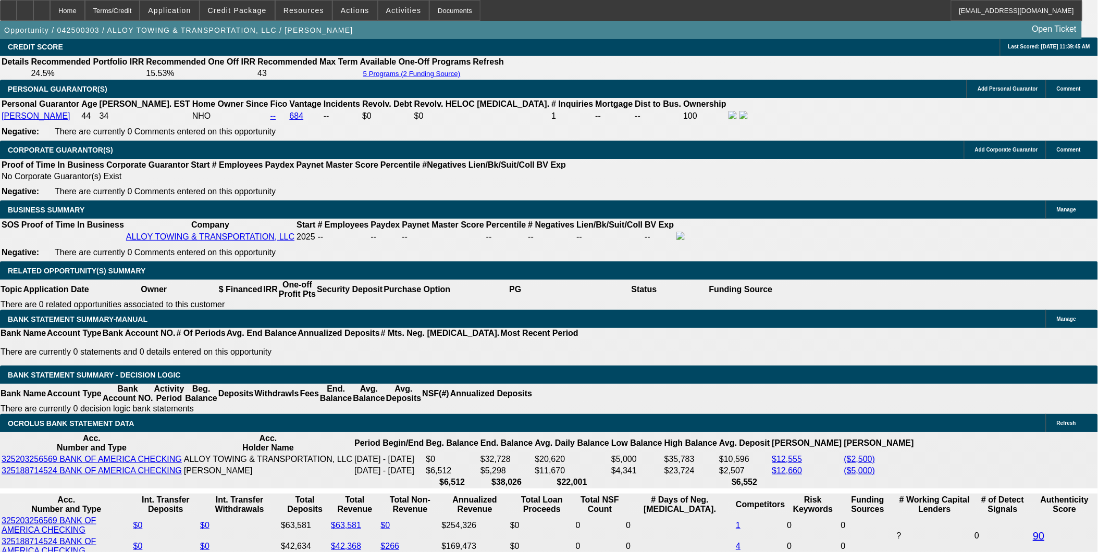
scroll to position [1563, 0]
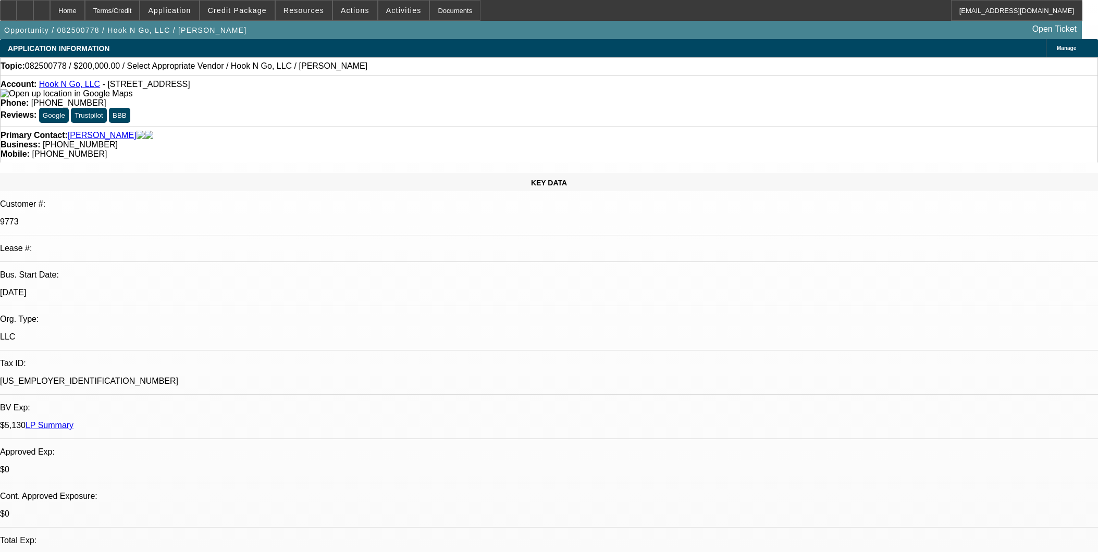
select select "0"
select select "2"
select select "0.1"
select select "4"
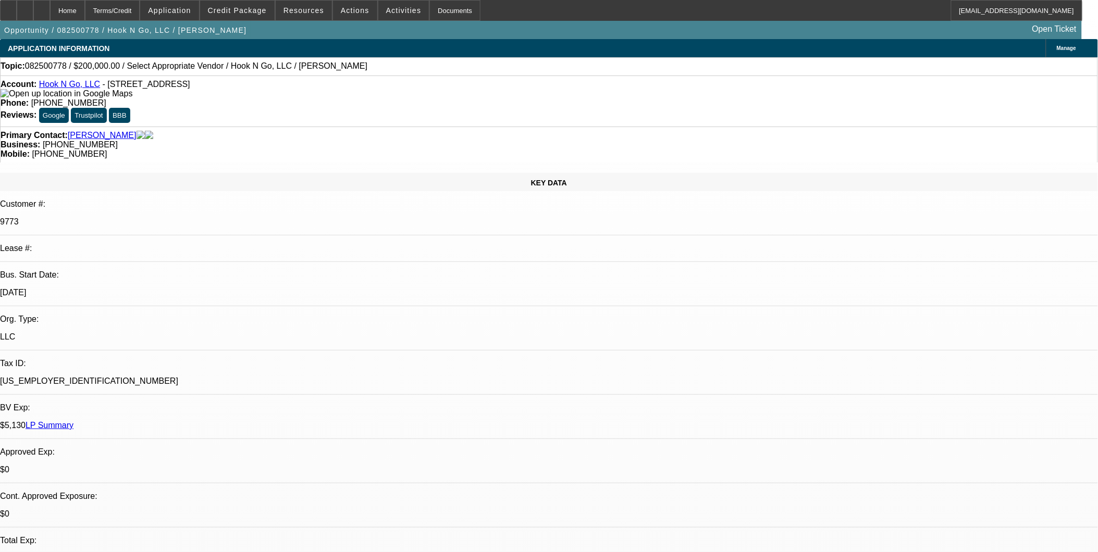
drag, startPoint x: 811, startPoint y: 313, endPoint x: 749, endPoint y: 313, distance: 62.0
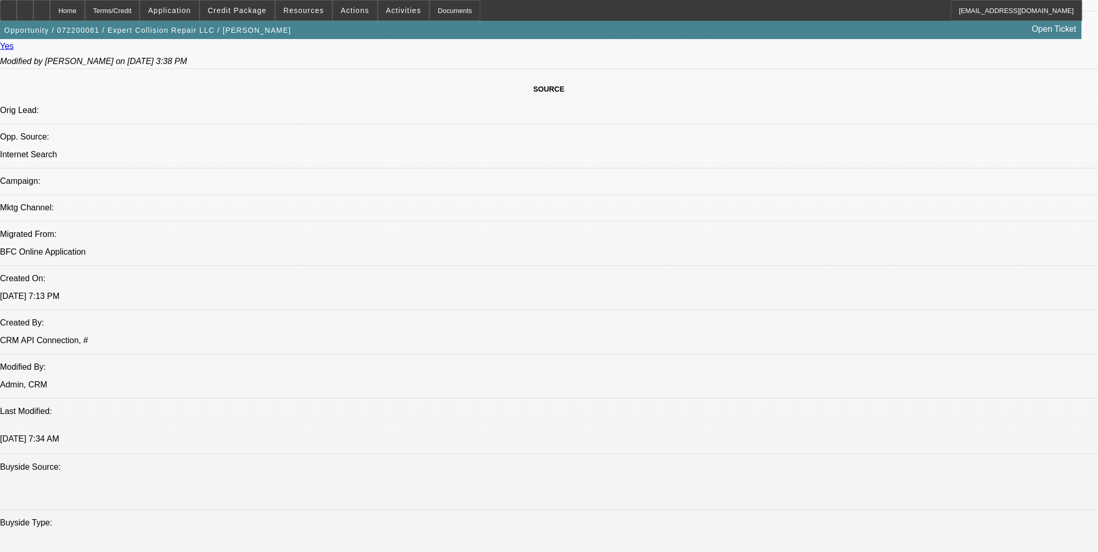
select select "0"
select select "0.1"
select select "0"
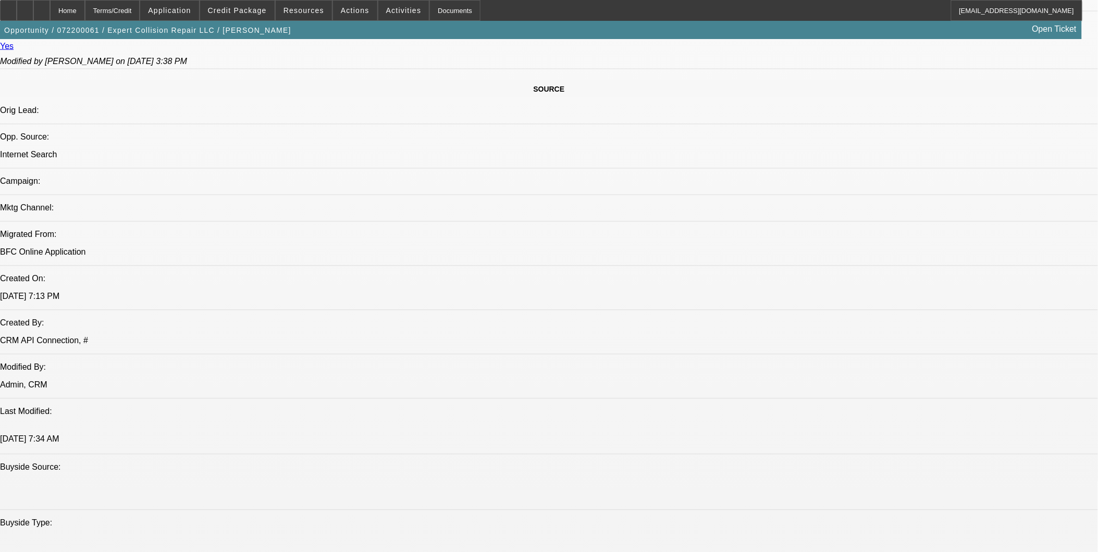
select select "0.1"
select select "0"
select select "0.1"
select select "0"
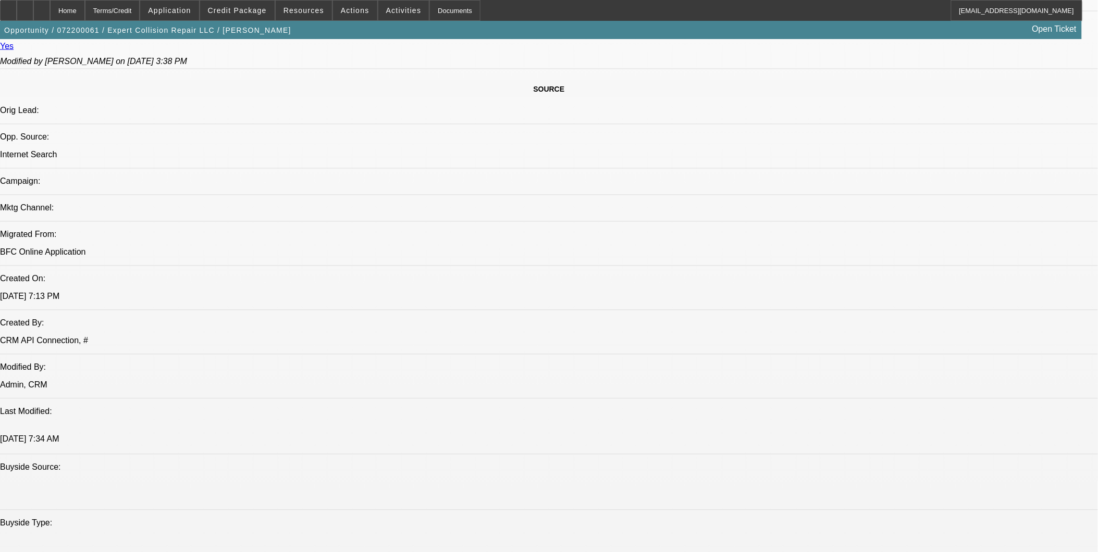
select select "0"
select select "0.1"
select select "1"
select select "3"
select select "4"
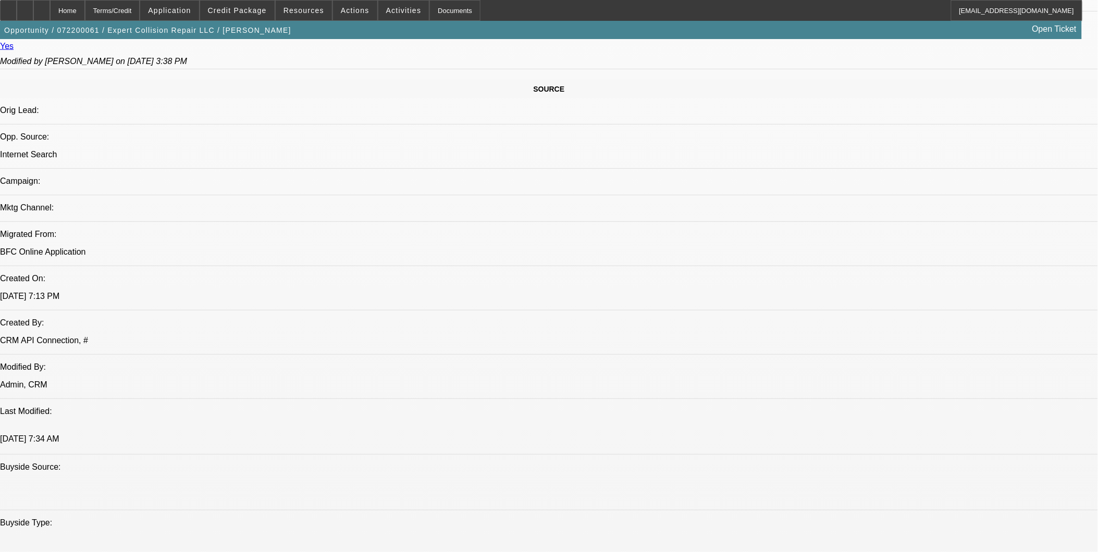
select select "1"
select select "3"
select select "4"
select select "1"
select select "3"
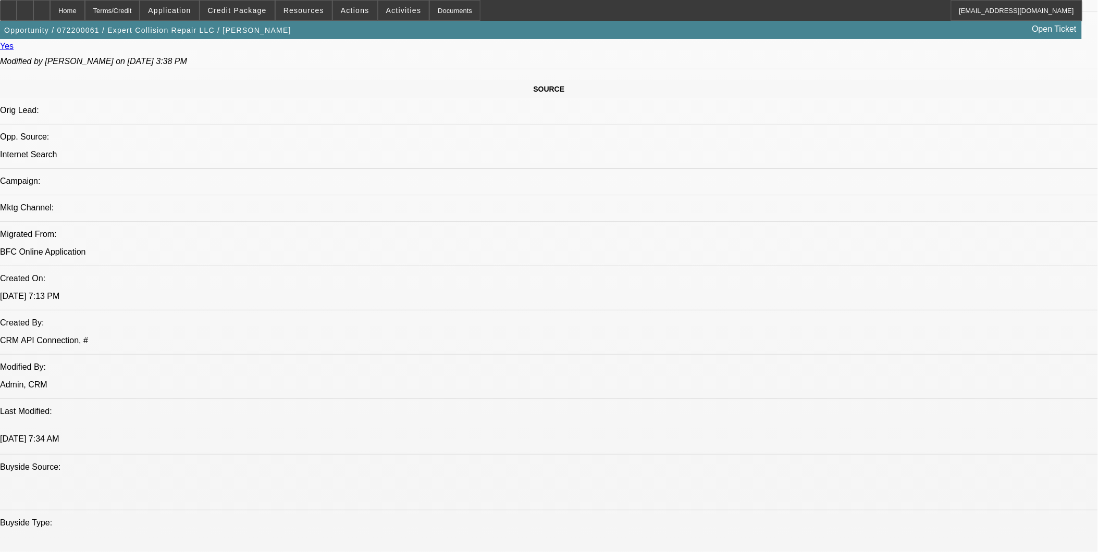
select select "4"
select select "1"
select select "4"
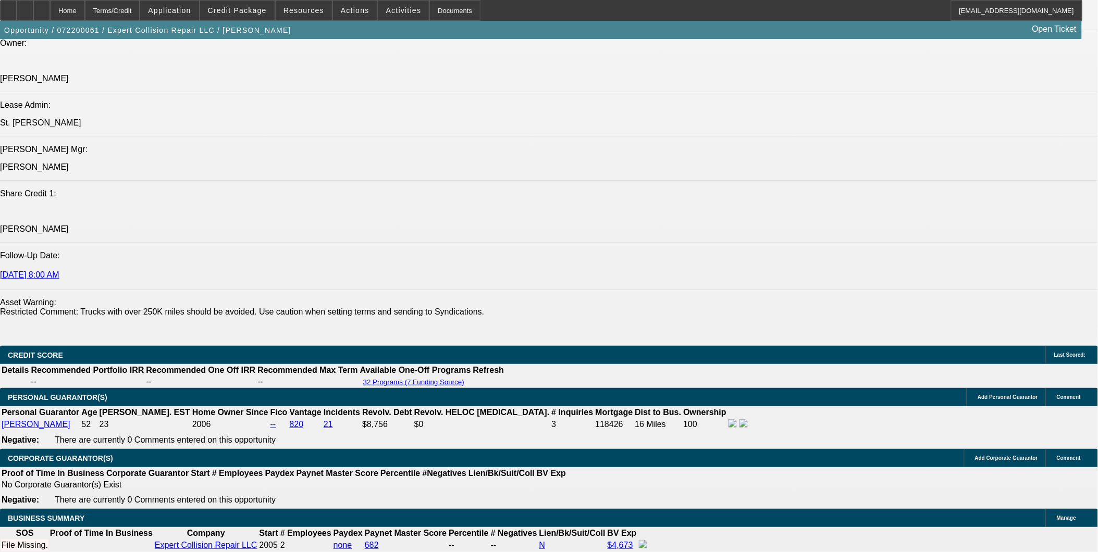
scroll to position [1388, 0]
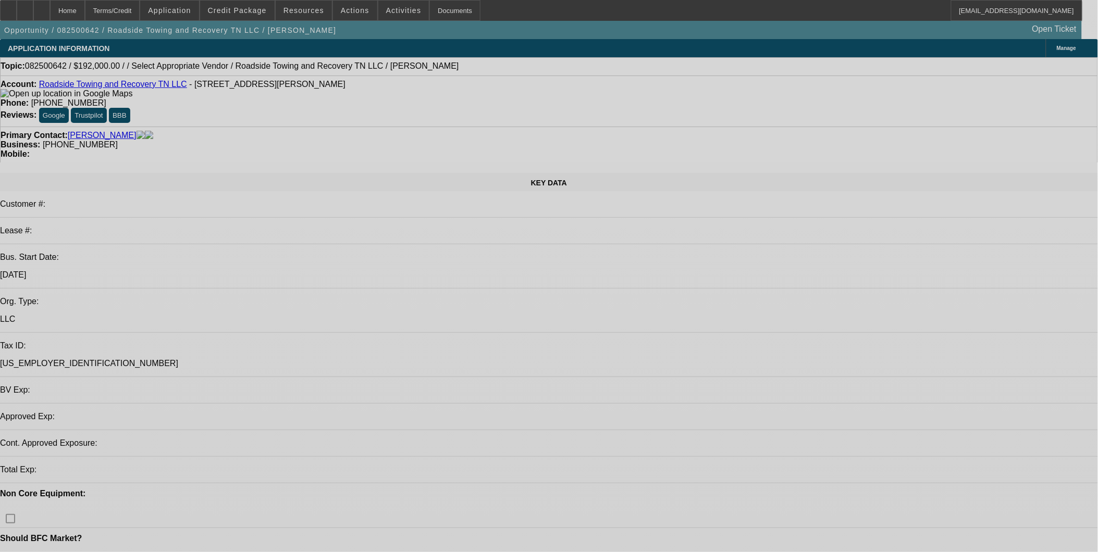
select select "0.2"
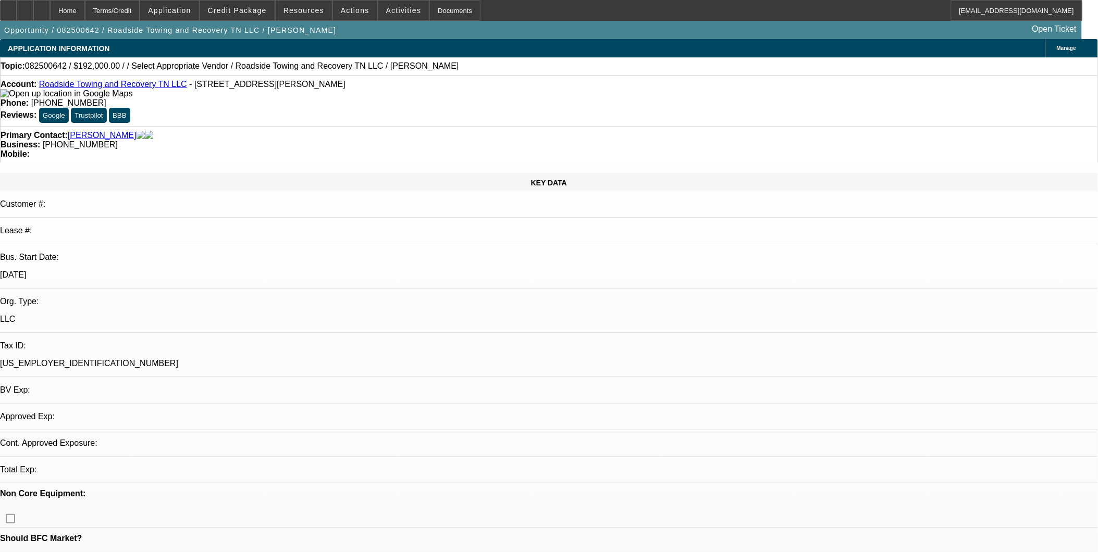
select select "2"
select select "0.1"
select select "1"
select select "2"
select select "4"
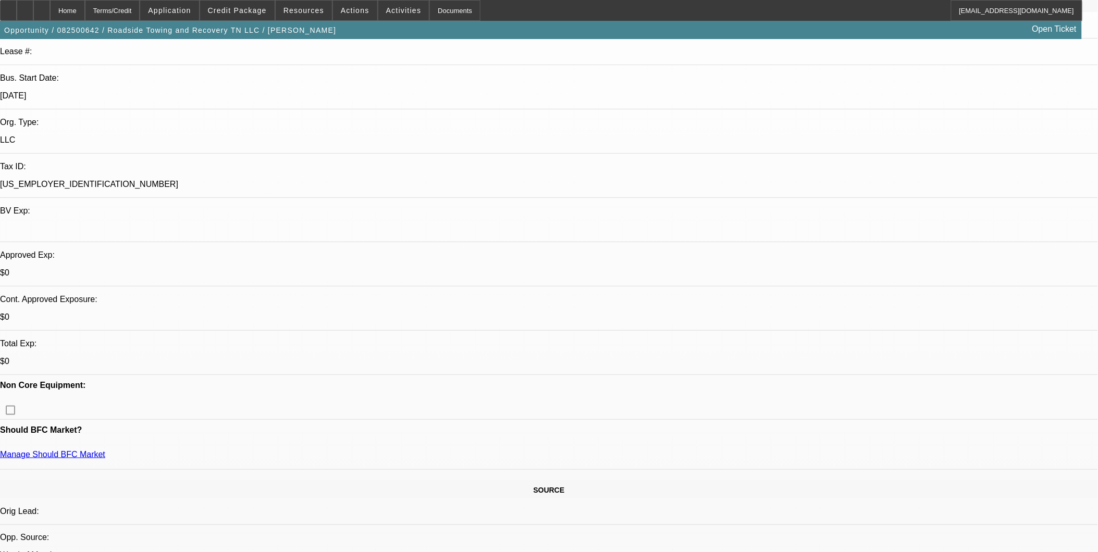
scroll to position [173, 0]
